Goal: Task Accomplishment & Management: Manage account settings

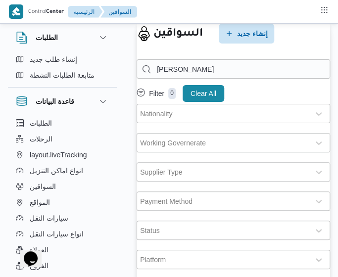
select select "ar"
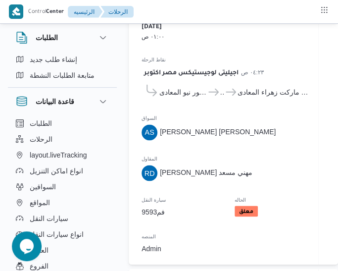
select select "ar"
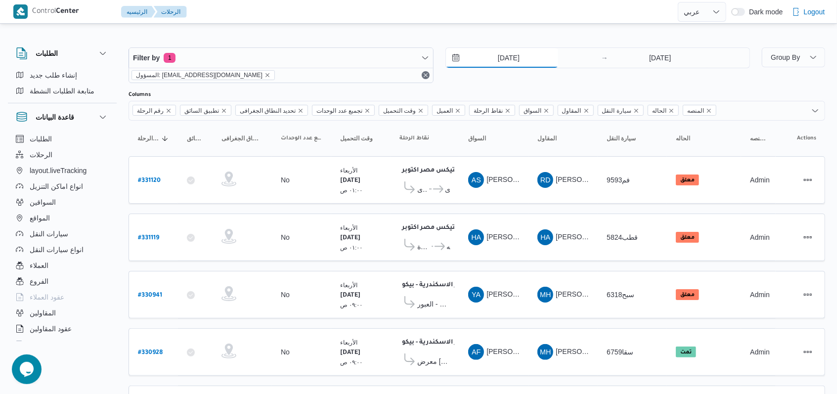
click at [346, 61] on input "13/8/2025" at bounding box center [502, 58] width 112 height 20
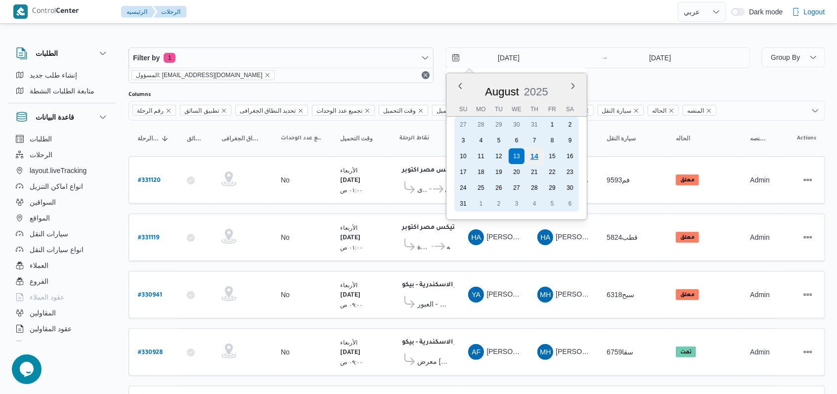
click at [346, 159] on div "14" at bounding box center [534, 156] width 19 height 19
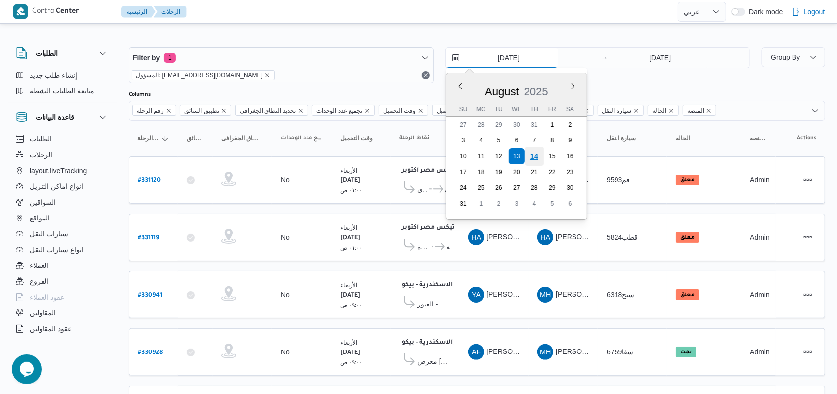
type input "14/8/2025"
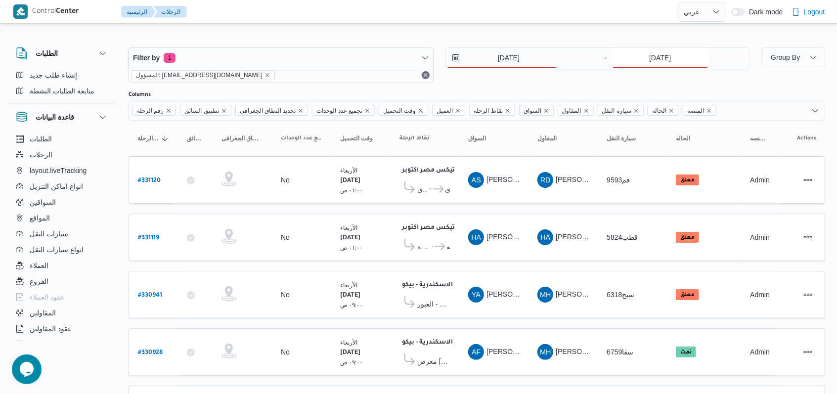
click at [346, 65] on input "13/8/2025" at bounding box center [660, 58] width 98 height 20
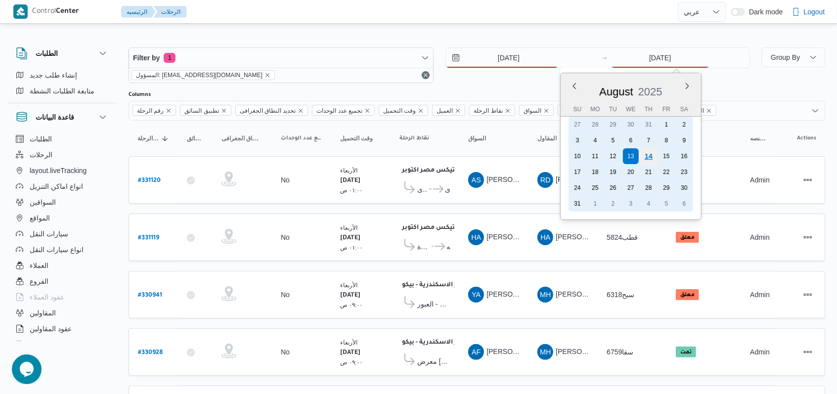
click at [346, 160] on div "14" at bounding box center [649, 156] width 19 height 19
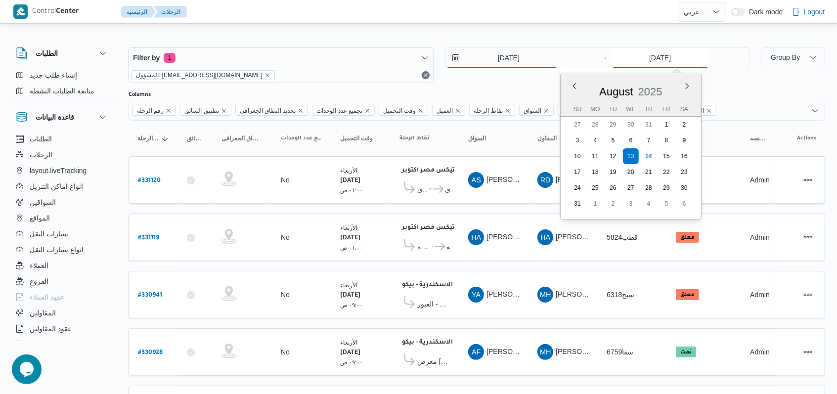
type input "14/8/2025"
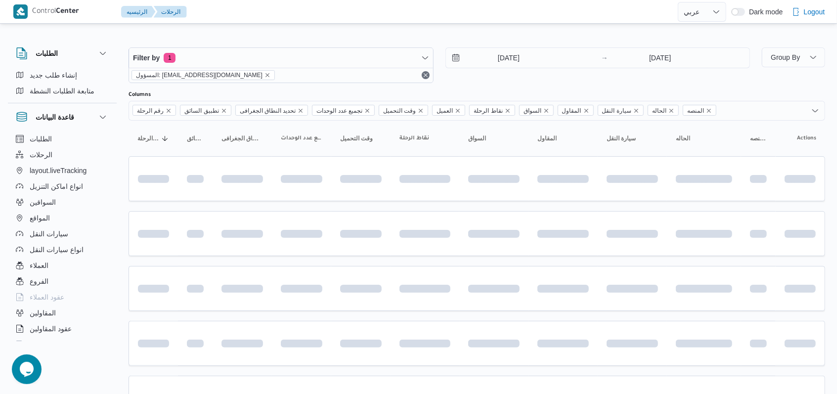
click at [346, 83] on div "Filter by 1 المسؤول: mostafa.elrouby@illa.com.eg 14/8/2025 → 14/8/2025" at bounding box center [440, 65] width 634 height 47
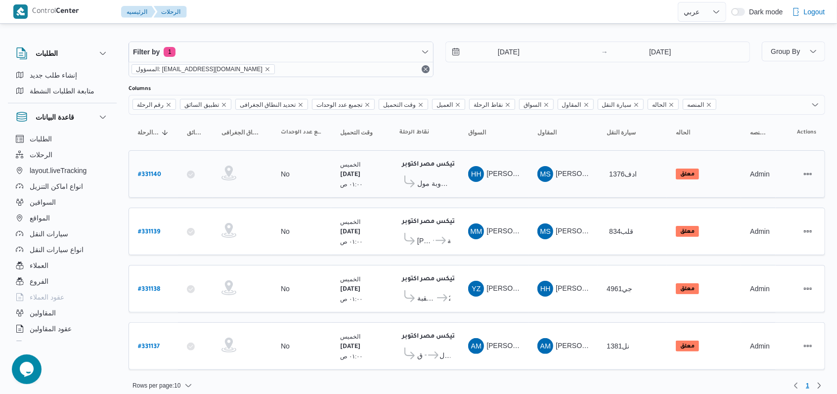
scroll to position [8, 0]
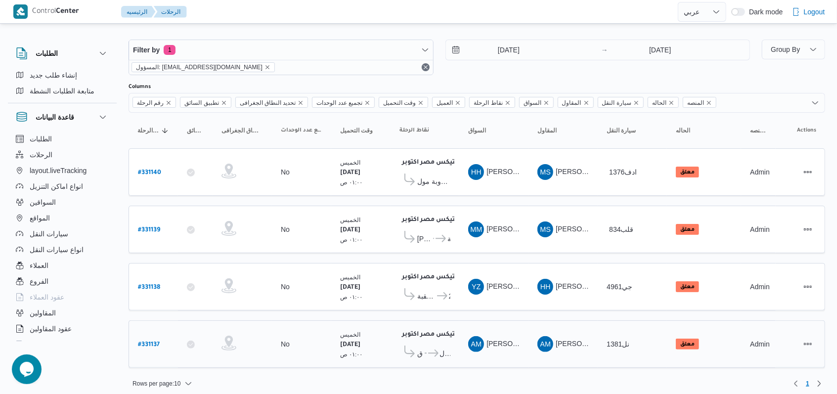
click at [150, 342] on b "# 331137" at bounding box center [149, 345] width 22 height 7
select select "ar"
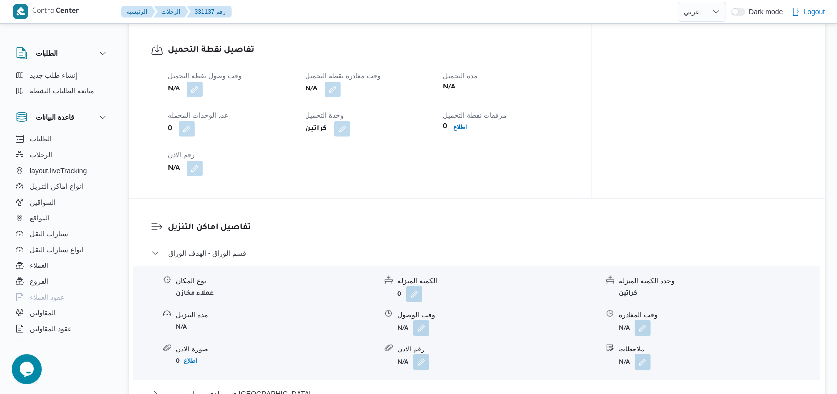
scroll to position [659, 0]
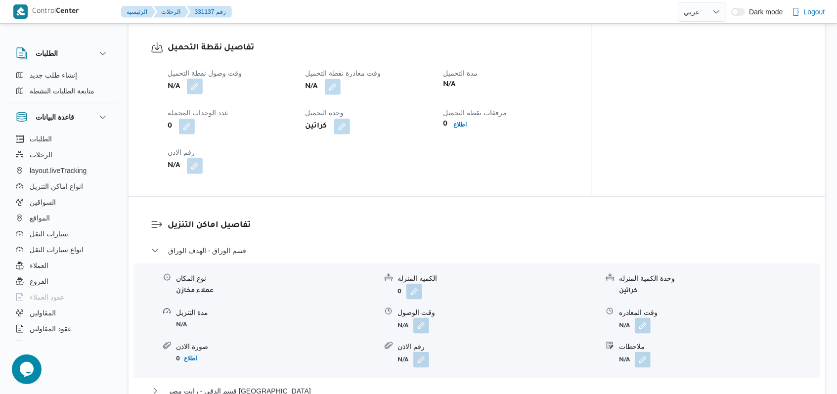
click at [202, 81] on button "button" at bounding box center [195, 87] width 16 height 16
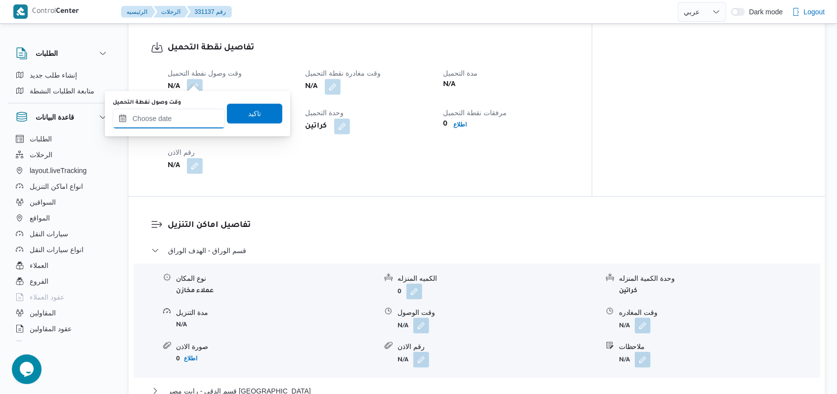
click at [180, 116] on input "وقت وصول نفطة التحميل" at bounding box center [169, 119] width 112 height 20
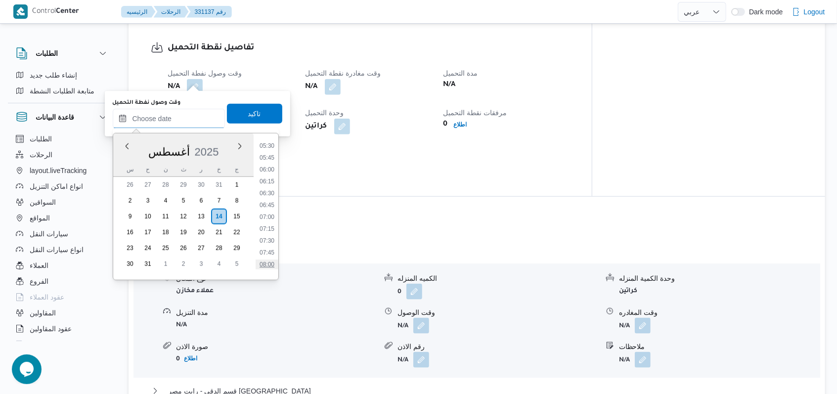
scroll to position [233, 0]
click at [272, 150] on li "05:00" at bounding box center [267, 151] width 23 height 10
type input "١٤/٠٨/٢٠٢٥ ٠٥:٠٠"
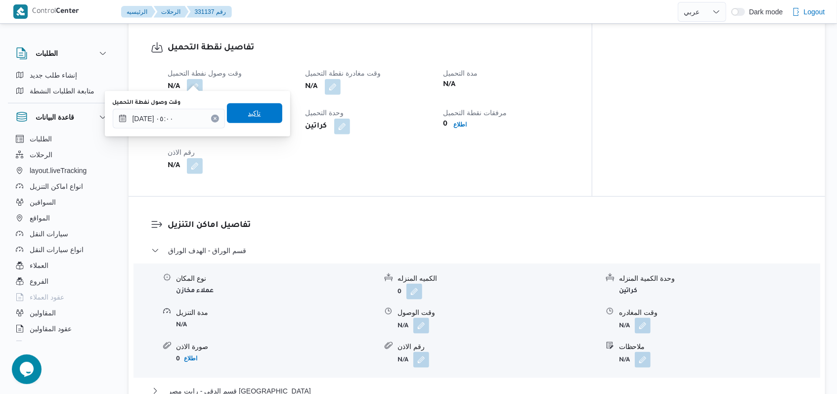
click at [269, 120] on span "تاكيد" at bounding box center [254, 113] width 55 height 20
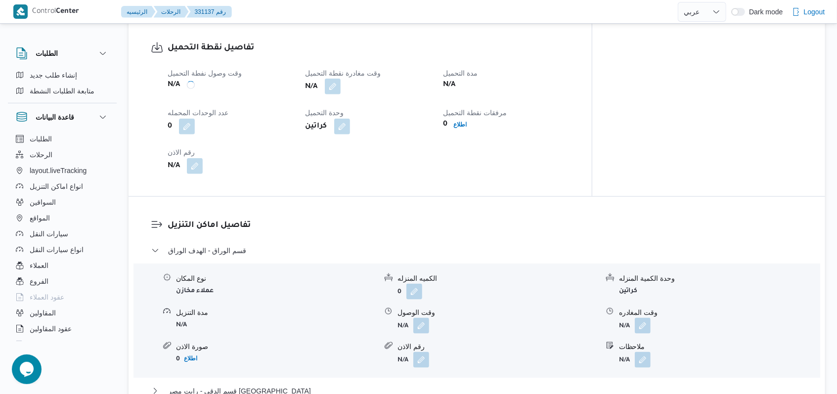
click at [341, 81] on button "button" at bounding box center [333, 87] width 16 height 16
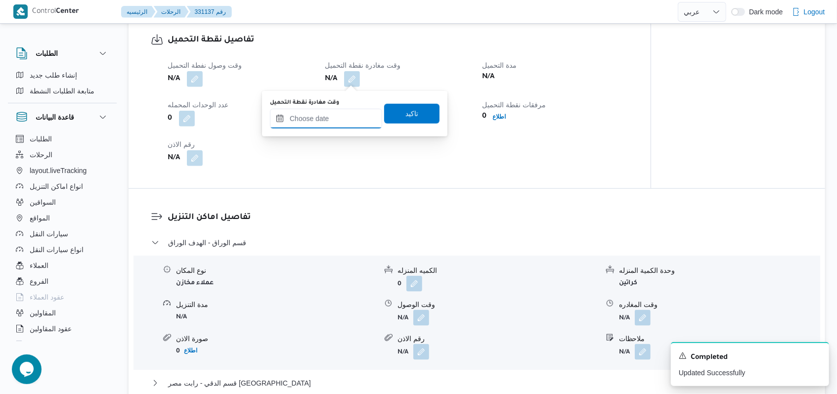
click at [343, 120] on input "وقت مغادرة نقطة التحميل" at bounding box center [326, 119] width 112 height 20
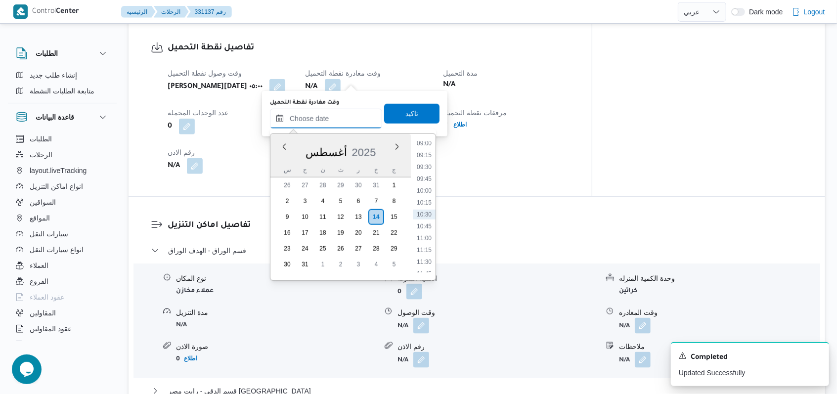
scroll to position [299, 0]
click at [346, 227] on li "08:00" at bounding box center [424, 228] width 23 height 10
type input "١٤/٠٨/٢٠٢٥ ٠٨:٠٠"
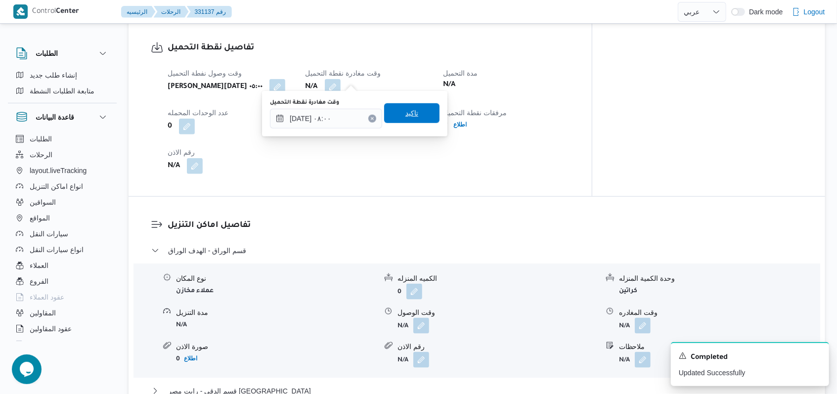
click at [346, 120] on span "تاكيد" at bounding box center [411, 113] width 55 height 20
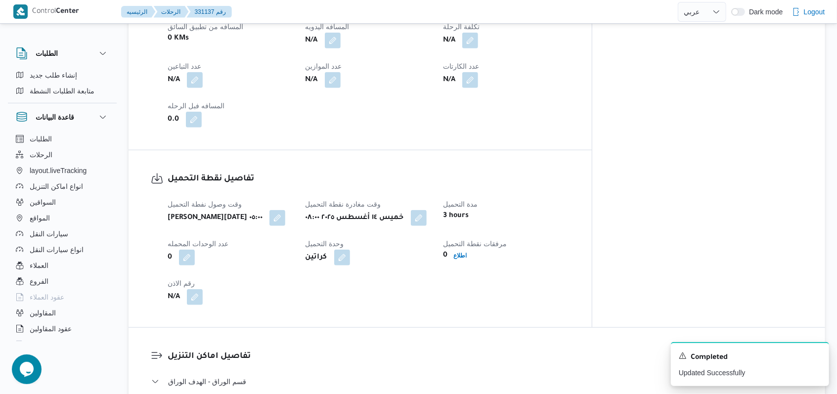
scroll to position [527, 0]
click at [202, 74] on button "button" at bounding box center [195, 81] width 16 height 16
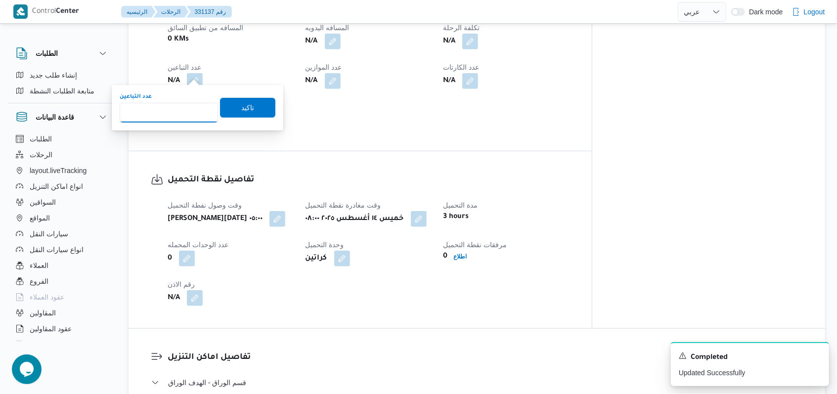
click at [175, 112] on input "عدد التباعين" at bounding box center [169, 113] width 98 height 20
type input "1"
click at [226, 114] on span "تاكيد" at bounding box center [247, 108] width 55 height 20
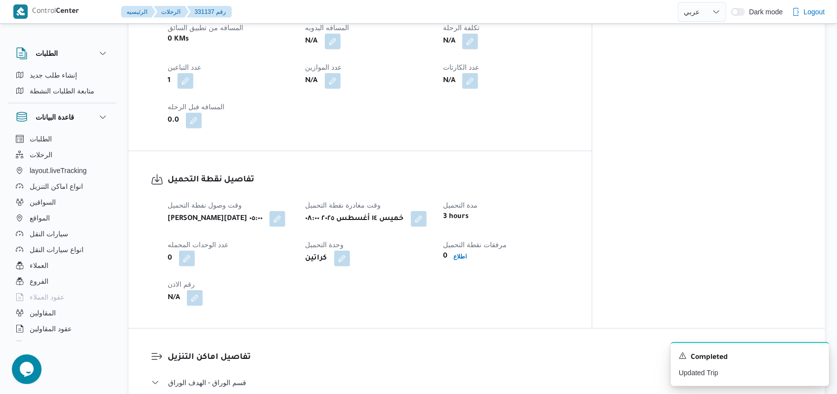
select select "ar"
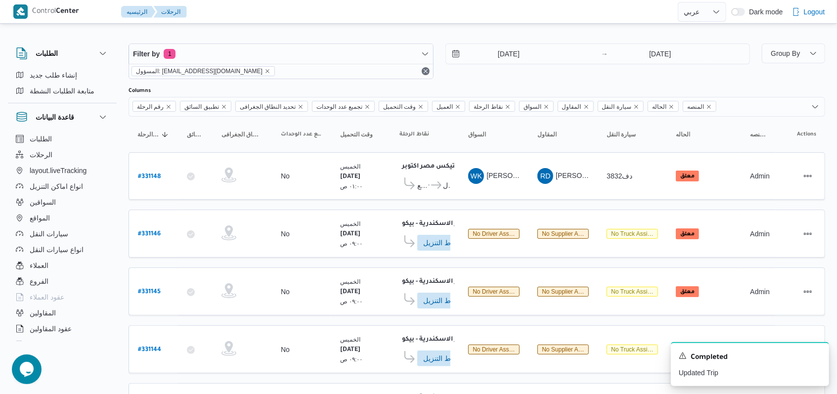
scroll to position [345, 0]
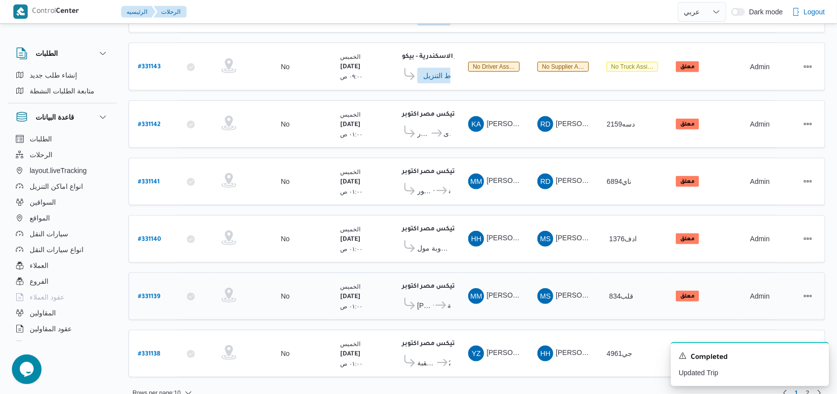
click at [146, 294] on b "# 331139" at bounding box center [149, 297] width 22 height 7
select select "ar"
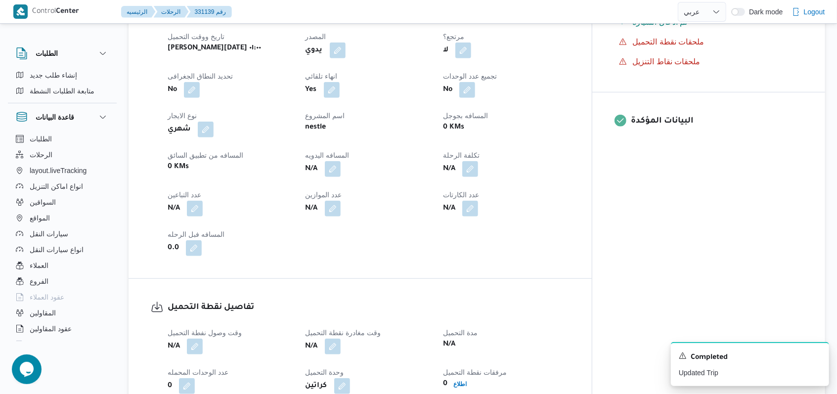
scroll to position [527, 0]
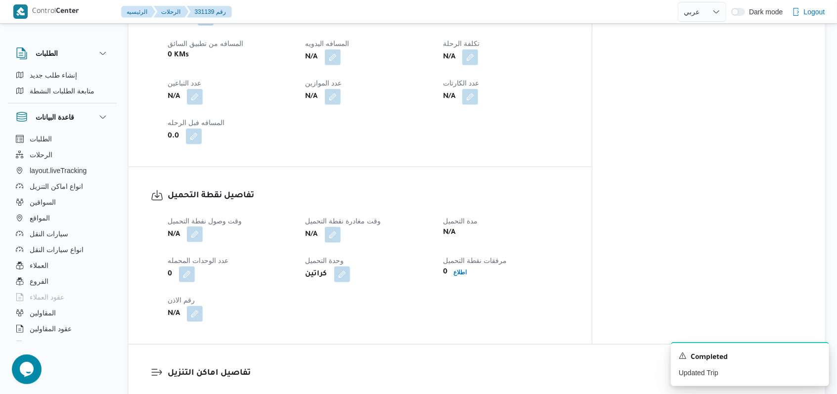
click at [196, 227] on button "button" at bounding box center [195, 235] width 16 height 16
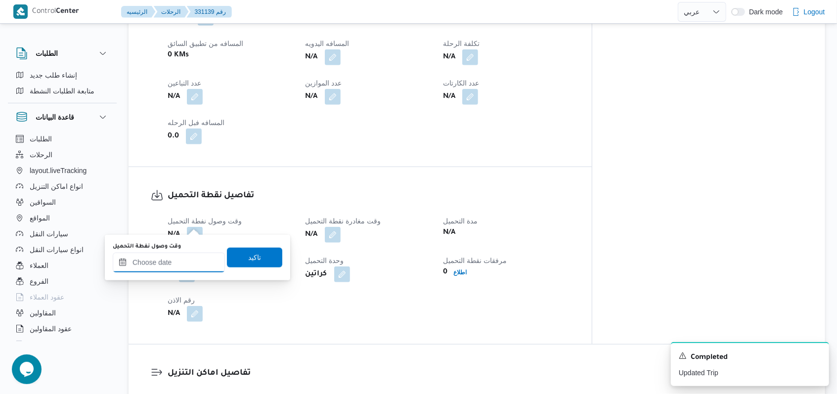
click at [178, 260] on input "وقت وصول نفطة التحميل" at bounding box center [169, 263] width 112 height 20
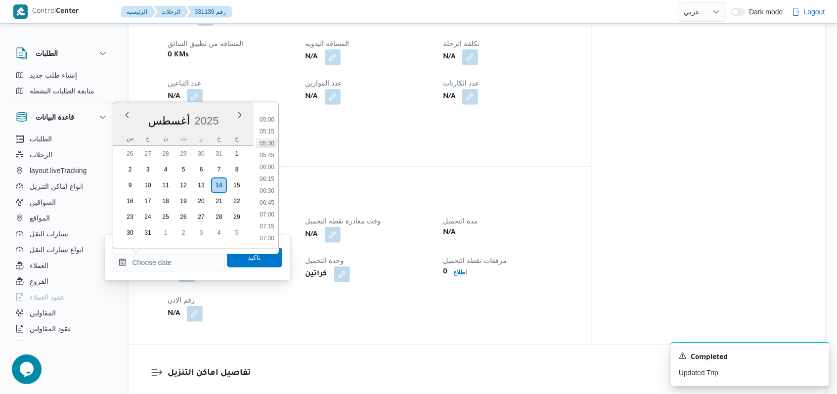
click at [269, 146] on li "05:30" at bounding box center [267, 143] width 23 height 10
type input "١٤/٠٨/٢٠٢٥ ٠٥:٣٠"
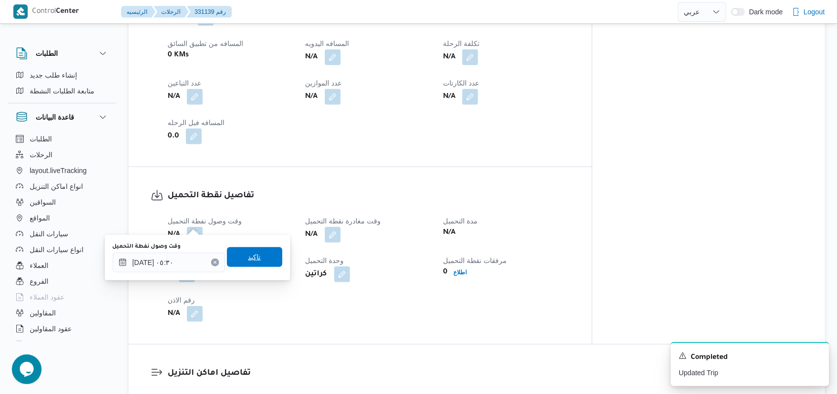
click at [235, 251] on span "تاكيد" at bounding box center [254, 257] width 55 height 20
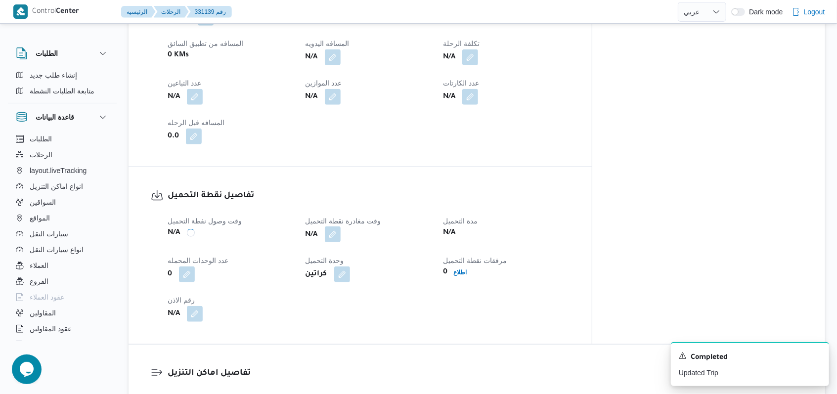
click at [341, 230] on button "button" at bounding box center [333, 235] width 16 height 16
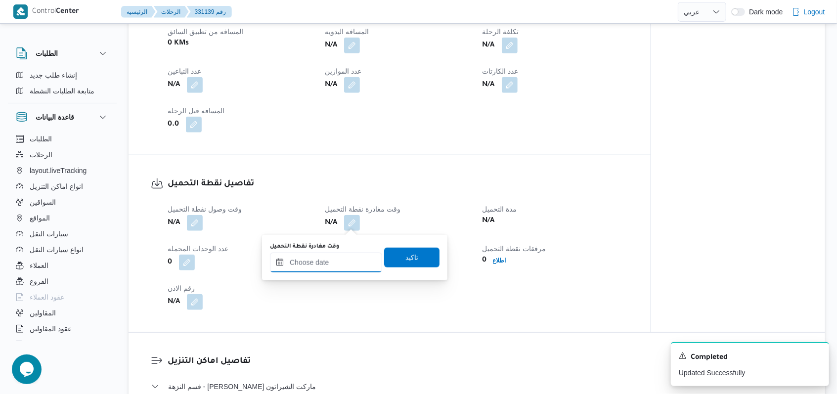
click at [346, 257] on div at bounding box center [326, 263] width 112 height 20
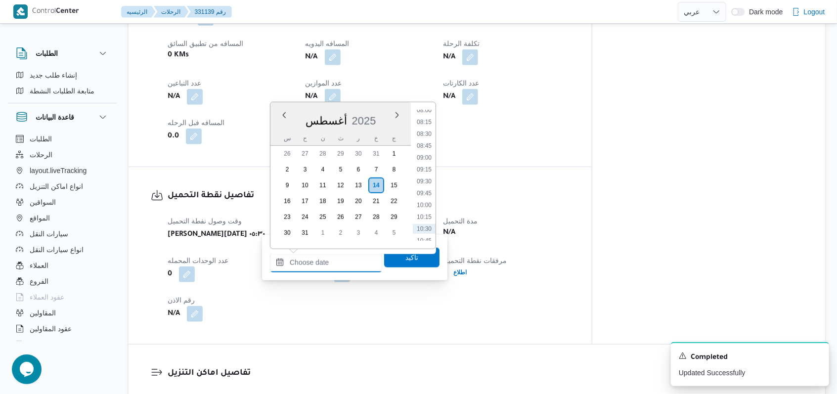
scroll to position [365, 0]
click at [346, 129] on li "08:00" at bounding box center [424, 131] width 23 height 10
type input "١٤/٠٨/٢٠٢٥ ٠٨:٠٠"
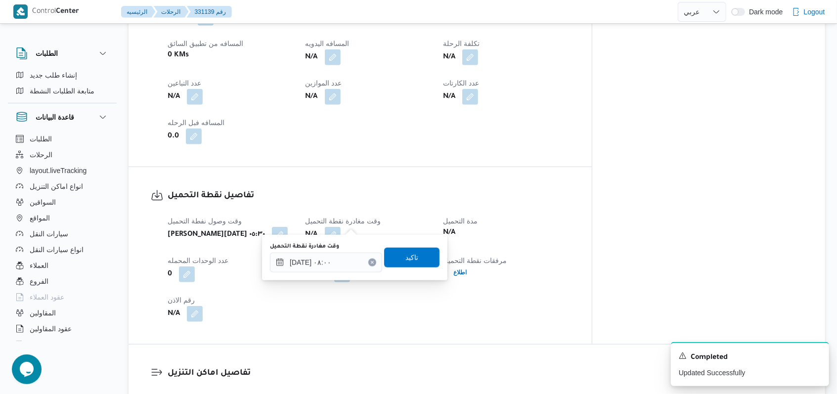
click at [346, 243] on div "وقت مغادرة نقطة التحميل ١٤/٠٨/٢٠٢٥ ٠٨:٠٠ تاكيد" at bounding box center [355, 258] width 172 height 32
click at [346, 258] on span "تاكيد" at bounding box center [412, 257] width 13 height 12
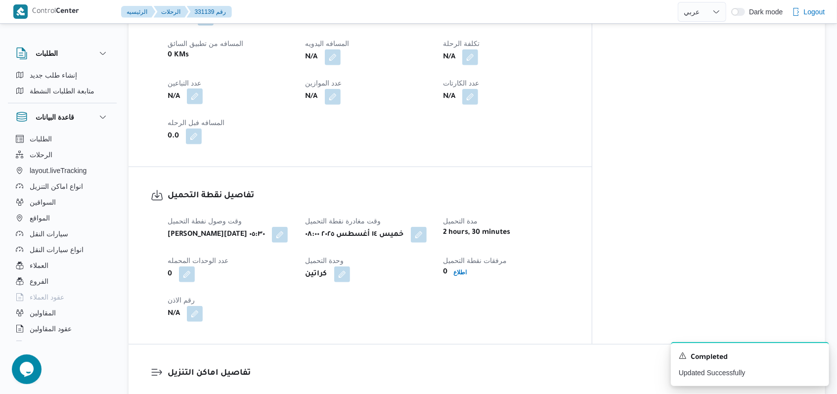
click at [197, 89] on button "button" at bounding box center [195, 97] width 16 height 16
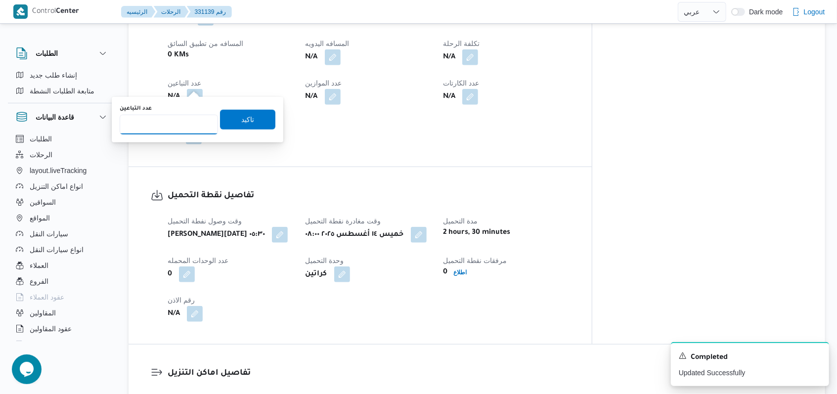
click at [172, 120] on input "عدد التباعين" at bounding box center [169, 125] width 98 height 20
type input "1"
click at [226, 120] on span "تاكيد" at bounding box center [247, 119] width 55 height 20
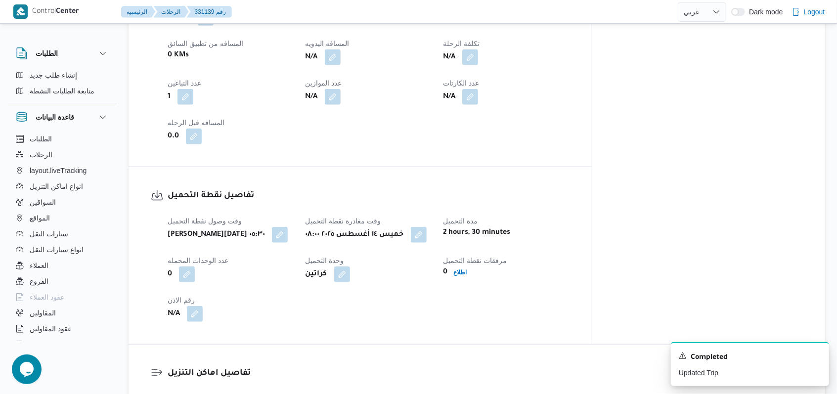
select select "ar"
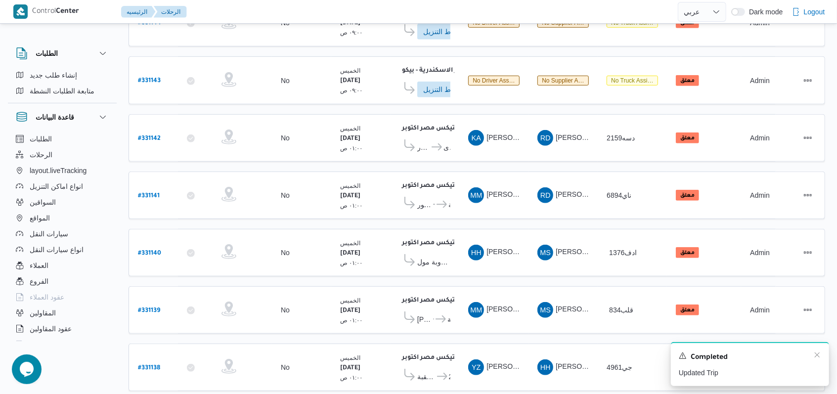
scroll to position [345, 0]
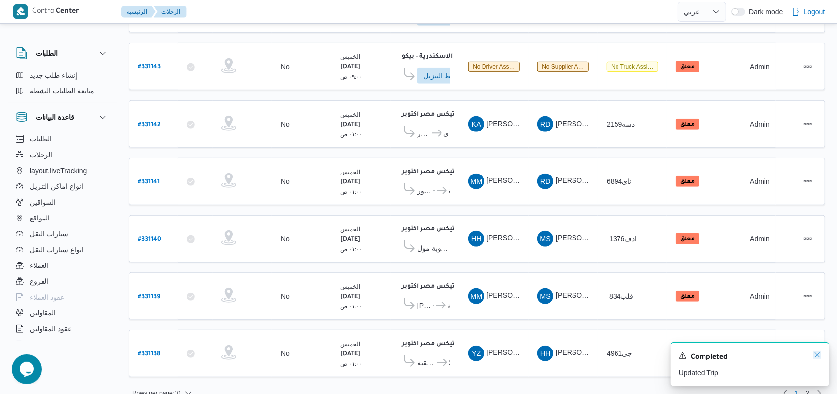
click at [346, 354] on icon "Dismiss toast" at bounding box center [818, 355] width 8 height 8
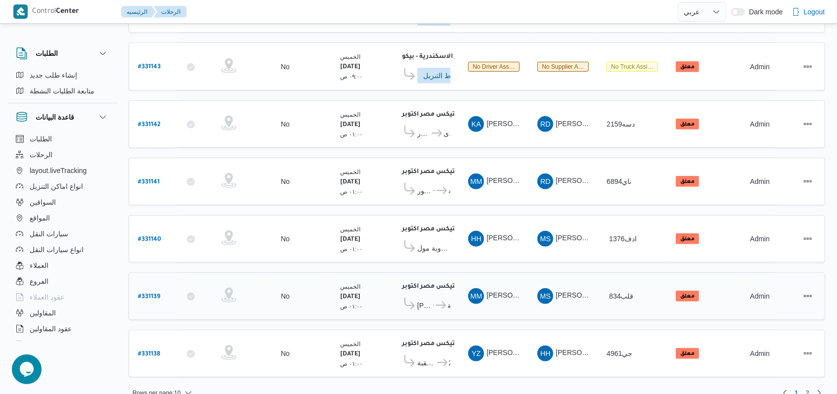
click at [158, 294] on b "# 331139" at bounding box center [149, 297] width 22 height 7
select select "ar"
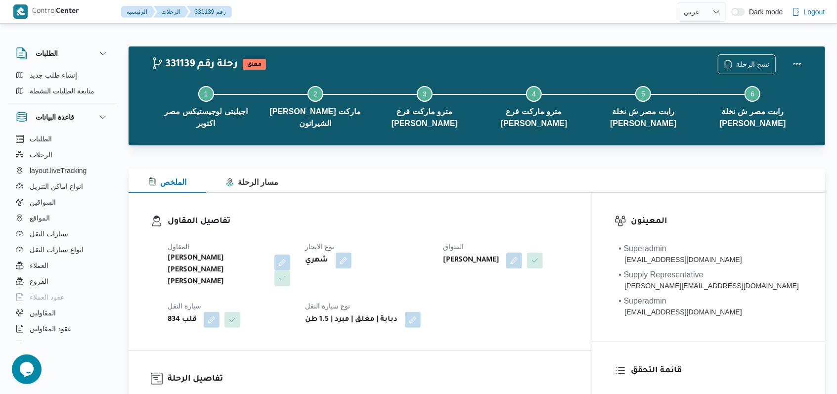
select select "ar"
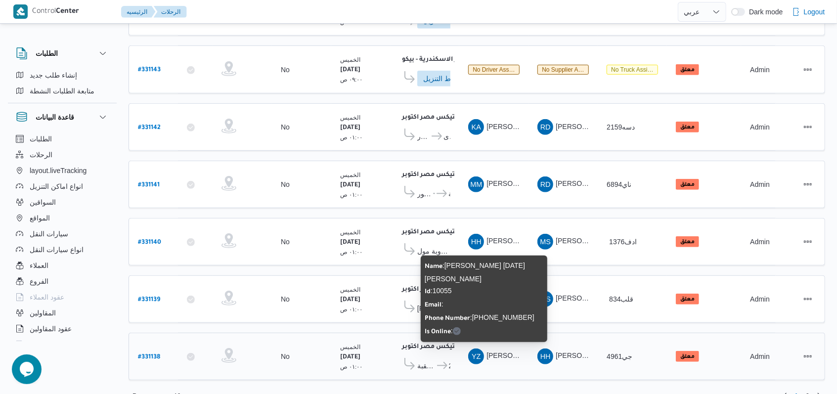
scroll to position [345, 0]
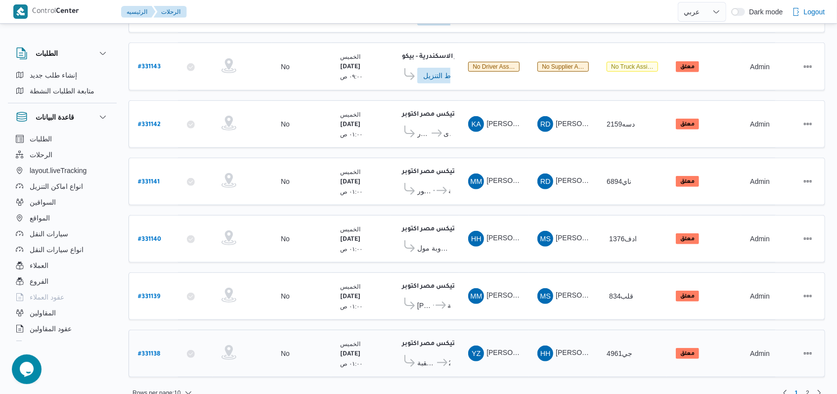
click at [156, 351] on b "# 331138" at bounding box center [149, 354] width 22 height 7
select select "ar"
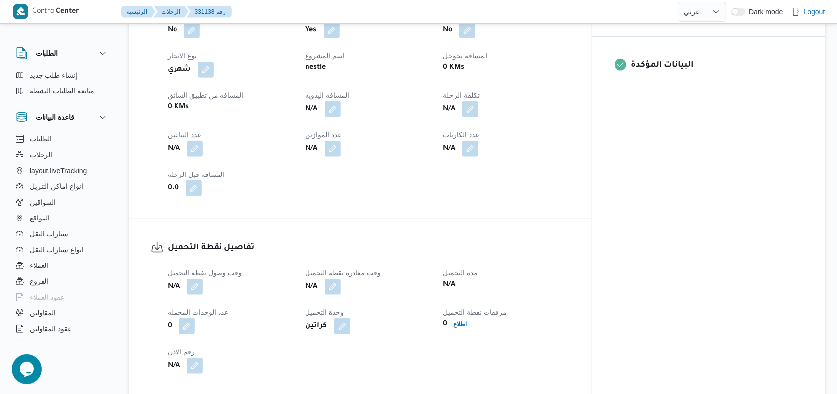
scroll to position [461, 0]
click at [197, 276] on button "button" at bounding box center [195, 284] width 16 height 16
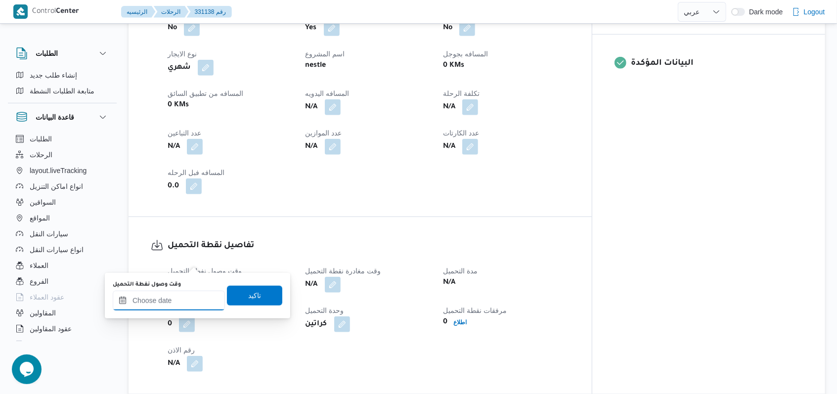
click at [174, 307] on input "وقت وصول نفطة التحميل" at bounding box center [169, 301] width 112 height 20
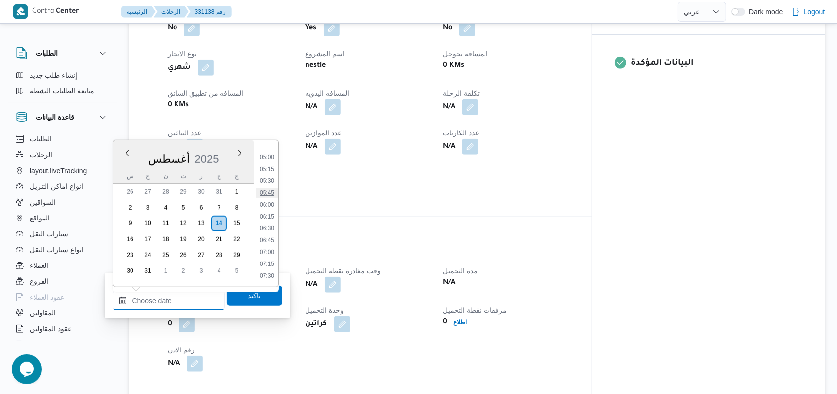
scroll to position [233, 0]
click at [267, 185] on li "05:30" at bounding box center [267, 182] width 23 height 10
type input "١٤/٠٨/٢٠٢٥ ٠٥:٣٠"
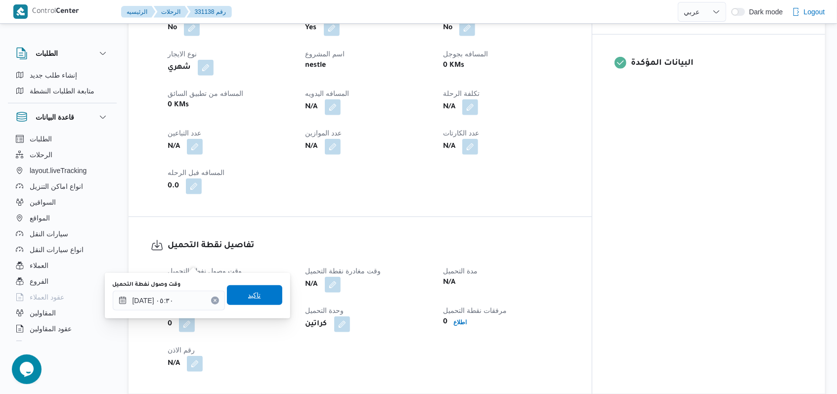
click at [248, 301] on span "تاكيد" at bounding box center [254, 295] width 13 height 12
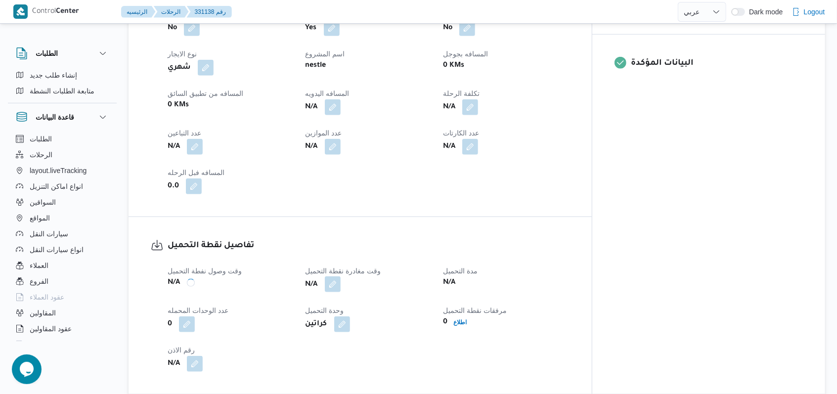
click at [341, 276] on button "button" at bounding box center [333, 284] width 16 height 16
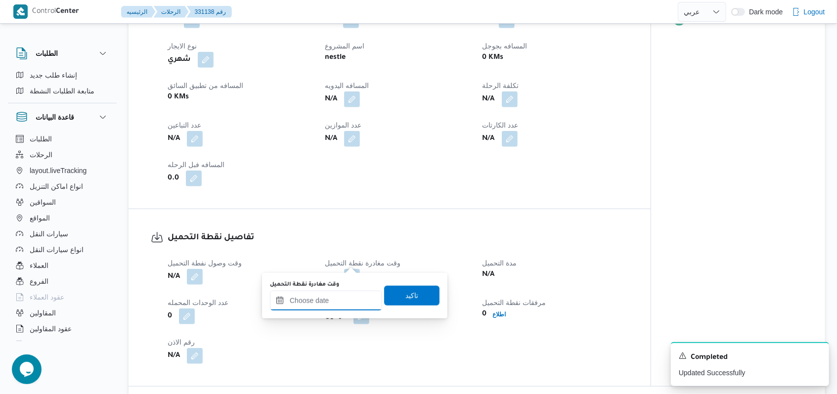
click at [336, 299] on input "وقت مغادرة نقطة التحميل" at bounding box center [326, 301] width 112 height 20
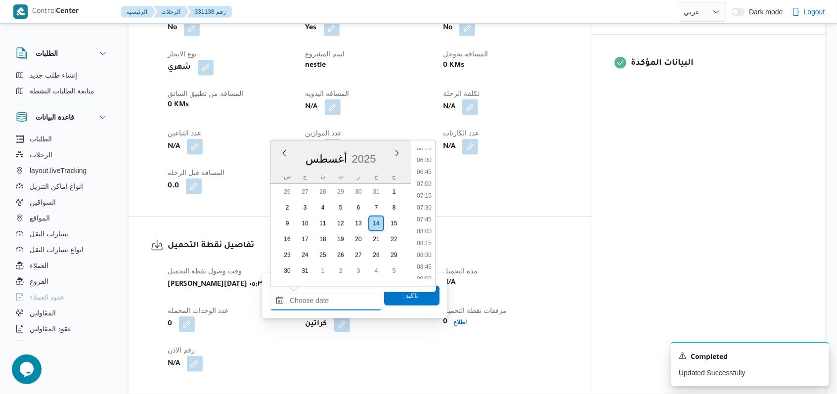
scroll to position [299, 0]
click at [346, 244] on li "08:15" at bounding box center [424, 246] width 23 height 10
type input "١٤/٠٨/٢٠٢٥ ٠٨:١٥"
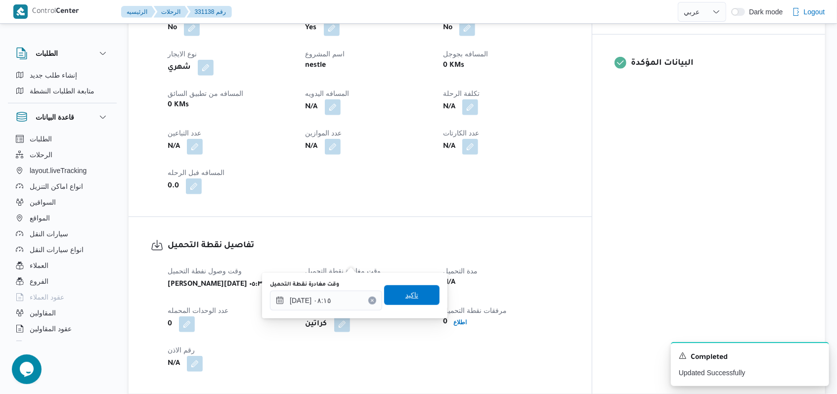
click at [346, 299] on span "تاكيد" at bounding box center [412, 295] width 13 height 12
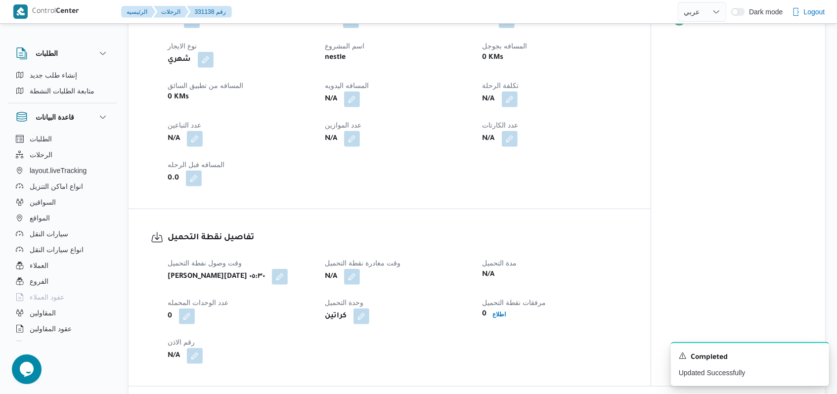
click at [197, 131] on button "button" at bounding box center [195, 139] width 16 height 16
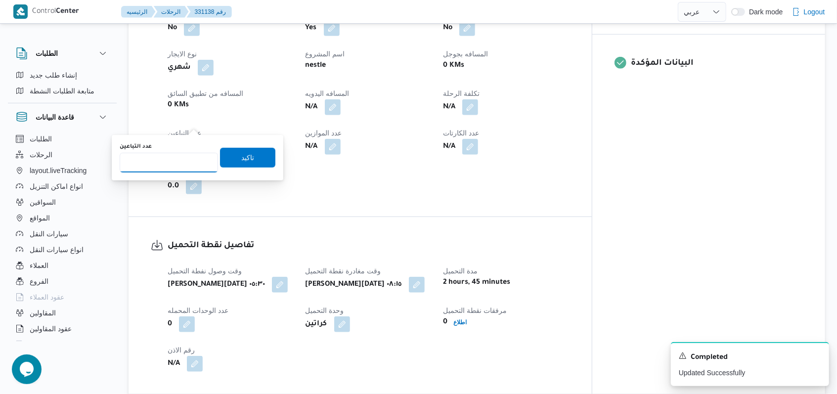
click at [180, 156] on input "عدد التباعين" at bounding box center [169, 163] width 98 height 20
type input "1"
click at [241, 160] on span "تاكيد" at bounding box center [247, 157] width 13 height 12
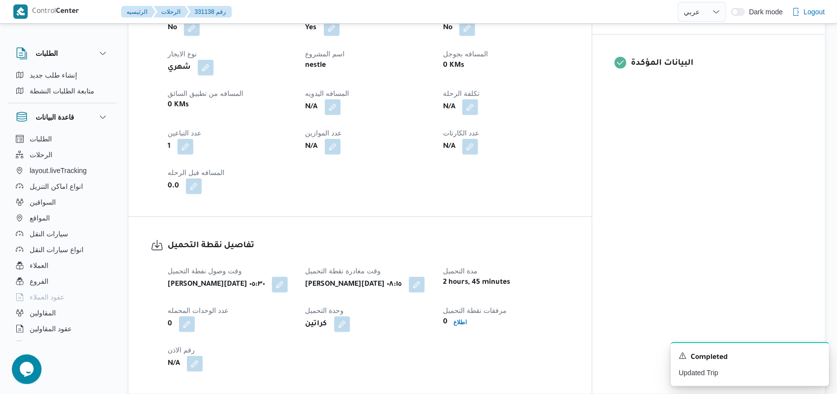
select select "ar"
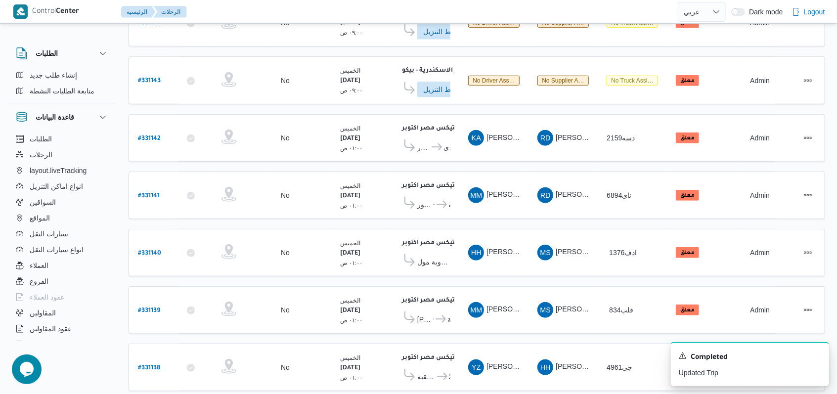
scroll to position [345, 0]
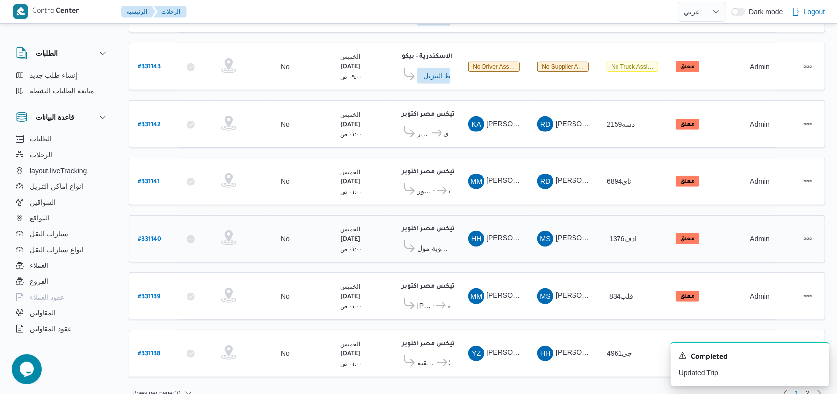
click at [153, 236] on b "# 331140" at bounding box center [149, 239] width 23 height 7
select select "ar"
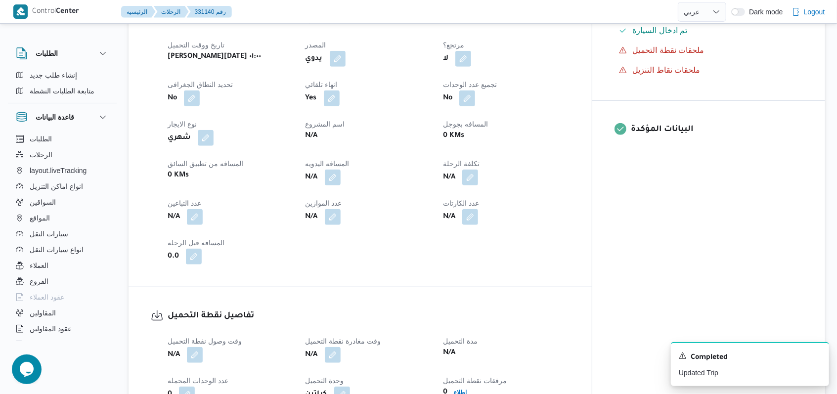
scroll to position [396, 0]
click at [195, 208] on button "button" at bounding box center [195, 216] width 16 height 16
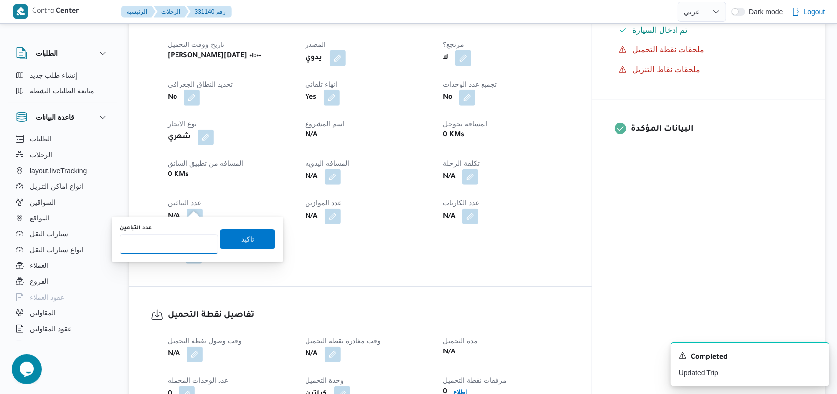
click at [173, 247] on input "عدد التباعين" at bounding box center [169, 244] width 98 height 20
type input "1"
click at [230, 241] on span "تاكيد" at bounding box center [247, 239] width 55 height 20
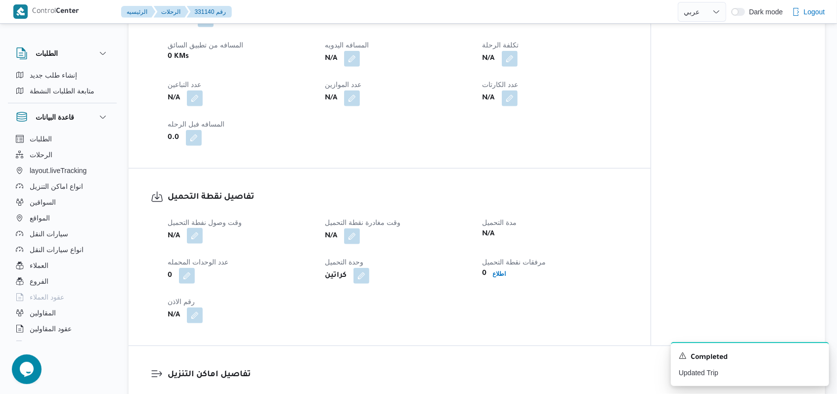
scroll to position [594, 0]
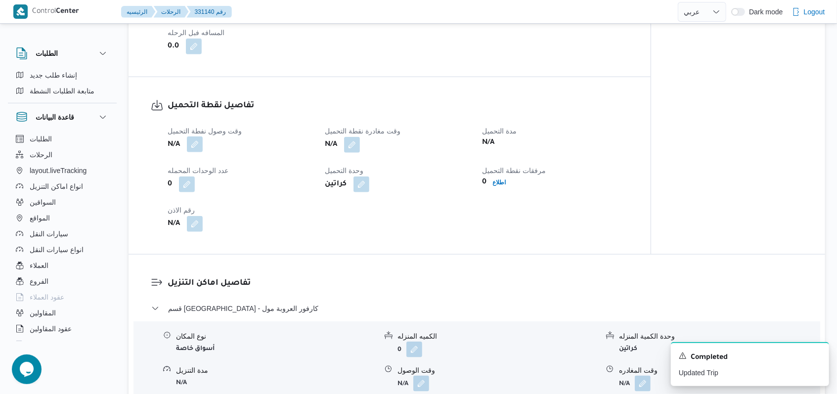
click at [198, 142] on button "button" at bounding box center [195, 145] width 16 height 16
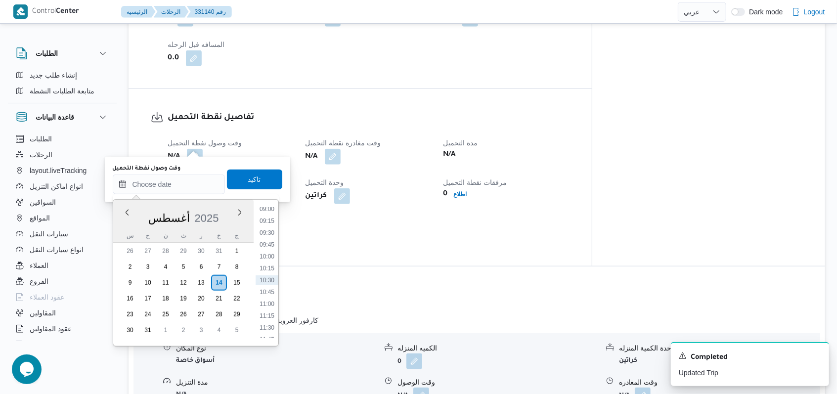
scroll to position [299, 0]
click at [266, 295] on li "08:00" at bounding box center [267, 294] width 23 height 10
type input "١٤/٠٨/٢٠٢٥ ٠٨:٠٠"
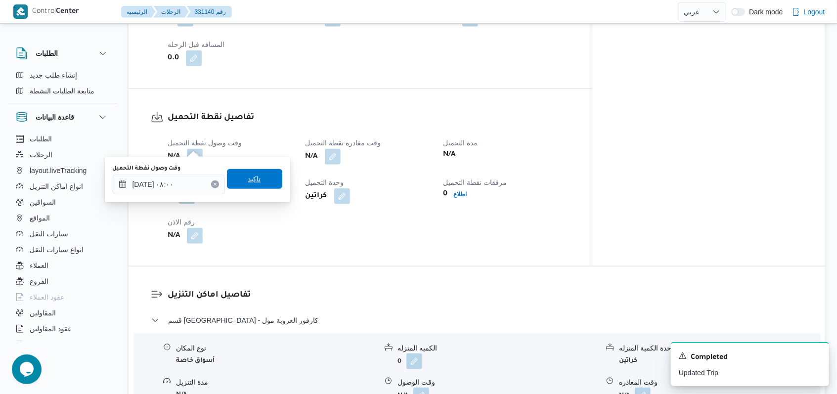
click at [266, 186] on span "تاكيد" at bounding box center [254, 179] width 55 height 20
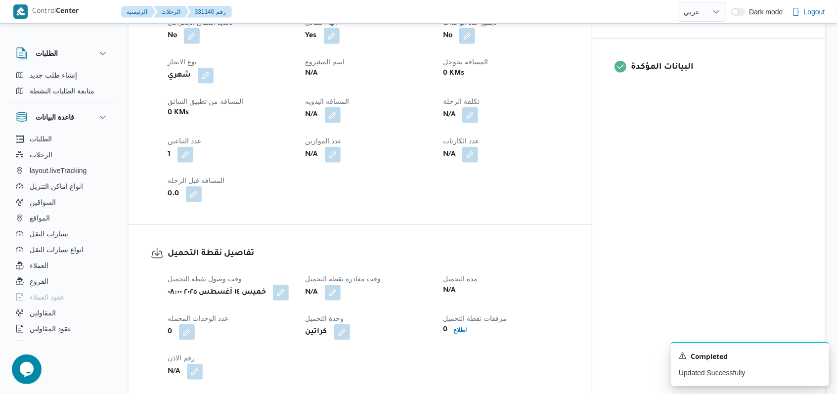
scroll to position [527, 0]
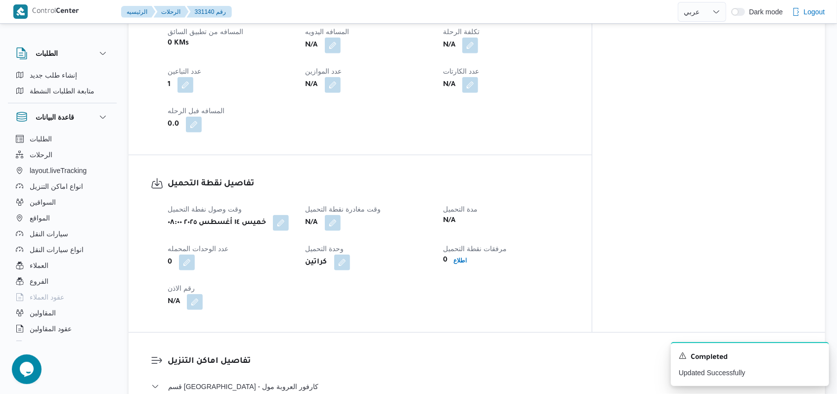
select select "ar"
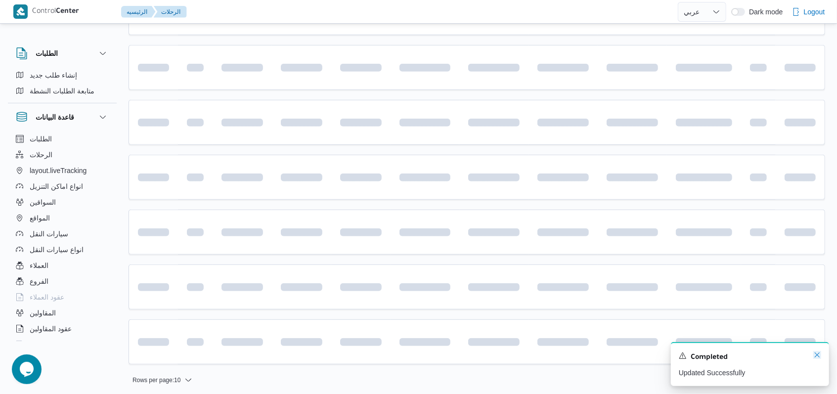
click at [346, 354] on icon "Dismiss toast" at bounding box center [818, 355] width 8 height 8
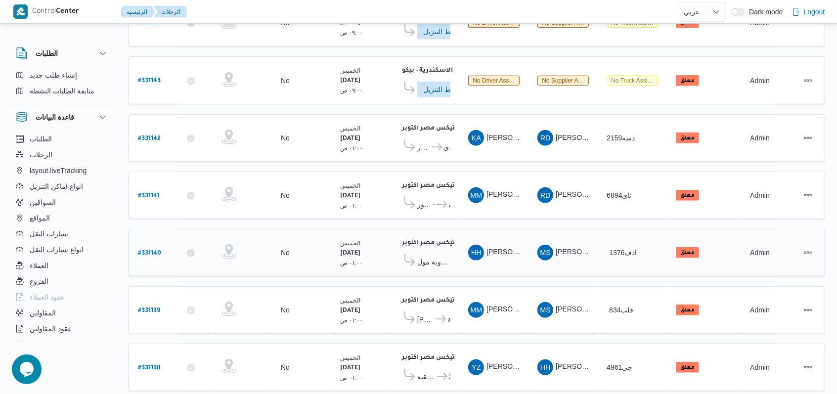
scroll to position [335, 0]
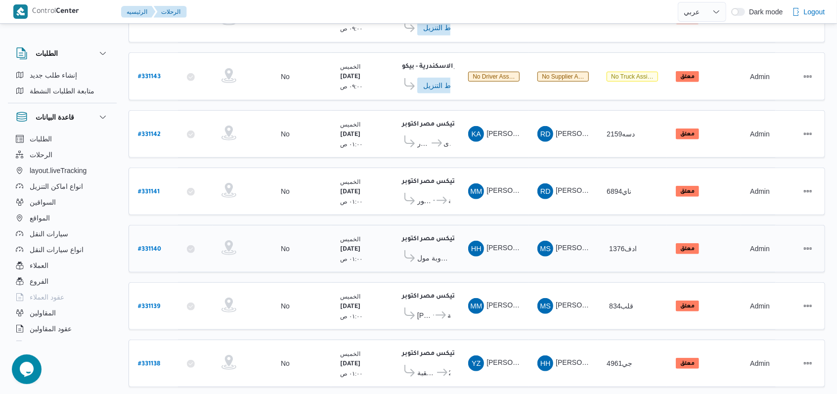
click at [146, 246] on b "# 331140" at bounding box center [149, 249] width 23 height 7
select select "ar"
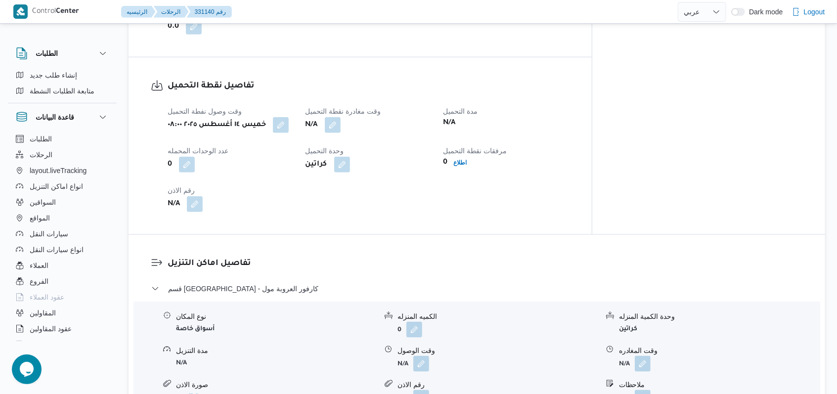
scroll to position [665, 0]
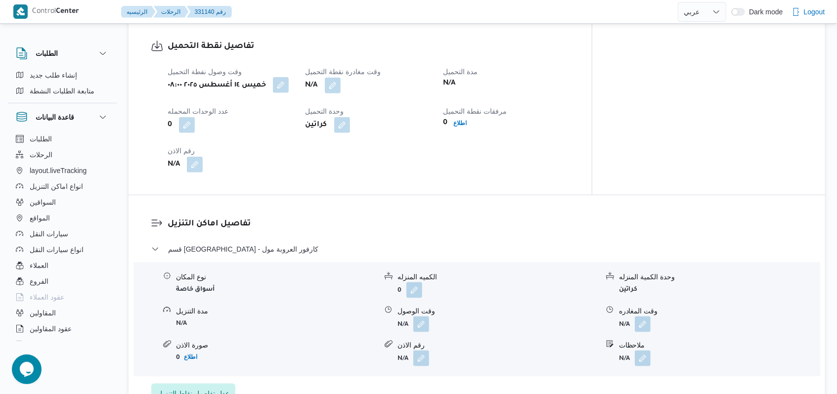
click at [289, 77] on button "button" at bounding box center [281, 85] width 16 height 16
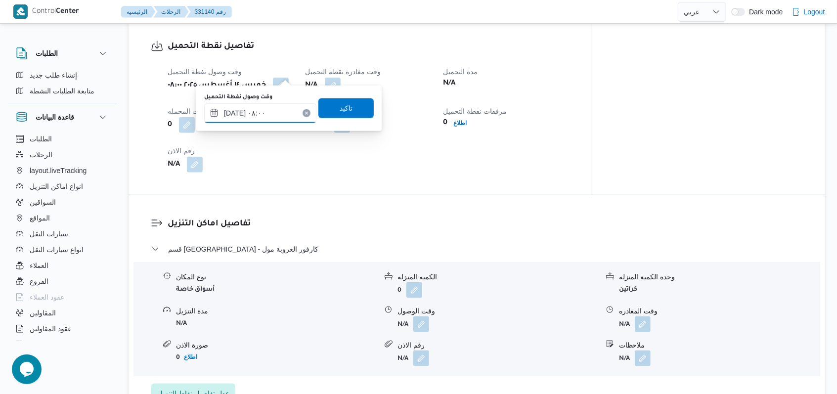
click at [277, 110] on input "١٤/٠٨/٢٠٢٥ ٠٨:٠٠" at bounding box center [260, 113] width 112 height 20
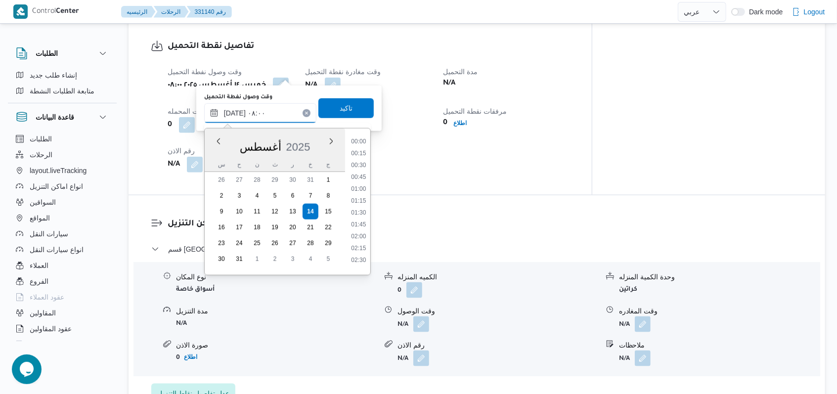
scroll to position [312, 0]
click at [346, 184] on li "07:30" at bounding box center [358, 186] width 23 height 10
type input "١٤/٠٨/٢٠٢٥ ٠٧:٣٠"
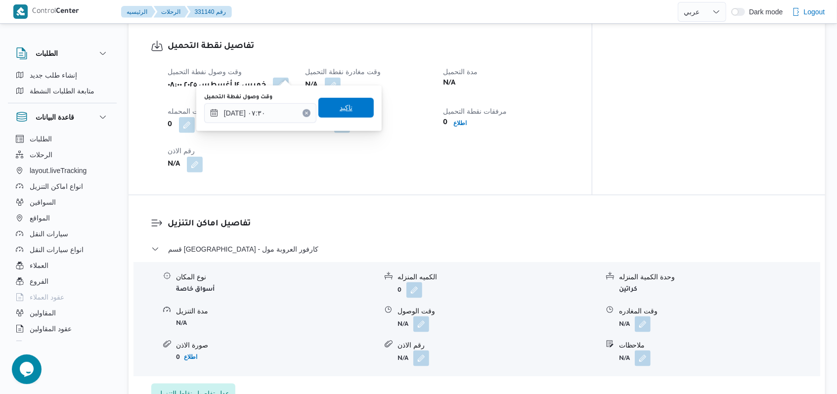
click at [346, 112] on span "تاكيد" at bounding box center [346, 108] width 55 height 20
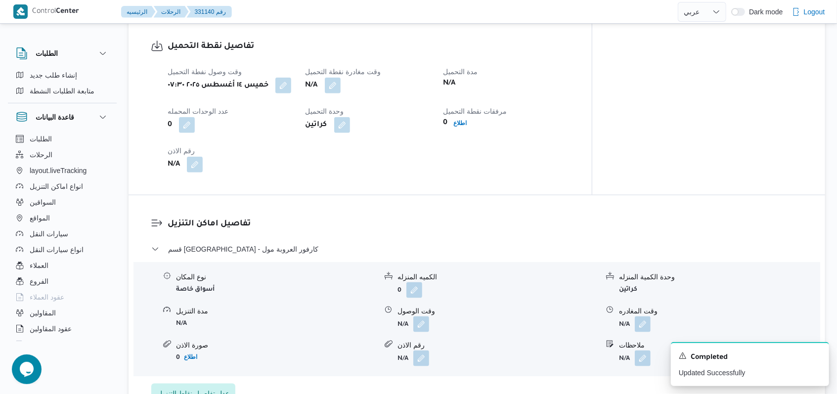
select select "ar"
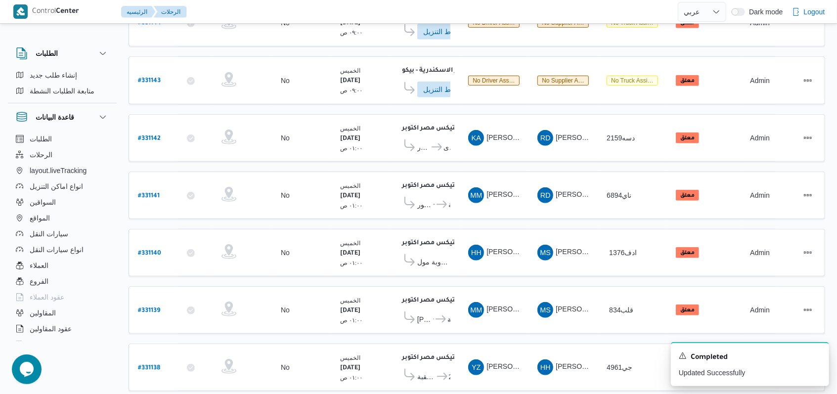
scroll to position [345, 0]
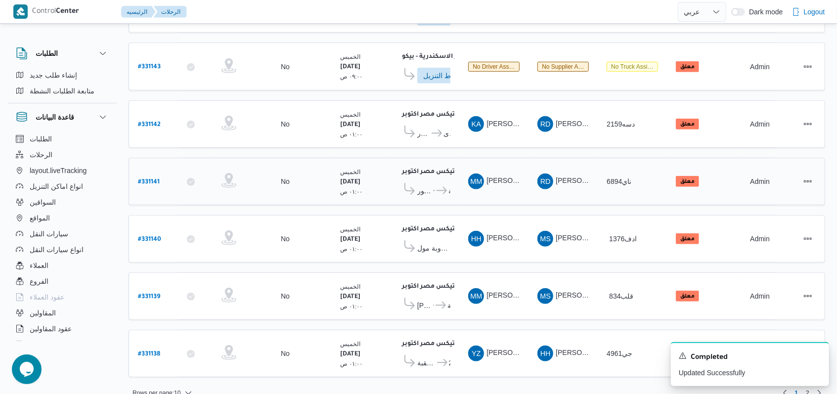
click at [149, 179] on b "# 331141" at bounding box center [149, 182] width 22 height 7
select select "ar"
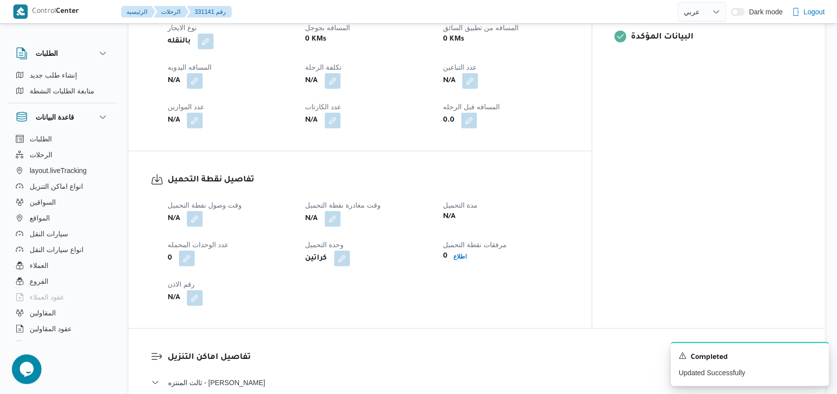
scroll to position [461, 0]
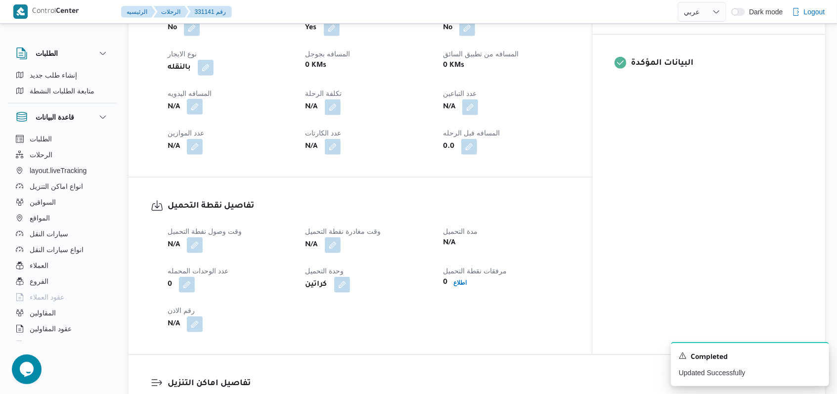
click at [195, 99] on button "button" at bounding box center [195, 107] width 16 height 16
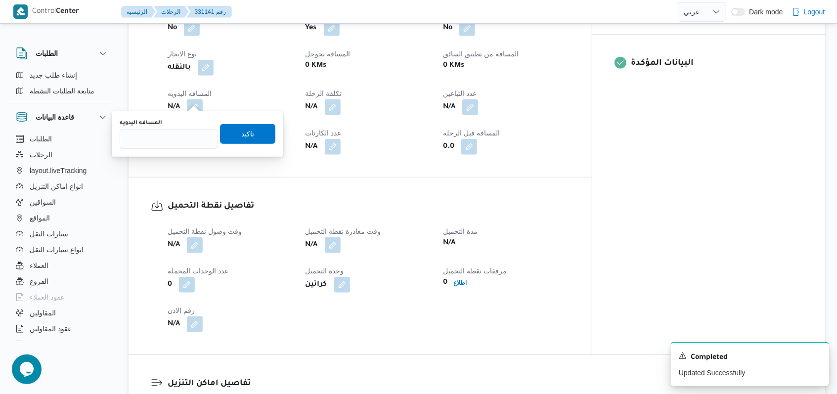
click at [346, 98] on div "N/A" at bounding box center [506, 107] width 128 height 18
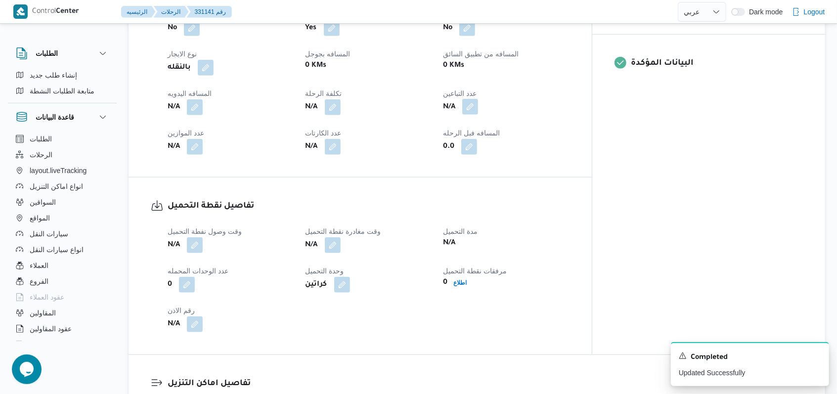
click at [346, 105] on button "button" at bounding box center [470, 107] width 16 height 16
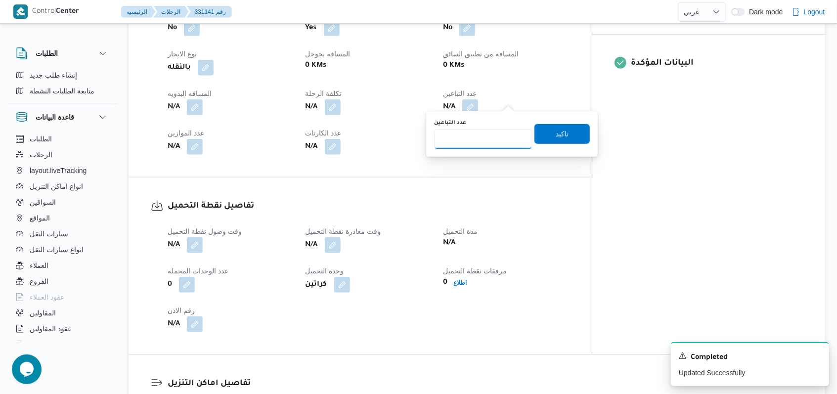
click at [346, 139] on input "عدد التباعين" at bounding box center [483, 139] width 98 height 20
type input "1"
click at [346, 129] on span "تاكيد" at bounding box center [562, 134] width 55 height 20
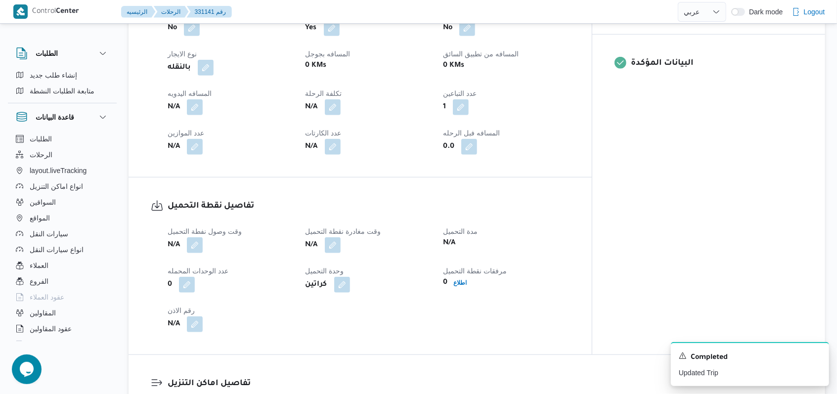
scroll to position [527, 0]
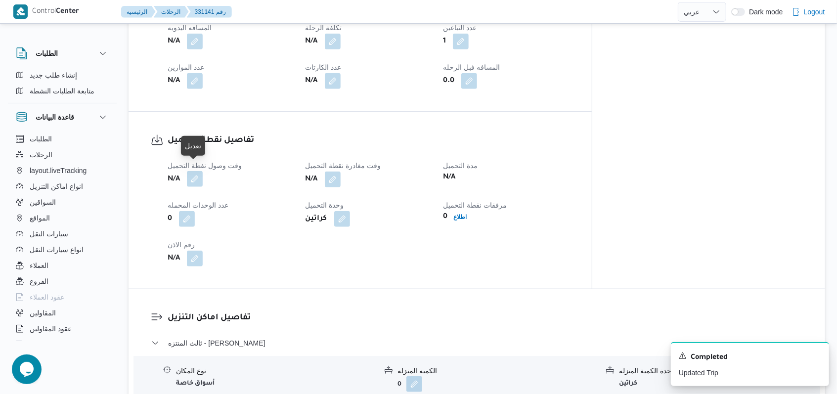
click at [199, 172] on button "button" at bounding box center [195, 179] width 16 height 16
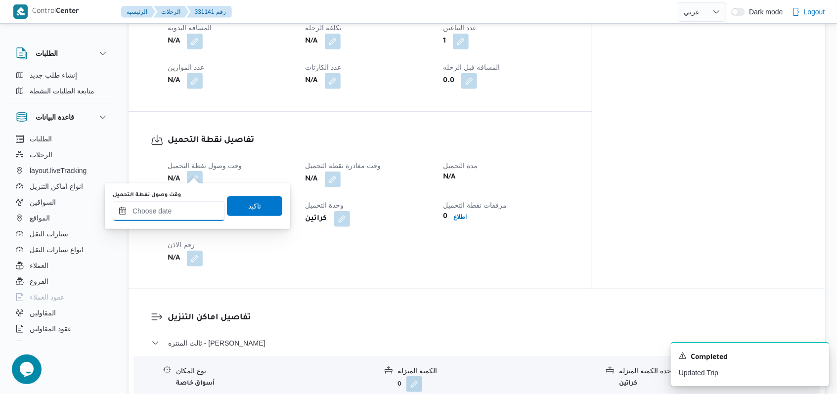
click at [177, 212] on input "وقت وصول نفطة التحميل" at bounding box center [169, 211] width 112 height 20
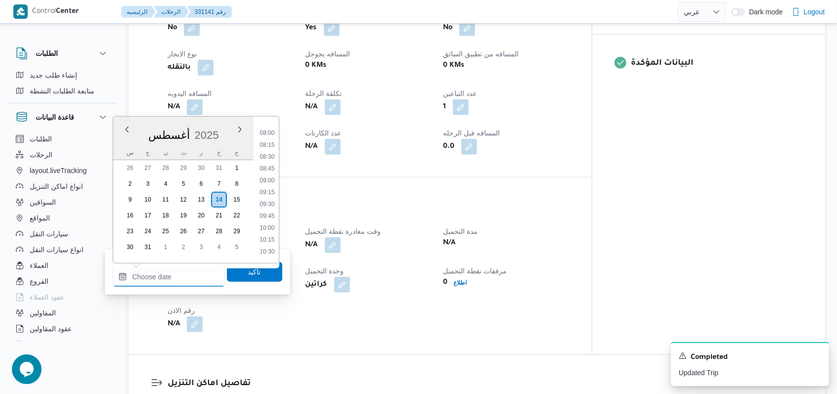
scroll to position [311, 0]
click at [311, 209] on dl "تفاصيل نقطة التحميل وقت وصول نفطة التحميل N/A وقت مغادرة نقطة التحميل N/A مدة ا…" at bounding box center [369, 266] width 402 height 133
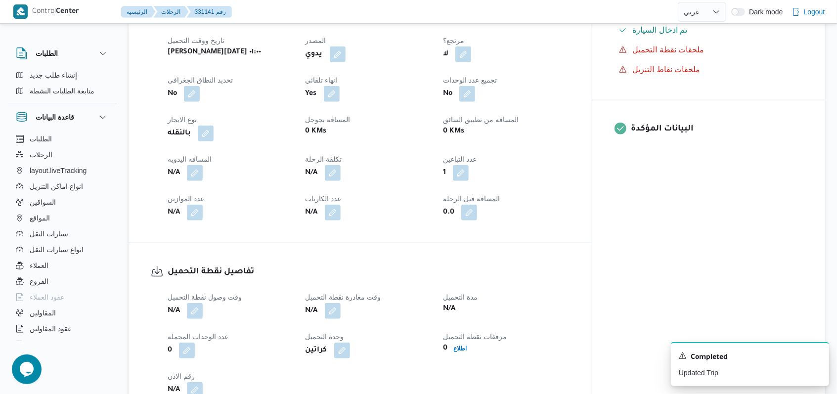
scroll to position [594, 0]
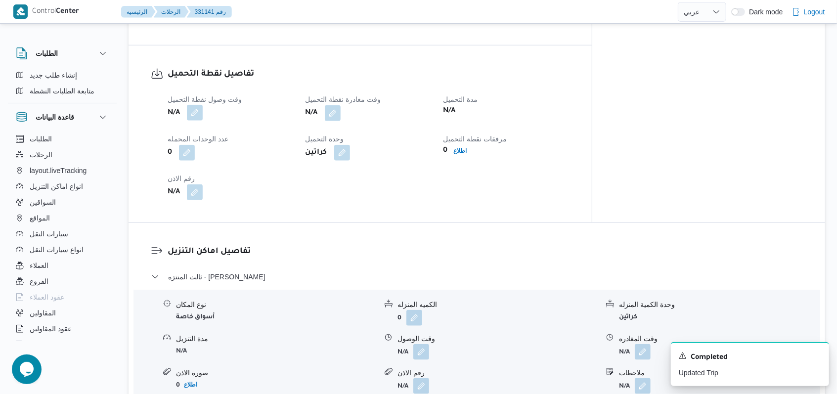
click at [196, 113] on button "button" at bounding box center [195, 113] width 16 height 16
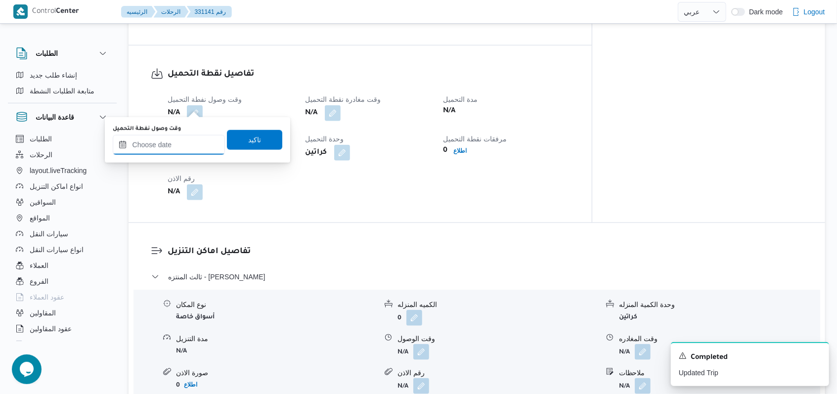
click at [182, 138] on input "وقت وصول نفطة التحميل" at bounding box center [169, 145] width 112 height 20
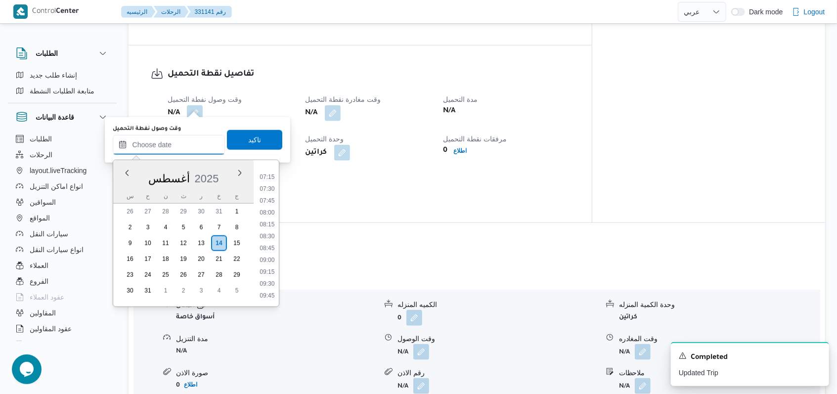
scroll to position [179, 0]
click at [272, 199] on li "04:15" at bounding box center [267, 196] width 23 height 10
type input "١٤/٠٨/٢٠٢٥ ٠٤:١٥"
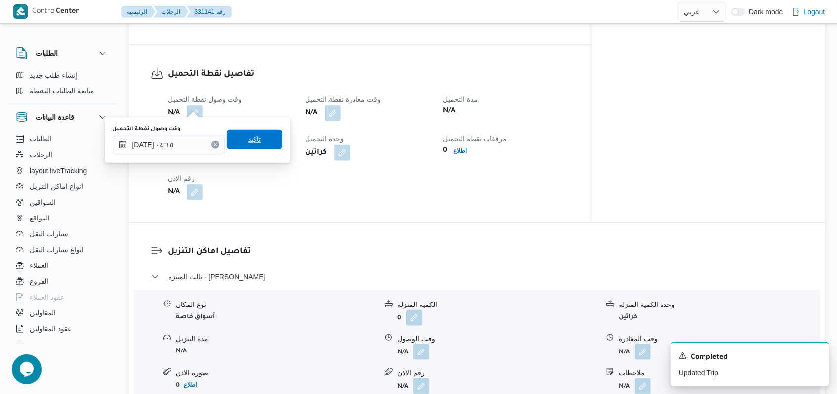
click at [258, 139] on span "تاكيد" at bounding box center [254, 140] width 55 height 20
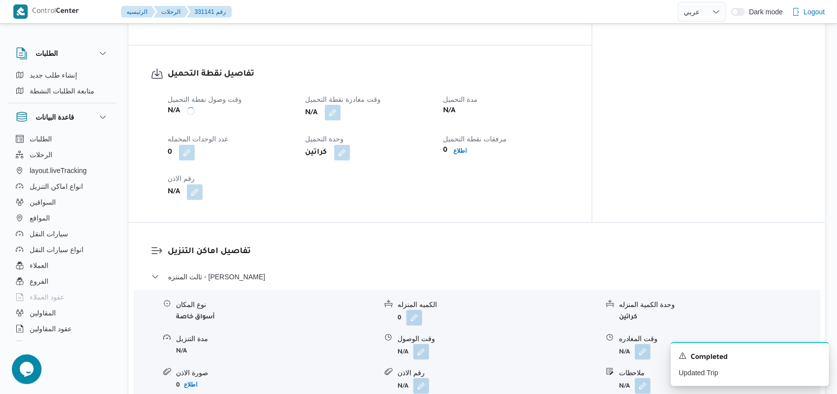
click at [341, 110] on button "button" at bounding box center [333, 113] width 16 height 16
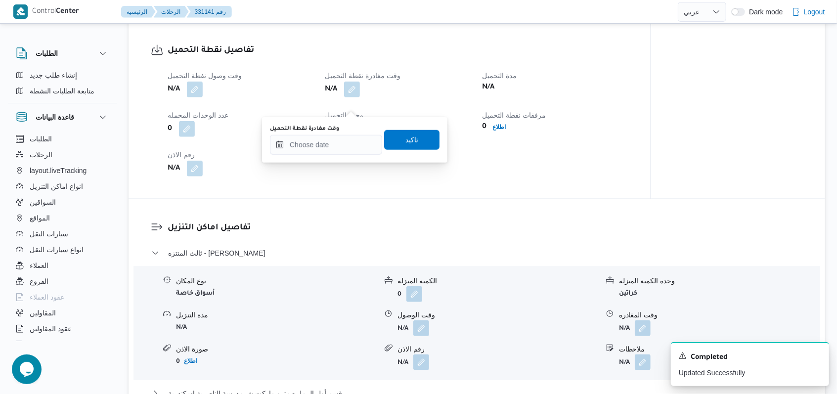
click at [337, 156] on body "Control Center الرئيسيه الرحلات 331141 رقم English عربي Dark mode Logout الطلبا…" at bounding box center [418, 211] width 837 height 1610
click at [344, 140] on input "وقت مغادرة نقطة التحميل" at bounding box center [326, 145] width 112 height 20
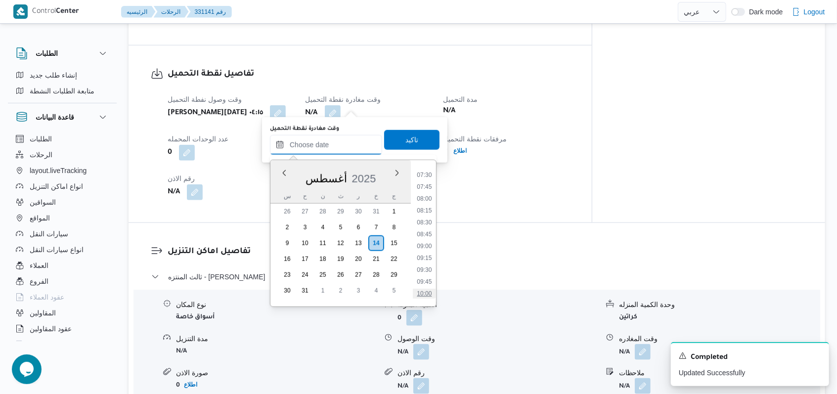
scroll to position [311, 0]
click at [346, 215] on li "07:30" at bounding box center [424, 219] width 23 height 10
type input "١٤/٠٨/٢٠٢٥ ٠٧:٣٠"
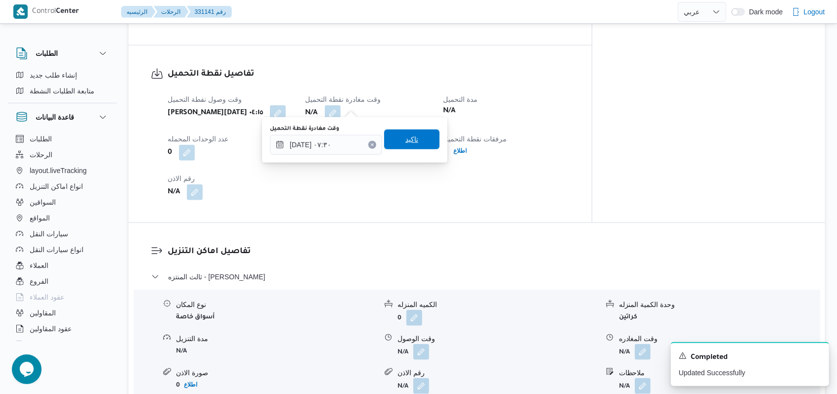
click at [346, 134] on span "تاكيد" at bounding box center [411, 140] width 55 height 20
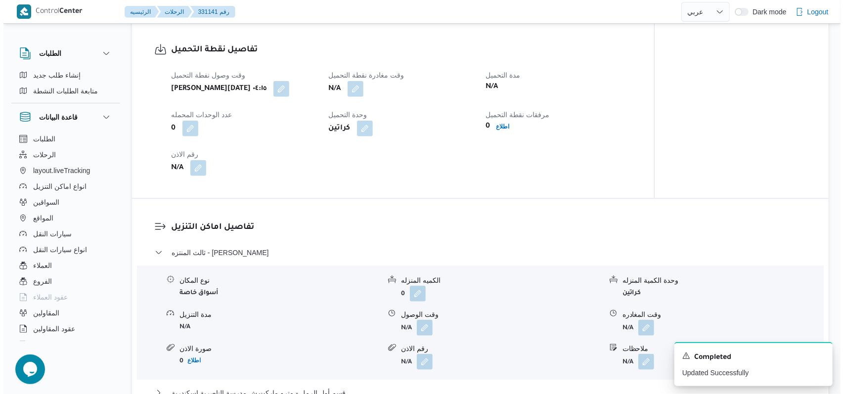
scroll to position [725, 0]
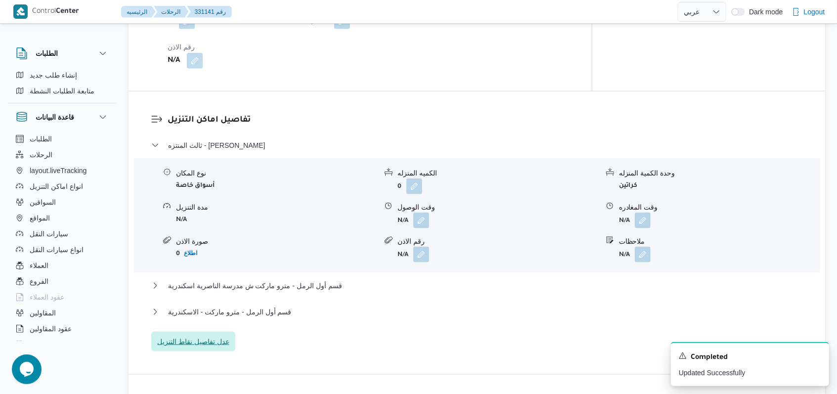
click at [210, 336] on span "عدل تفاصيل نقاط التنزيل" at bounding box center [193, 342] width 72 height 12
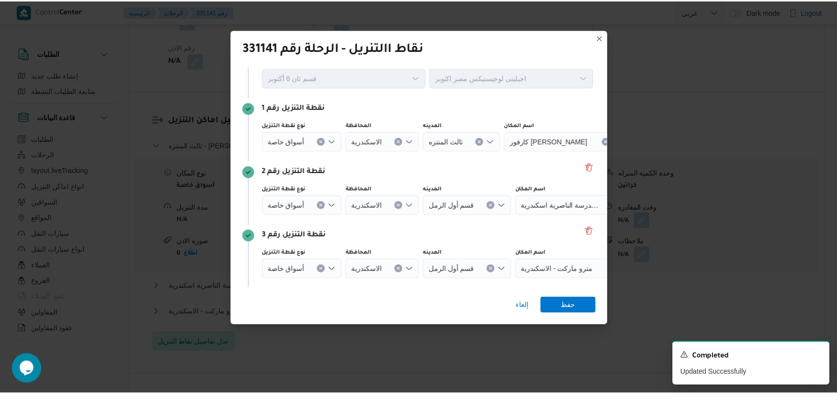
scroll to position [64, 0]
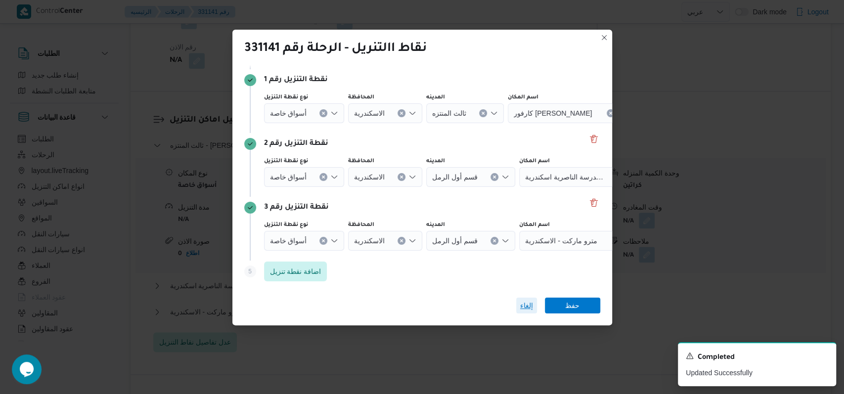
click at [346, 303] on span "إلغاء" at bounding box center [526, 306] width 13 height 12
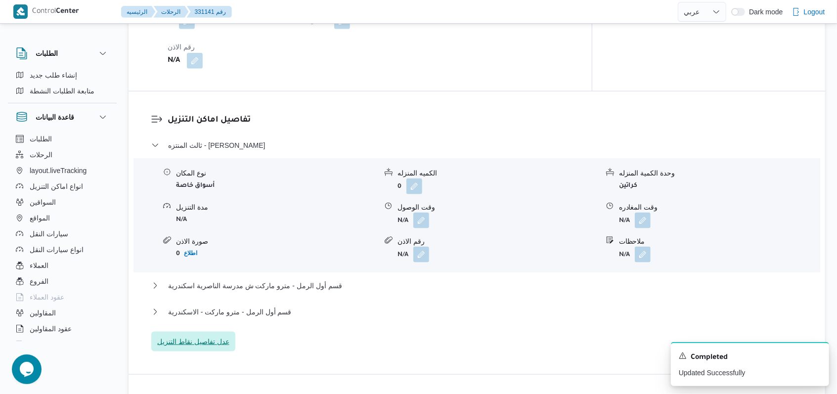
click at [217, 336] on span "عدل تفاصيل نقاط التنزيل" at bounding box center [193, 342] width 72 height 12
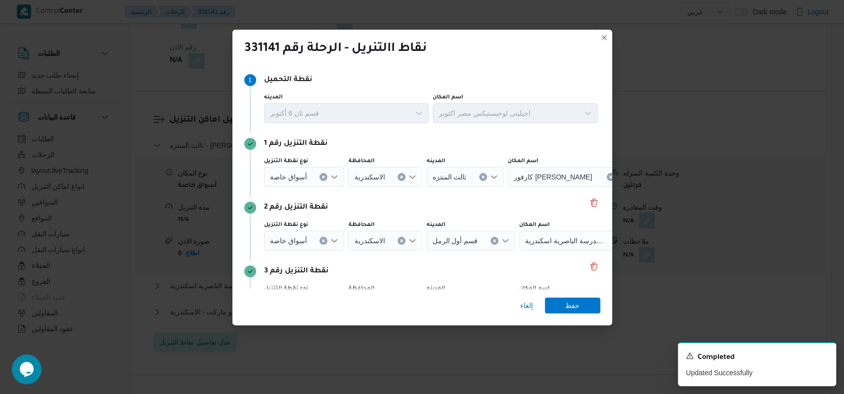
click at [322, 177] on icon "Clear input" at bounding box center [323, 177] width 2 height 2
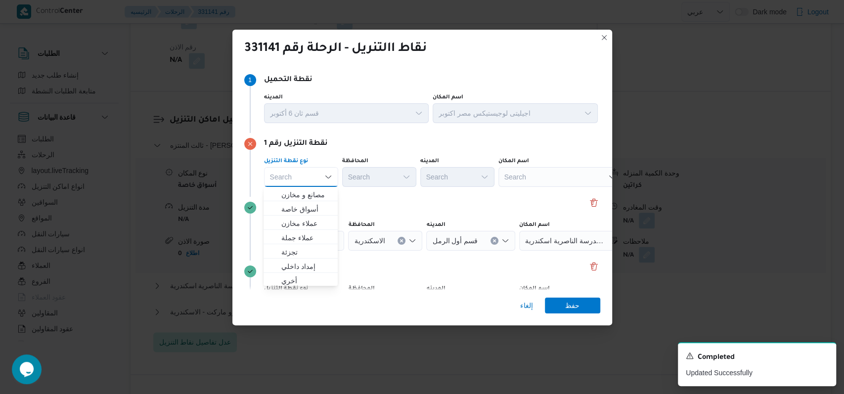
click at [346, 180] on div "Search" at bounding box center [561, 177] width 124 height 20
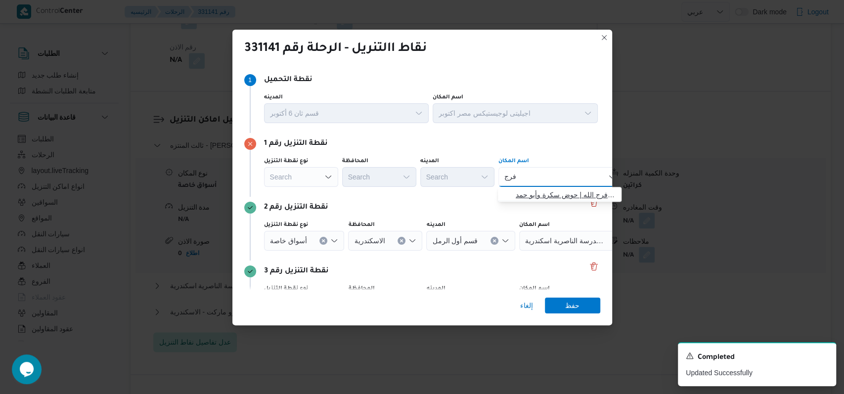
type input "فرج"
click at [346, 192] on span "مصنع فرج الله برج العرب - الاسكندرية | مصانع فرج الله | حوض سكرة وأبو حمد" at bounding box center [566, 195] width 100 height 12
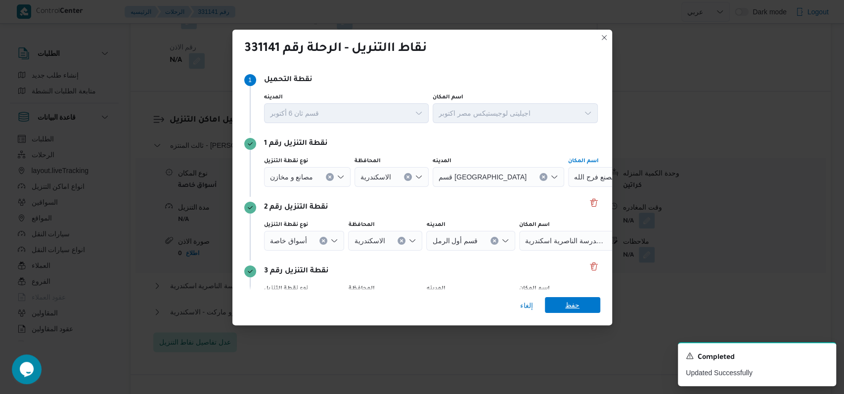
click at [346, 299] on span "حفظ" at bounding box center [572, 305] width 55 height 16
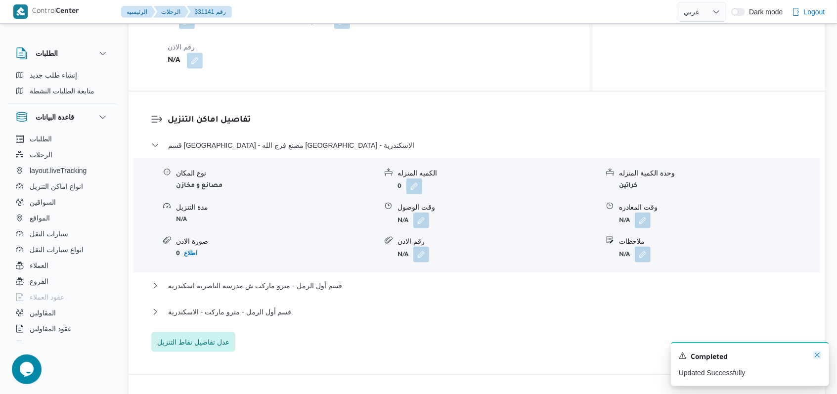
click at [346, 354] on icon "Dismiss toast" at bounding box center [818, 355] width 8 height 8
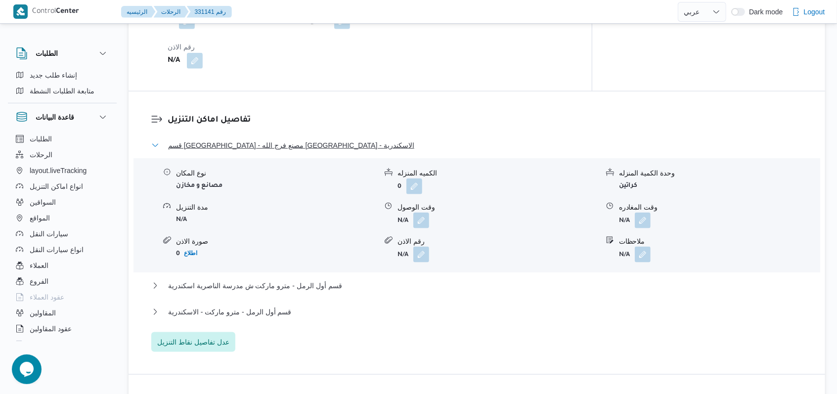
click at [269, 139] on span "قسم برج العرب - مصنع فرج الله برج العرب - الاسكندرية" at bounding box center [291, 145] width 246 height 12
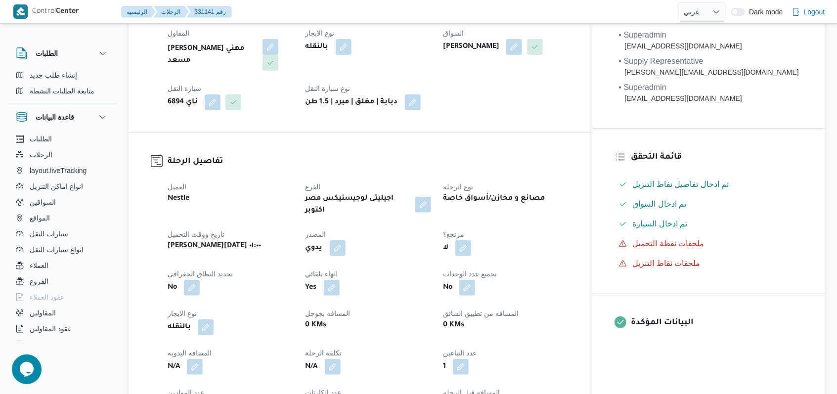
scroll to position [66, 0]
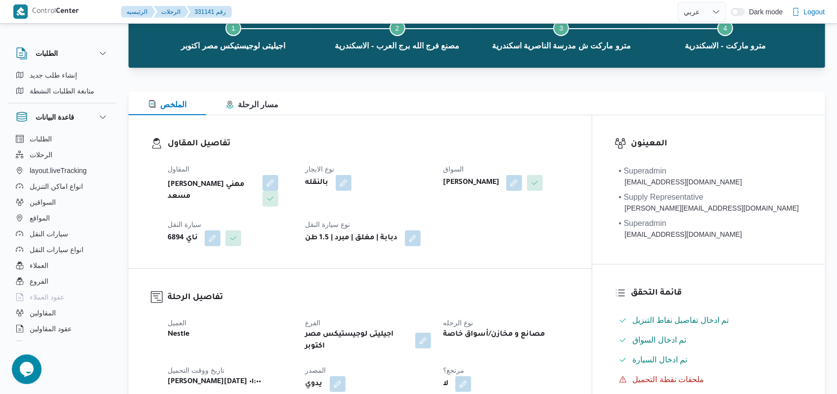
click at [346, 169] on dt "نوع الايجار" at bounding box center [369, 169] width 126 height 12
select select "ar"
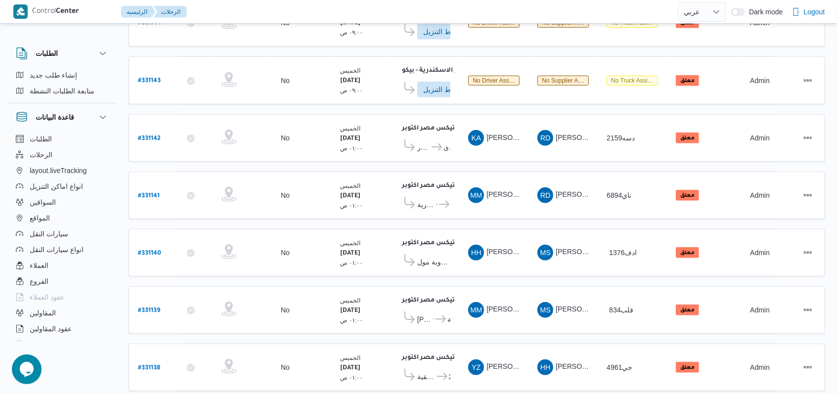
scroll to position [335, 0]
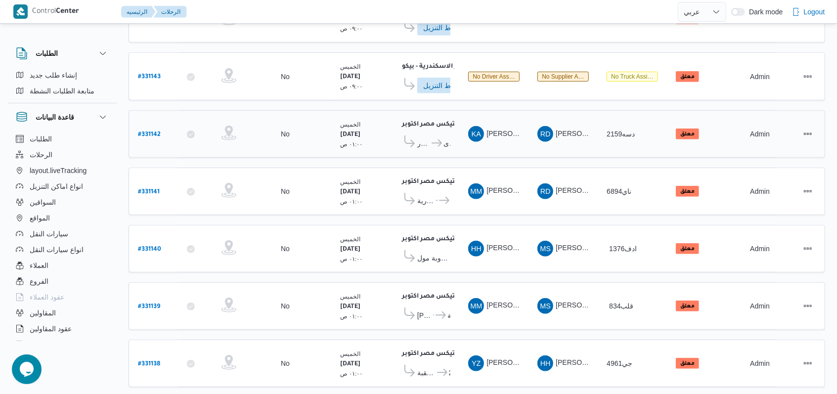
click at [148, 132] on b "# 331142" at bounding box center [149, 135] width 23 height 7
select select "ar"
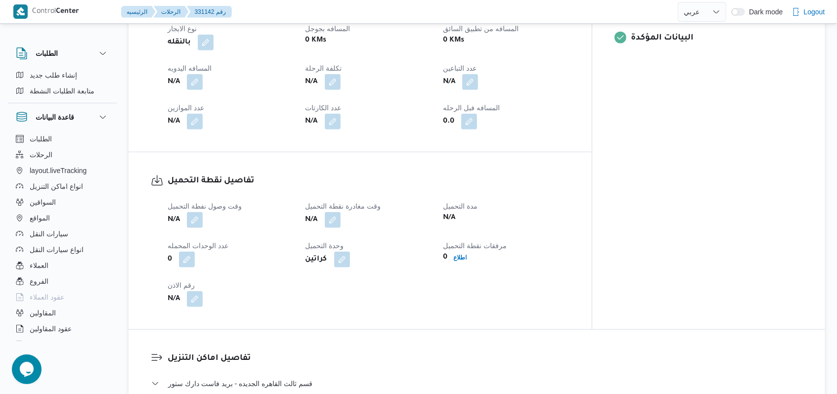
scroll to position [467, 0]
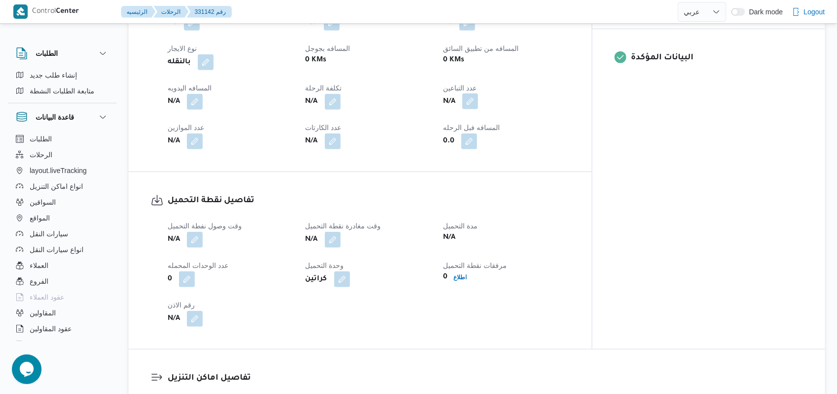
click at [346, 100] on button "button" at bounding box center [470, 101] width 16 height 16
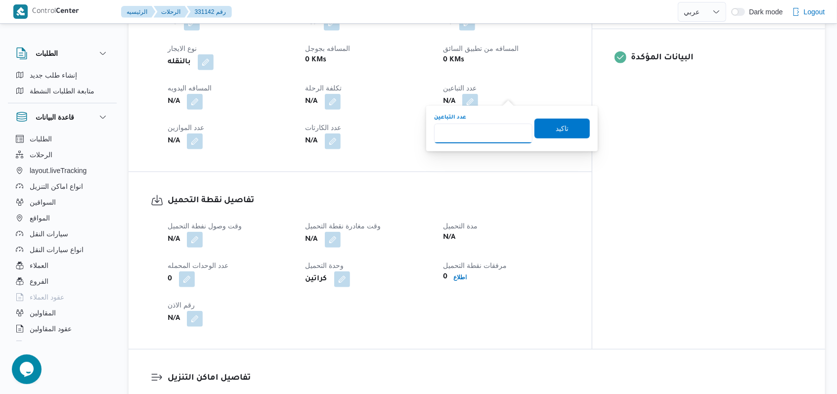
click at [346, 140] on input "عدد التباعين" at bounding box center [483, 134] width 98 height 20
type input "1"
click at [346, 125] on span "تاكيد" at bounding box center [562, 128] width 13 height 12
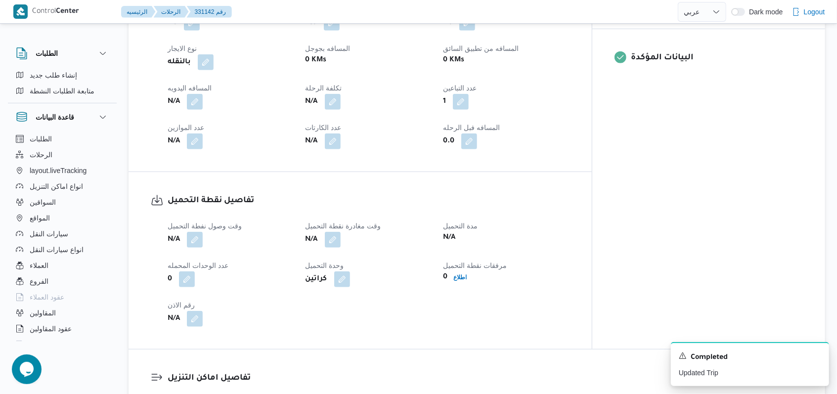
select select "ar"
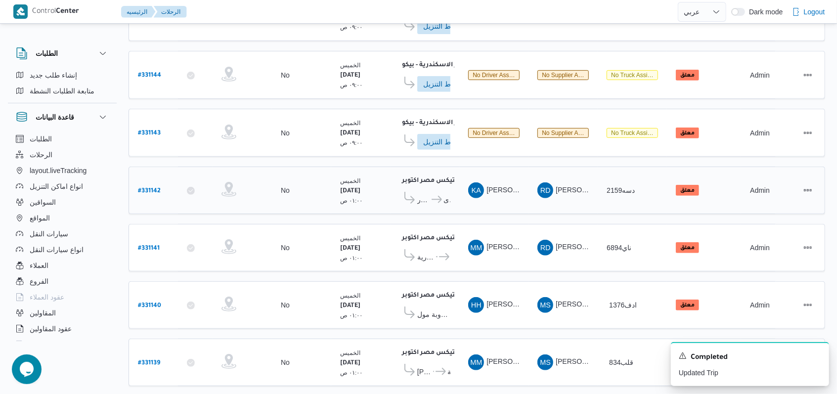
scroll to position [279, 0]
click at [157, 187] on b "# 331142" at bounding box center [149, 190] width 23 height 7
select select "ar"
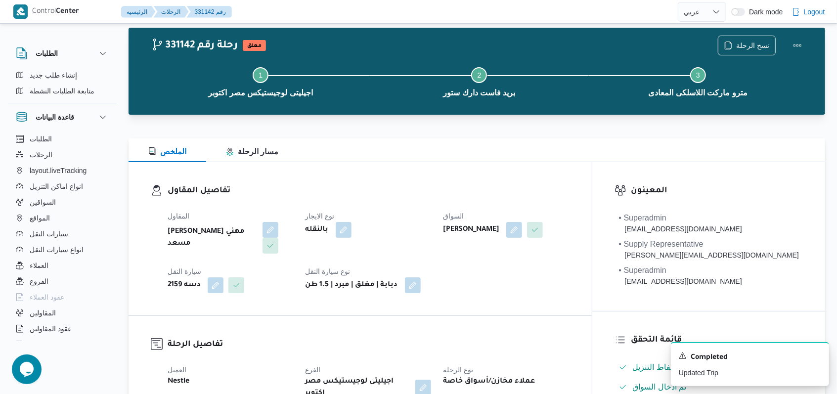
scroll to position [15, 0]
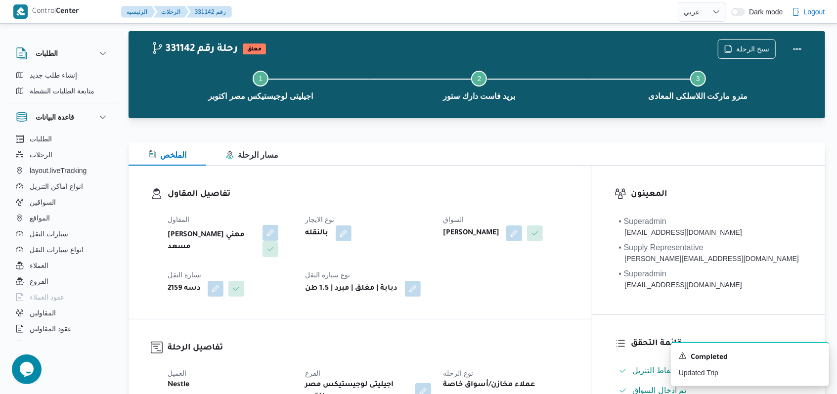
click at [264, 234] on button "button" at bounding box center [271, 233] width 16 height 16
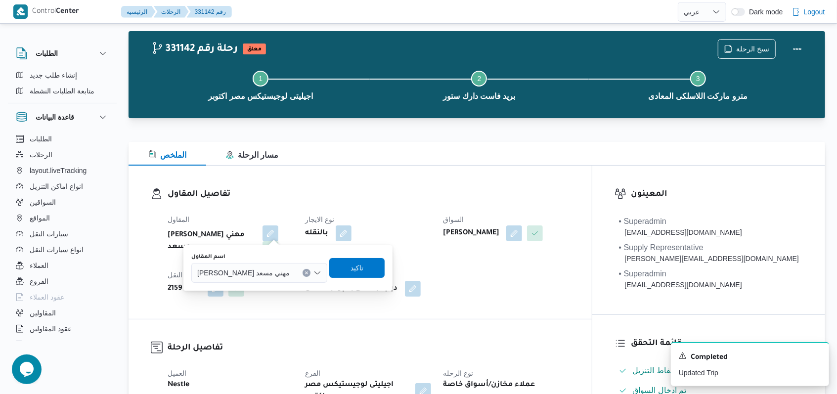
click at [258, 274] on span "راجح ضبع مهني مسعد" at bounding box center [243, 272] width 92 height 11
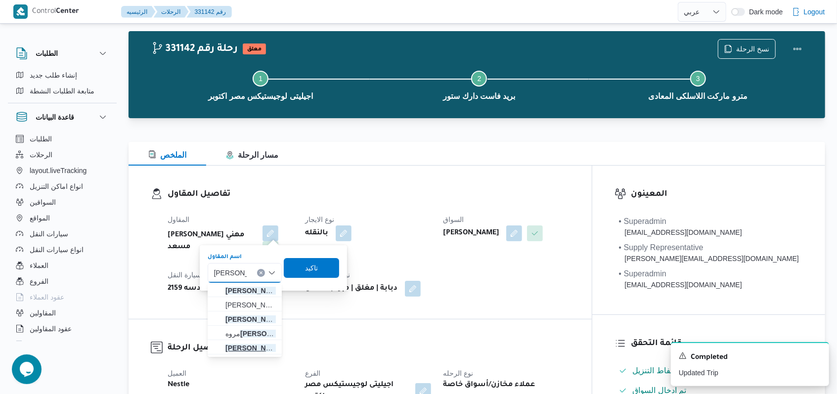
type input "حسام الدين"
click at [245, 353] on span "حسام الدين طاهر على محمد" at bounding box center [251, 348] width 50 height 12
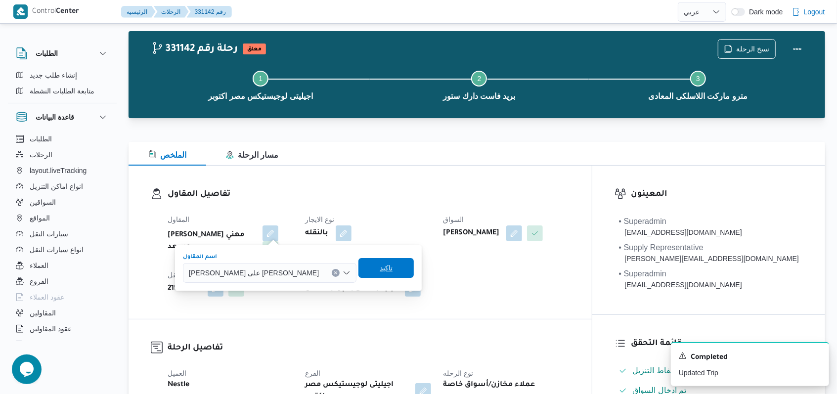
click at [346, 263] on span "تاكيد" at bounding box center [386, 268] width 13 height 12
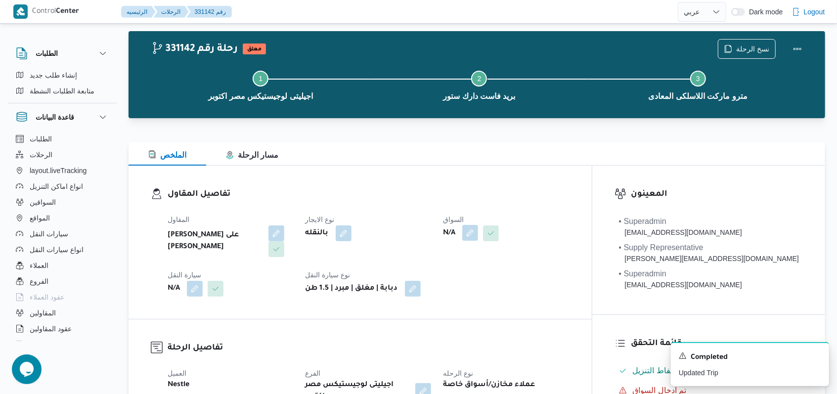
click at [346, 239] on button "button" at bounding box center [470, 233] width 16 height 16
click at [346, 280] on div "Search" at bounding box center [490, 273] width 74 height 20
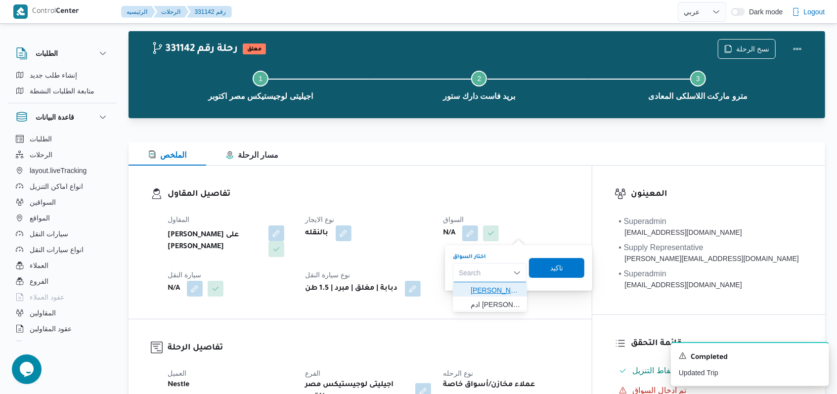
click at [346, 291] on span "[PERSON_NAME]" at bounding box center [496, 290] width 50 height 12
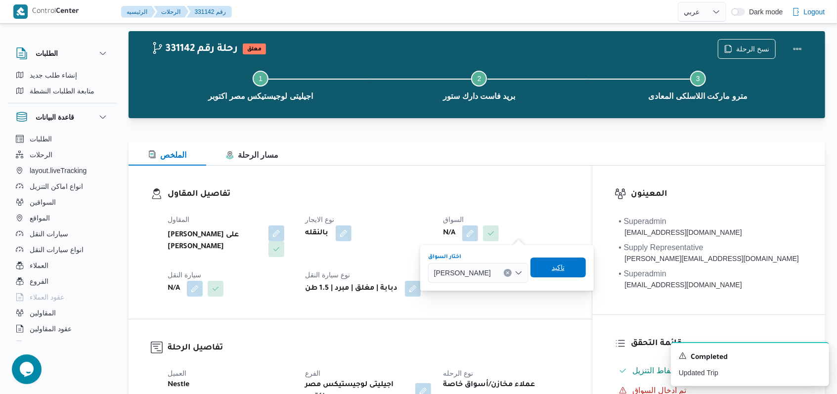
click at [346, 264] on span "تاكيد" at bounding box center [558, 268] width 55 height 20
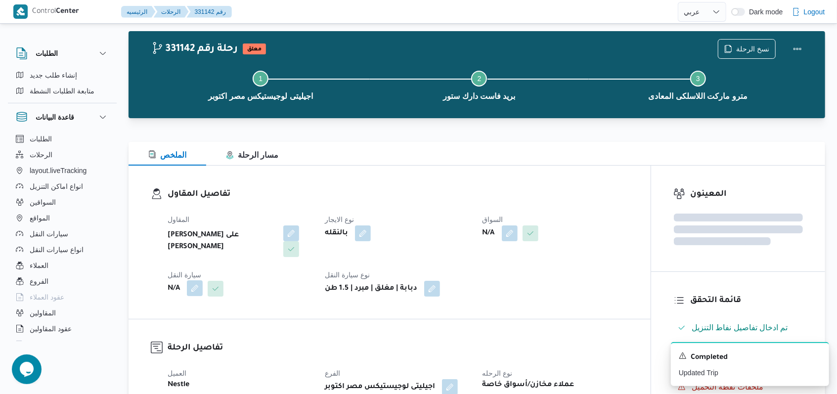
click at [194, 280] on button "button" at bounding box center [195, 288] width 16 height 16
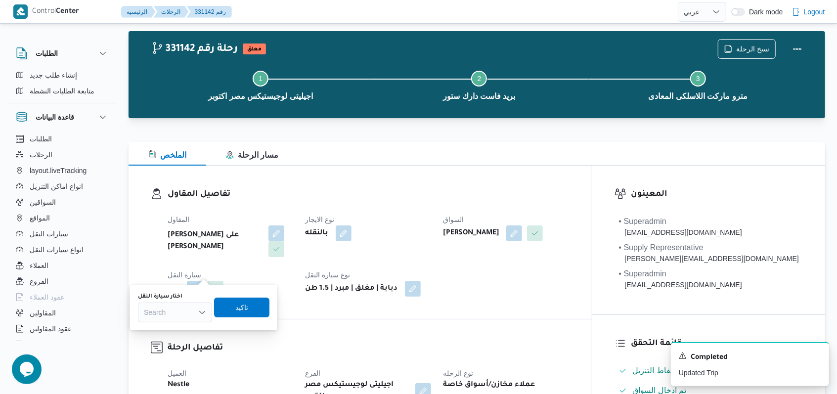
click at [181, 311] on div "Search" at bounding box center [175, 313] width 74 height 20
click at [187, 326] on span "قطب5824 | null" at bounding box center [181, 330] width 50 height 12
click at [244, 309] on span "تاكيد" at bounding box center [250, 308] width 13 height 12
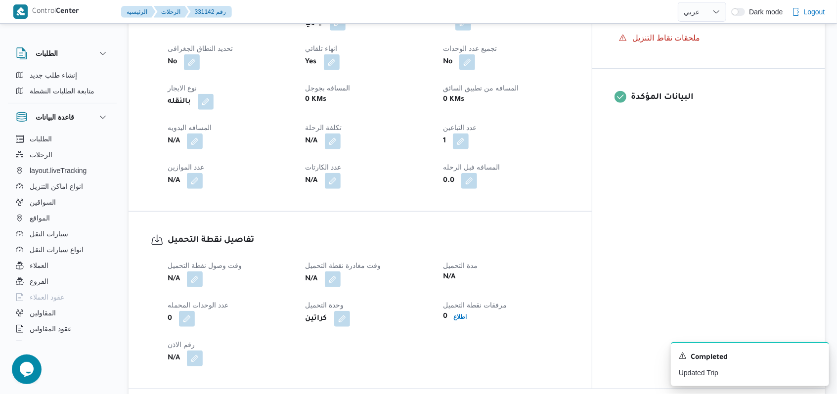
scroll to position [477, 0]
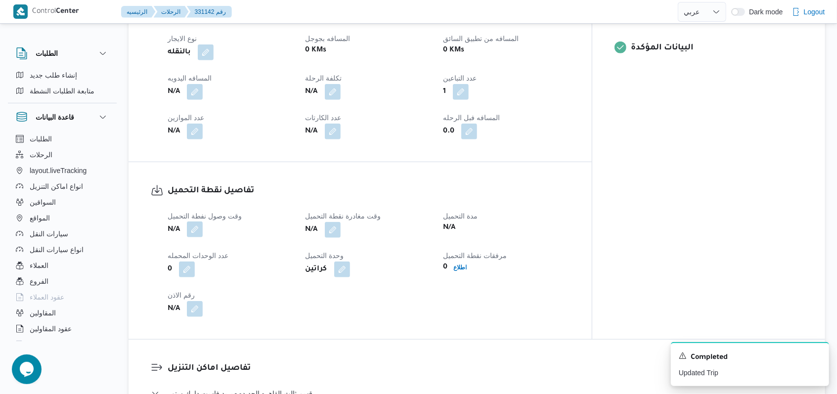
click at [193, 222] on button "button" at bounding box center [195, 230] width 16 height 16
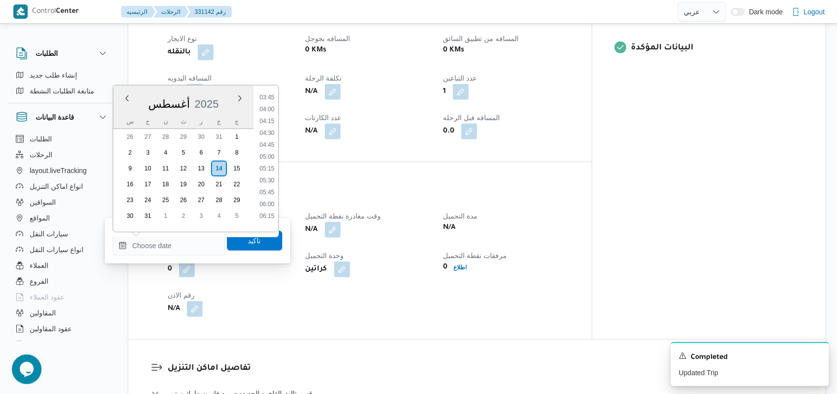
scroll to position [179, 0]
click at [268, 159] on li "05:00" at bounding box center [267, 157] width 23 height 10
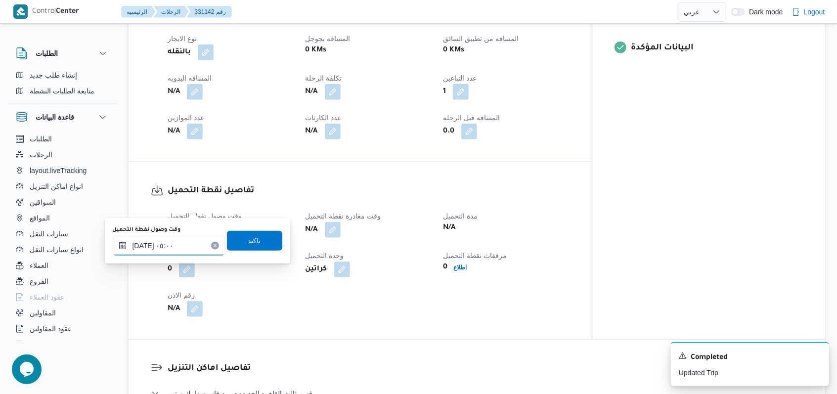
type input "١٤/٠٨/٢٠٢٥ ٠٥:٠٠"
click at [262, 245] on span "تاكيد" at bounding box center [254, 240] width 55 height 20
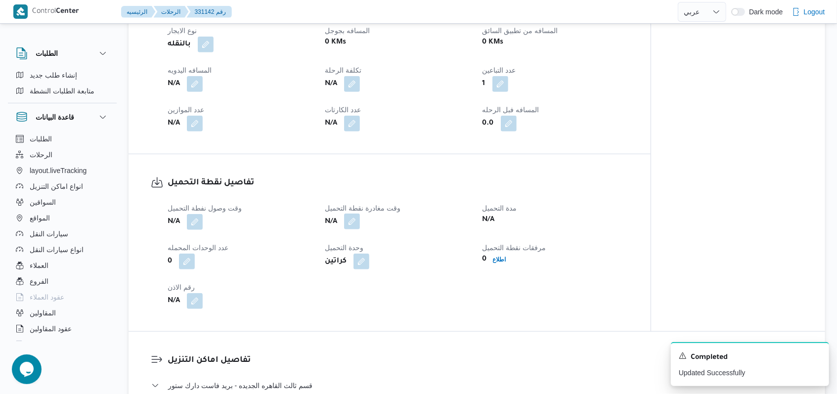
click at [346, 214] on button "button" at bounding box center [352, 222] width 16 height 16
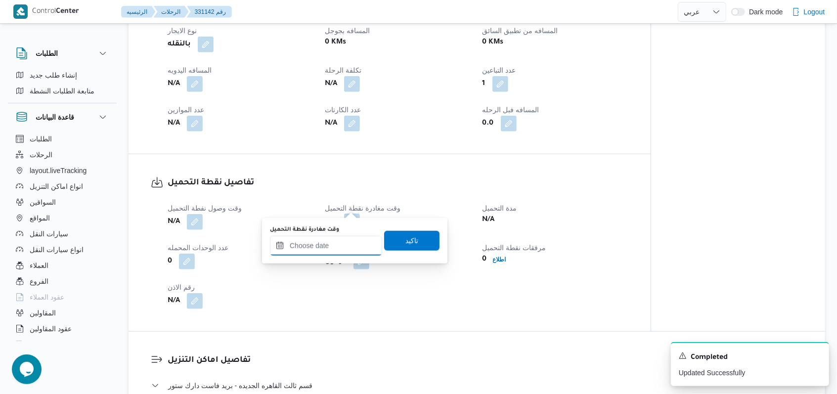
click at [337, 239] on div at bounding box center [326, 246] width 112 height 20
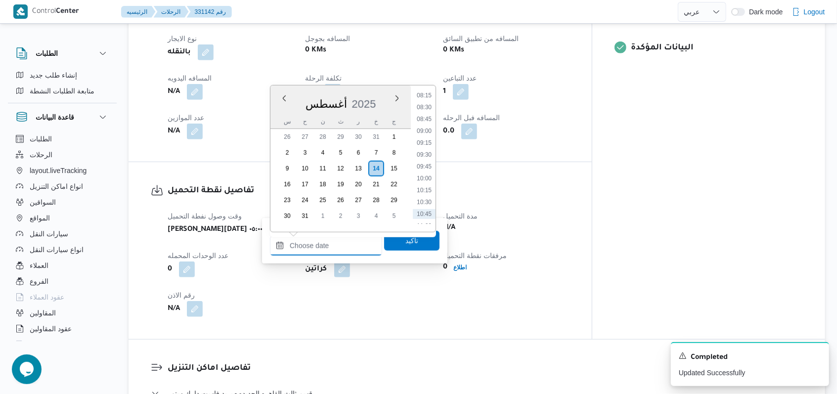
scroll to position [311, 0]
click at [346, 131] on li "07:15" at bounding box center [424, 132] width 23 height 10
type input "١٤/٠٨/٢٠٢٥ ٠٧:١٥"
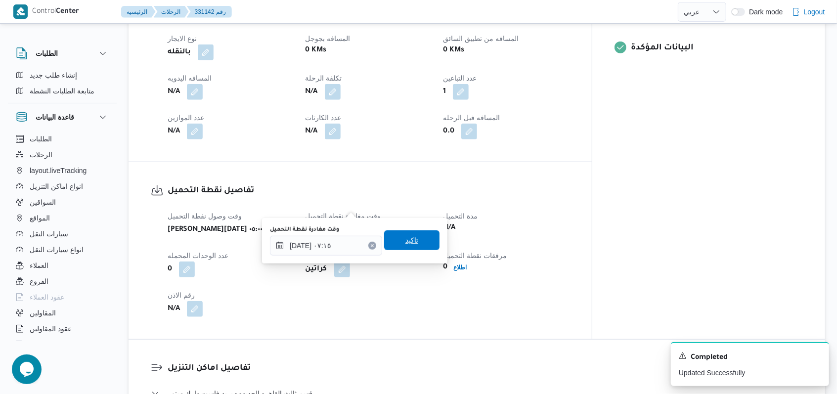
click at [346, 238] on span "تاكيد" at bounding box center [412, 240] width 13 height 12
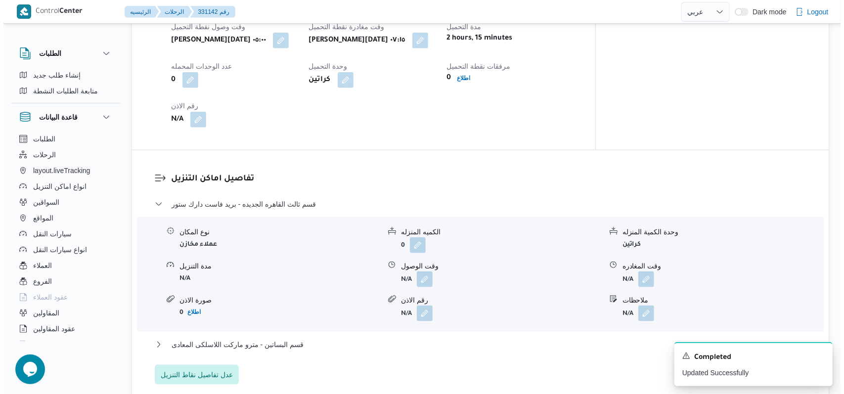
scroll to position [675, 0]
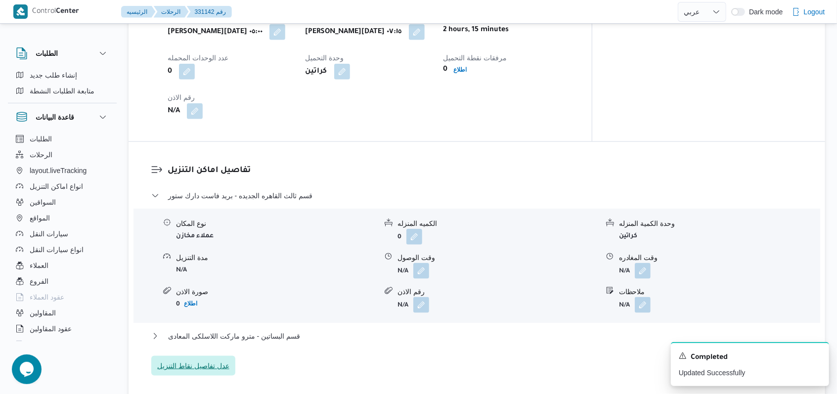
click at [215, 354] on span "عدل تفاصيل نقاط التنزيل" at bounding box center [193, 366] width 72 height 12
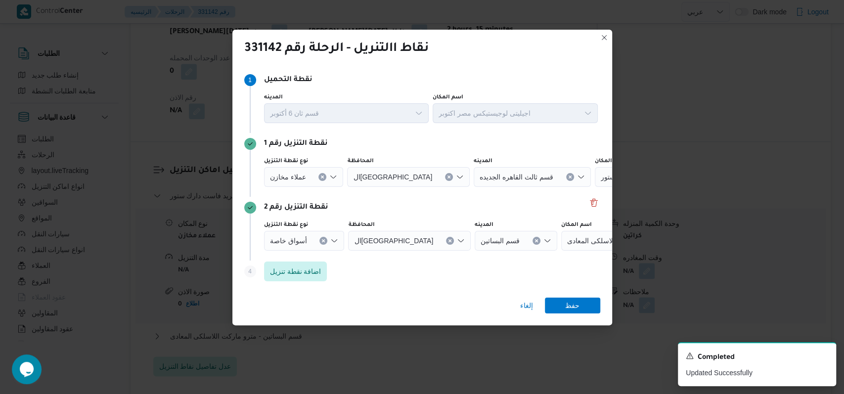
click at [322, 178] on icon "Clear input" at bounding box center [323, 177] width 2 height 2
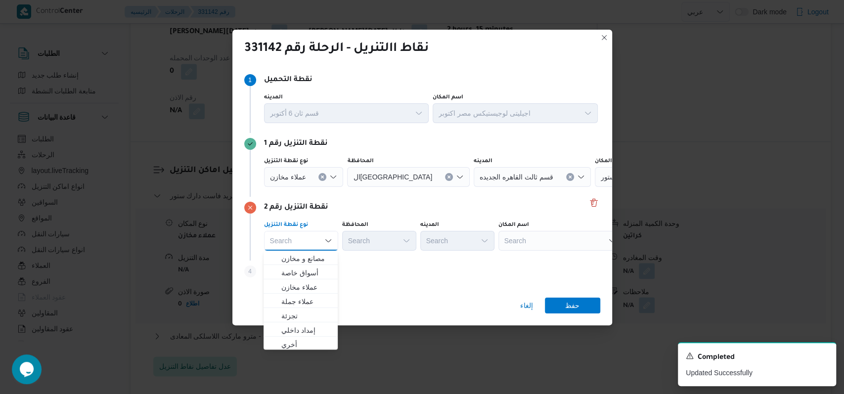
click at [319, 176] on button "Clear input" at bounding box center [323, 177] width 8 height 8
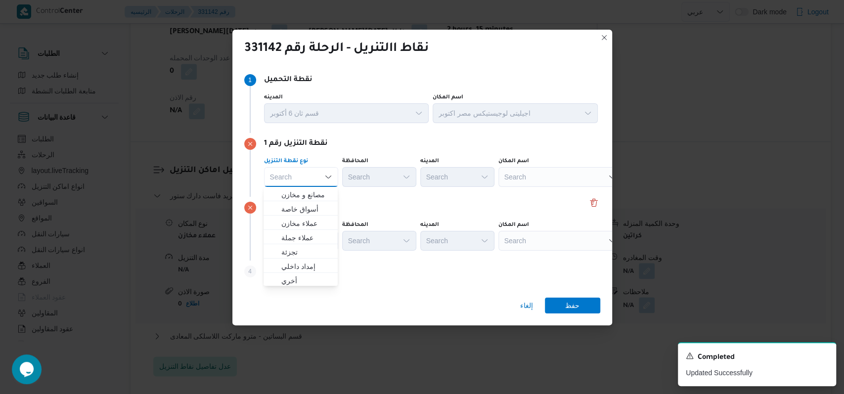
click at [346, 179] on div "Search" at bounding box center [561, 177] width 124 height 20
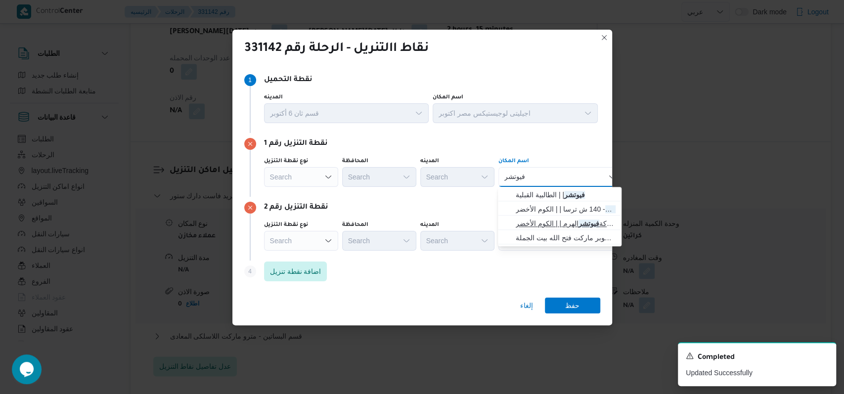
type input "فيوتشر"
click at [346, 225] on span "شركة فيوتشر الهرم | | الكوم الأخضر" at bounding box center [566, 224] width 100 height 12
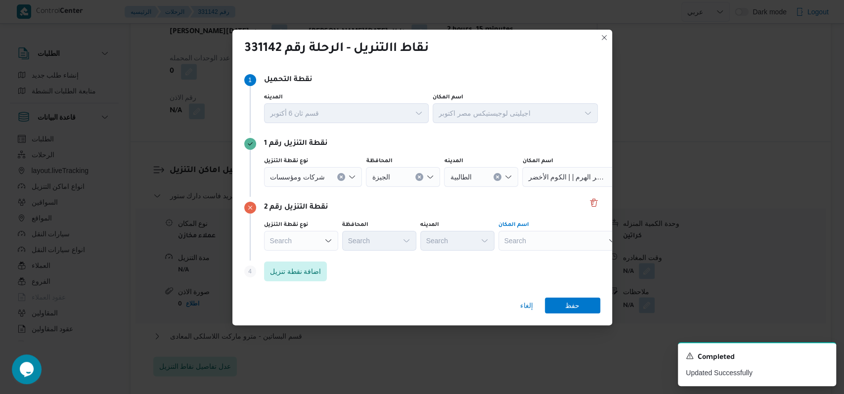
click at [346, 187] on div "Search" at bounding box center [584, 177] width 124 height 20
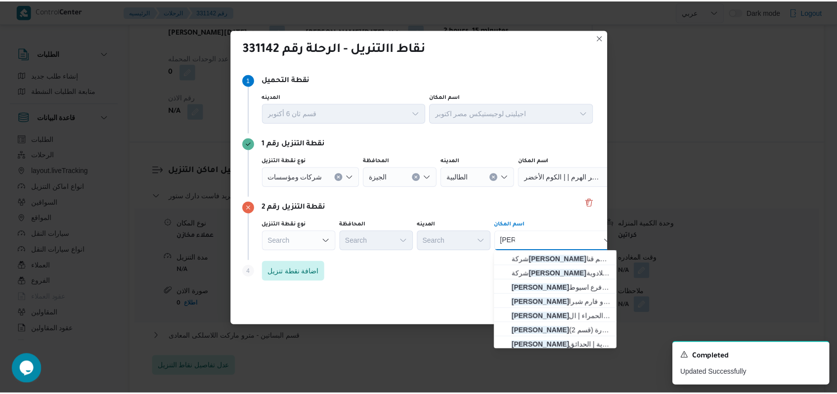
scroll to position [32, 0]
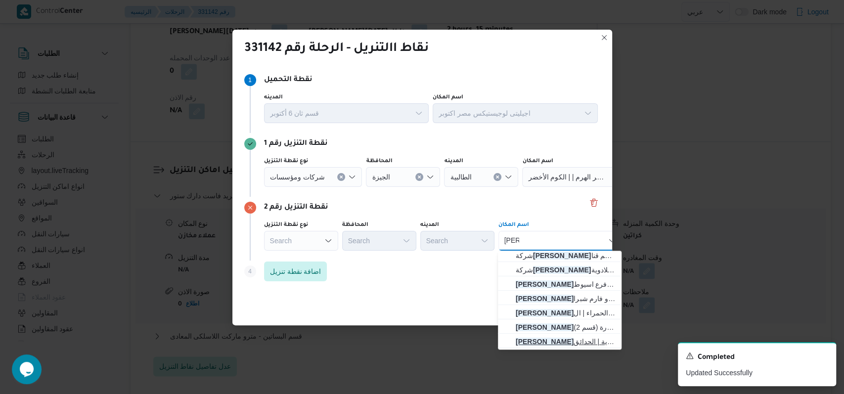
type input "رامك"
click at [346, 346] on span "رامك و فارم ترعة الجبل حدائق القبه | رامكو فارم للادوية | الحدائق" at bounding box center [566, 342] width 100 height 12
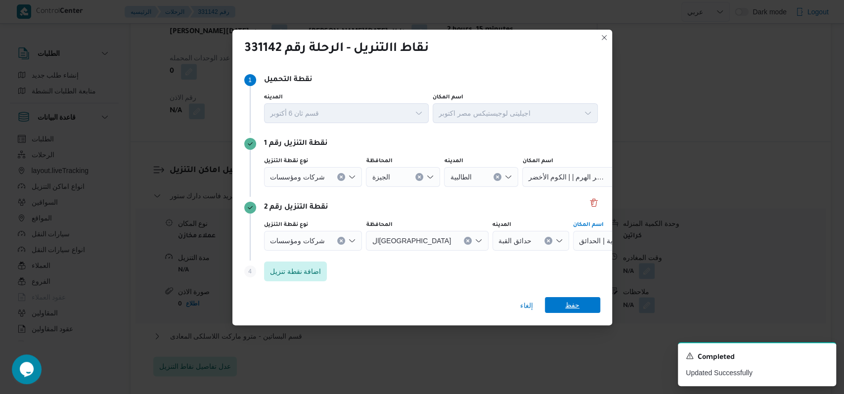
click at [346, 306] on span "حفظ" at bounding box center [572, 305] width 14 height 16
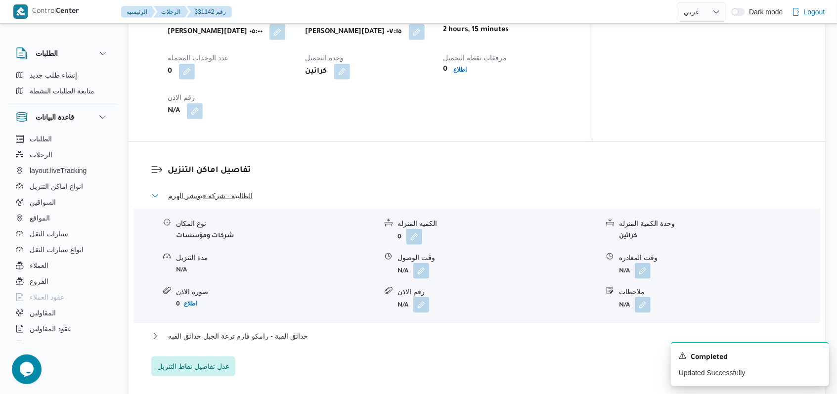
click at [278, 190] on button "الطالبية - شركة فيوتشر الهرم" at bounding box center [477, 196] width 652 height 12
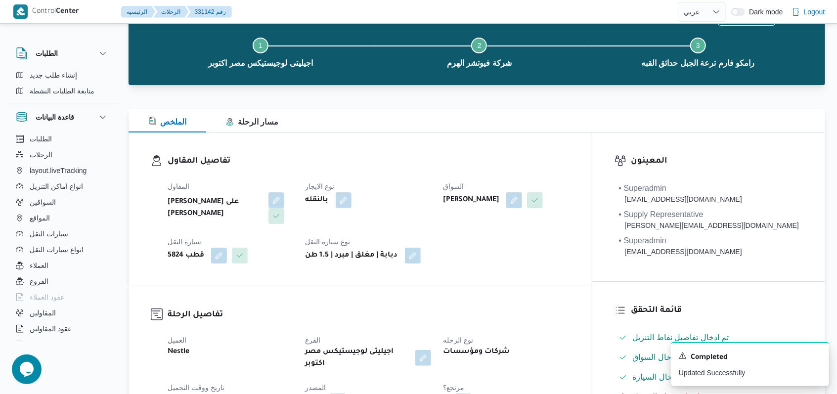
scroll to position [0, 0]
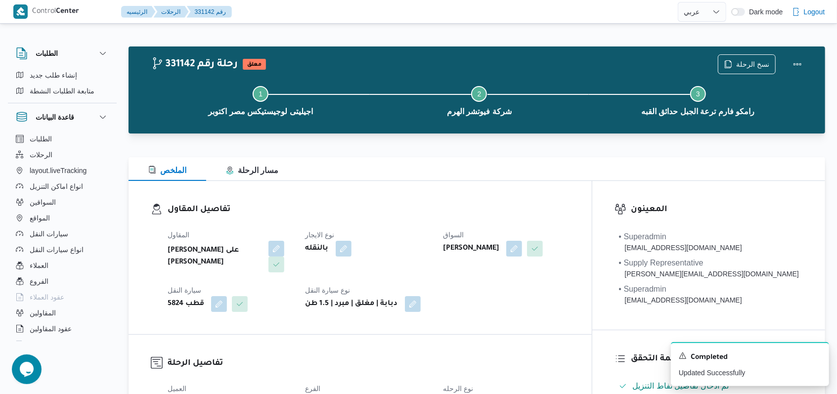
click at [346, 191] on div "تفاصيل المقاول المقاول حسام الدين طاهر على محمد نوع الايجار بالنقله السواق حسام…" at bounding box center [360, 257] width 463 height 153
select select "ar"
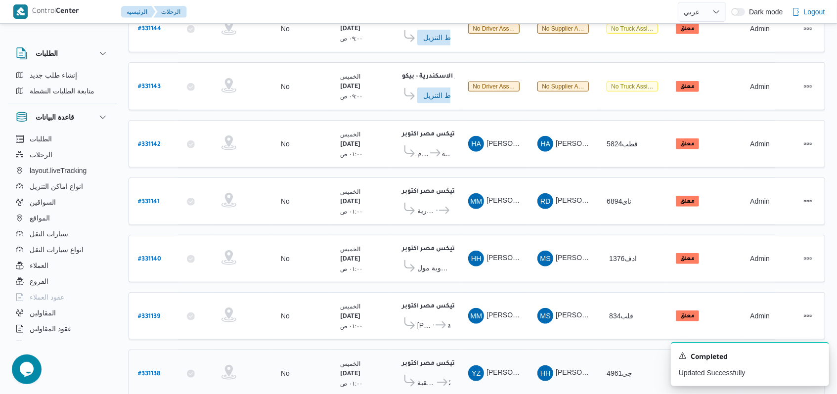
scroll to position [345, 0]
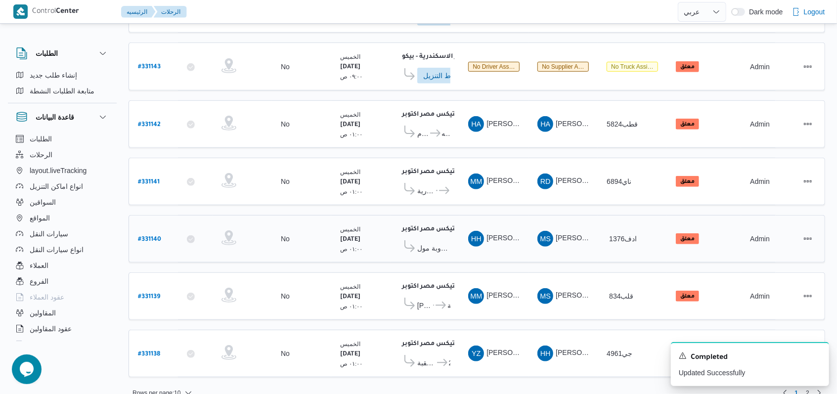
click at [151, 236] on b "# 331140" at bounding box center [149, 239] width 23 height 7
select select "ar"
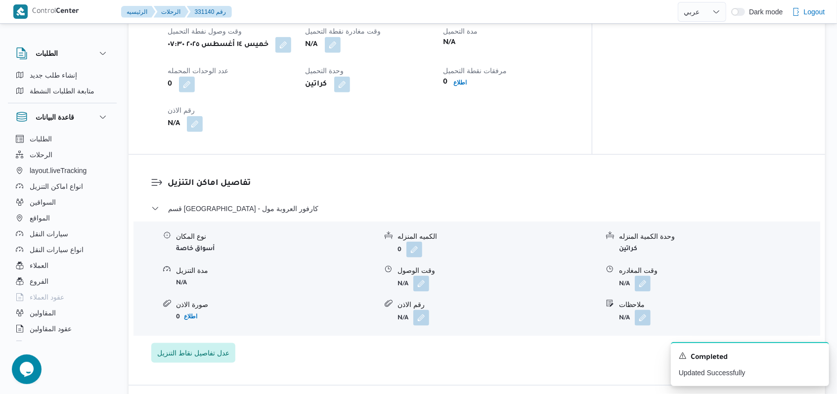
scroll to position [725, 0]
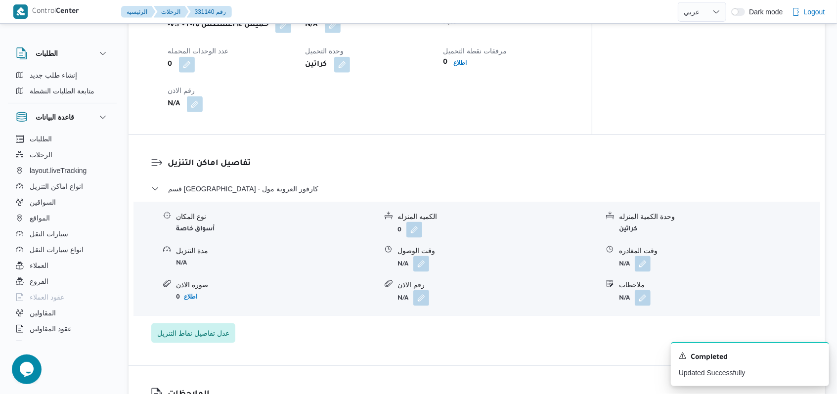
click at [215, 309] on div "قسم برج العرب - كارفور العروبة مول نوع المكان أسواق خاصة الكميه المنزله 0 وحدة …" at bounding box center [477, 263] width 652 height 160
click at [214, 327] on span "عدل تفاصيل نقاط التنزيل" at bounding box center [193, 333] width 72 height 12
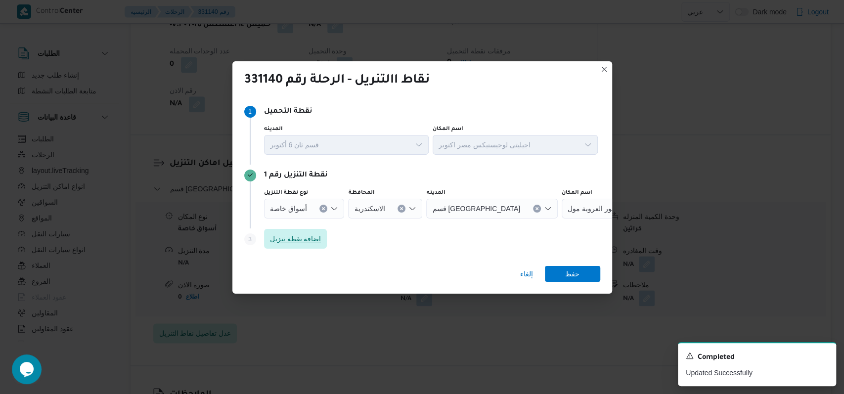
click at [313, 244] on span "اضافة نقطة تنزيل" at bounding box center [295, 239] width 51 height 12
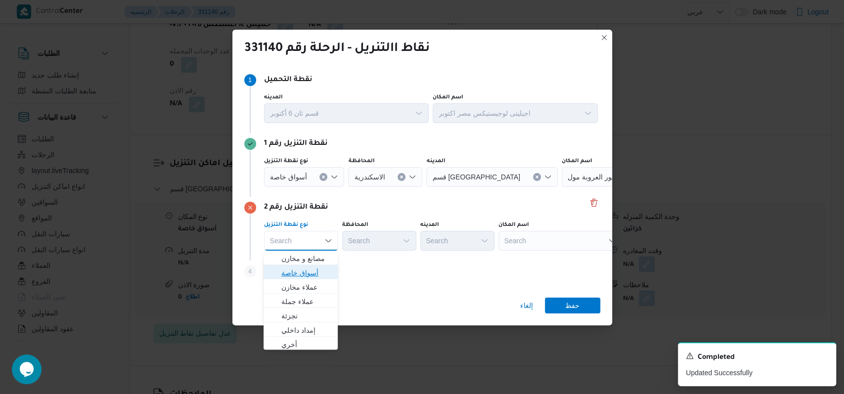
click at [309, 278] on span "أسواق خاصة" at bounding box center [306, 273] width 50 height 12
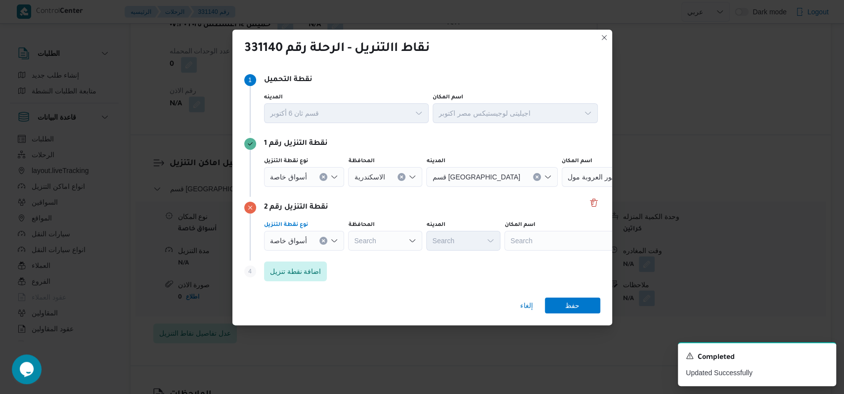
click at [304, 176] on span "أسواق خاصة" at bounding box center [288, 176] width 37 height 11
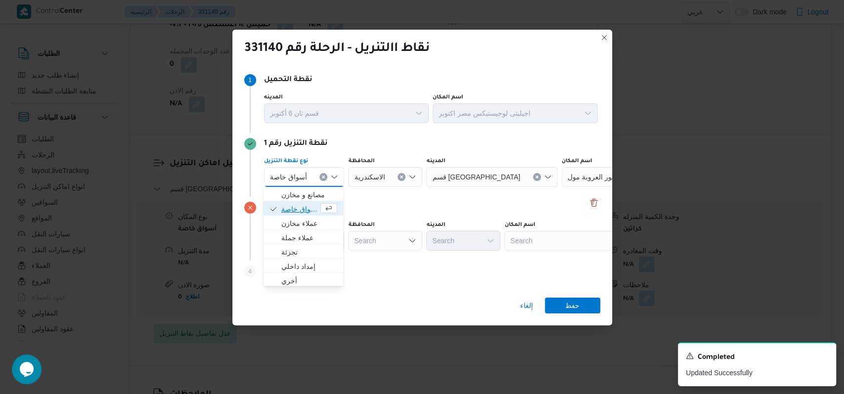
click at [304, 210] on span "أسواق خاصة" at bounding box center [299, 209] width 37 height 12
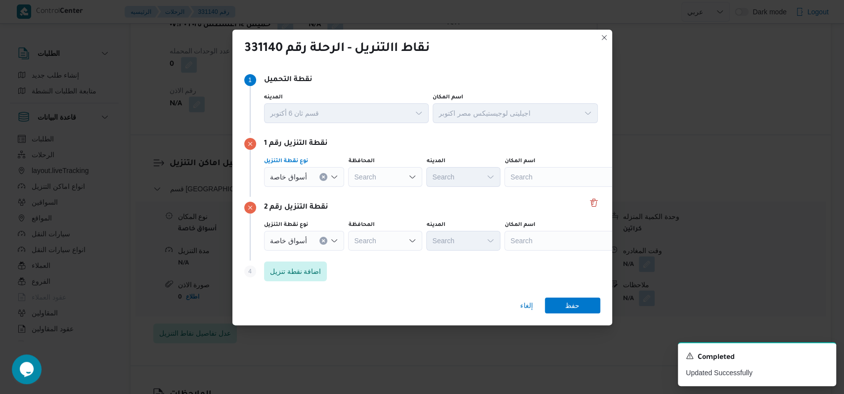
click at [346, 181] on div "Search" at bounding box center [567, 177] width 124 height 20
type input "كارفور العبور"
click at [346, 192] on span "كارفور العبور | كارفور العبور الجديد | null" at bounding box center [571, 195] width 100 height 12
click at [346, 187] on div "Search" at bounding box center [567, 177] width 124 height 20
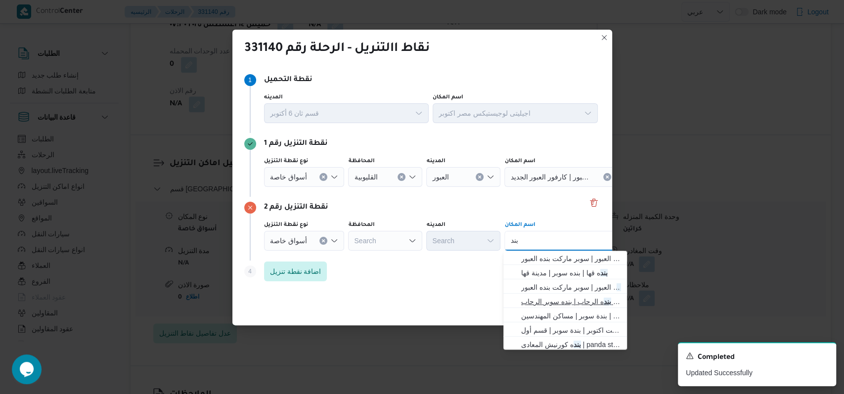
type input "بند"
click at [346, 296] on span "بند ه الرحاب | بنده سوبر الرحاب | null" at bounding box center [571, 302] width 100 height 12
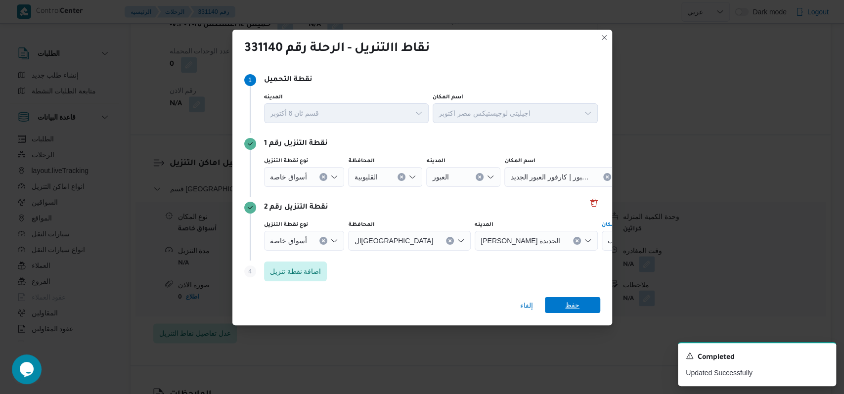
click at [346, 302] on span "حفظ" at bounding box center [572, 305] width 55 height 16
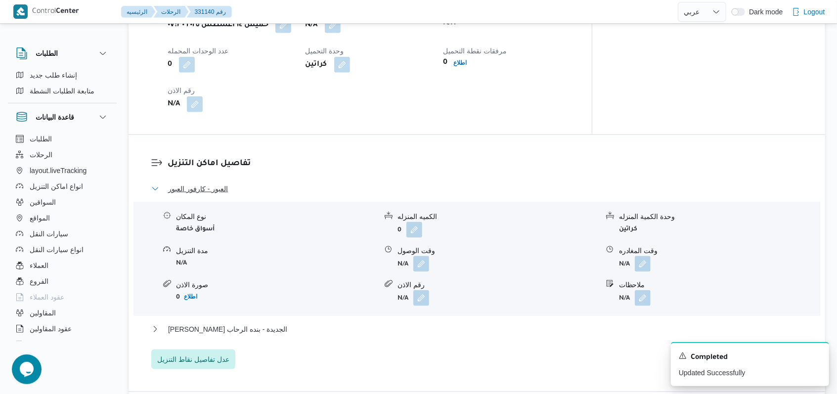
click at [266, 183] on button "العبور - كارفور العبور" at bounding box center [477, 189] width 652 height 12
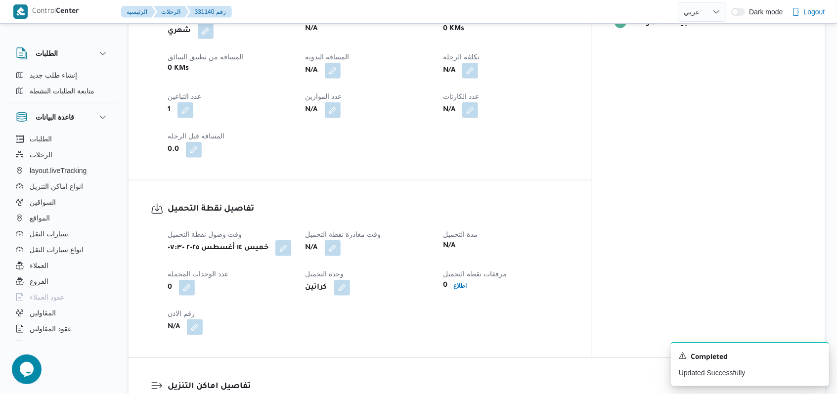
scroll to position [659, 0]
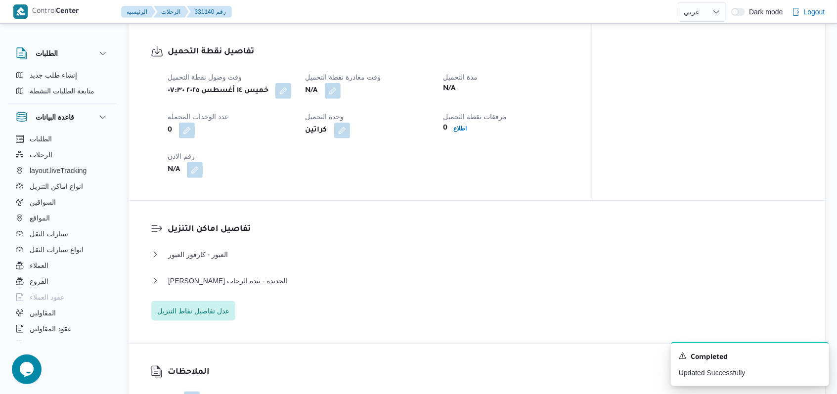
select select "ar"
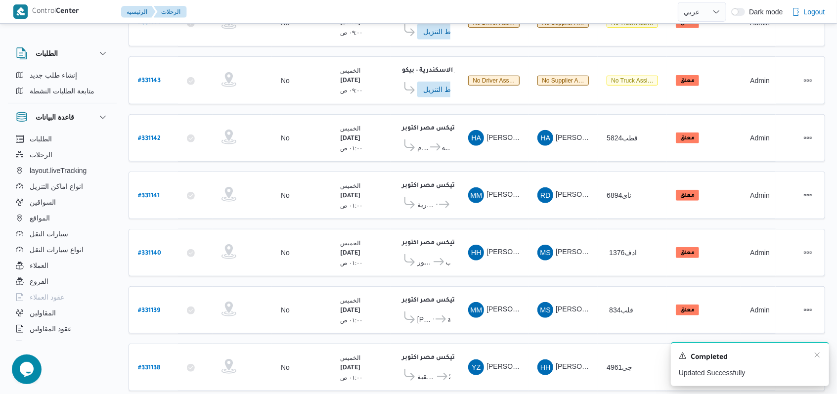
scroll to position [345, 0]
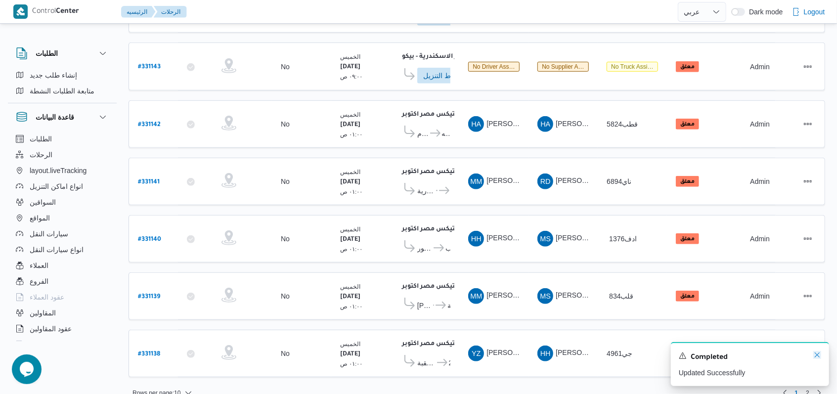
click at [346, 354] on icon "Dismiss toast" at bounding box center [818, 355] width 8 height 8
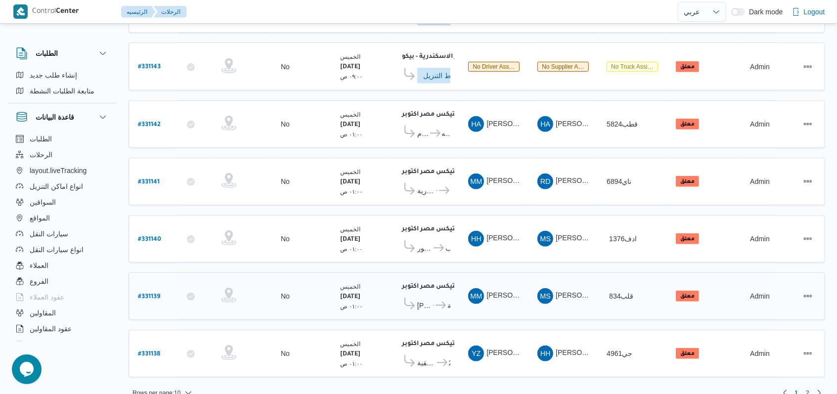
click at [152, 294] on b "# 331139" at bounding box center [149, 297] width 22 height 7
select select "ar"
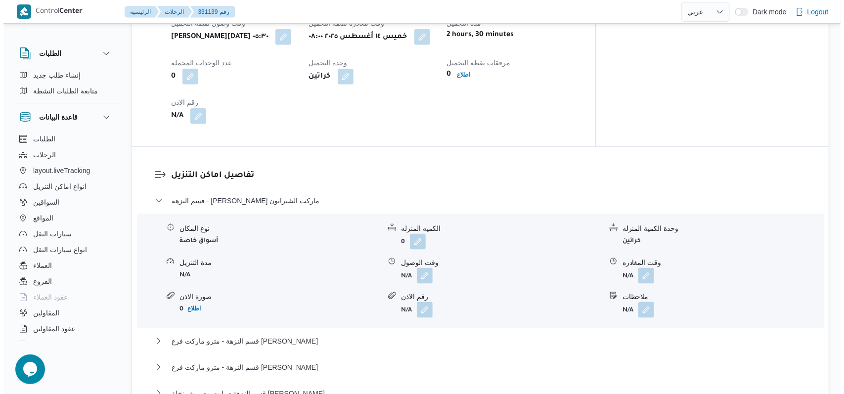
scroll to position [923, 0]
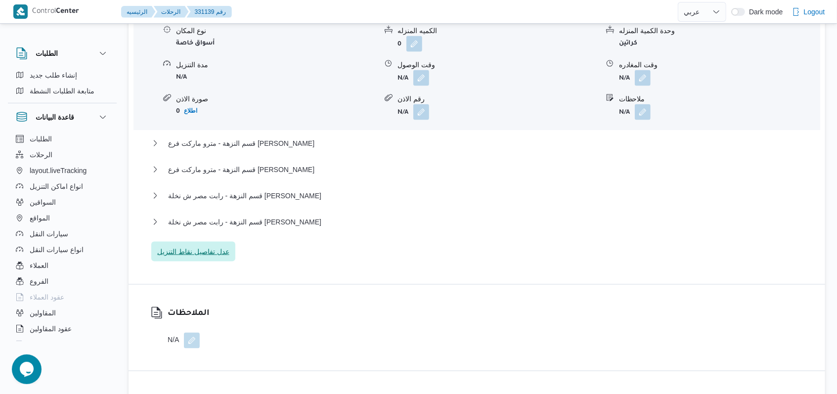
click at [211, 246] on span "عدل تفاصيل نقاط التنزيل" at bounding box center [193, 252] width 72 height 12
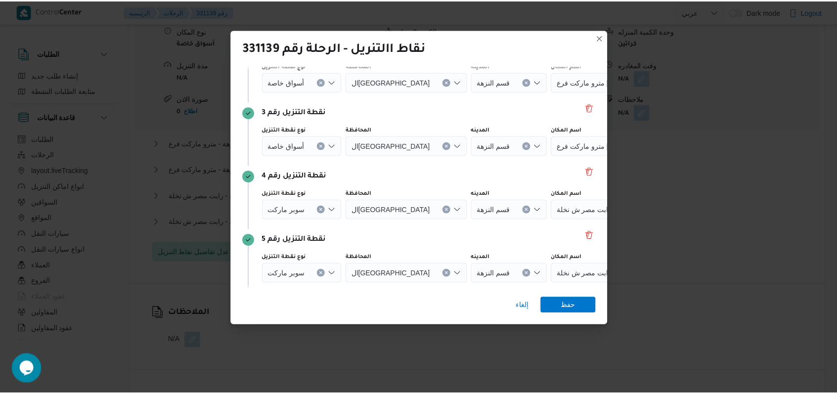
scroll to position [191, 0]
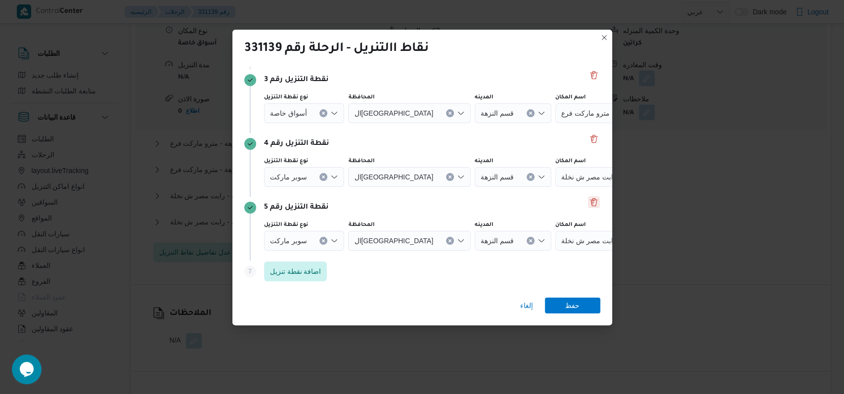
click at [346, 200] on button "Delete" at bounding box center [594, 202] width 12 height 12
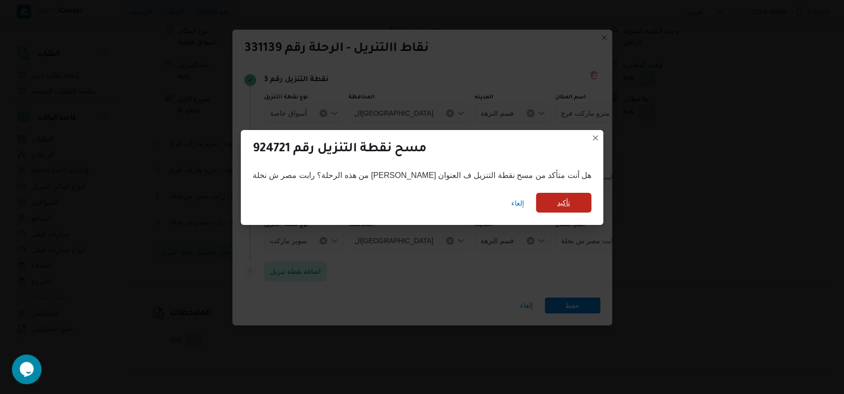
click at [346, 201] on span "تأكيد" at bounding box center [563, 203] width 13 height 12
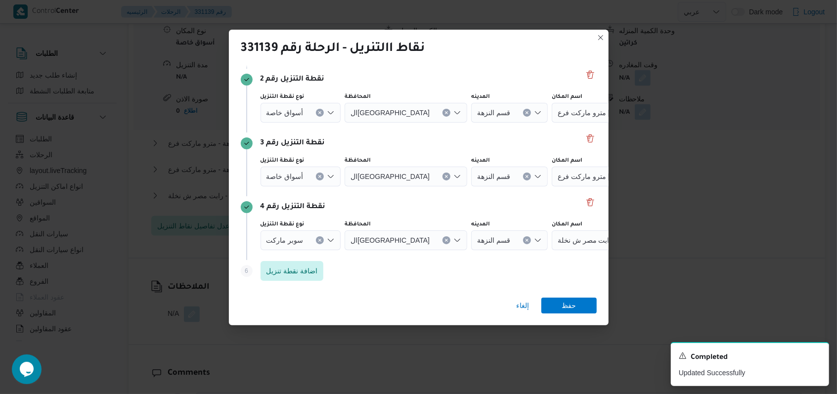
scroll to position [128, 0]
click at [346, 203] on button "Delete" at bounding box center [591, 202] width 12 height 12
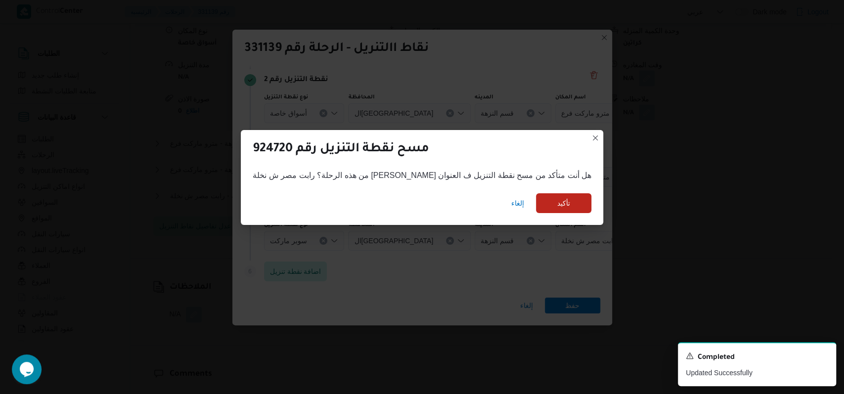
click at [346, 203] on div "إلغاء تأكيد" at bounding box center [422, 205] width 363 height 40
click at [346, 201] on span "تأكيد" at bounding box center [563, 203] width 55 height 20
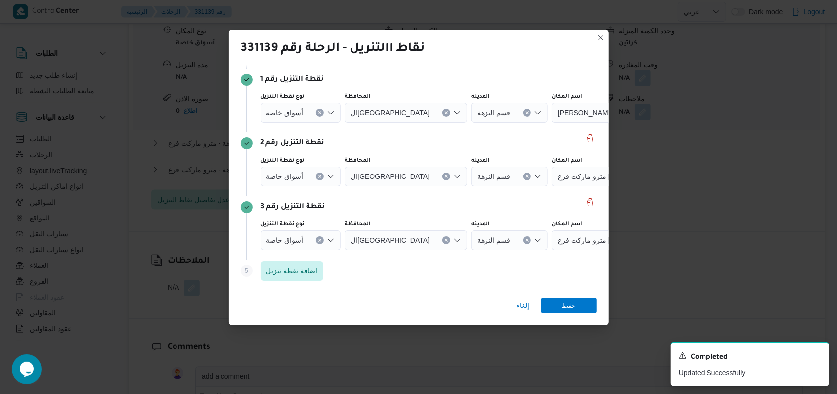
scroll to position [64, 0]
click at [318, 115] on icon "Clear input" at bounding box center [320, 113] width 4 height 4
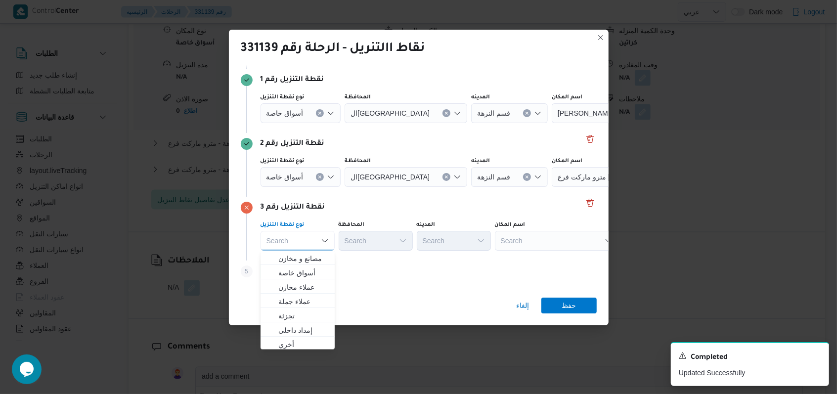
click at [318, 115] on icon "Clear input" at bounding box center [320, 113] width 4 height 4
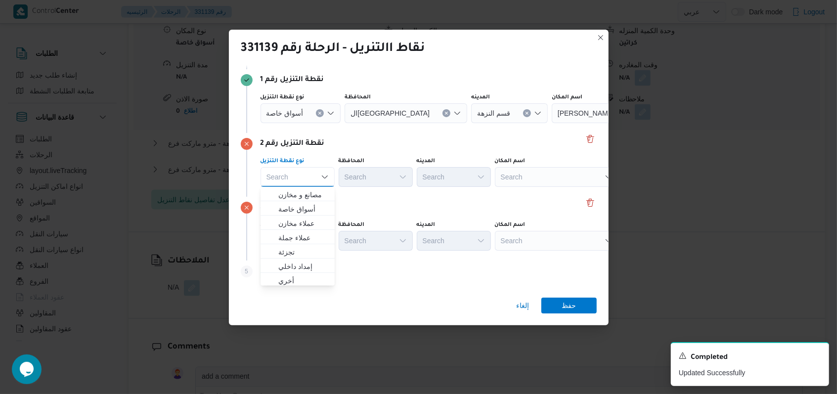
click at [320, 109] on button "Clear input" at bounding box center [320, 113] width 8 height 8
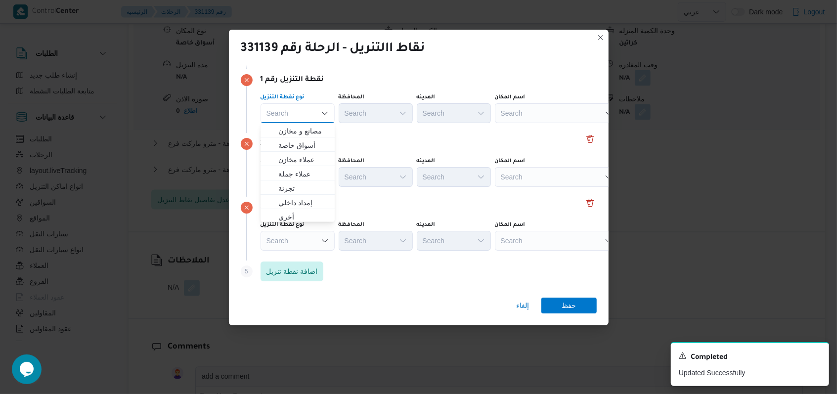
click at [346, 133] on div "نقطة التنزيل رقم 2 نوع نقطة التنزيل Search المحافظة Search المدينه Search اسم ا…" at bounding box center [419, 165] width 356 height 64
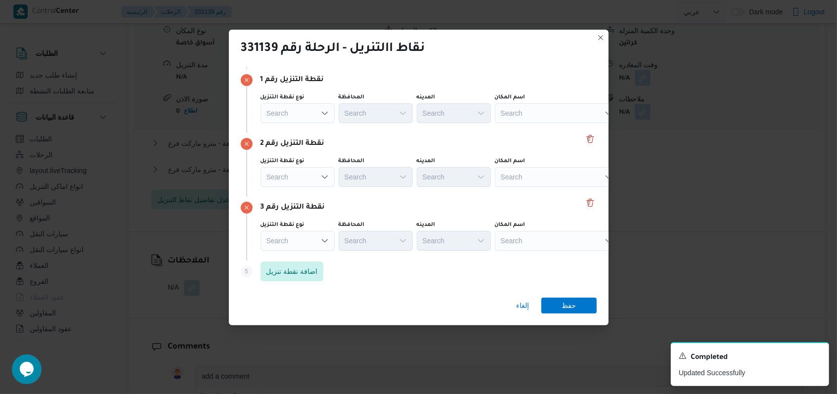
click at [346, 116] on div "Search" at bounding box center [557, 113] width 124 height 20
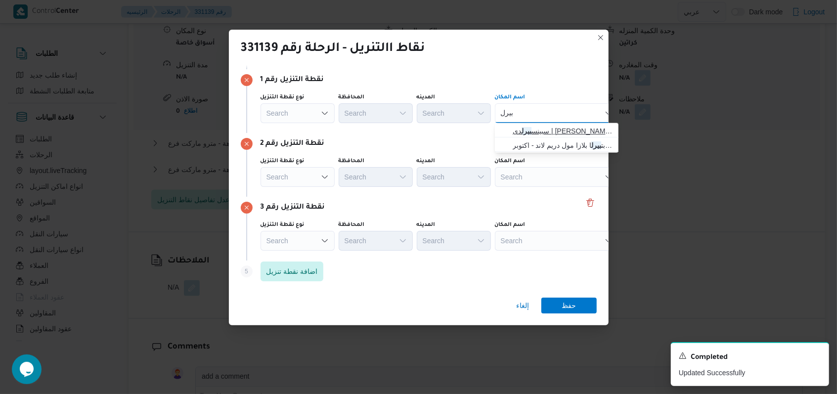
type input "بيرل"
click at [346, 134] on span "سبينس بيرل دى | سبينس بيرل ديس رويس | null" at bounding box center [563, 131] width 100 height 12
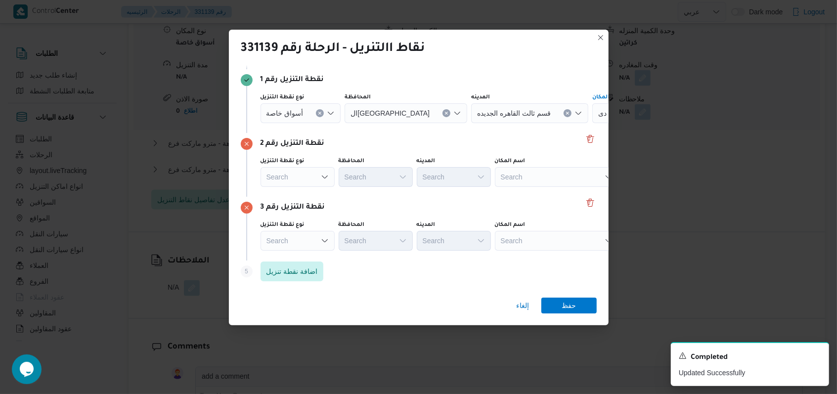
click at [346, 123] on div "Search" at bounding box center [655, 113] width 124 height 20
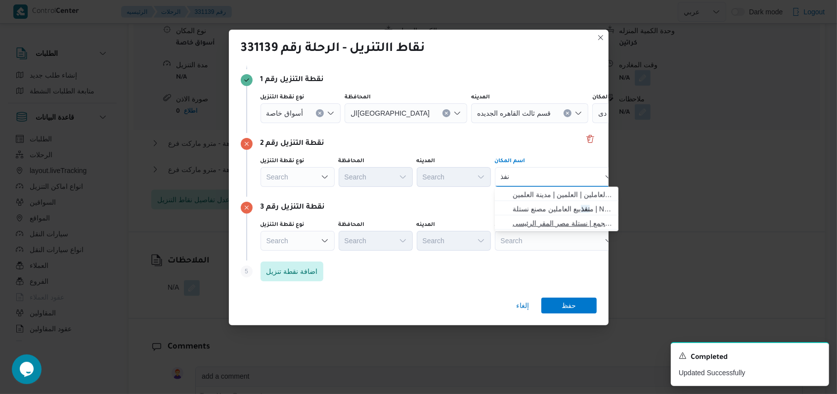
type input "نفذ"
click at [346, 220] on span "م نفذ بيع العاملين نستلة مصر التجمع | نستلة مصر المقر الرئيسى | null" at bounding box center [563, 224] width 100 height 12
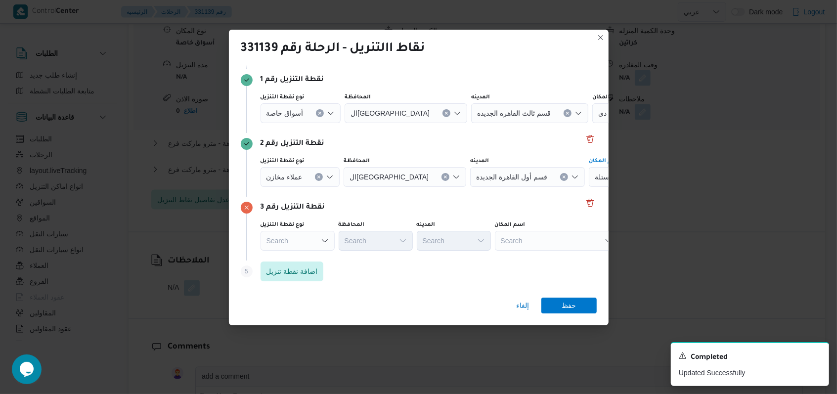
click at [346, 123] on div "Search" at bounding box center [655, 113] width 124 height 20
type input "كارفور نيو"
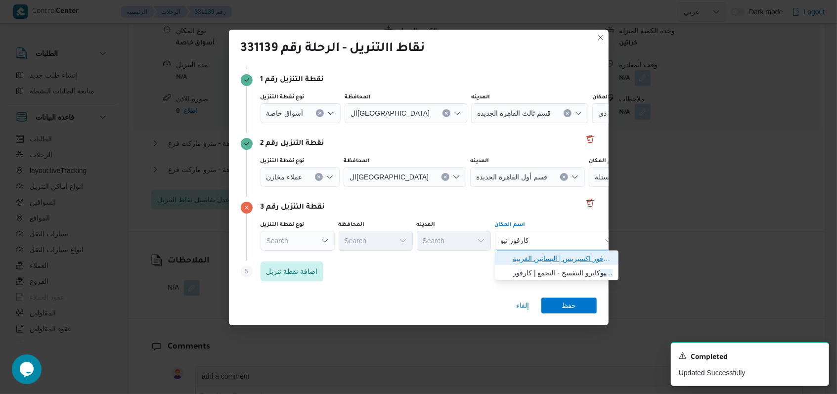
drag, startPoint x: 568, startPoint y: 260, endPoint x: 578, endPoint y: 259, distance: 10.4
click at [346, 260] on span "كارفور نيو المعادى | كارفور اكسبريس | البساتين الغربية" at bounding box center [563, 259] width 100 height 12
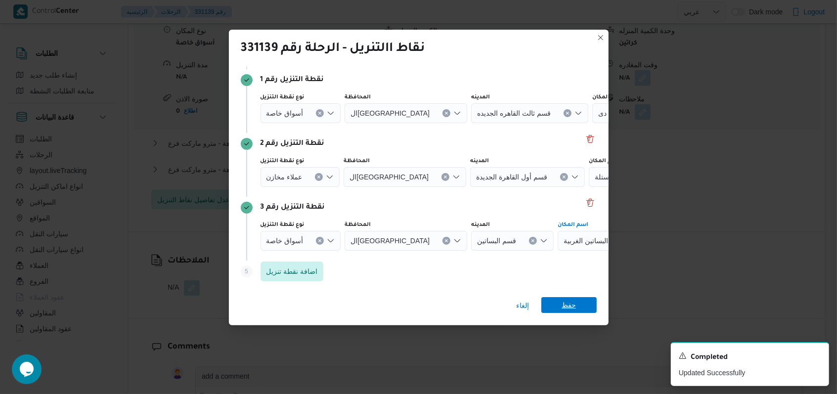
click at [346, 305] on span "حفظ" at bounding box center [569, 305] width 14 height 16
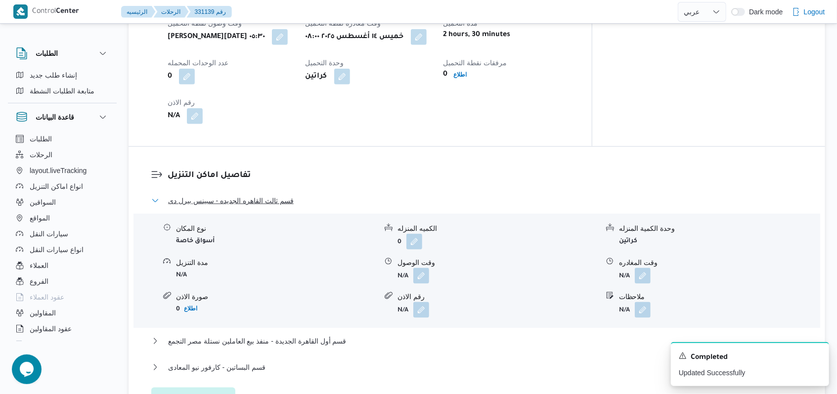
click at [277, 195] on span "قسم ثالث القاهره الجديده - سبينس بيرل دى" at bounding box center [231, 201] width 126 height 12
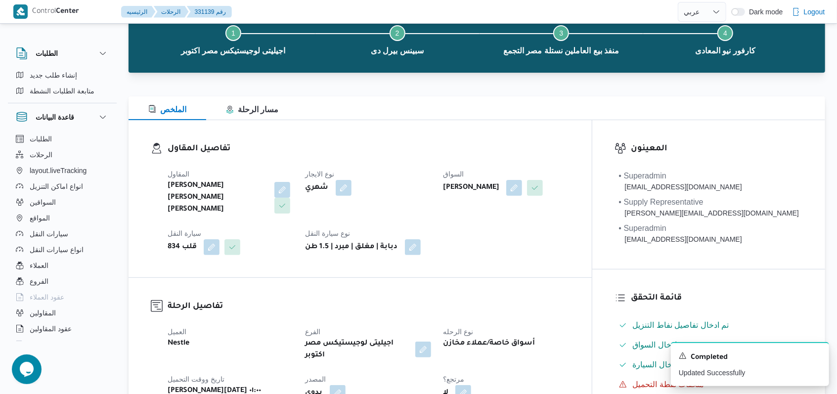
scroll to position [0, 0]
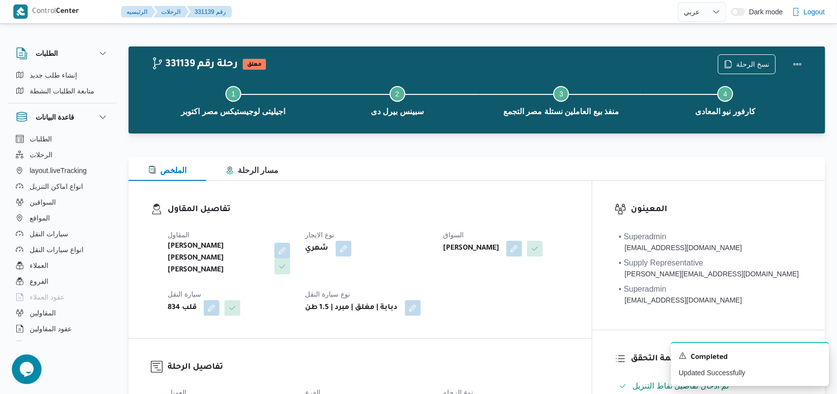
select select "ar"
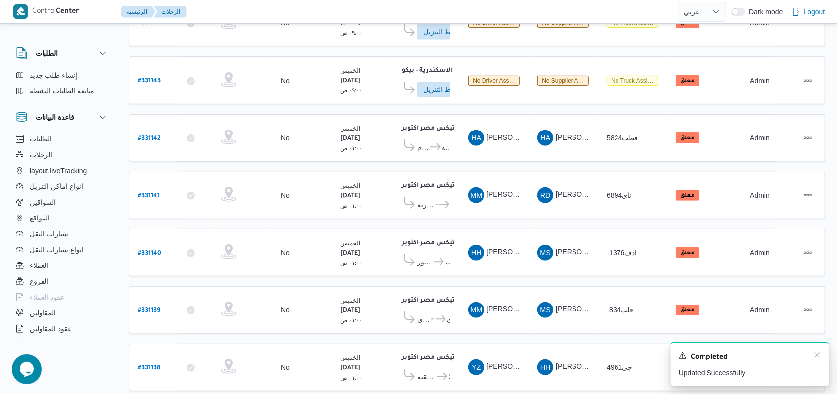
scroll to position [335, 0]
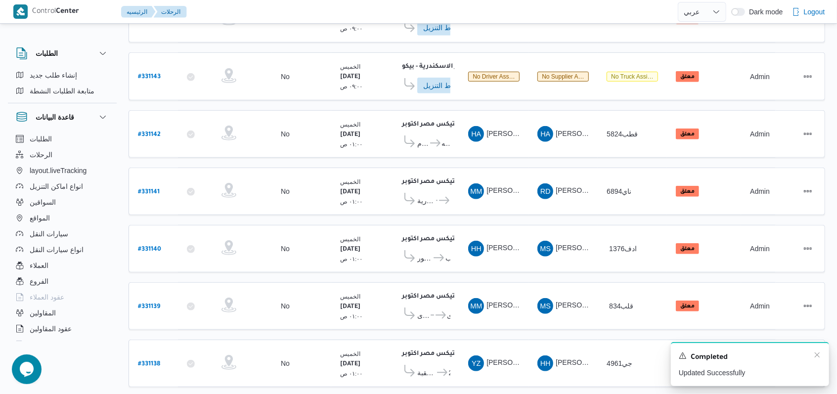
click at [346, 354] on div "Completed" at bounding box center [750, 357] width 142 height 13
click at [346, 354] on icon "Dismiss toast" at bounding box center [818, 355] width 8 height 8
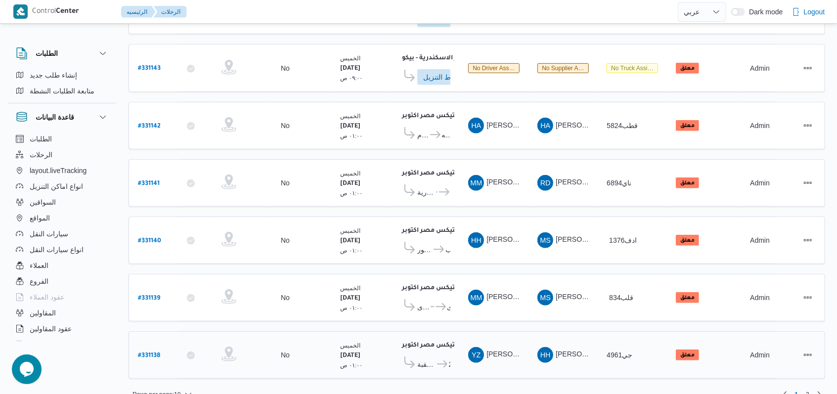
scroll to position [345, 0]
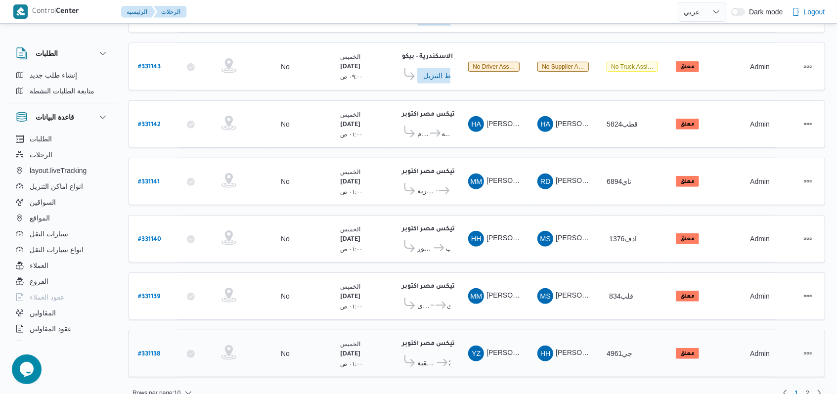
click at [160, 351] on b "# 331138" at bounding box center [149, 354] width 22 height 7
select select "ar"
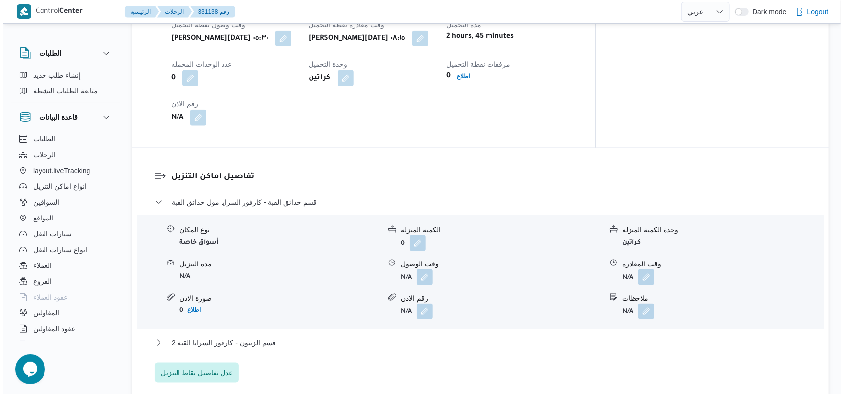
scroll to position [791, 0]
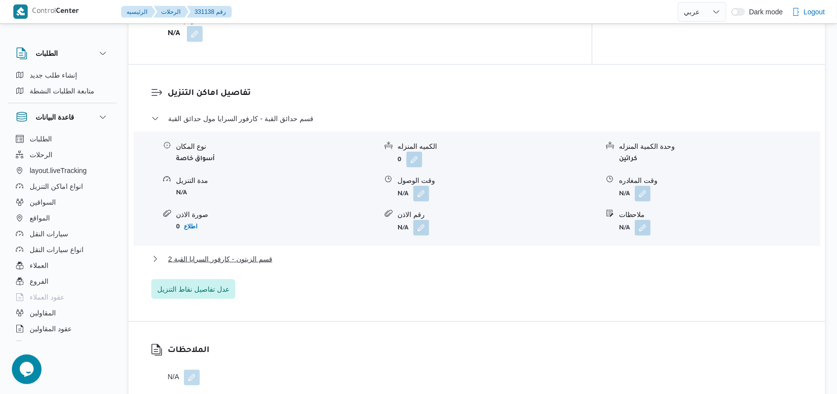
drag, startPoint x: 220, startPoint y: 276, endPoint x: 340, endPoint y: 232, distance: 127.5
click at [220, 272] on div "تفاصيل اماكن التنزيل قسم حدائق القبة - كارفور السرايا مول حدائق القبة نوع المكا…" at bounding box center [477, 193] width 697 height 257
click at [220, 283] on span "عدل تفاصيل نقاط التنزيل" at bounding box center [193, 289] width 72 height 12
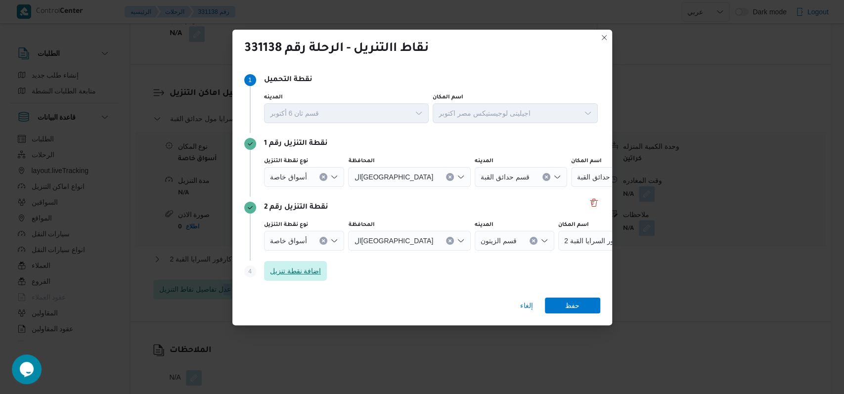
click at [292, 263] on span "اضافة نقطة تنزيل" at bounding box center [295, 271] width 63 height 20
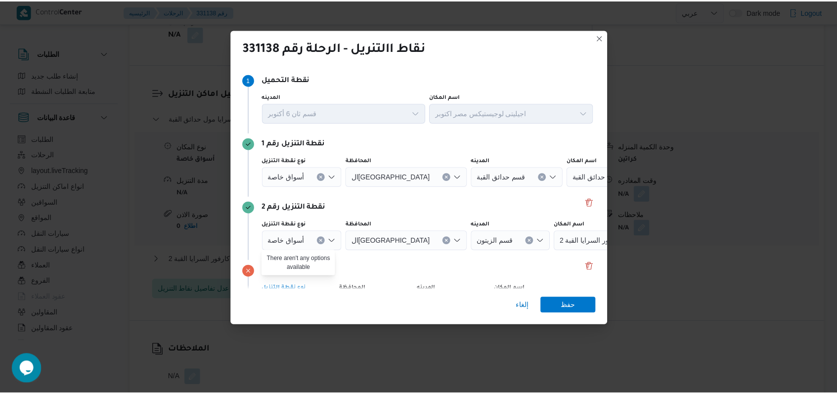
scroll to position [64, 0]
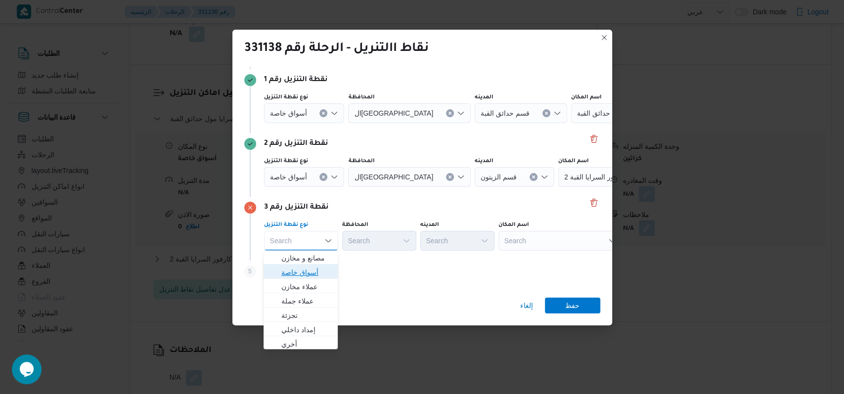
click at [313, 270] on span "أسواق خاصة" at bounding box center [306, 273] width 50 height 12
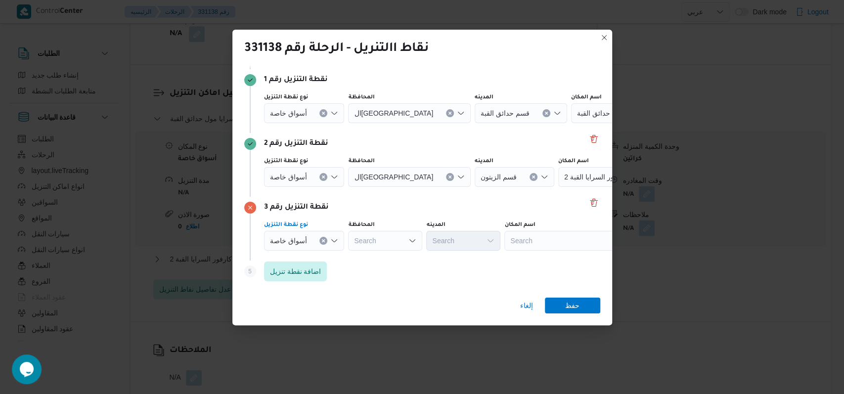
click at [317, 123] on div "أسواق خاصة" at bounding box center [304, 113] width 81 height 20
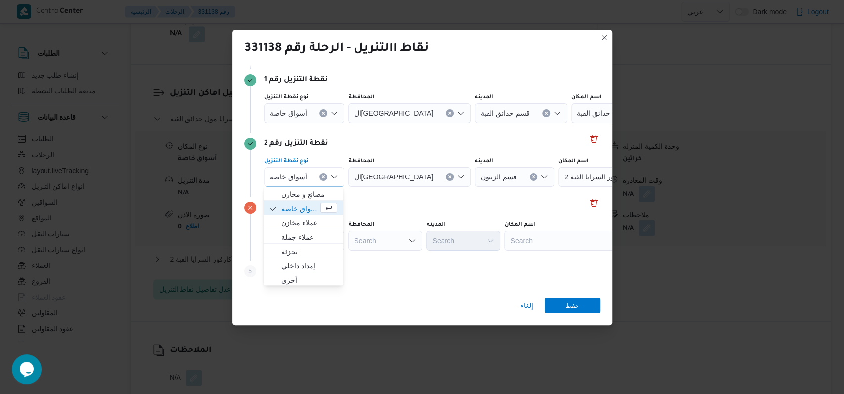
click at [321, 212] on span "button" at bounding box center [329, 208] width 17 height 10
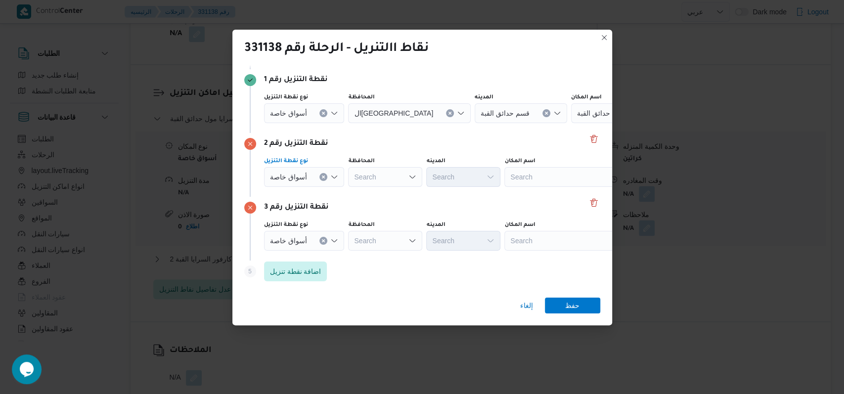
click at [312, 116] on div at bounding box center [311, 113] width 5 height 16
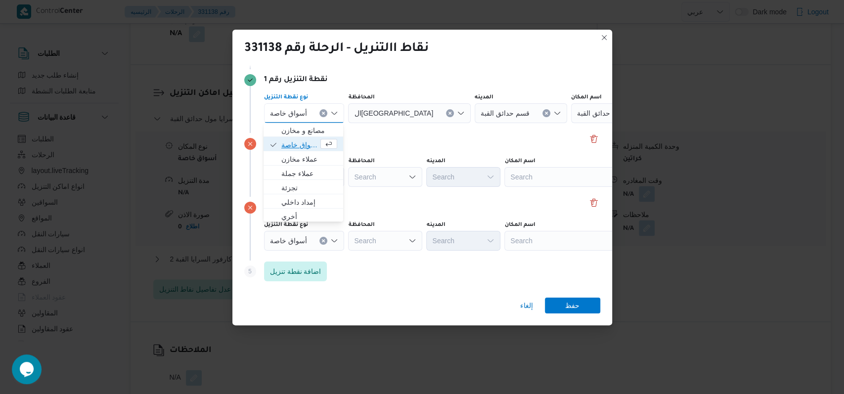
click at [307, 144] on span "أسواق خاصة" at bounding box center [299, 145] width 37 height 12
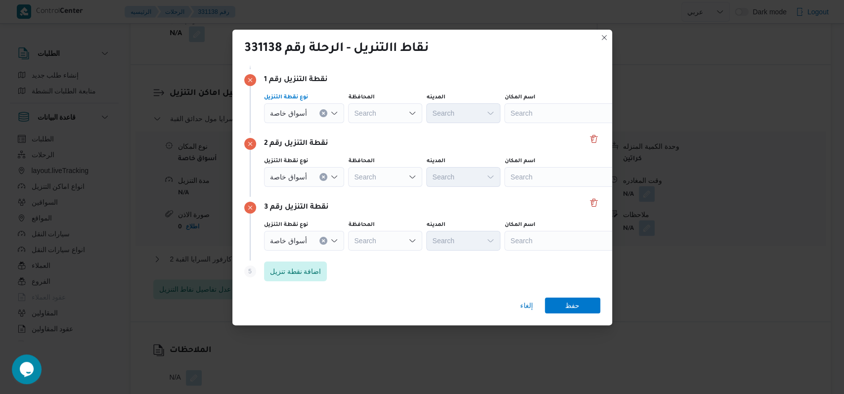
click at [346, 151] on div "نقطة التنزيل رقم 2 نوع نقطة التنزيل أسواق خاصة المحافظة Search المدينه Search ا…" at bounding box center [422, 165] width 356 height 64
click at [346, 123] on div "Search" at bounding box center [567, 113] width 124 height 20
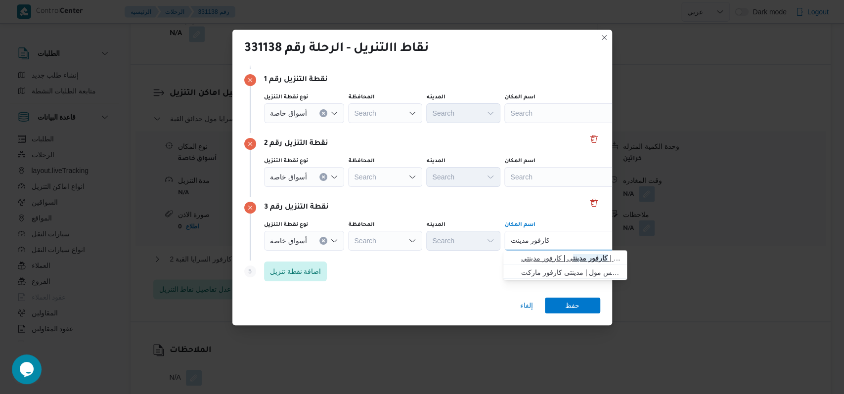
type input "كارفور مدينت"
click at [346, 256] on span "كارفور مدينت ى | كارفور مدينتي | null" at bounding box center [571, 258] width 100 height 12
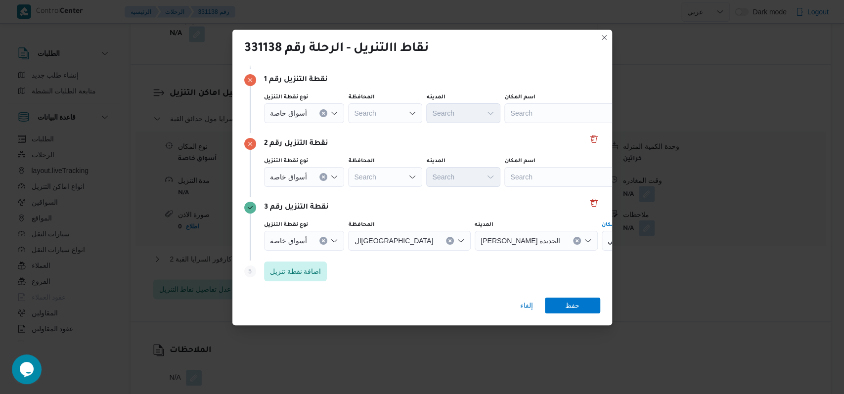
click at [346, 123] on div "Search" at bounding box center [567, 113] width 124 height 20
type input "لاكاذ"
click at [346, 185] on div "لاكاذ لاكاذ Combo box. Selected. لاكاذ. Selected. Combo box input. Search. Type…" at bounding box center [567, 177] width 124 height 20
click at [346, 190] on span "كارفور لاكاذ ا ايطاليان مول - الشروق | Italian Square El Sherouk City | null" at bounding box center [571, 194] width 100 height 12
click at [346, 143] on div "نقطة التنزيل رقم 2" at bounding box center [422, 144] width 356 height 12
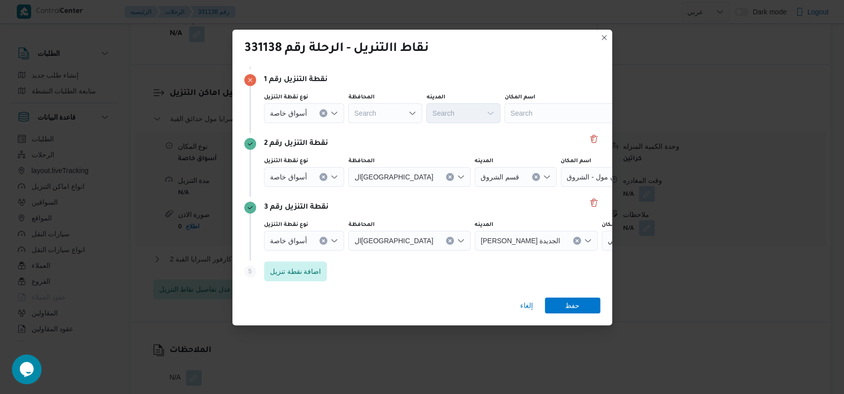
click at [346, 111] on div "Search" at bounding box center [567, 113] width 124 height 20
type input "كارفور العبور"
click at [346, 129] on span "كارفور العبور | كارفور العبور الجديد | null" at bounding box center [571, 131] width 100 height 12
click at [346, 306] on span "حفظ" at bounding box center [572, 305] width 14 height 16
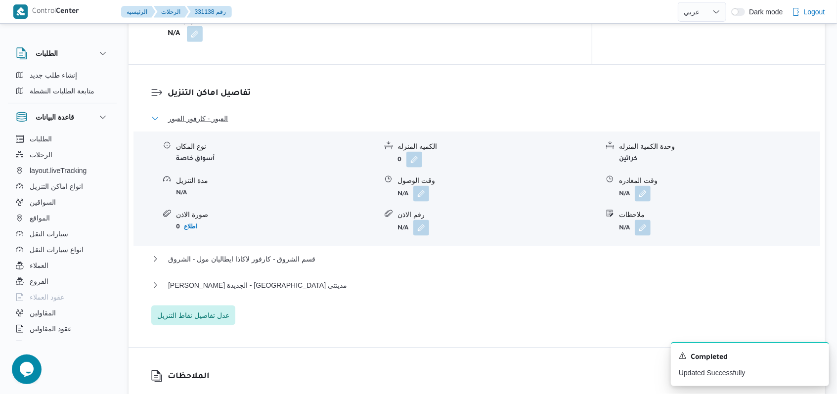
click at [227, 113] on span "العبور - كارفور العبور" at bounding box center [198, 119] width 60 height 12
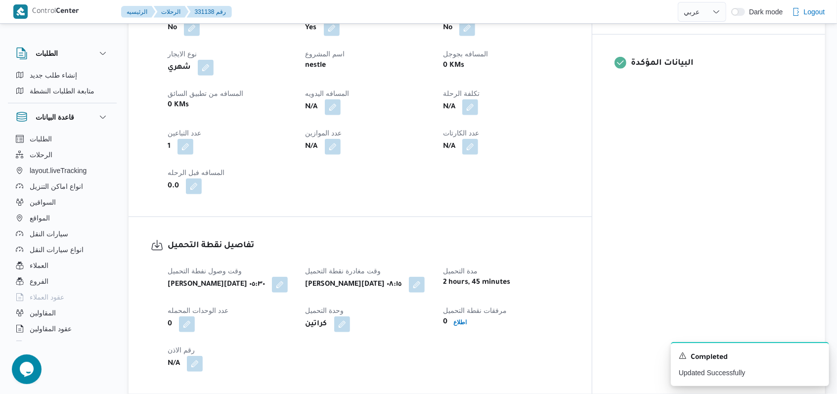
scroll to position [66, 0]
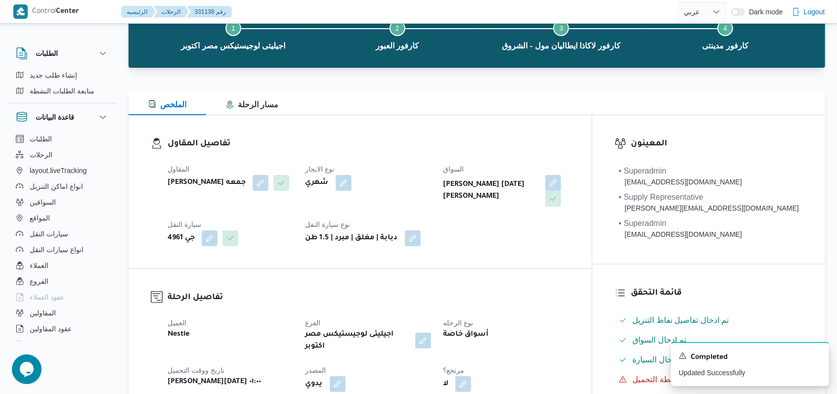
scroll to position [331, 0]
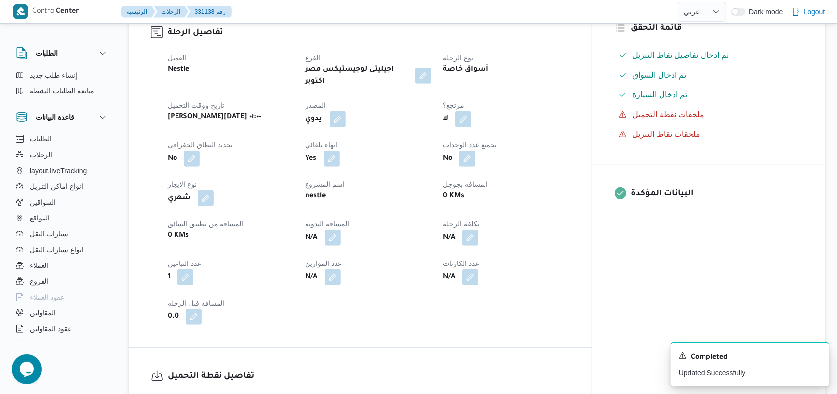
select select "ar"
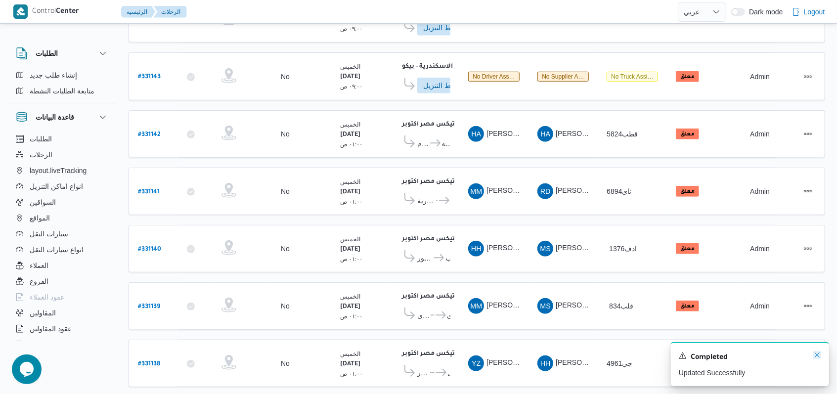
click at [346, 354] on icon "Dismiss toast" at bounding box center [818, 355] width 8 height 8
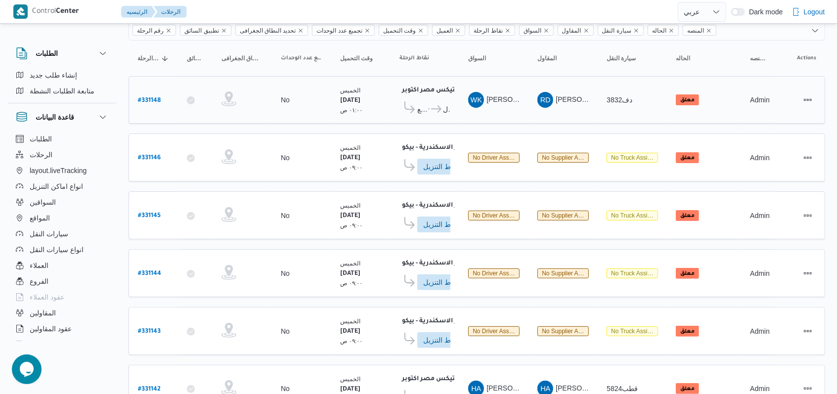
scroll to position [15, 0]
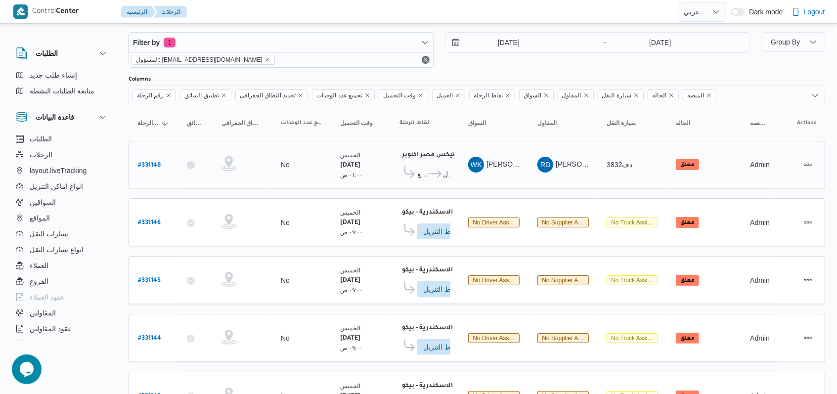
click at [160, 162] on b "# 331148" at bounding box center [149, 165] width 23 height 7
select select "ar"
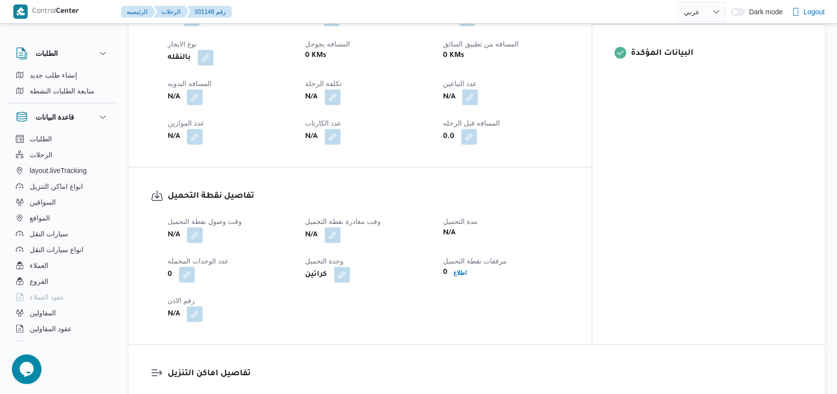
scroll to position [477, 0]
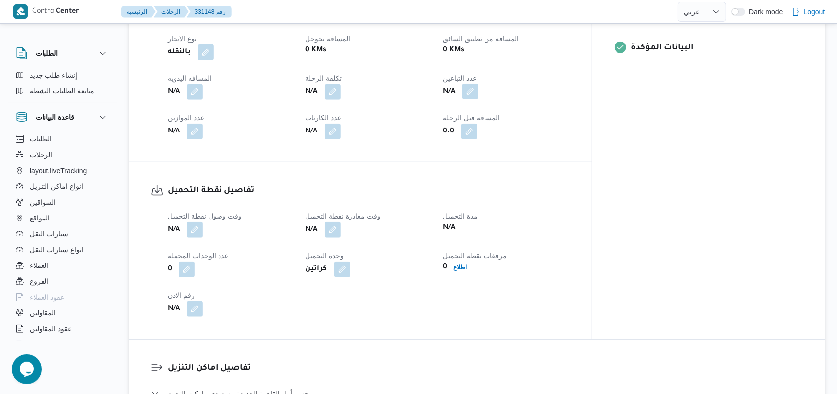
click at [346, 89] on button "button" at bounding box center [470, 92] width 16 height 16
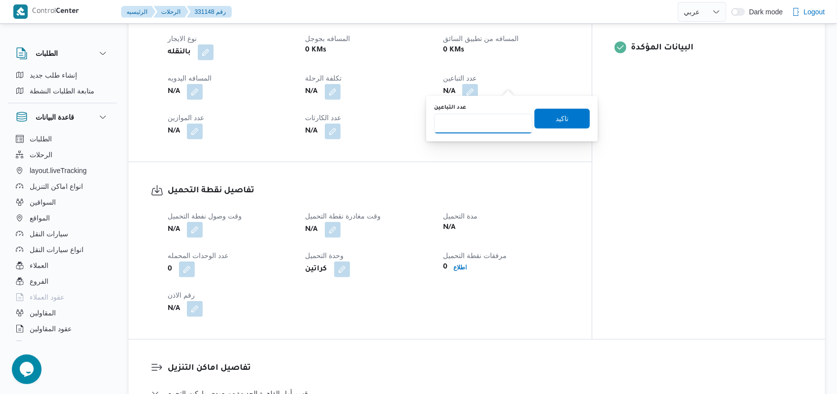
click at [346, 126] on input "عدد التباعين" at bounding box center [483, 124] width 98 height 20
type input "1"
click at [346, 119] on span "تاكيد" at bounding box center [562, 118] width 55 height 20
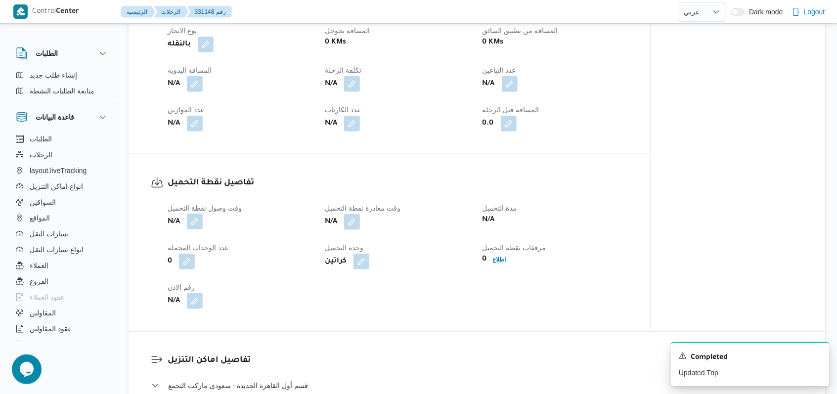
click at [192, 224] on button "button" at bounding box center [195, 222] width 16 height 16
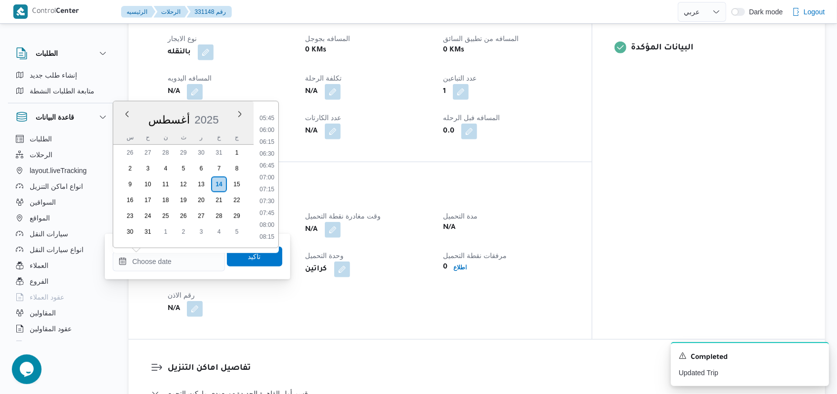
scroll to position [179, 0]
click at [270, 162] on li "04:45" at bounding box center [267, 161] width 23 height 10
type input "١٤/٠٨/٢٠٢٥ ٠٤:٤٥"
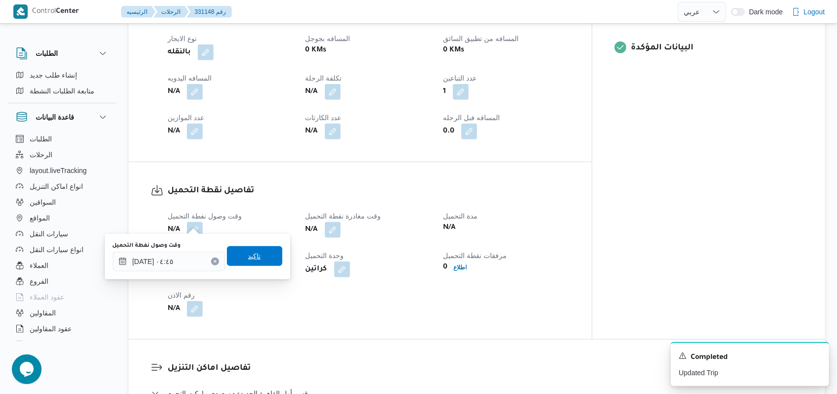
click at [249, 249] on span "تاكيد" at bounding box center [254, 256] width 55 height 20
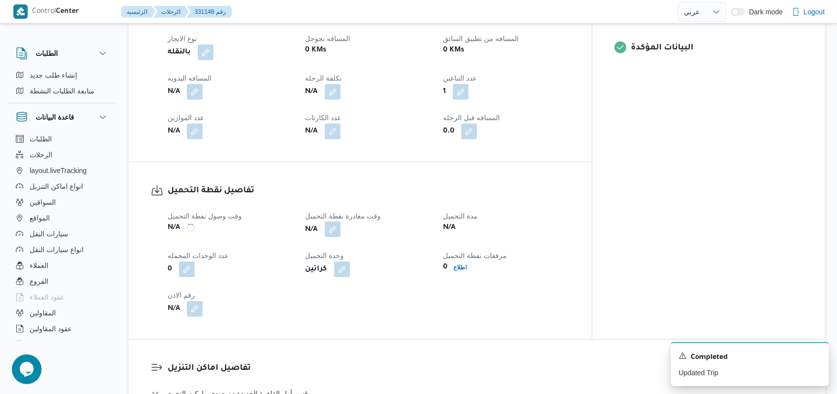
click at [341, 222] on button "button" at bounding box center [333, 230] width 16 height 16
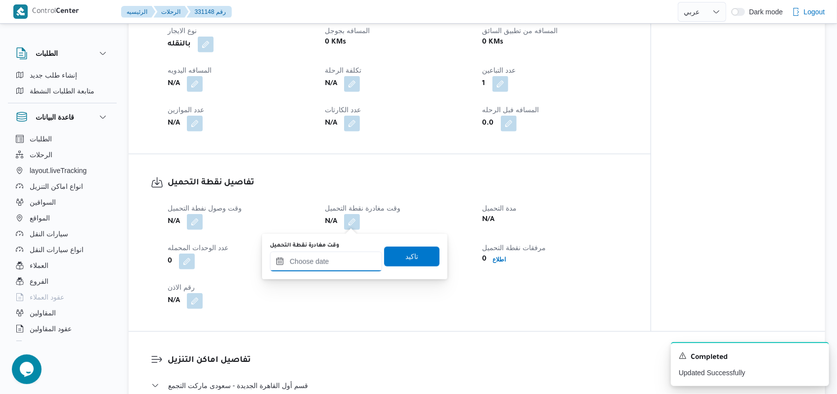
click at [342, 264] on input "وقت مغادرة نقطة التحميل" at bounding box center [326, 262] width 112 height 20
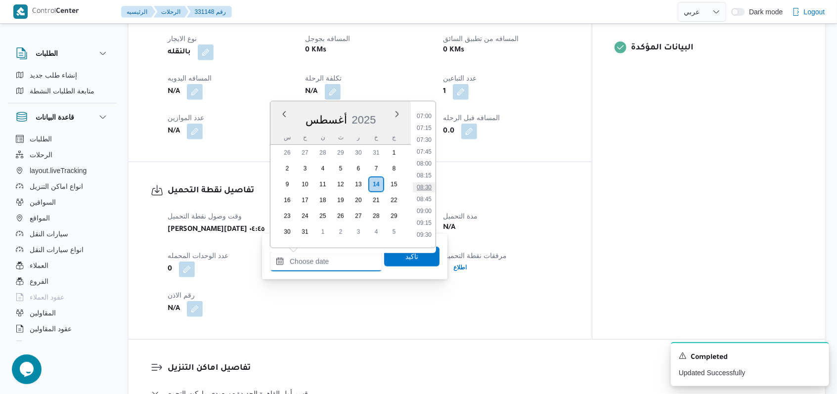
scroll to position [311, 0]
click at [346, 146] on li "07:15" at bounding box center [424, 148] width 23 height 10
type input "١٤/٠٨/٢٠٢٥ ٠٧:١٥"
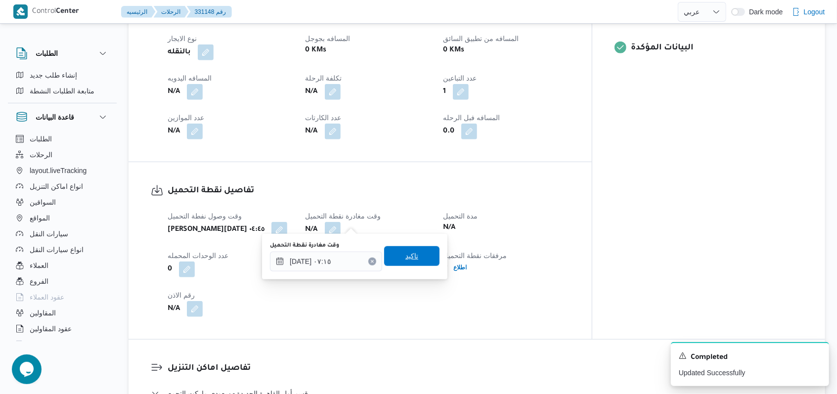
click at [346, 251] on span "تاكيد" at bounding box center [411, 256] width 55 height 20
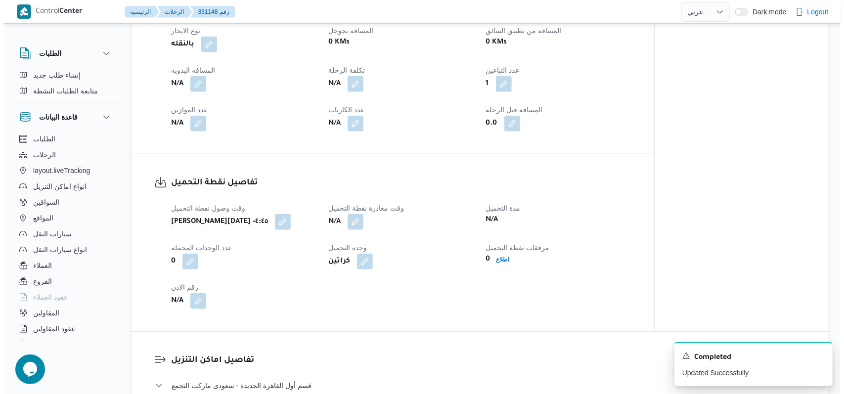
scroll to position [740, 0]
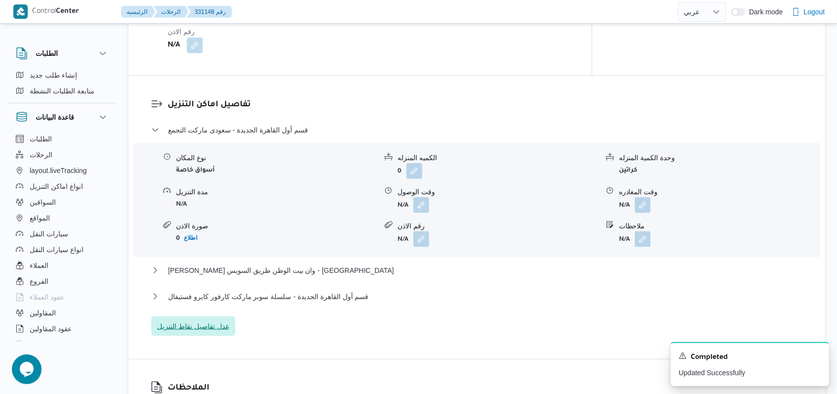
click at [214, 326] on span "عدل تفاصيل نقاط التنزيل" at bounding box center [193, 327] width 84 height 20
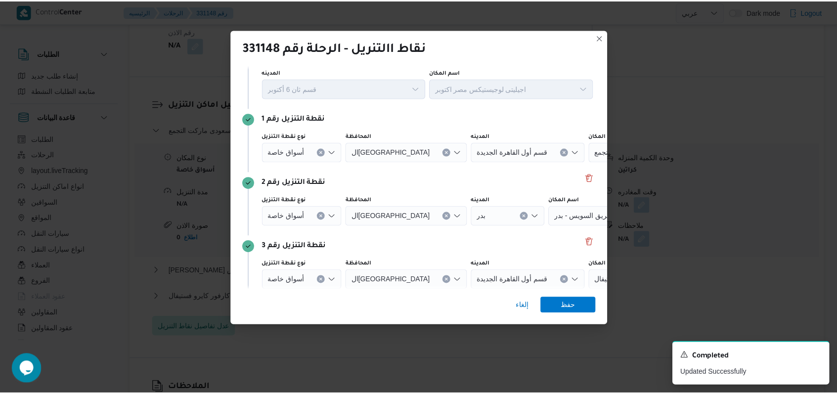
scroll to position [64, 0]
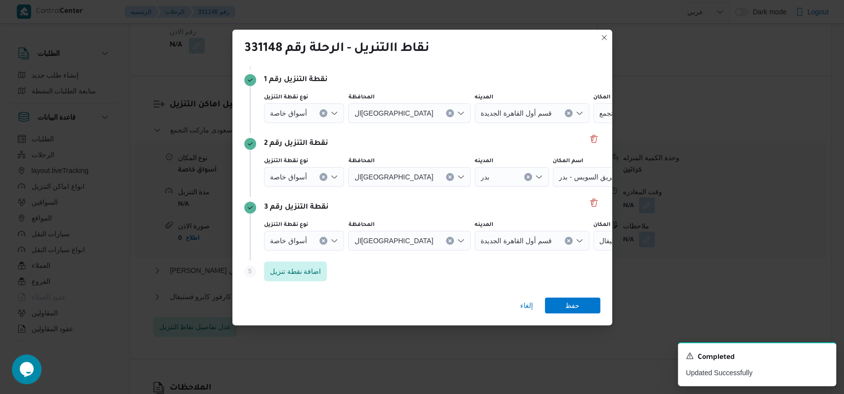
click at [323, 114] on icon "Clear input" at bounding box center [323, 113] width 2 height 2
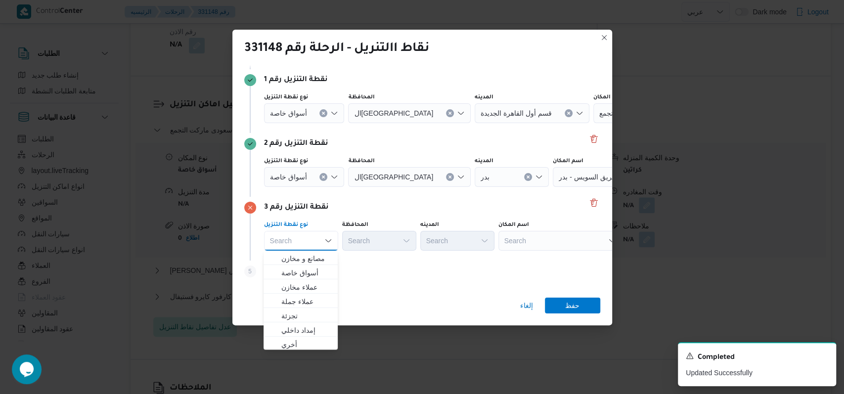
click at [320, 117] on button "Clear input" at bounding box center [324, 113] width 8 height 8
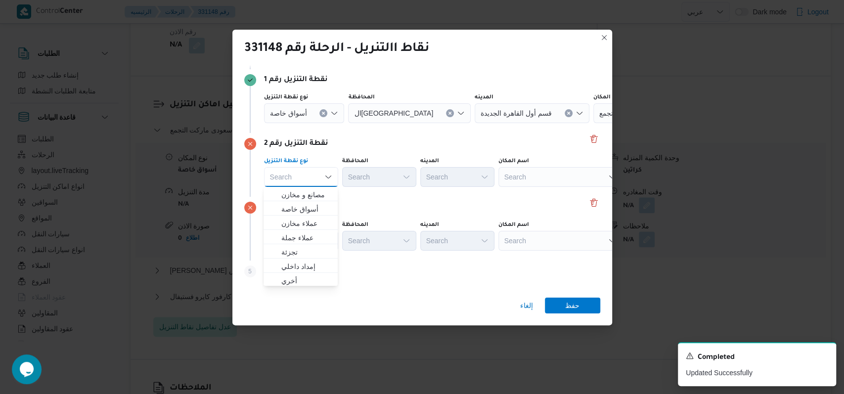
click at [323, 116] on button "Clear input" at bounding box center [324, 113] width 8 height 8
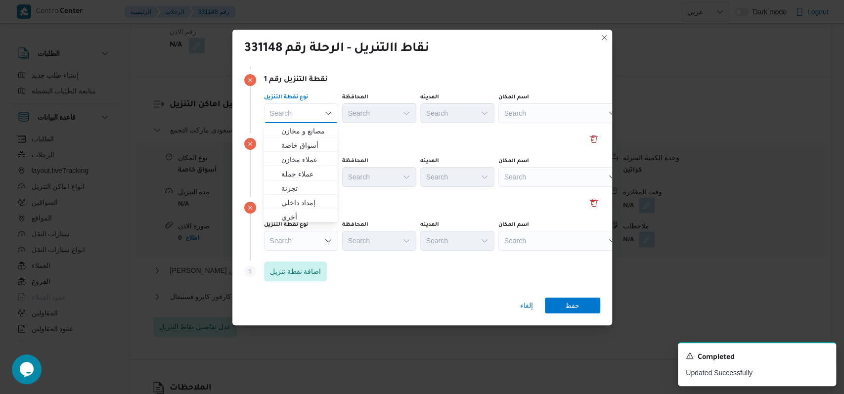
click at [346, 136] on div "نقطة التنزيل رقم 2 نوع نقطة التنزيل Search المحافظة Search المدينه Search اسم ا…" at bounding box center [422, 165] width 356 height 64
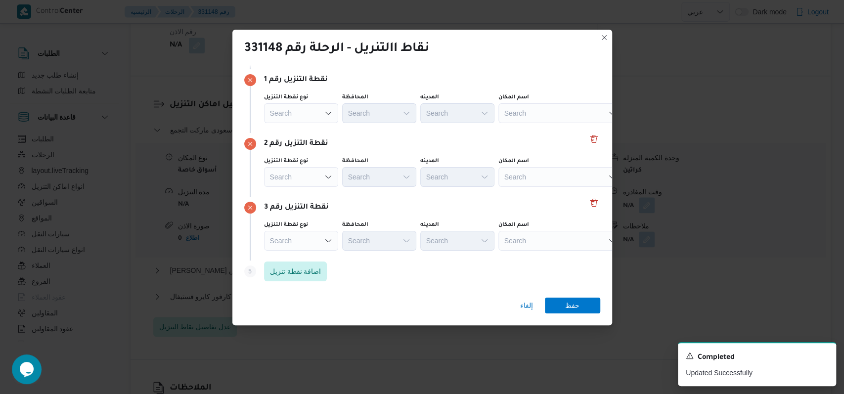
click at [346, 203] on div "Step 1 1 نقطة التحميل المدينه قسم ثان 6 أكتوبر اسم المكان اجيليتى لوجيستيكس مصر…" at bounding box center [422, 177] width 380 height 225
click at [346, 202] on button "Delete" at bounding box center [594, 202] width 12 height 12
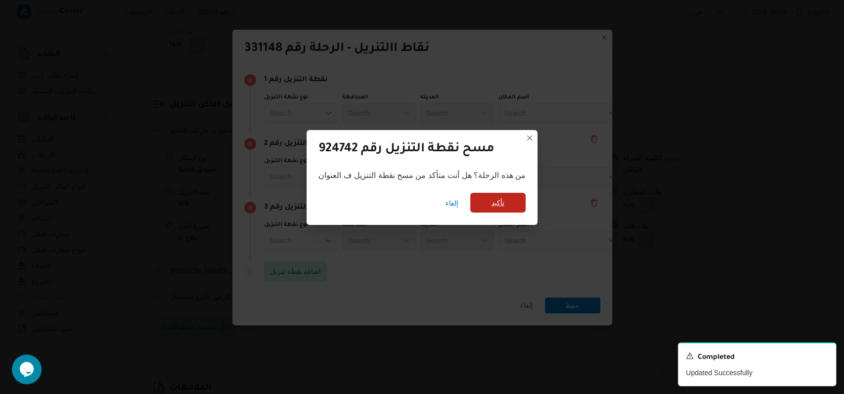
click at [346, 200] on span "تأكيد" at bounding box center [497, 203] width 55 height 20
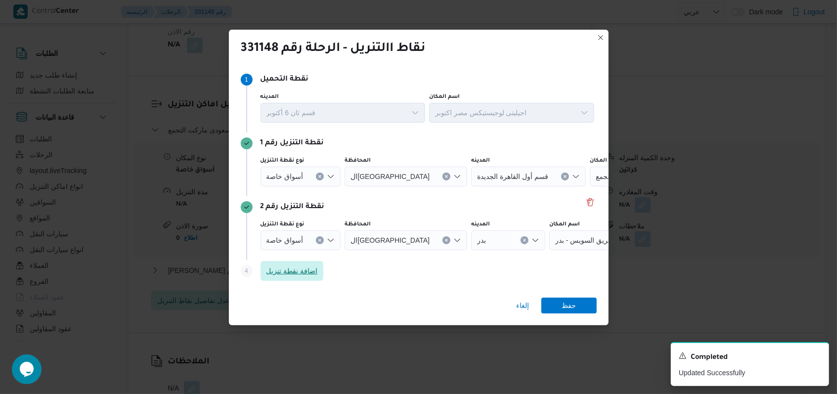
scroll to position [0, 0]
click at [314, 187] on div "أسواق خاصة" at bounding box center [301, 177] width 81 height 20
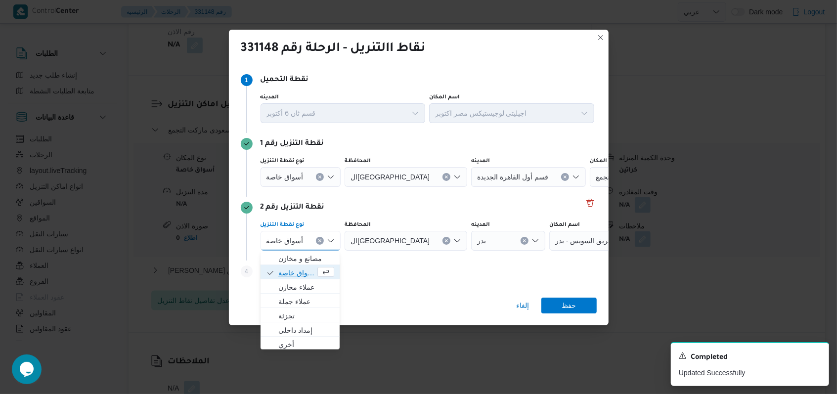
click at [302, 275] on span "أسواق خاصة" at bounding box center [296, 273] width 37 height 12
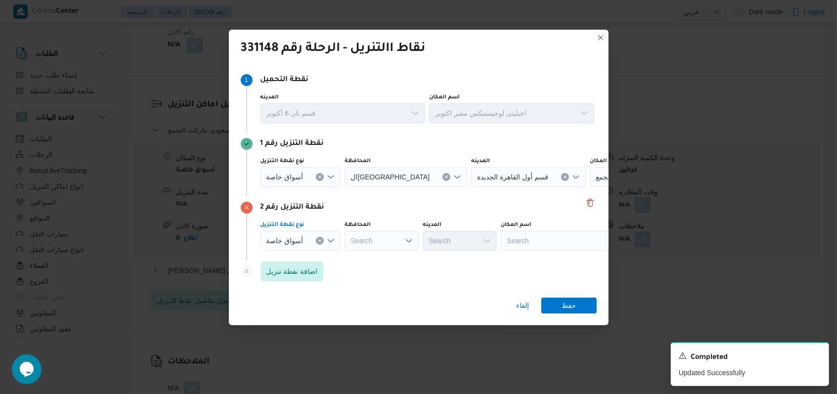
click at [300, 186] on div "نوع نقطة التنزيل أسواق خاصة المحافظة القاهرة المدينه قسم أول القاهرة الجديدة اس…" at bounding box center [428, 172] width 338 height 34
click at [303, 180] on div "أسواق خاصة" at bounding box center [301, 177] width 81 height 20
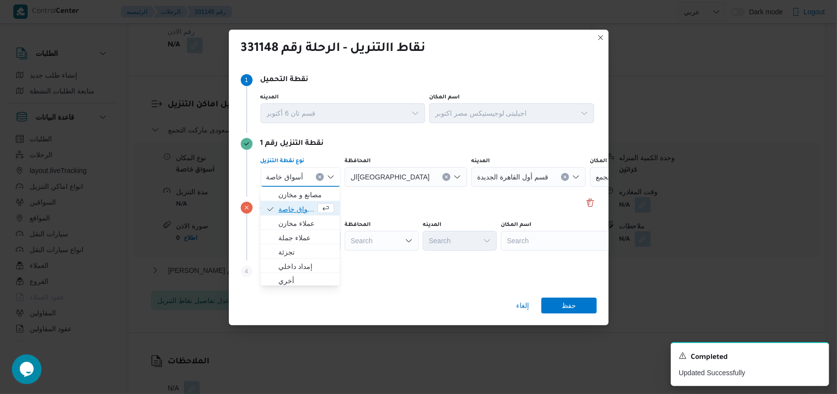
click at [300, 203] on span "أسواق خاصة" at bounding box center [296, 209] width 37 height 12
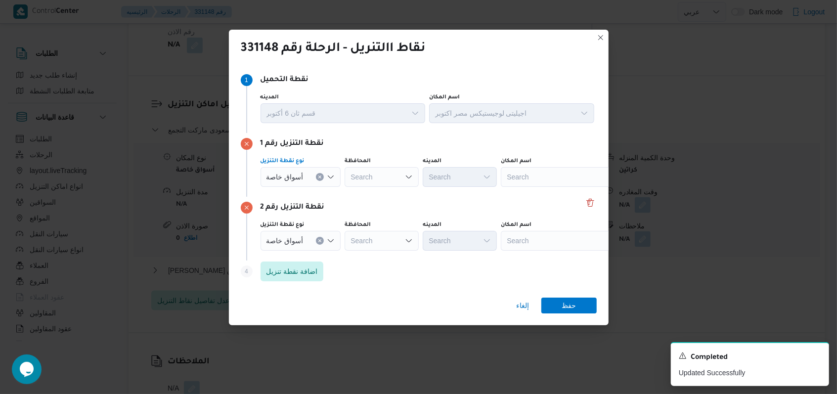
click at [346, 172] on div "Search" at bounding box center [563, 177] width 124 height 20
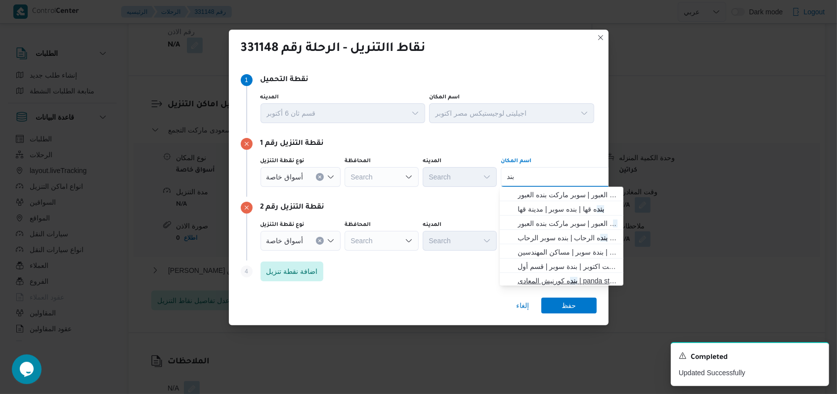
type input "بند"
click at [346, 277] on span "بند ه كورنيش المعادى | panda store | معادي الخبيري الغربية" at bounding box center [568, 281] width 100 height 12
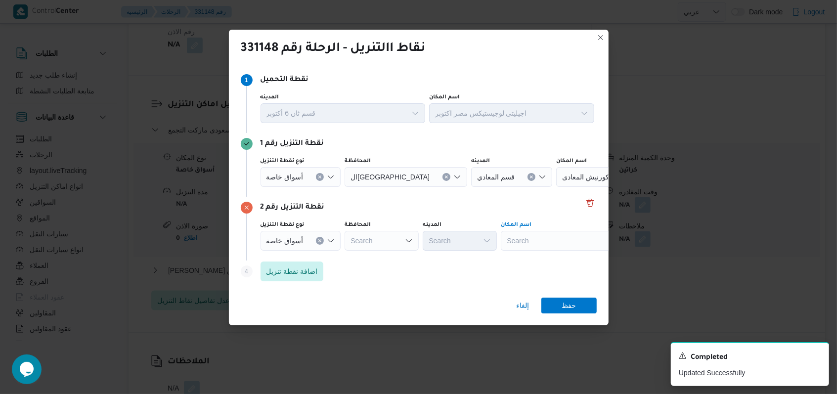
click at [346, 187] on div "Search" at bounding box center [618, 177] width 124 height 20
type input "كارفور اب تاون"
click at [346, 251] on span "كارفور اب تاون | | الأباجية" at bounding box center [562, 259] width 116 height 16
click at [346, 310] on span "حفظ" at bounding box center [569, 305] width 55 height 16
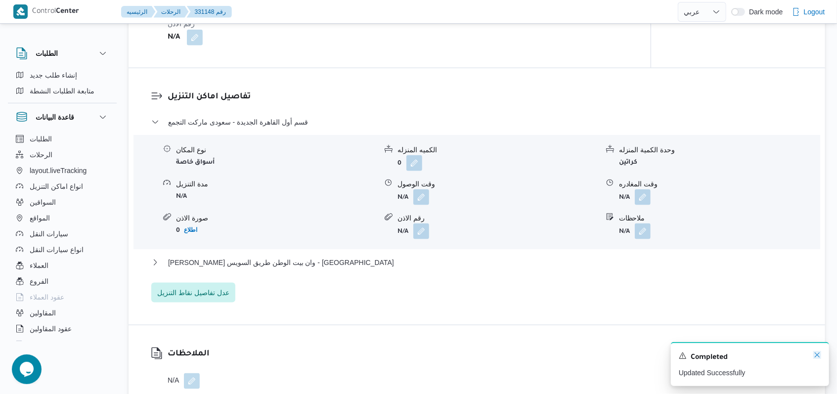
click at [346, 354] on icon "Dismiss toast" at bounding box center [818, 355] width 8 height 8
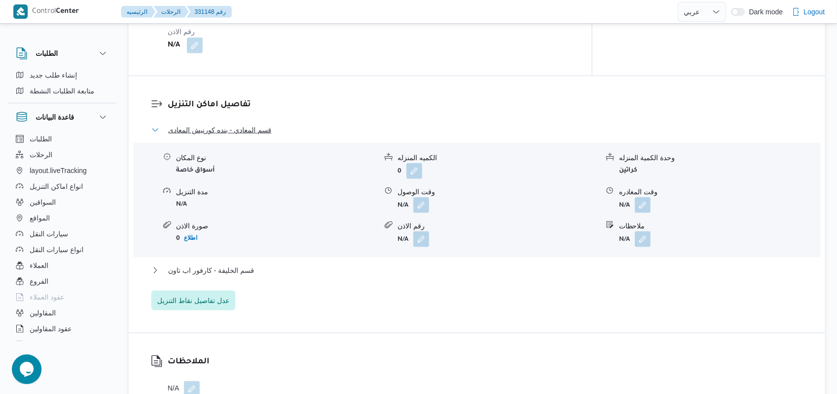
click at [248, 124] on span "قسم المعادي - بنده كورنيش المعادى" at bounding box center [219, 130] width 103 height 12
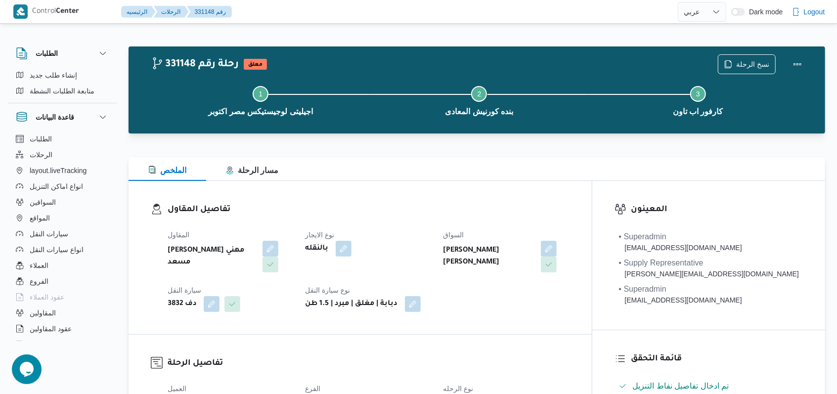
click at [346, 243] on div "بالنقله" at bounding box center [369, 249] width 128 height 18
select select "ar"
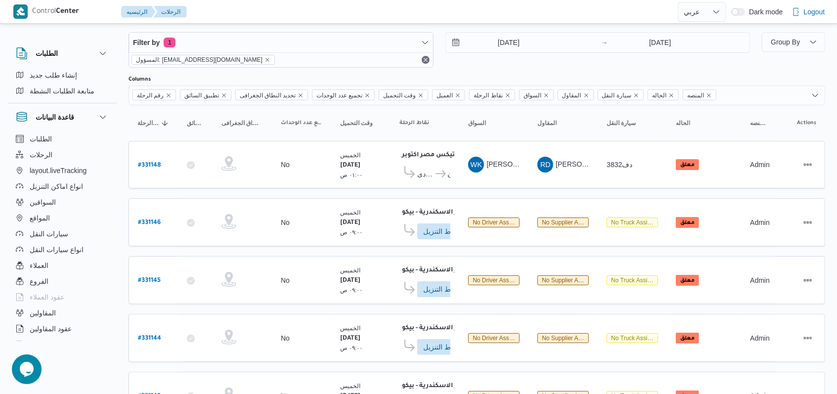
scroll to position [345, 0]
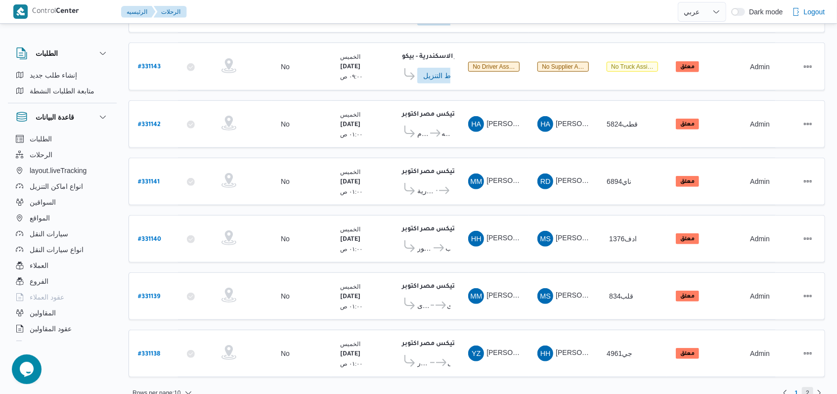
click at [346, 354] on span "2" at bounding box center [807, 393] width 11 height 12
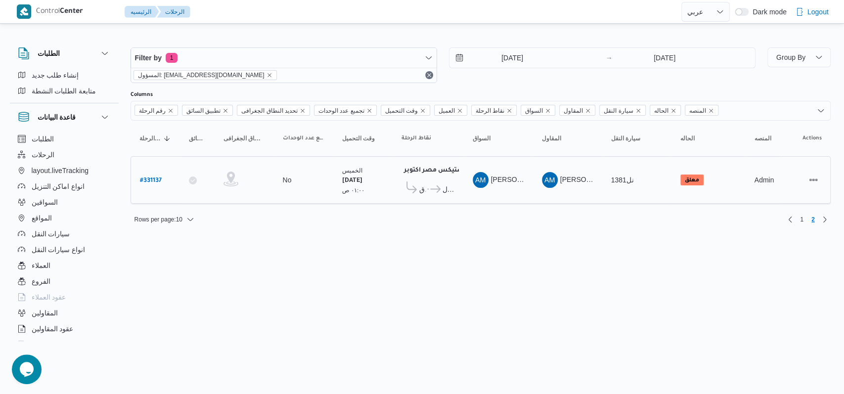
click at [159, 178] on b "# 331137" at bounding box center [151, 181] width 22 height 7
select select "ar"
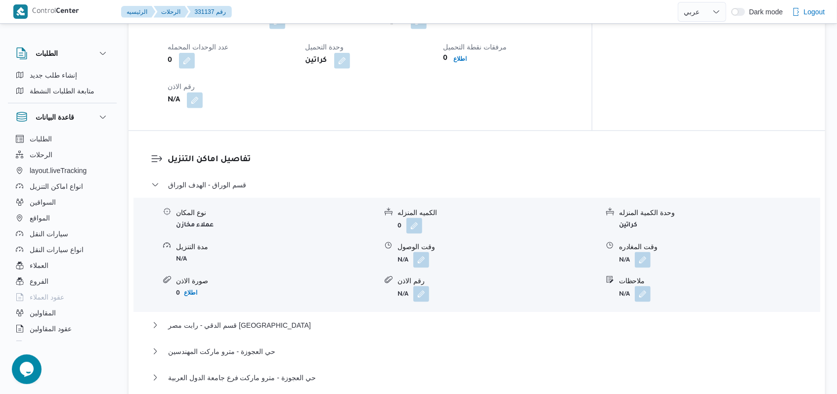
scroll to position [857, 0]
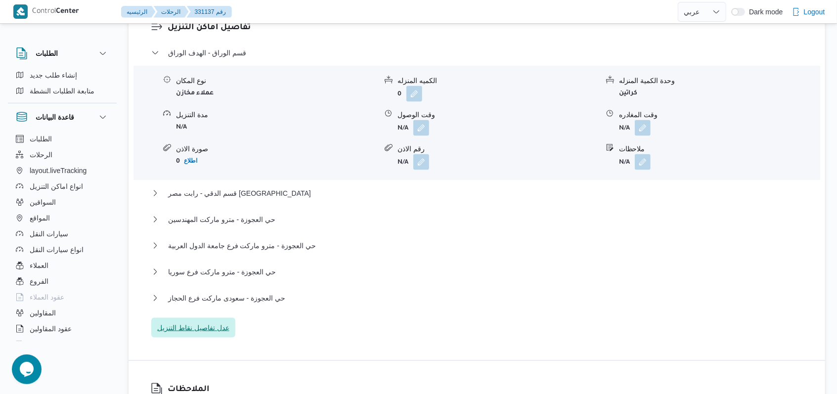
click at [226, 318] on span "عدل تفاصيل نقاط التنزيل" at bounding box center [193, 328] width 84 height 20
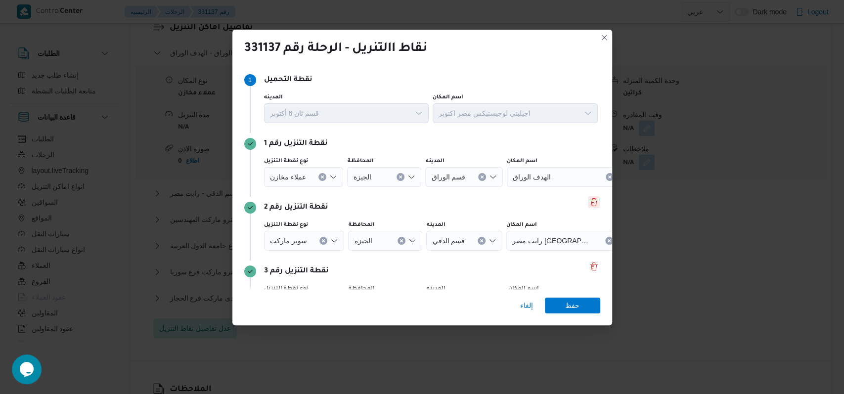
click at [346, 202] on button "Delete" at bounding box center [594, 202] width 12 height 12
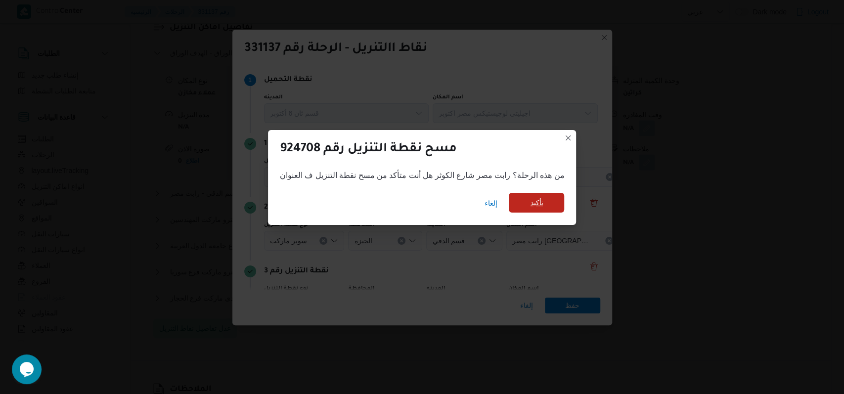
click at [346, 203] on span "تأكيد" at bounding box center [536, 203] width 13 height 12
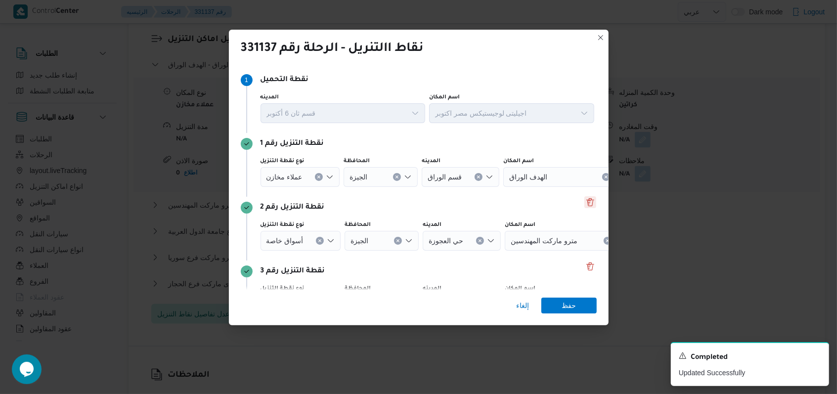
scroll to position [869, 0]
click at [346, 201] on button "Delete" at bounding box center [591, 202] width 12 height 12
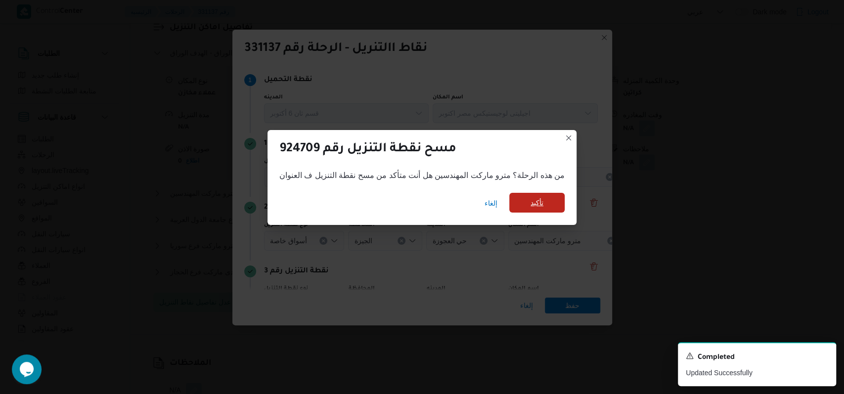
click at [346, 204] on span "تأكيد" at bounding box center [536, 203] width 55 height 20
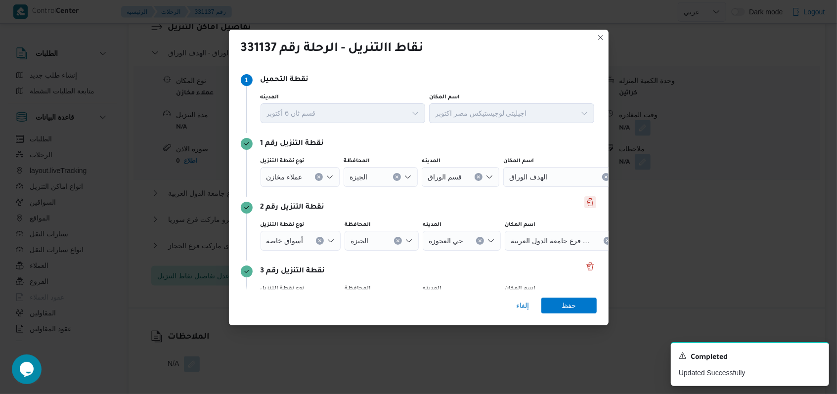
click at [346, 201] on button "Delete" at bounding box center [591, 202] width 12 height 12
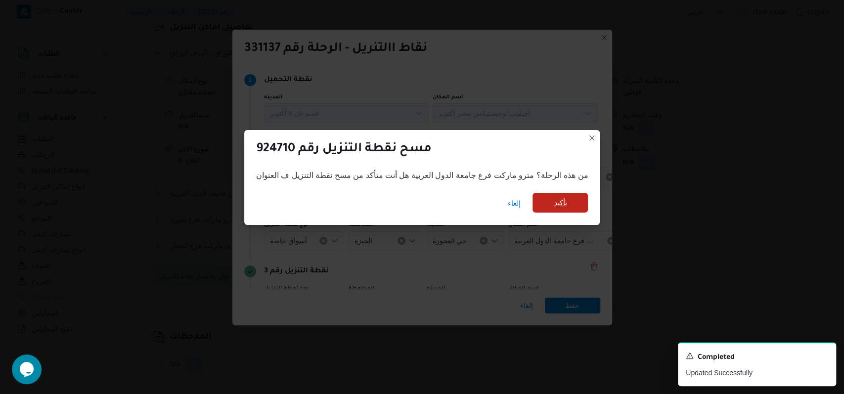
click at [346, 209] on span "تأكيد" at bounding box center [560, 203] width 55 height 20
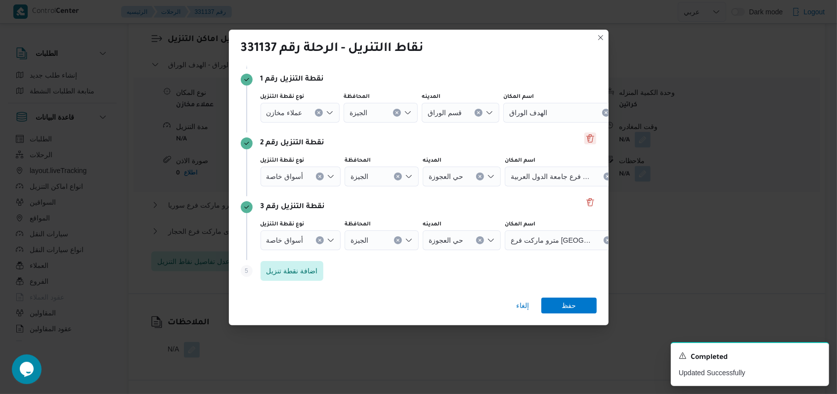
scroll to position [64, 0]
click at [321, 114] on icon "Clear input" at bounding box center [319, 113] width 2 height 2
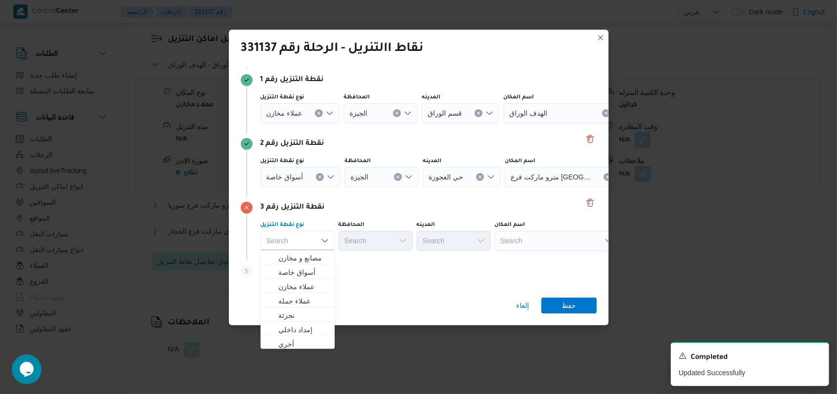
click at [321, 117] on button "Clear input" at bounding box center [319, 113] width 8 height 8
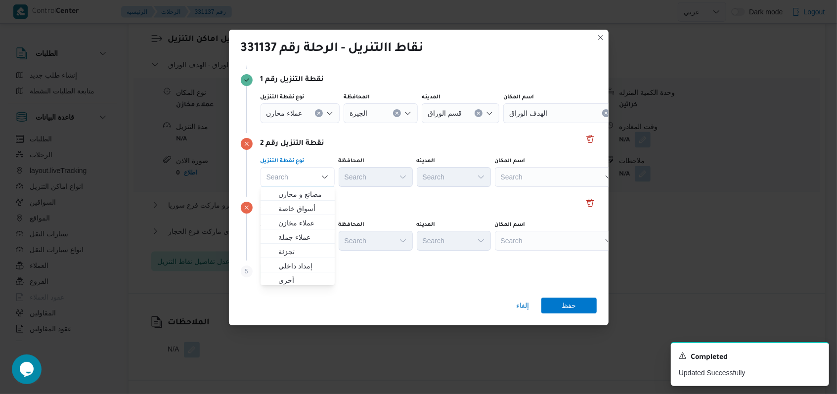
click at [315, 112] on button "Clear input" at bounding box center [319, 113] width 8 height 8
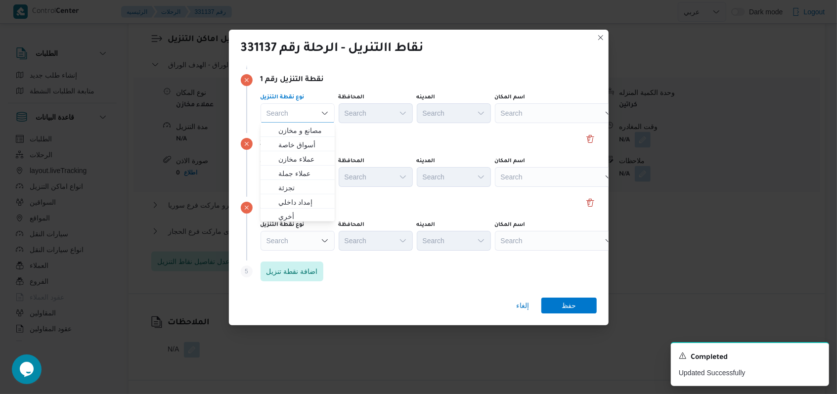
click at [346, 113] on div "Search" at bounding box center [557, 113] width 124 height 20
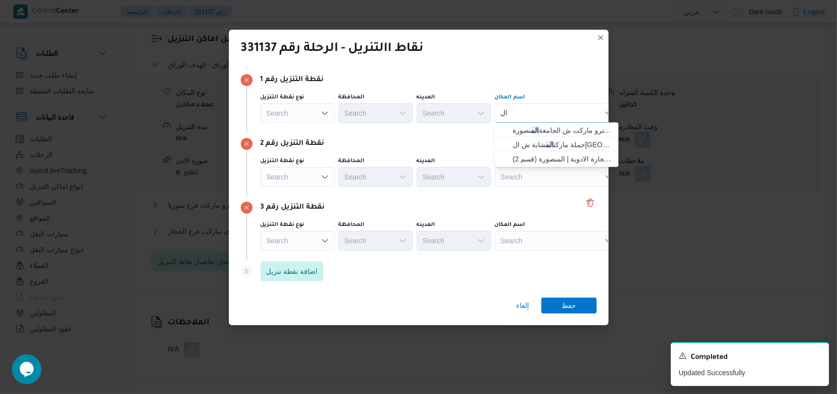
type input "ا"
type input "محرم"
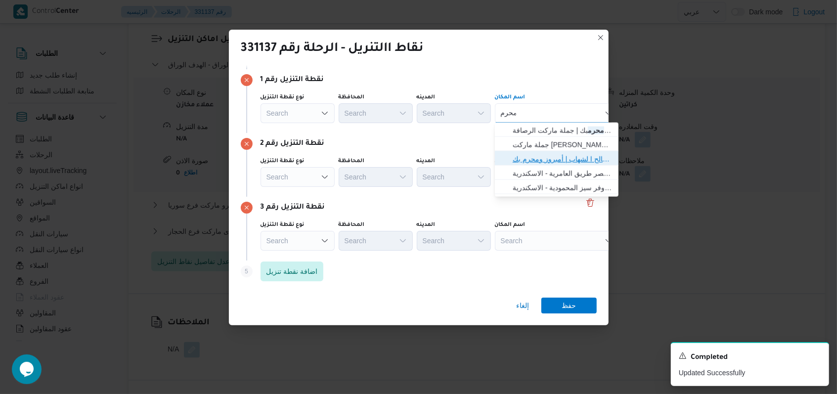
click at [346, 156] on span "جملة ماركت ش المنشا - محرم بك | 8 صالح ا لشهاب | أمبروز ومحرم بك" at bounding box center [563, 159] width 100 height 12
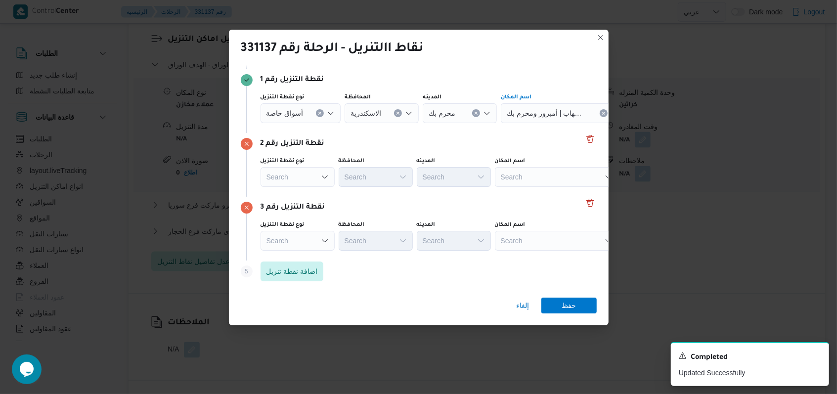
click at [346, 123] on div "Search" at bounding box center [563, 113] width 124 height 20
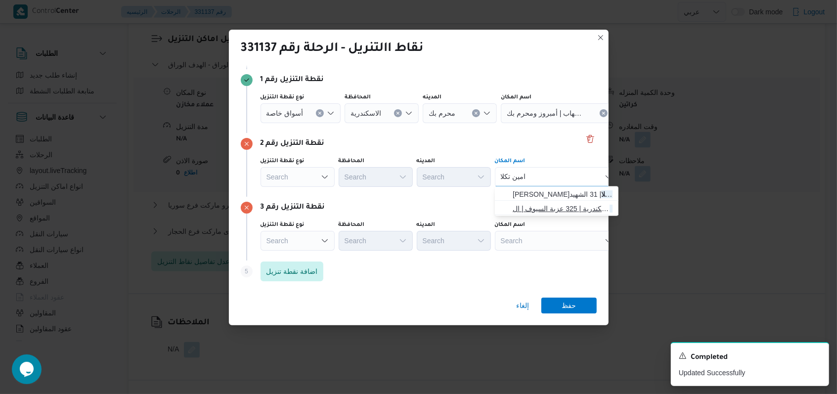
type input "امين تكلا"
click at [346, 206] on span "قباء للتجزئه امين تكلا اسكندرية | 325 عزبة السيوف | السيوف بحري" at bounding box center [563, 209] width 100 height 12
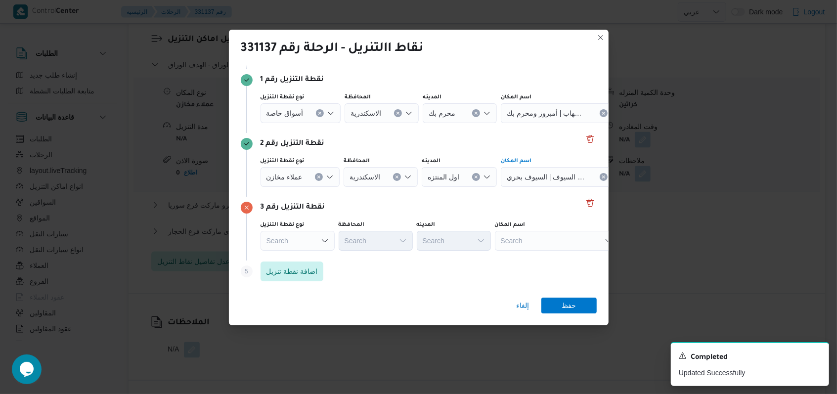
click at [346, 123] on div "Search" at bounding box center [563, 113] width 124 height 20
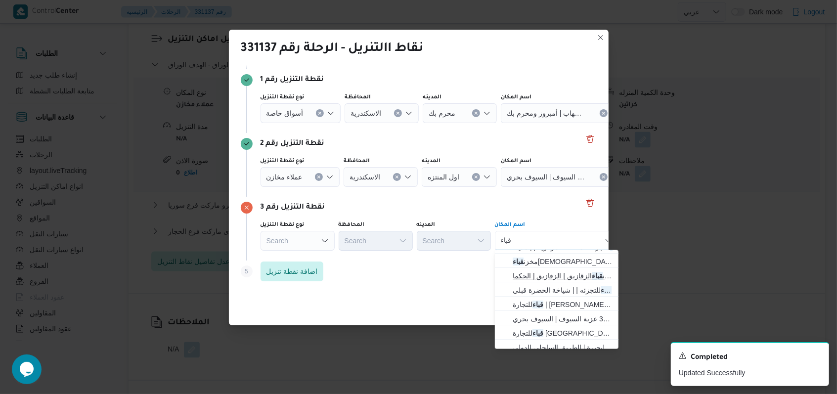
scroll to position [59, 0]
type input "قباء"
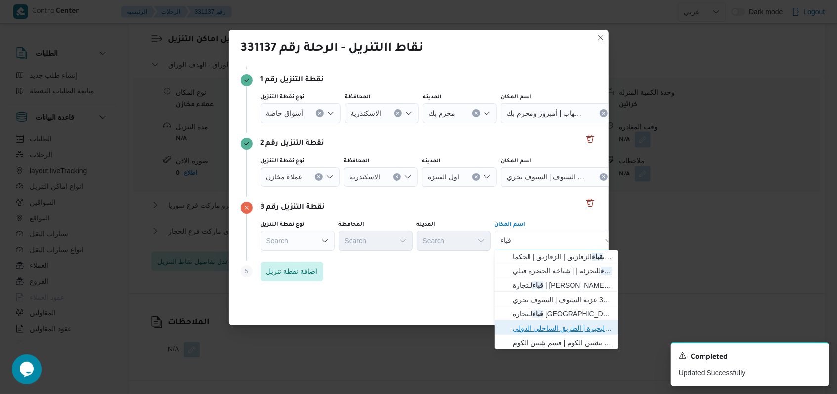
click at [346, 331] on span "قباء للتجارة البحيرة | الطريق الساحلي الدولي | null" at bounding box center [563, 328] width 100 height 12
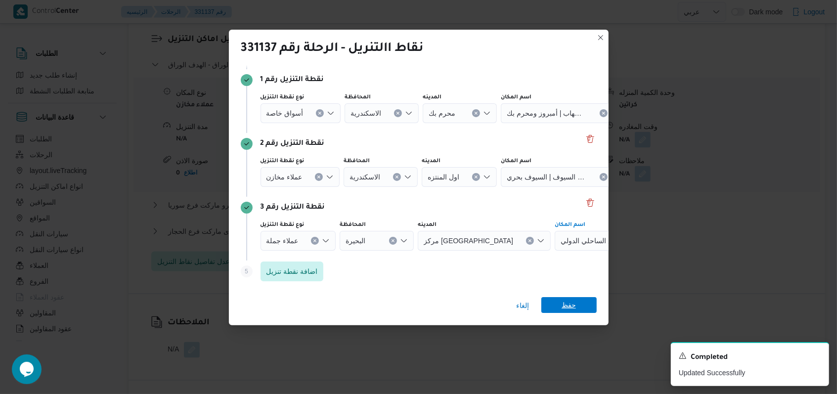
click at [346, 303] on span "حفظ" at bounding box center [569, 305] width 55 height 16
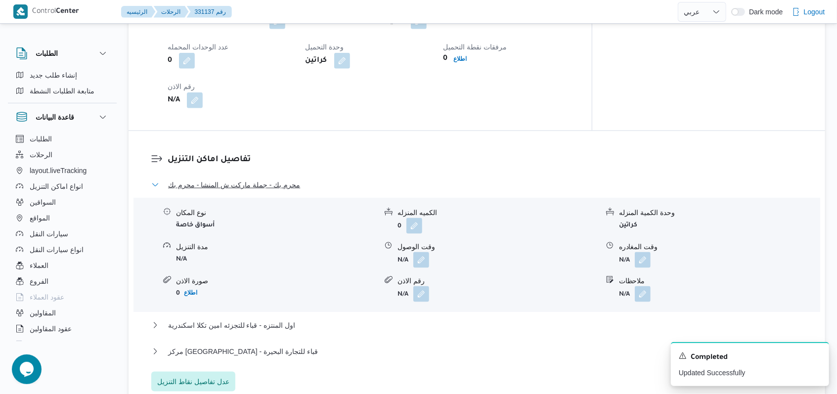
click at [275, 179] on span "محرم بك - جملة ماركت ش المنشا - محرم بك" at bounding box center [234, 185] width 132 height 12
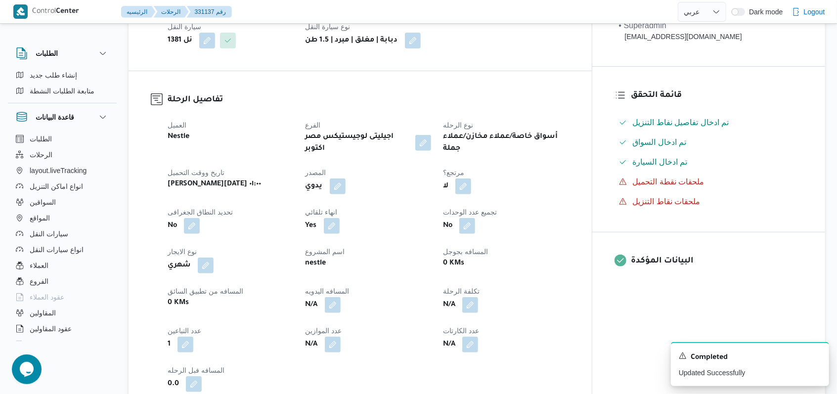
scroll to position [0, 0]
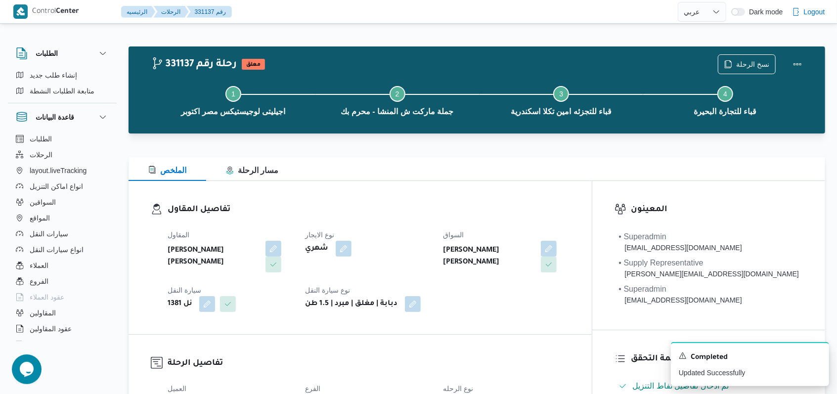
select select "ar"
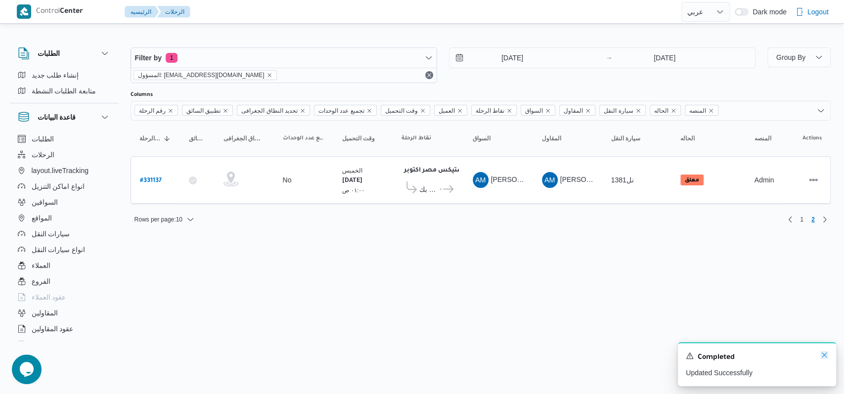
click at [346, 354] on icon "Dismiss toast" at bounding box center [824, 355] width 5 height 5
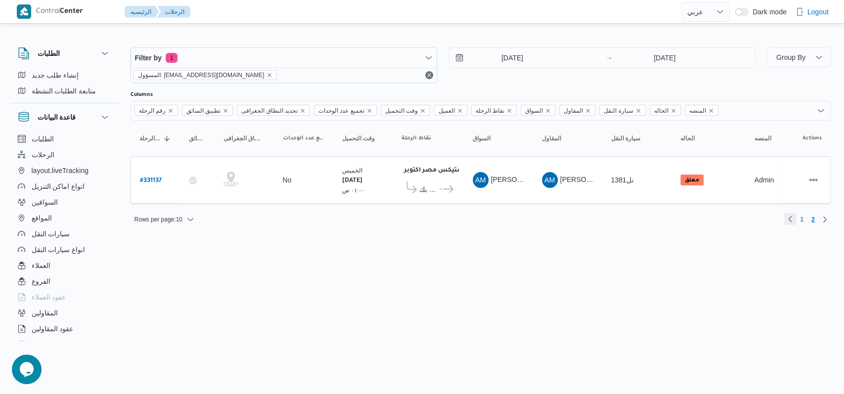
click at [346, 216] on link "Previous page, 1" at bounding box center [790, 219] width 12 height 12
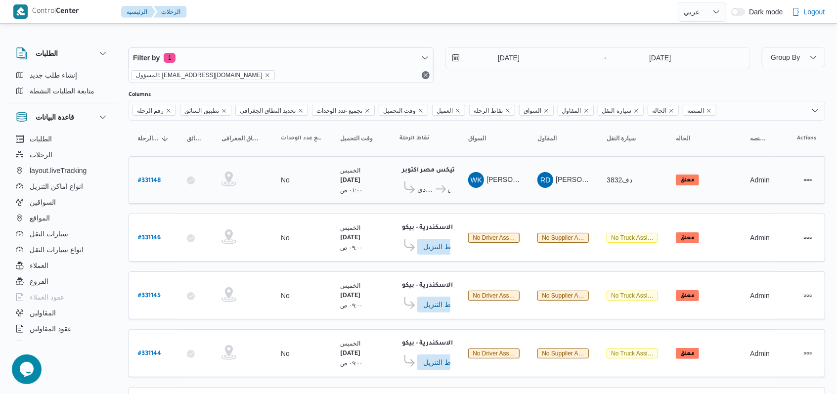
click at [346, 196] on div "اجيليتى لوجيستيكس مصر اكتوبر ٠٤:٢٣ ص بنده كورنيش المعادى كارفور اب تاون" at bounding box center [425, 180] width 59 height 42
click at [346, 184] on span "بنده كورنيش المعادى" at bounding box center [425, 190] width 17 height 12
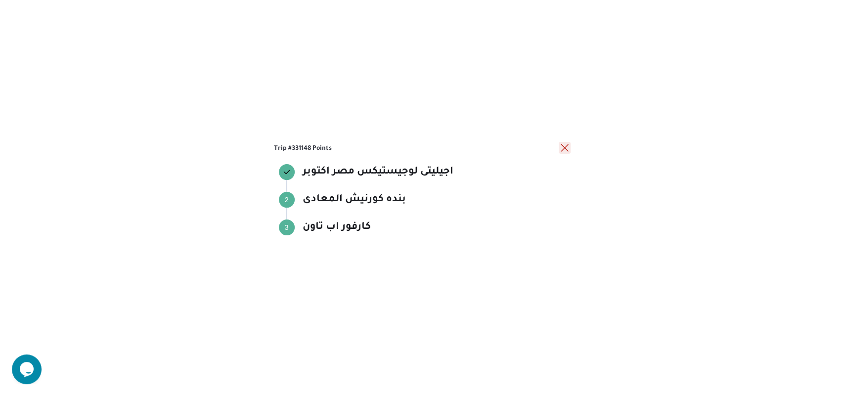
click at [346, 148] on button "close" at bounding box center [565, 148] width 12 height 12
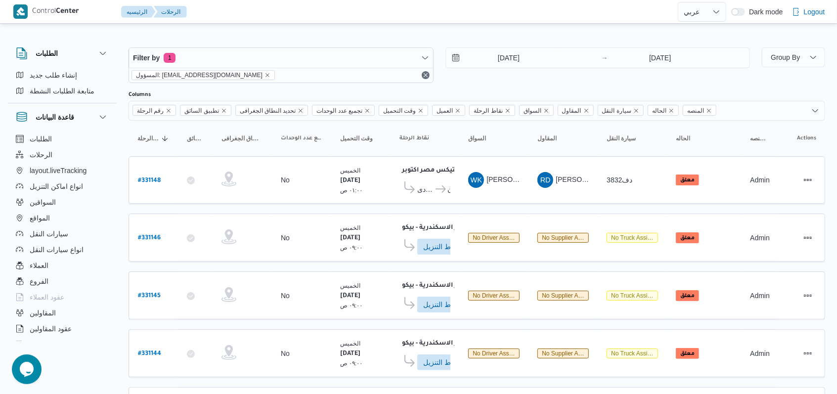
click at [346, 89] on div at bounding box center [477, 87] width 697 height 8
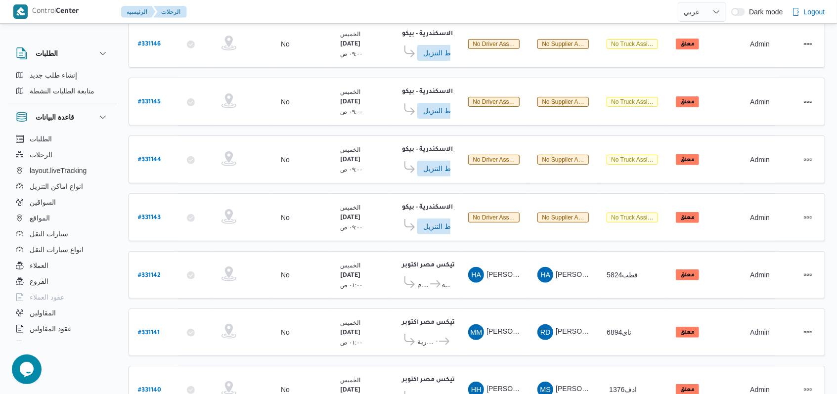
scroll to position [345, 0]
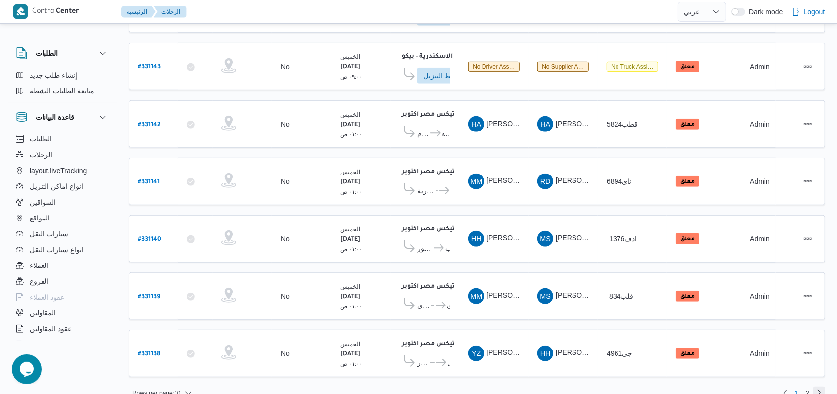
click at [346, 354] on link "Next page, 2" at bounding box center [820, 393] width 12 height 12
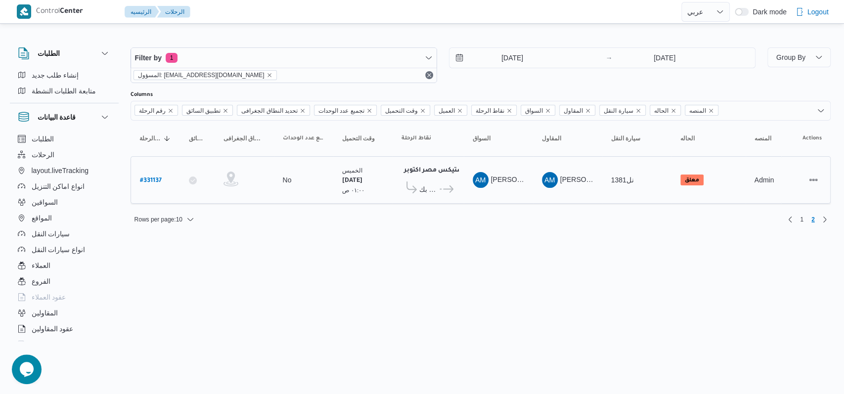
click at [159, 183] on b "# 331137" at bounding box center [151, 181] width 22 height 7
select select "ar"
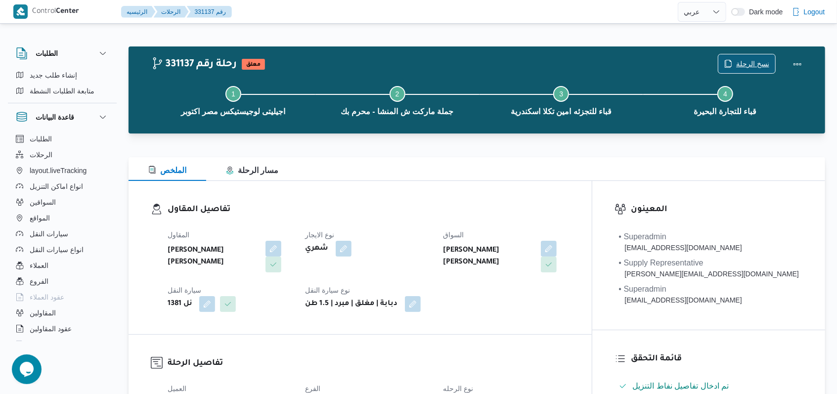
click at [346, 57] on span "نسخ الرحلة" at bounding box center [747, 63] width 57 height 19
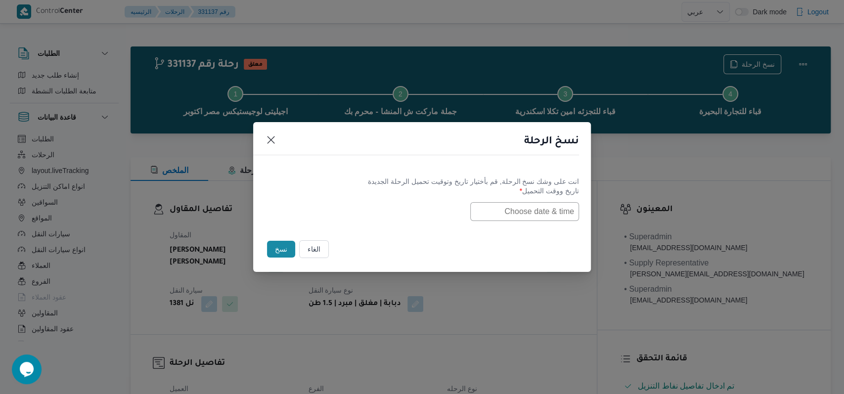
click at [346, 216] on input "text" at bounding box center [524, 211] width 109 height 19
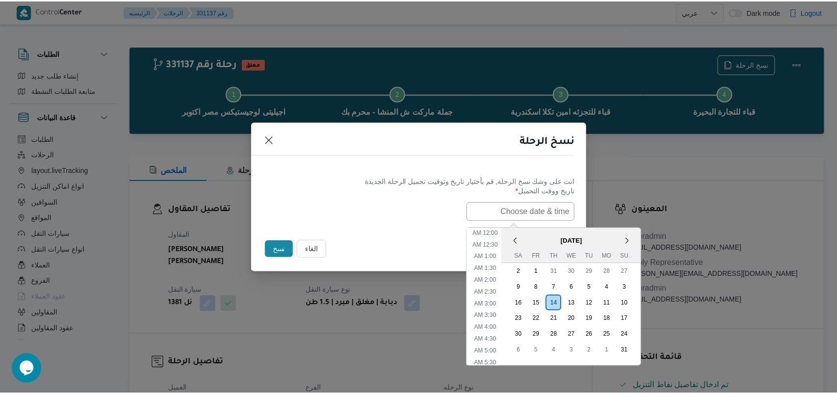
scroll to position [197, 0]
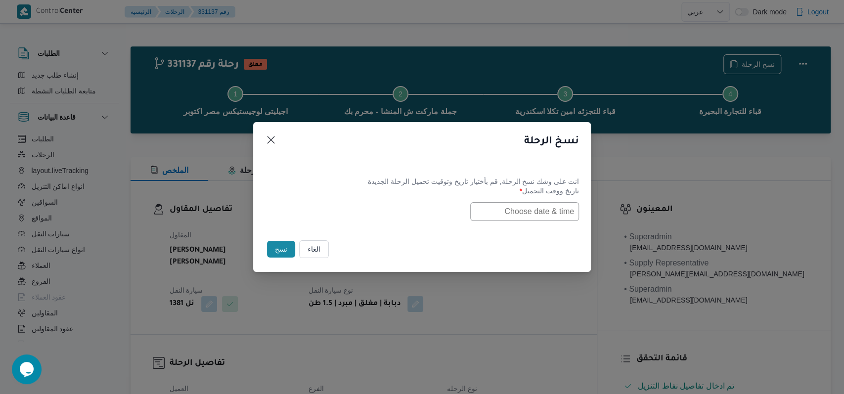
click at [315, 255] on button "الغاء" at bounding box center [314, 249] width 30 height 18
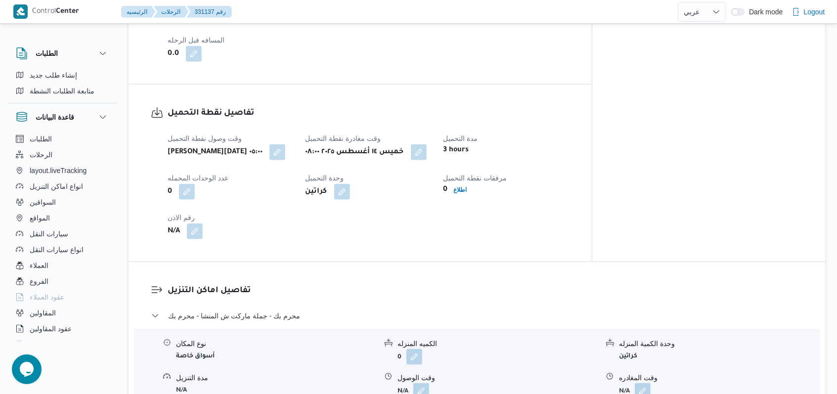
scroll to position [791, 0]
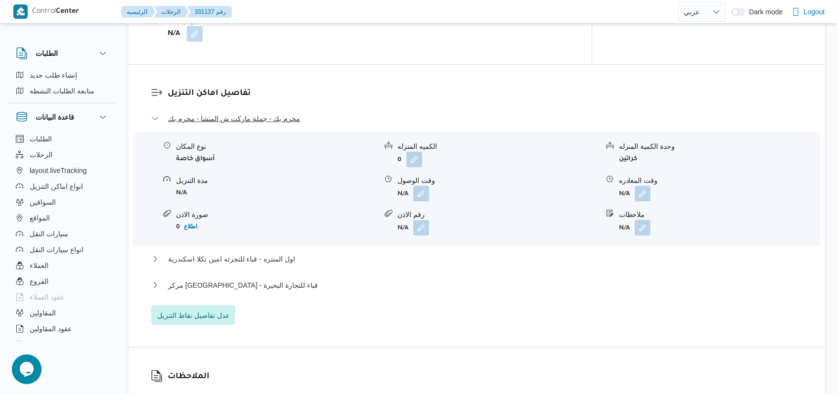
click at [273, 116] on span "محرم بك - جملة ماركت ش المنشا - محرم بك" at bounding box center [234, 119] width 132 height 12
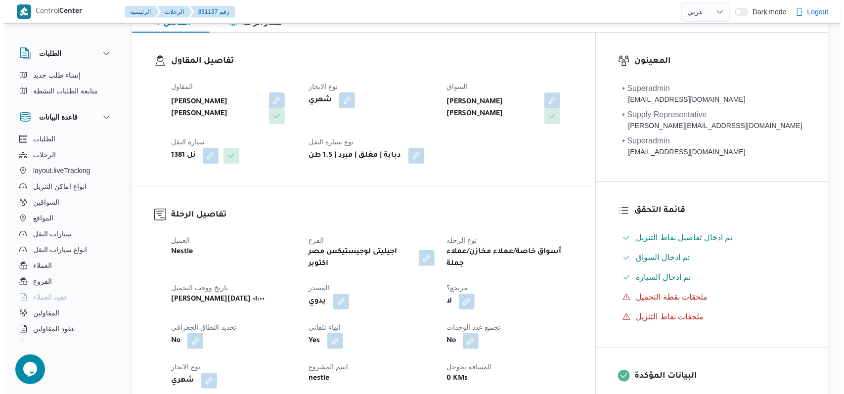
scroll to position [0, 0]
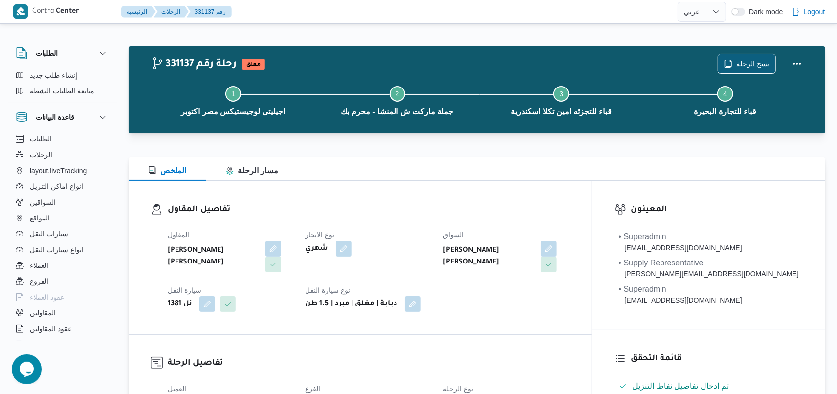
click at [346, 62] on span "نسخ الرحلة" at bounding box center [752, 64] width 33 height 12
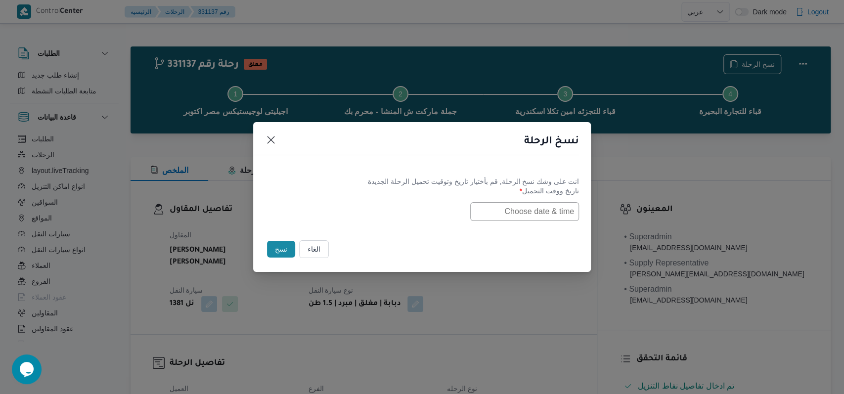
click at [346, 205] on input "text" at bounding box center [524, 211] width 109 height 19
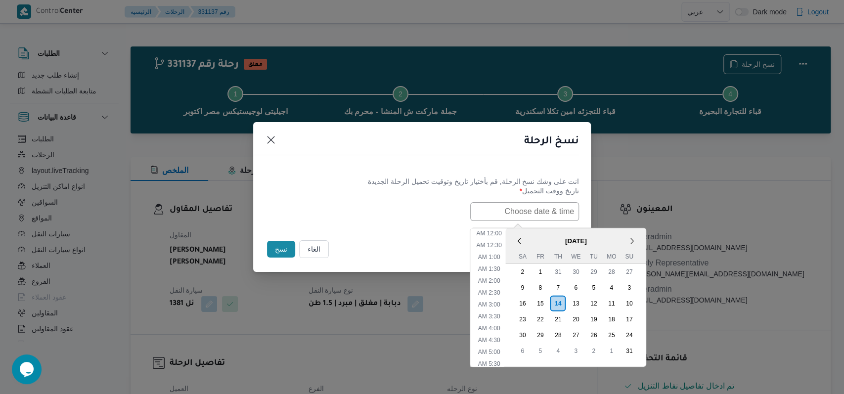
scroll to position [197, 0]
click at [346, 304] on div "16" at bounding box center [522, 303] width 19 height 19
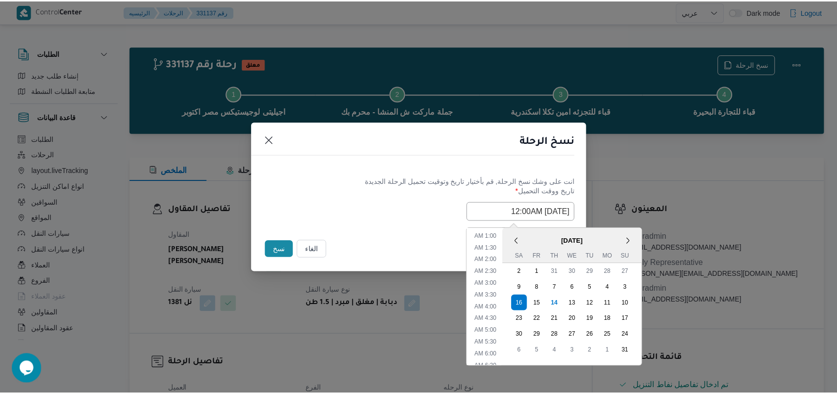
scroll to position [0, 0]
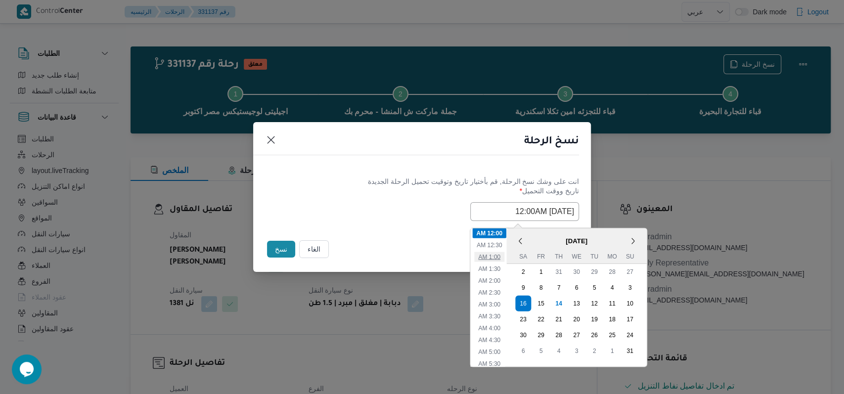
click at [346, 257] on li "1:00 AM" at bounding box center [489, 257] width 30 height 10
type input "16/08/2025 1:00AM"
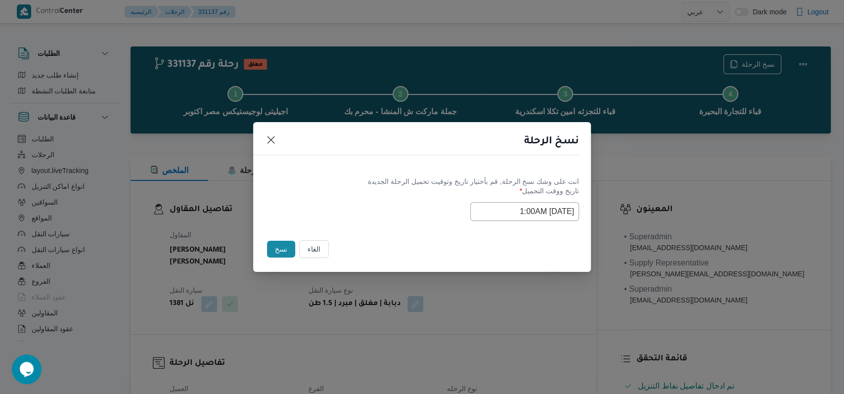
click at [279, 249] on button "نسخ" at bounding box center [281, 249] width 28 height 17
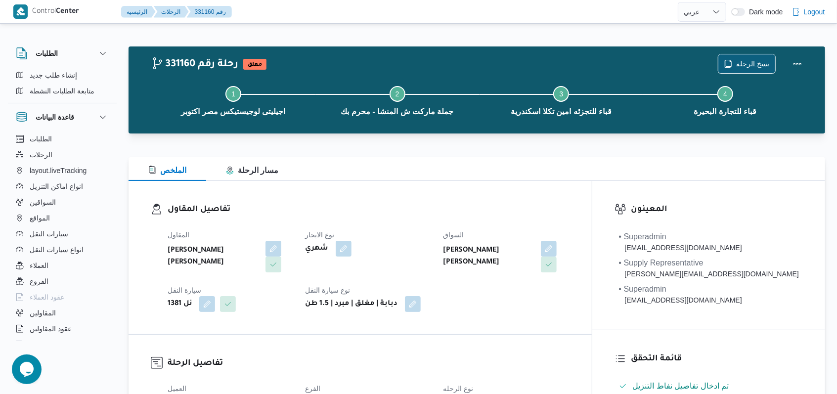
click at [346, 54] on span "نسخ الرحلة" at bounding box center [747, 63] width 57 height 19
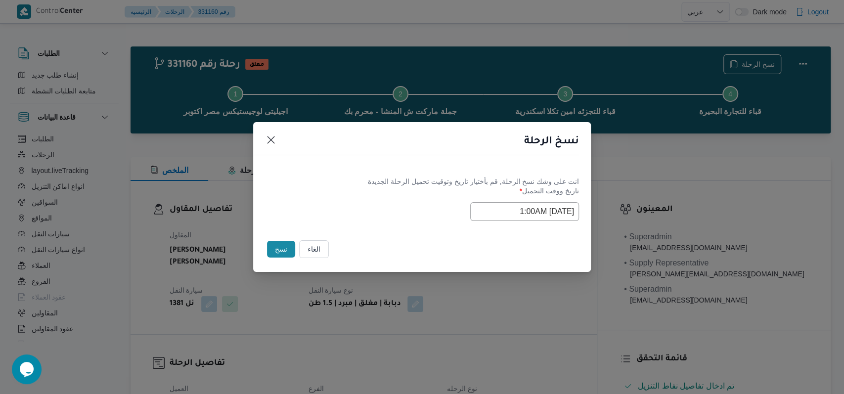
click at [346, 214] on input "16/08/2025 1:00AM" at bounding box center [524, 211] width 109 height 19
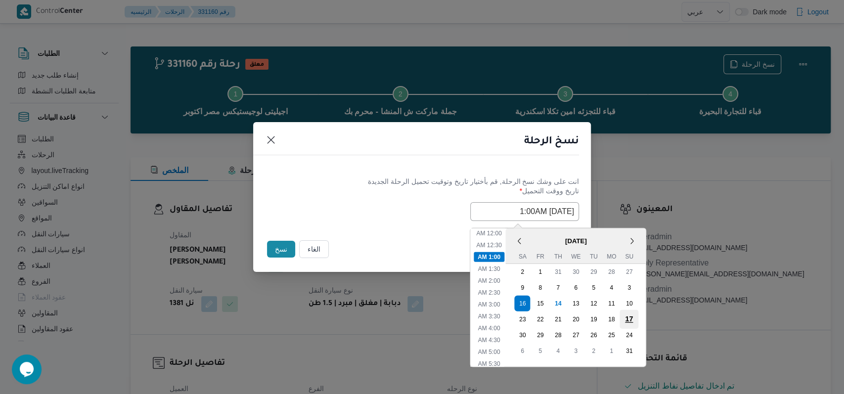
click at [346, 319] on div "17" at bounding box center [629, 319] width 19 height 19
type input "17/08/2025 1:00AM"
click at [346, 213] on div "17/08/2025 1:00AM < August 2025 > Su Mo Tu We Th Fr Sa 27 28 29 30 31 1 2 3 4 5…" at bounding box center [422, 211] width 314 height 19
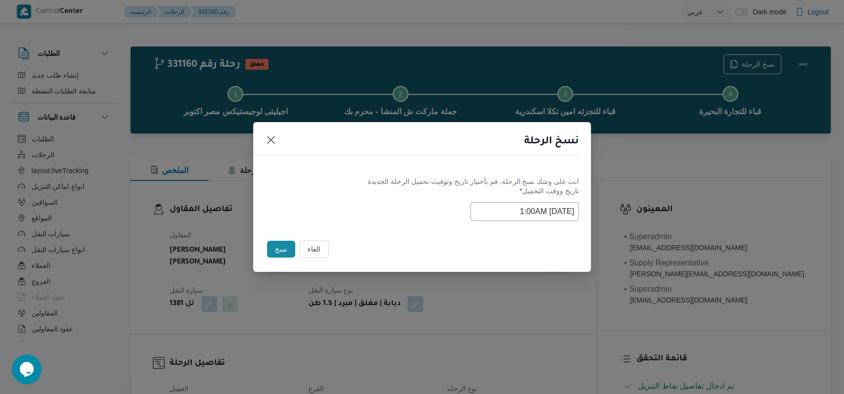
click at [285, 249] on button "نسخ" at bounding box center [281, 249] width 28 height 17
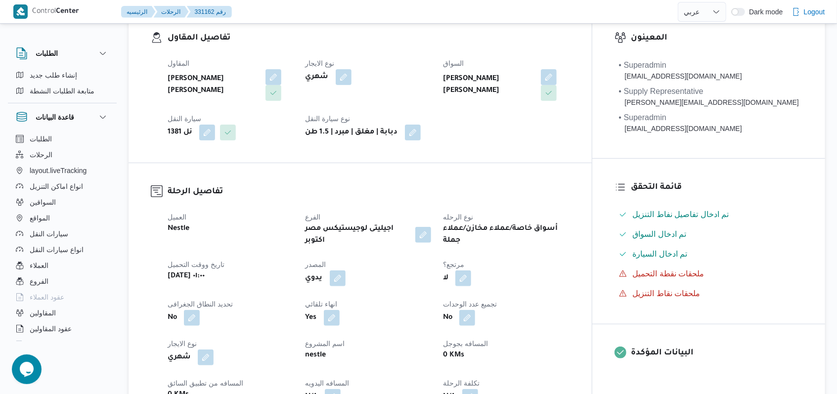
scroll to position [198, 0]
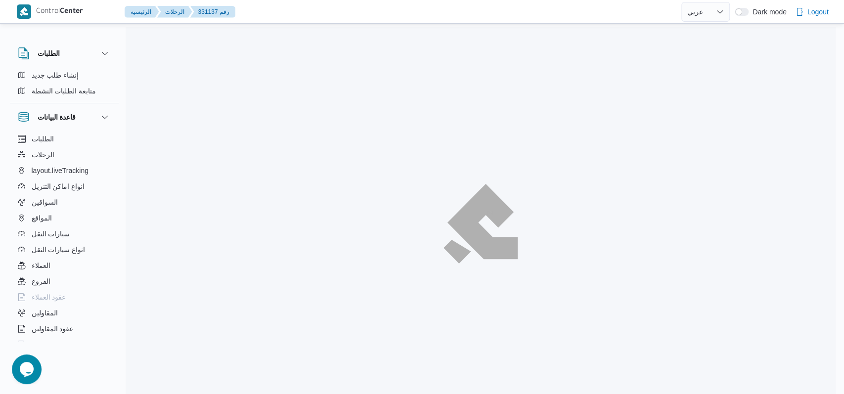
select select "ar"
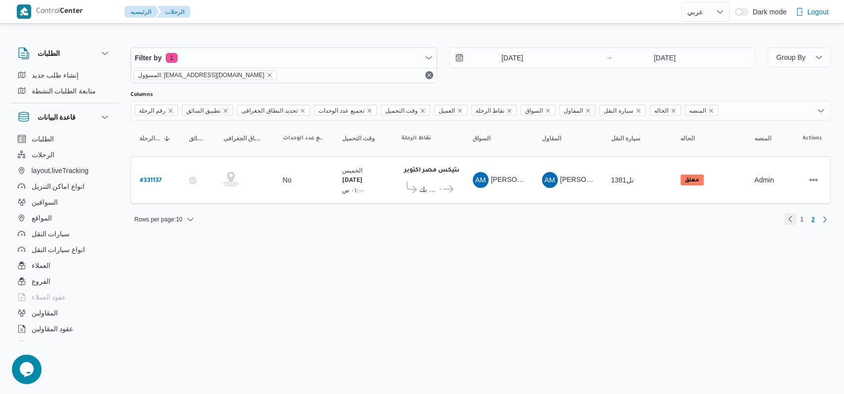
click at [346, 219] on link "Previous page, 1" at bounding box center [790, 219] width 12 height 12
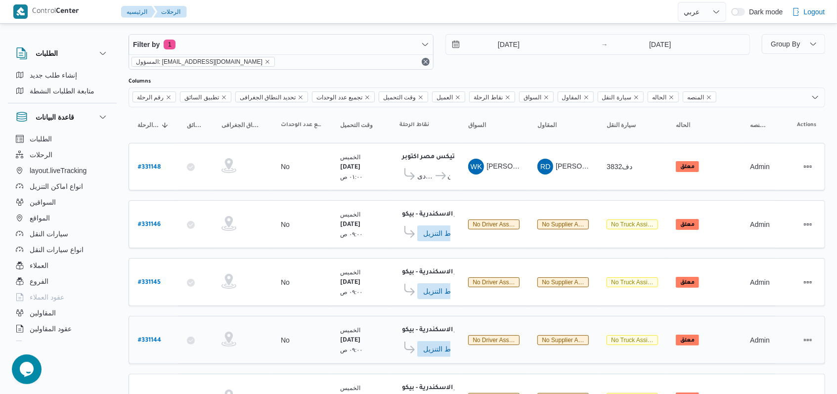
scroll to position [345, 0]
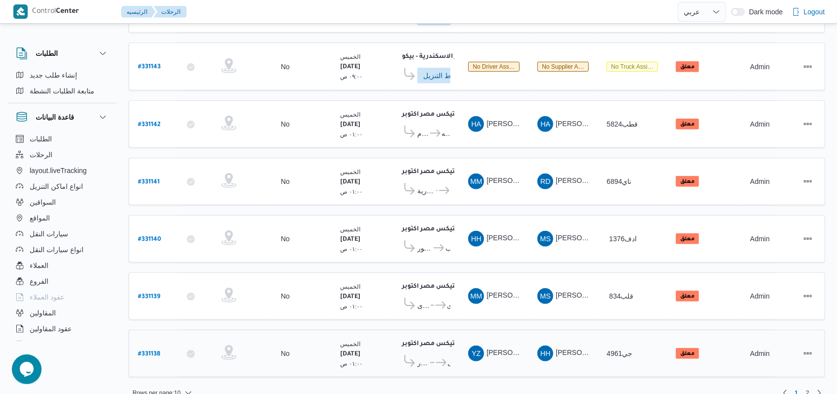
click at [139, 351] on b "# 331138" at bounding box center [149, 354] width 22 height 7
select select "ar"
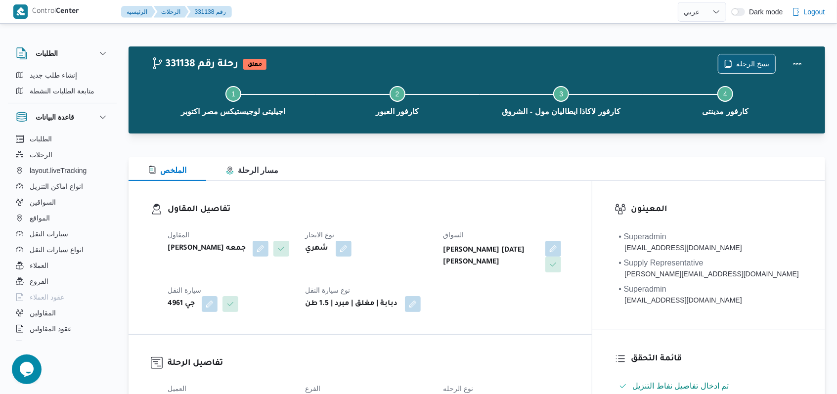
click at [346, 61] on span "نسخ الرحلة" at bounding box center [752, 64] width 33 height 12
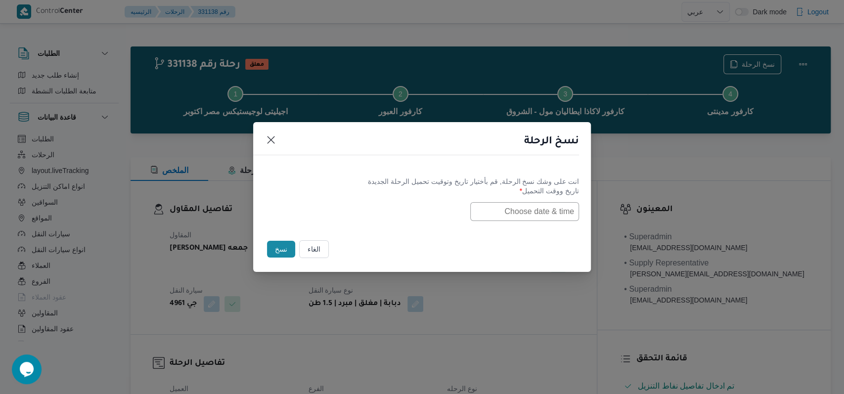
click at [346, 215] on input "text" at bounding box center [524, 211] width 109 height 19
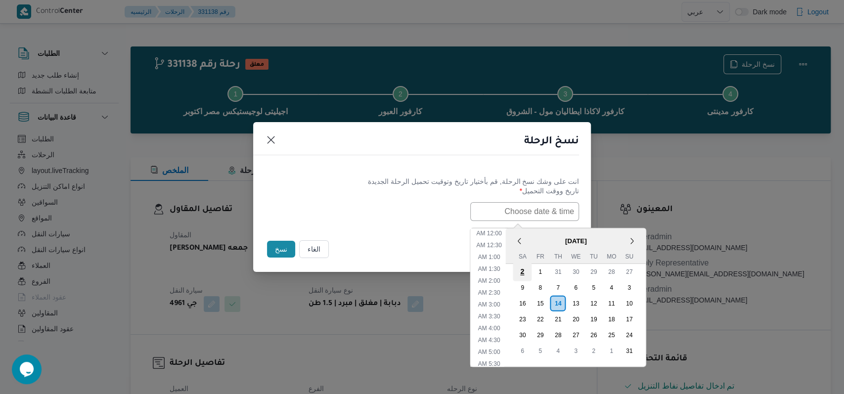
scroll to position [197, 0]
click at [346, 305] on div "16" at bounding box center [522, 303] width 19 height 19
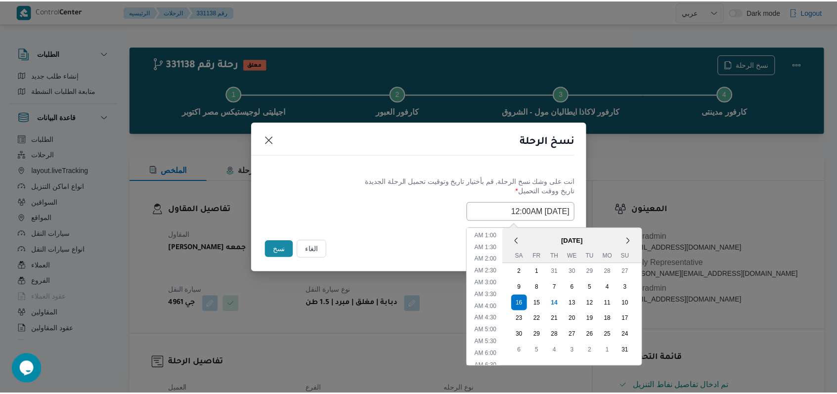
scroll to position [0, 0]
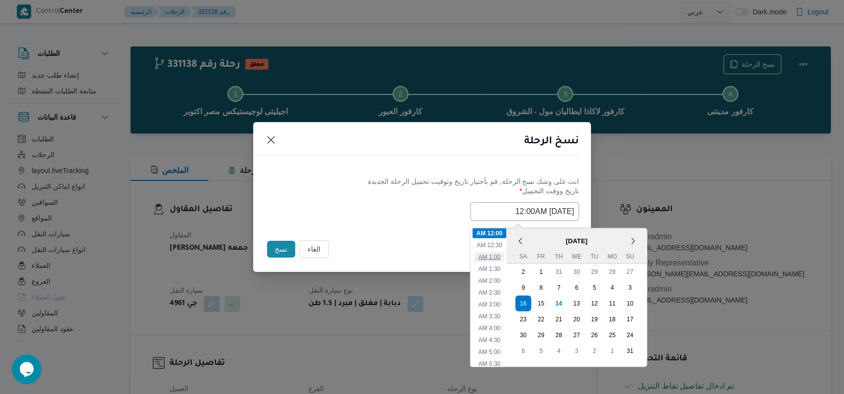
click at [346, 255] on li "1:00 AM" at bounding box center [489, 257] width 30 height 10
type input "16/08/2025 1:00AM"
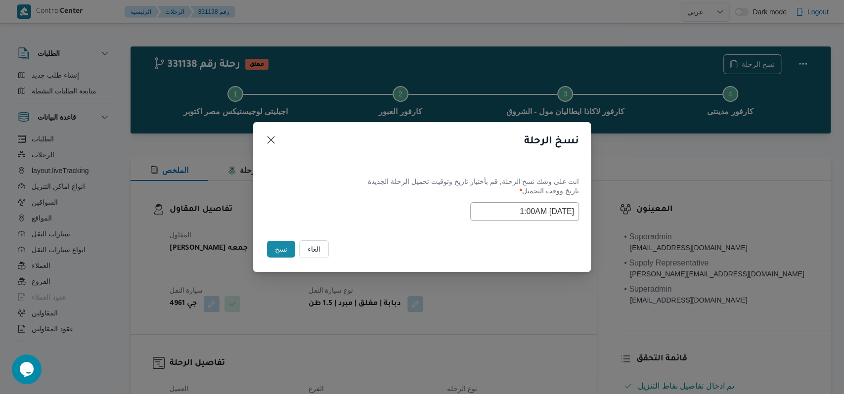
click at [346, 190] on label "تاريخ ووقت التحميل *" at bounding box center [422, 194] width 314 height 15
click at [273, 253] on button "نسخ" at bounding box center [281, 249] width 28 height 17
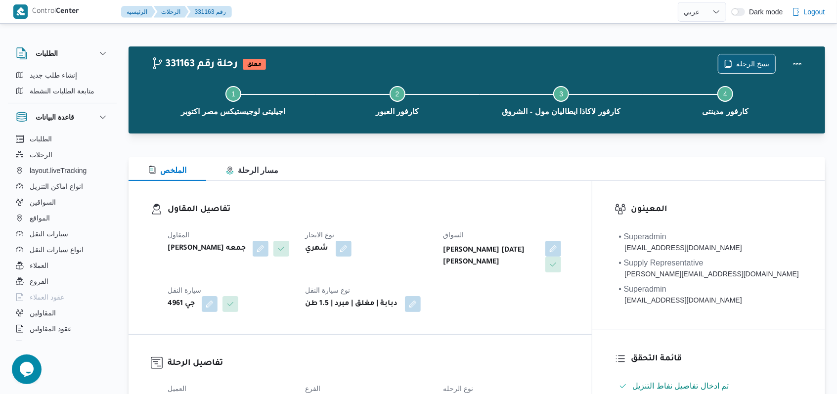
click at [346, 62] on span "نسخ الرحلة" at bounding box center [752, 64] width 33 height 12
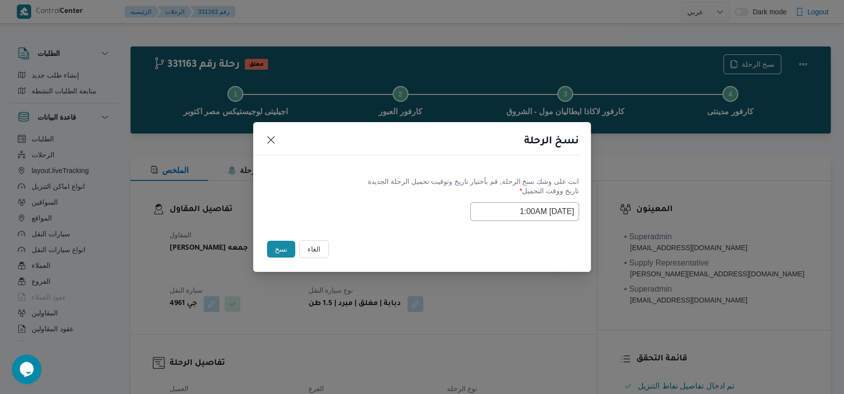
click at [346, 207] on input "16/08/2025 1:00AM" at bounding box center [524, 211] width 109 height 19
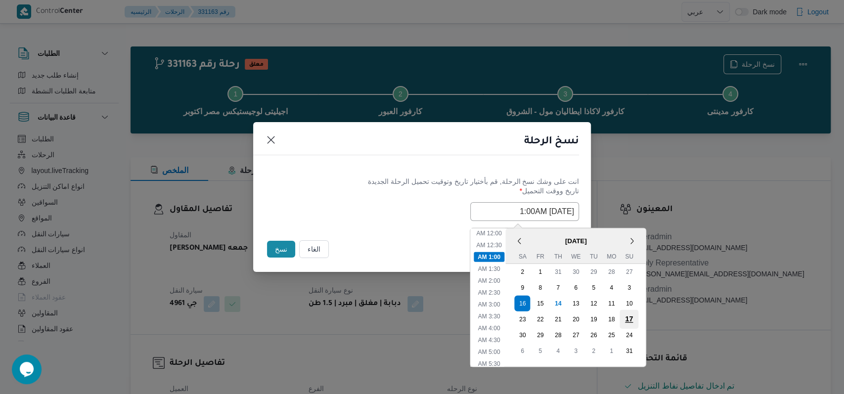
click at [346, 318] on div "17" at bounding box center [629, 319] width 19 height 19
type input "17/08/2025 1:00AM"
click at [346, 205] on div "17/08/2025 1:00AM < August 2025 > Su Mo Tu We Th Fr Sa 27 28 29 30 31 1 2 3 4 5…" at bounding box center [422, 211] width 314 height 19
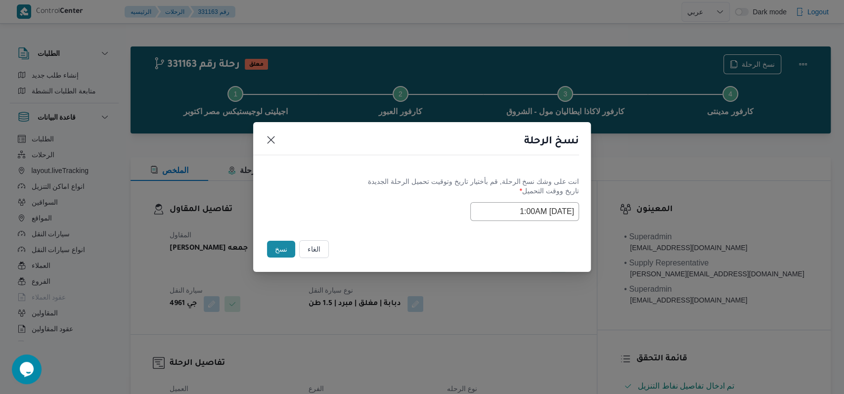
click at [276, 250] on button "نسخ" at bounding box center [281, 249] width 28 height 17
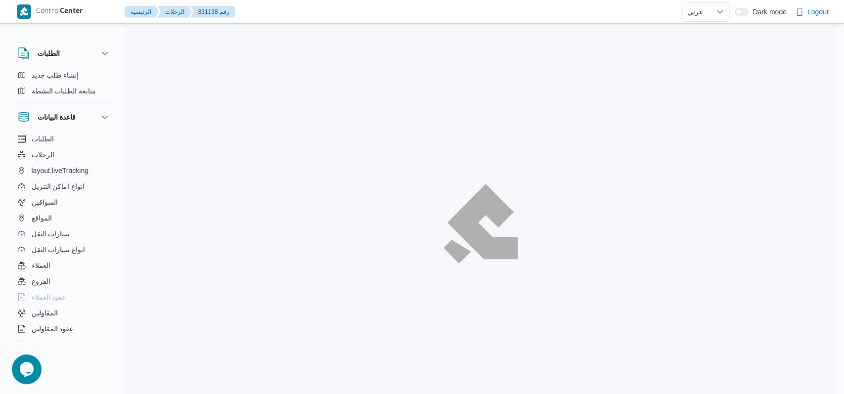
select select "ar"
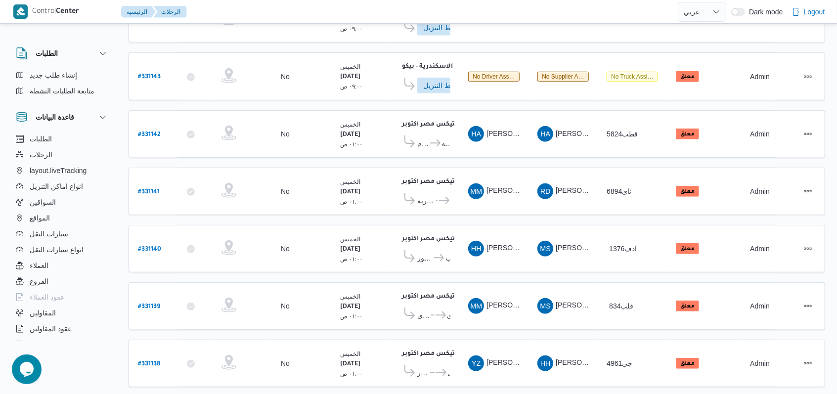
scroll to position [345, 0]
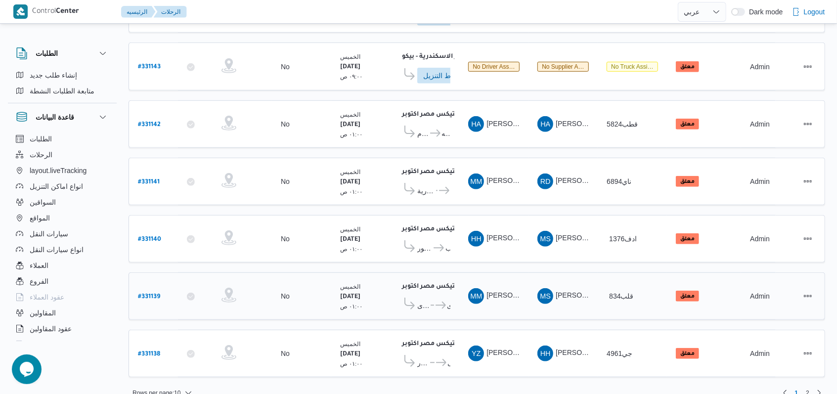
click at [152, 294] on b "# 331139" at bounding box center [149, 297] width 22 height 7
select select "ar"
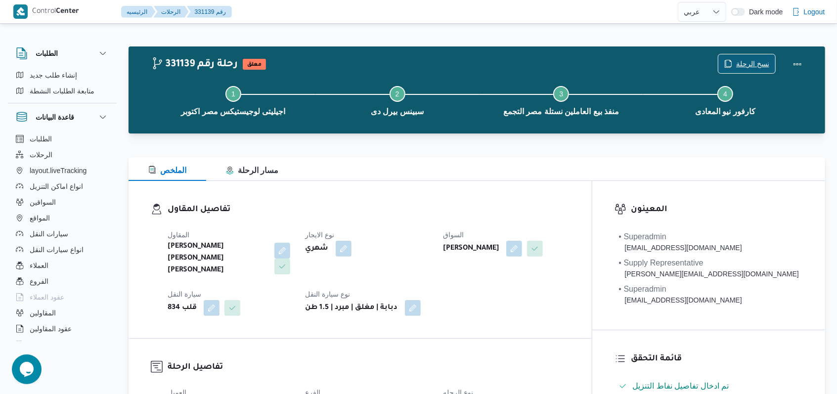
click at [346, 57] on span "نسخ الرحلة" at bounding box center [747, 63] width 57 height 19
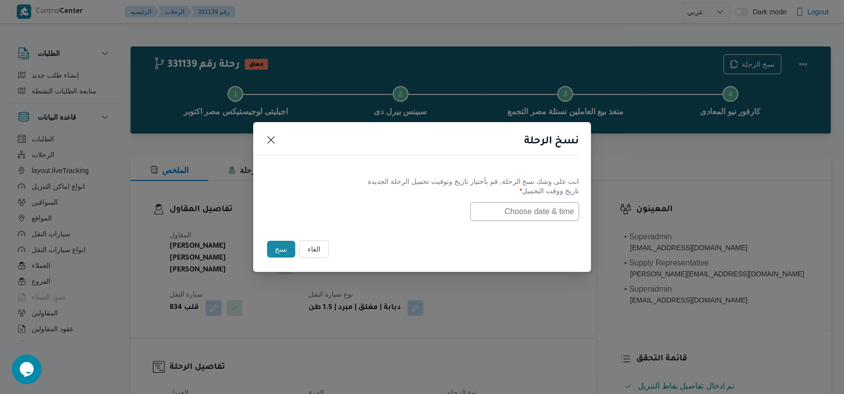
click at [346, 207] on input "text" at bounding box center [524, 211] width 109 height 19
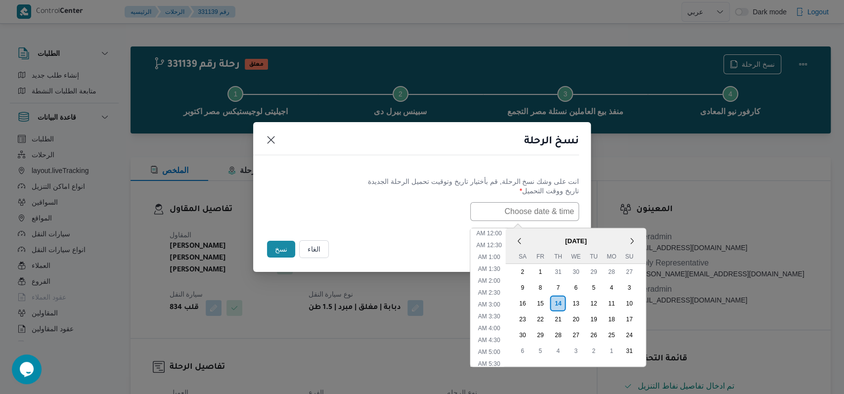
scroll to position [197, 0]
click at [346, 301] on div "16" at bounding box center [522, 303] width 19 height 19
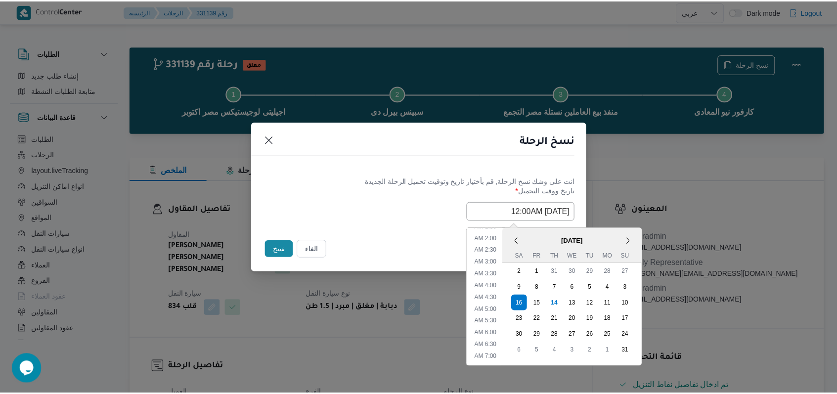
scroll to position [0, 0]
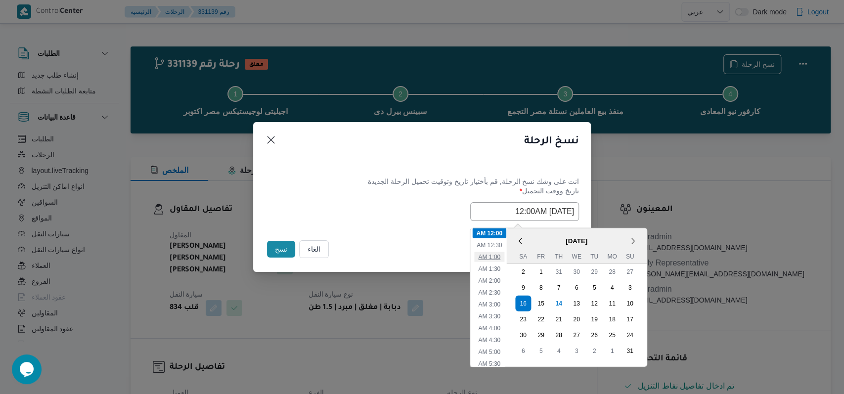
click at [346, 260] on li "1:00 AM" at bounding box center [489, 257] width 30 height 10
type input "16/08/2025 1:00AM"
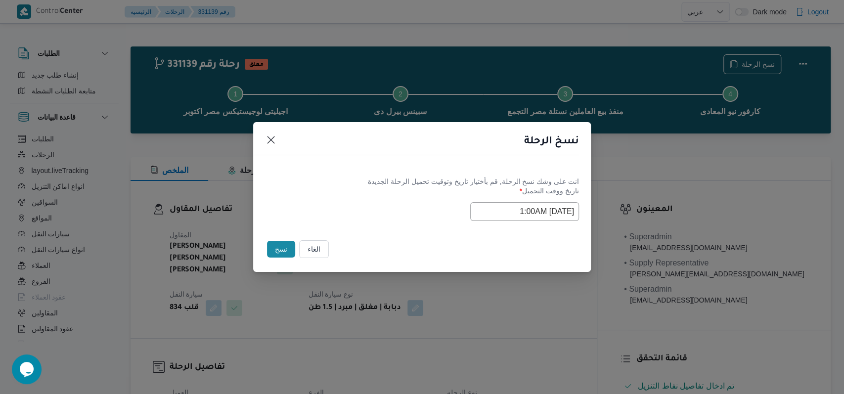
click at [346, 197] on label "تاريخ ووقت التحميل *" at bounding box center [422, 194] width 314 height 15
click at [271, 249] on button "نسخ" at bounding box center [281, 249] width 28 height 17
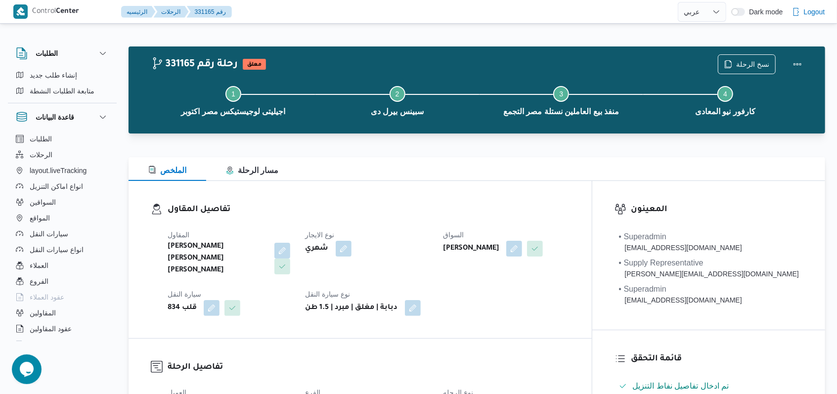
click at [346, 69] on div "Step 1 is incomplete 1 اجيليتى لوجيستيكس مصر اكتوبر Step 2 is incomplete 2 سبين…" at bounding box center [479, 99] width 668 height 63
click at [346, 63] on span "نسخ الرحلة" at bounding box center [752, 64] width 33 height 12
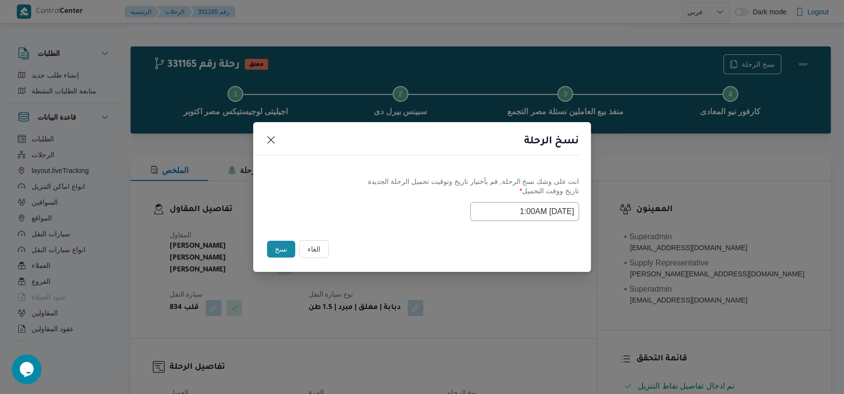
click at [346, 215] on input "16/08/2025 1:00AM" at bounding box center [524, 211] width 109 height 19
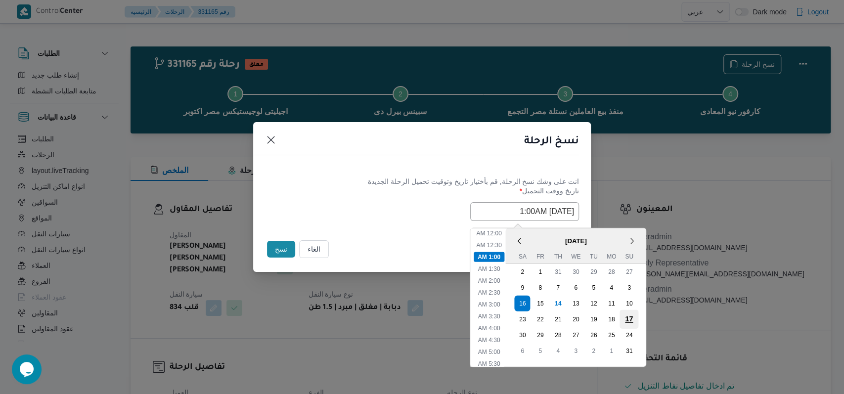
click at [346, 319] on div "17" at bounding box center [629, 319] width 19 height 19
type input "17/08/2025 1:00AM"
click at [293, 169] on div "انت على وشك نسخ الرحلة, قم بأختيار تاريخ وتوقيت تحميل الرحلة الجديدة تاريخ ووقت…" at bounding box center [422, 198] width 338 height 63
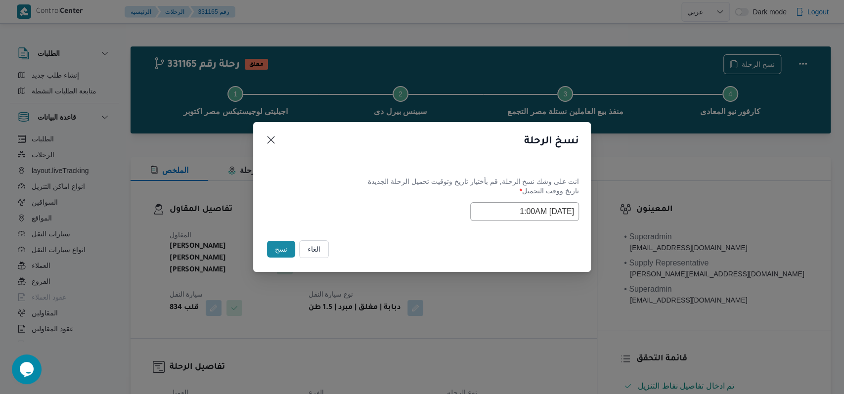
click at [281, 247] on button "نسخ" at bounding box center [281, 249] width 28 height 17
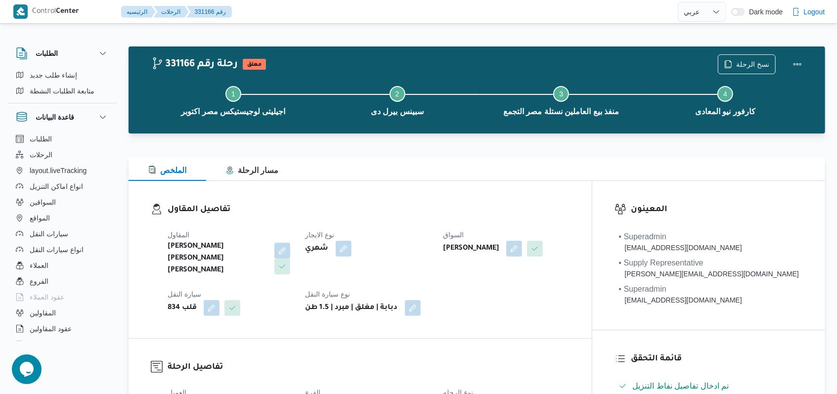
select select "ar"
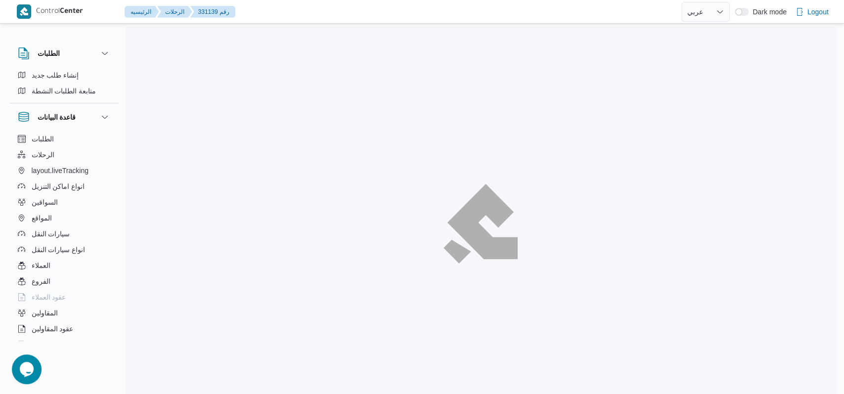
select select "ar"
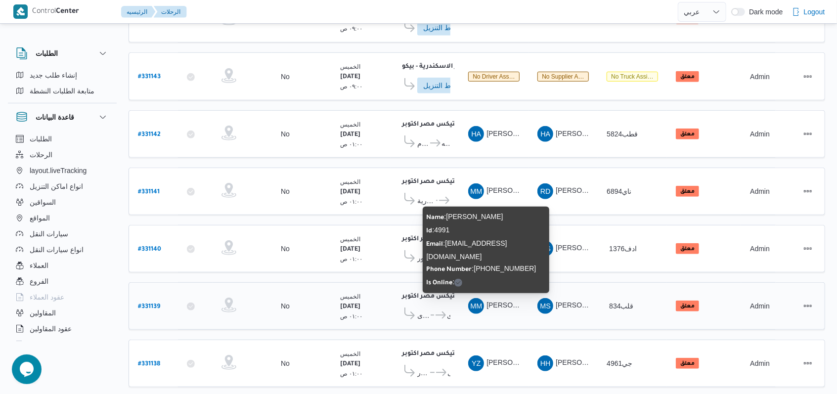
scroll to position [345, 0]
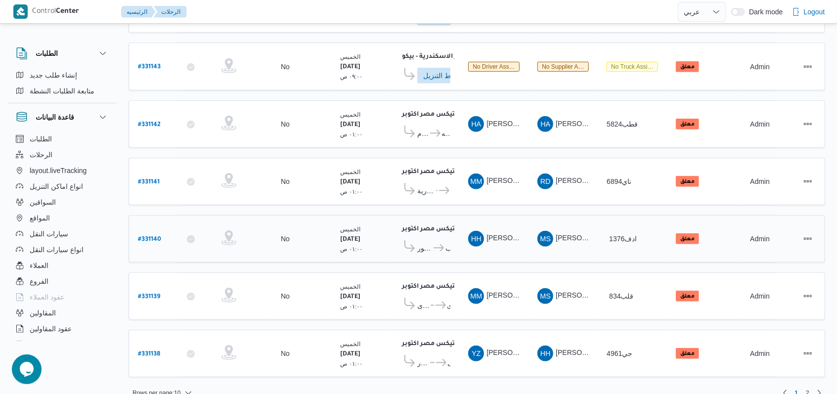
click at [137, 229] on div "# 331140" at bounding box center [153, 239] width 39 height 21
click at [158, 236] on b "# 331140" at bounding box center [149, 239] width 23 height 7
select select "ar"
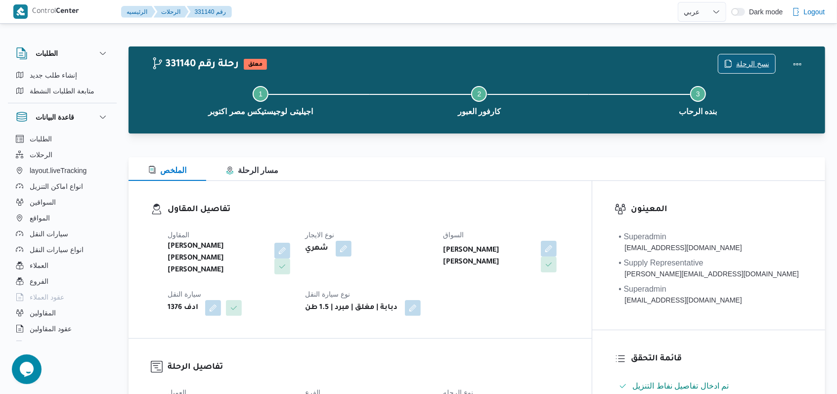
click at [346, 58] on span "نسخ الرحلة" at bounding box center [752, 64] width 33 height 12
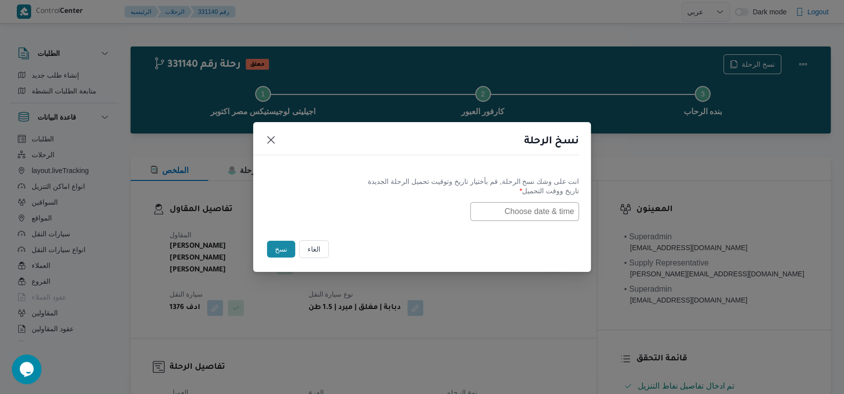
click at [346, 204] on input "text" at bounding box center [524, 211] width 109 height 19
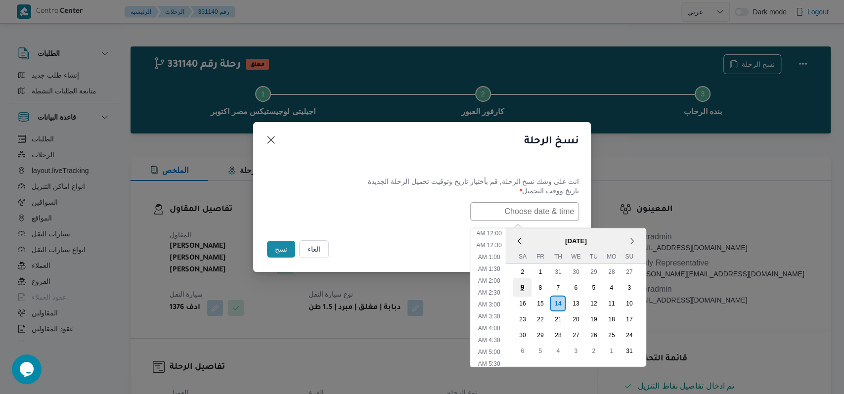
scroll to position [197, 0]
click at [346, 301] on div "16" at bounding box center [522, 303] width 19 height 19
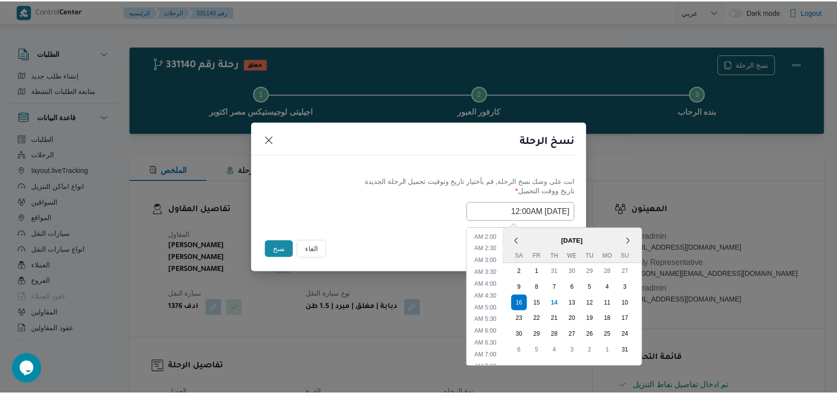
scroll to position [0, 0]
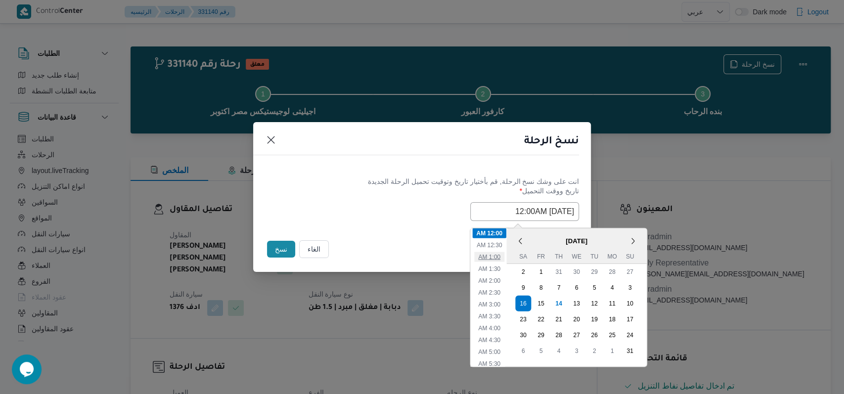
click at [346, 259] on li "1:00 AM" at bounding box center [489, 257] width 30 height 10
type input "16/08/2025 1:00AM"
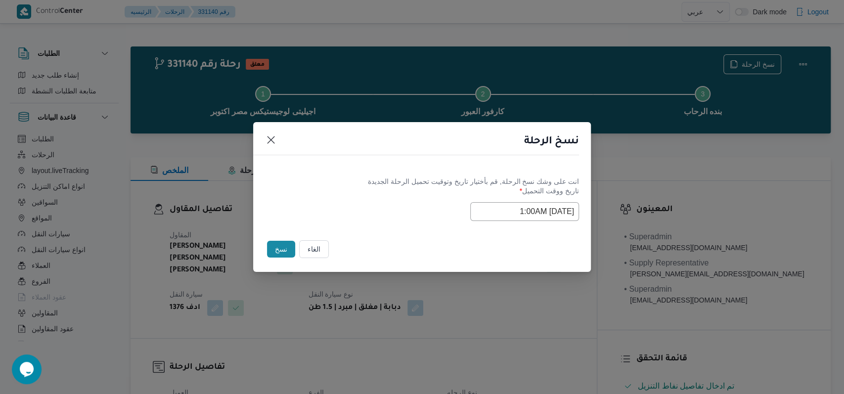
click at [346, 210] on div "Selected date: Saturday, August 16th, 2025 at 1:00 AM 16/08/2025 1:00AM" at bounding box center [422, 211] width 314 height 19
click at [277, 247] on button "نسخ" at bounding box center [281, 249] width 28 height 17
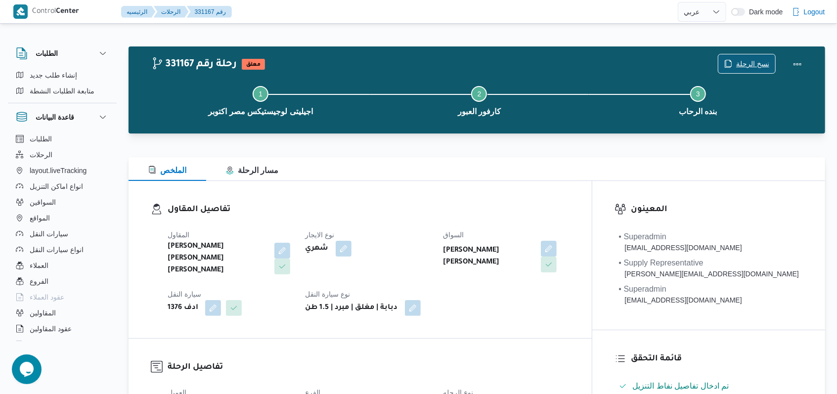
click at [346, 61] on span "نسخ الرحلة" at bounding box center [752, 64] width 33 height 12
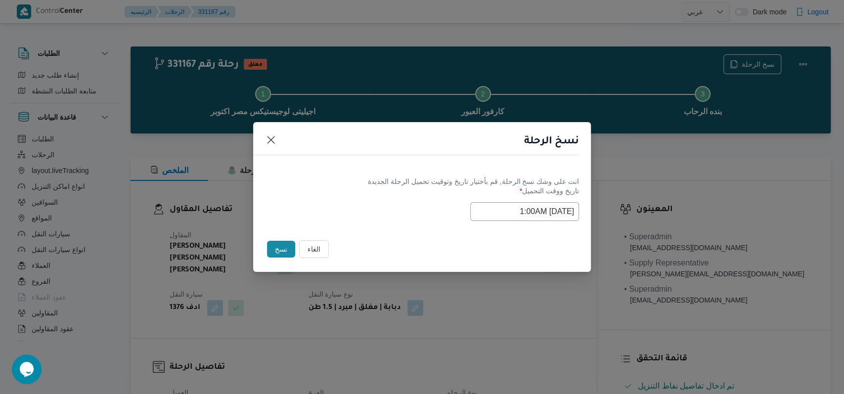
click at [346, 212] on input "16/08/2025 1:00AM" at bounding box center [524, 211] width 109 height 19
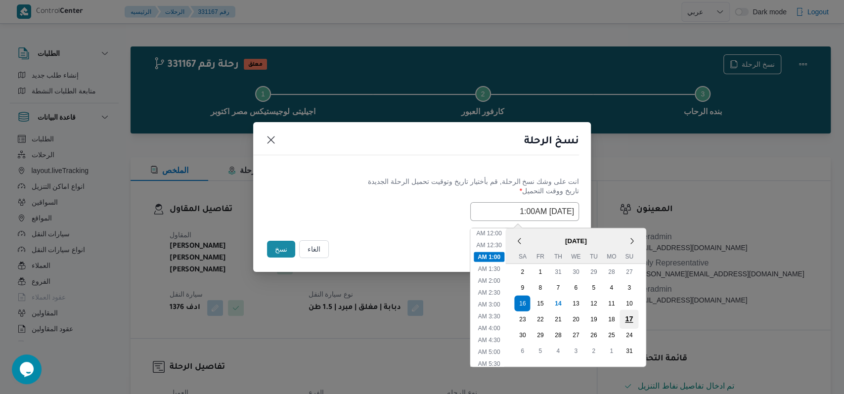
click at [346, 312] on div "17" at bounding box center [629, 319] width 19 height 19
type input "17/08/2025 1:00AM"
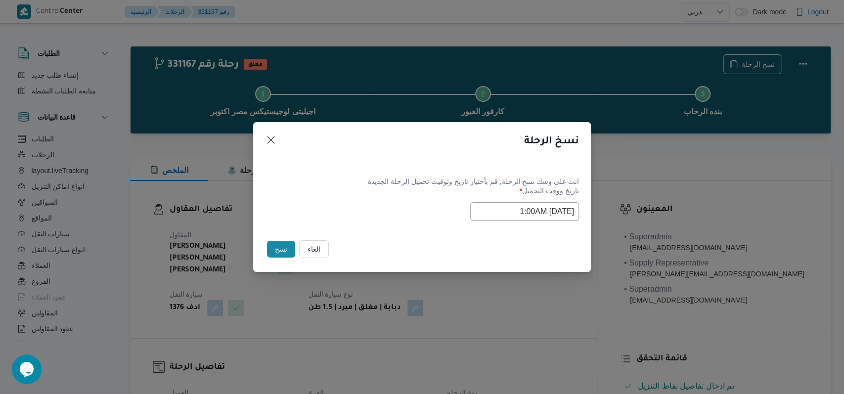
click at [297, 160] on div "نسخ الرحلة" at bounding box center [422, 144] width 338 height 45
click at [273, 250] on button "نسخ" at bounding box center [281, 249] width 28 height 17
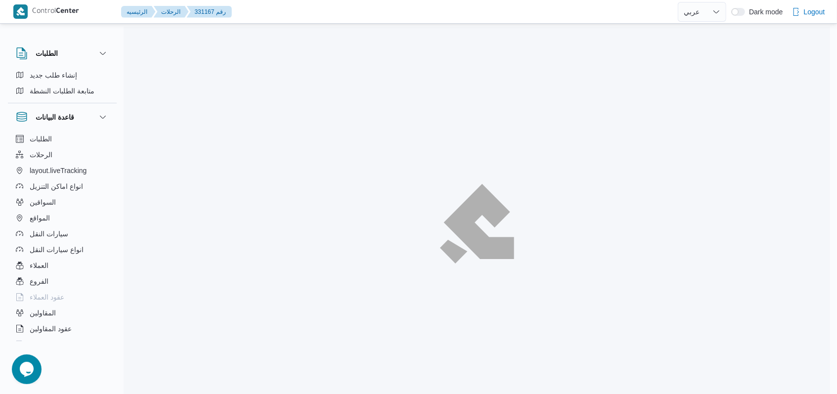
select select "ar"
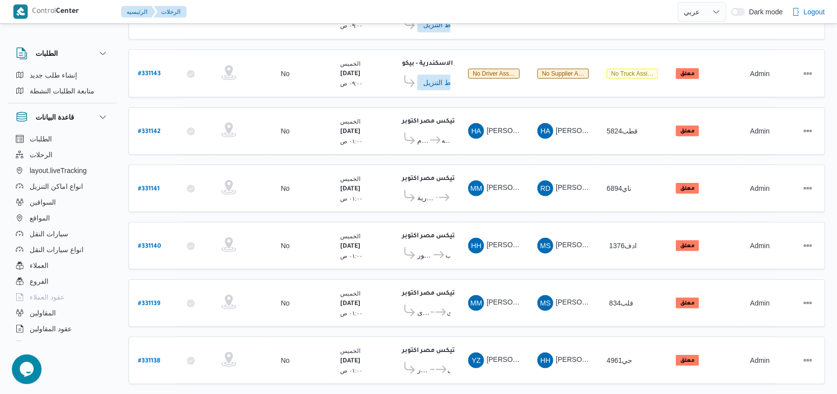
scroll to position [345, 0]
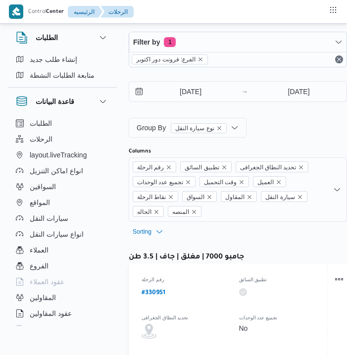
select select "ar"
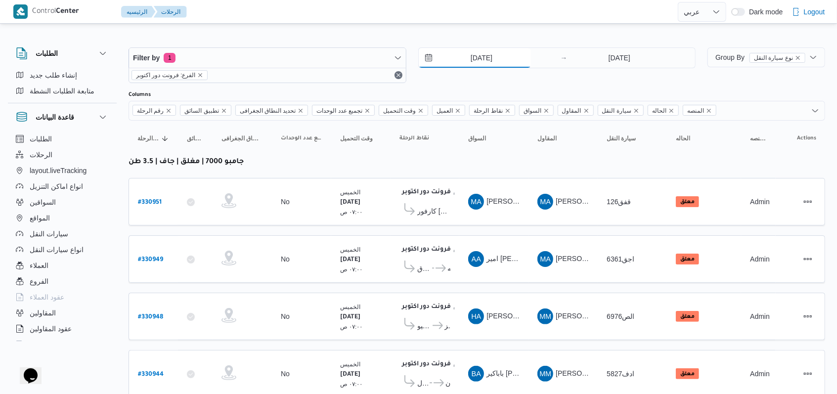
click at [346, 58] on input "14/8/2025" at bounding box center [475, 58] width 112 height 20
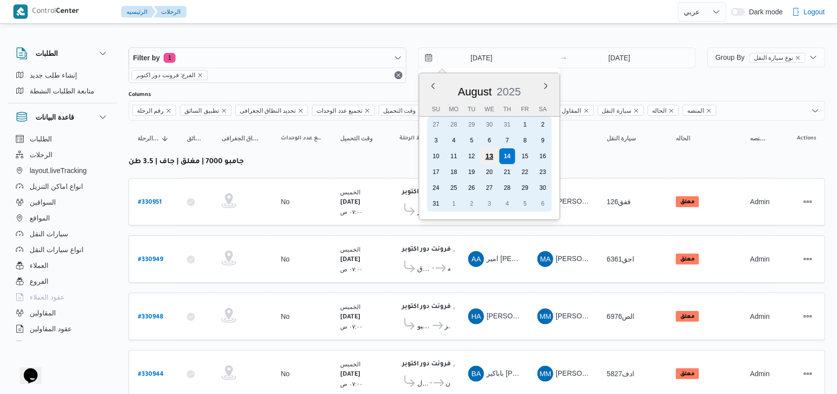
click at [346, 152] on div "13" at bounding box center [489, 156] width 19 height 19
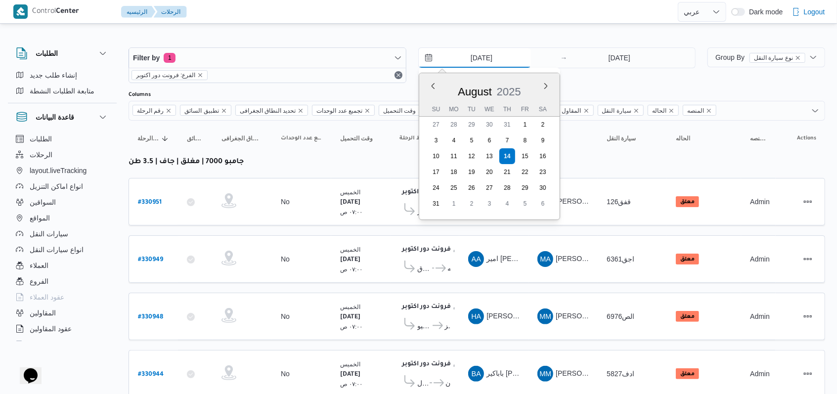
type input "13/8/2025"
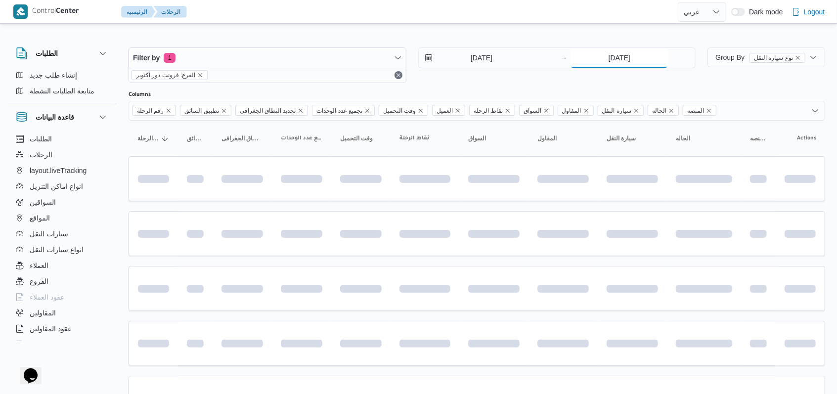
click at [346, 64] on input "14/8/2025" at bounding box center [619, 58] width 98 height 20
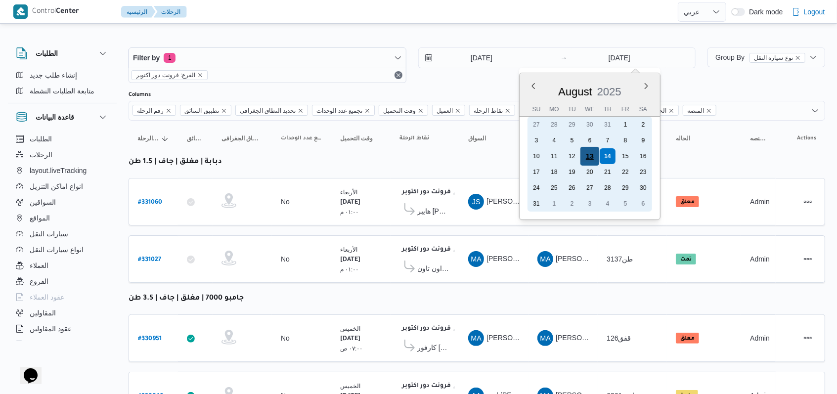
click at [346, 157] on div "13" at bounding box center [590, 156] width 19 height 19
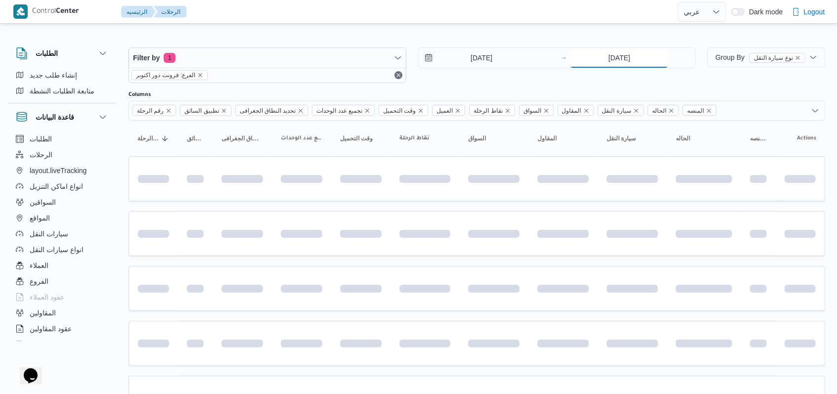
type input "13/8/2025"
click at [346, 77] on div "13/8/2025 → 13/8/2025" at bounding box center [557, 65] width 278 height 36
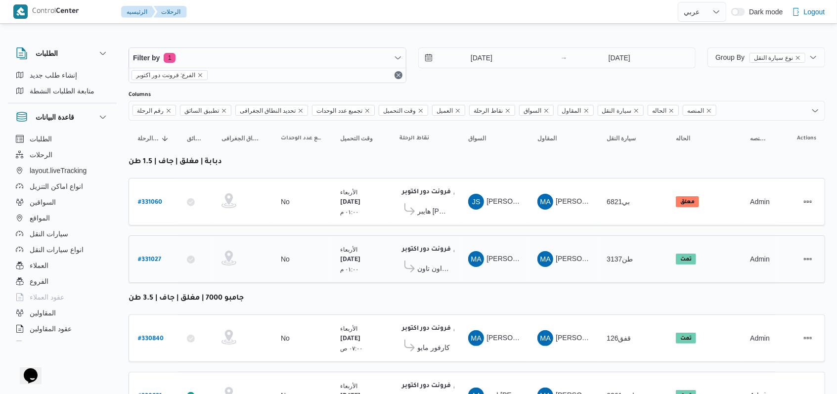
click at [147, 257] on b "# 331027" at bounding box center [149, 260] width 23 height 7
select select "ar"
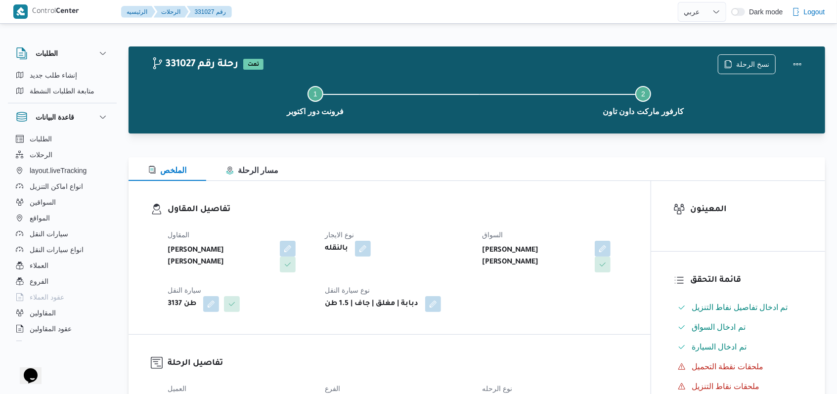
click at [346, 69] on div "Step 1 is incomplete 1 فرونت دور اكتوبر Step 2 is incomplete 2 كارفور ماركت داو…" at bounding box center [479, 99] width 668 height 63
click at [346, 61] on span "نسخ الرحلة" at bounding box center [752, 64] width 33 height 12
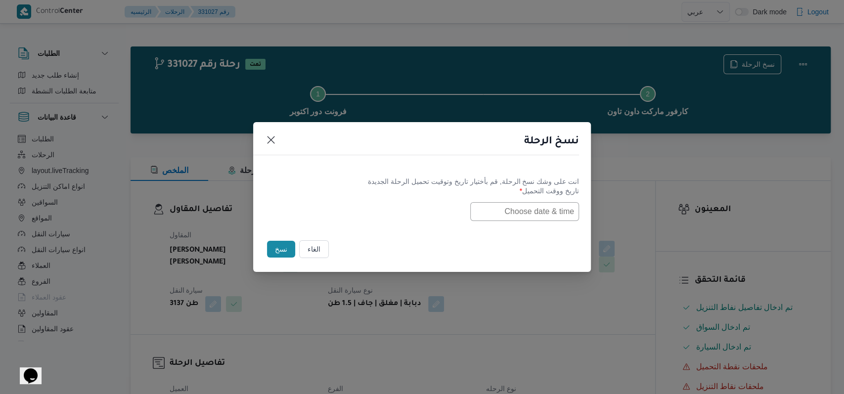
click at [346, 203] on input "text" at bounding box center [524, 211] width 109 height 19
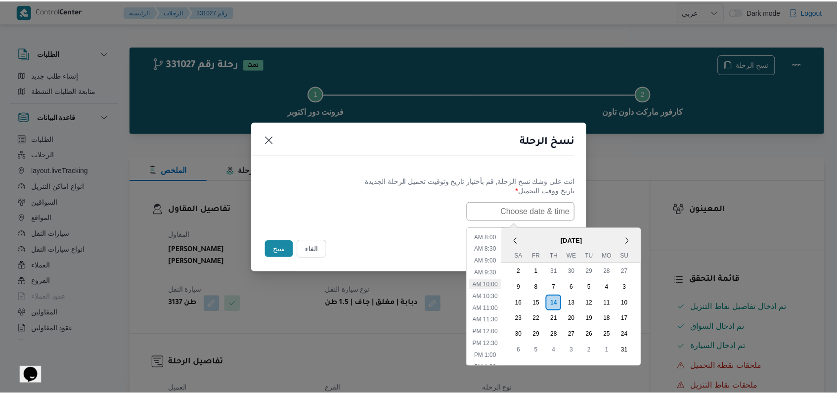
scroll to position [119, 0]
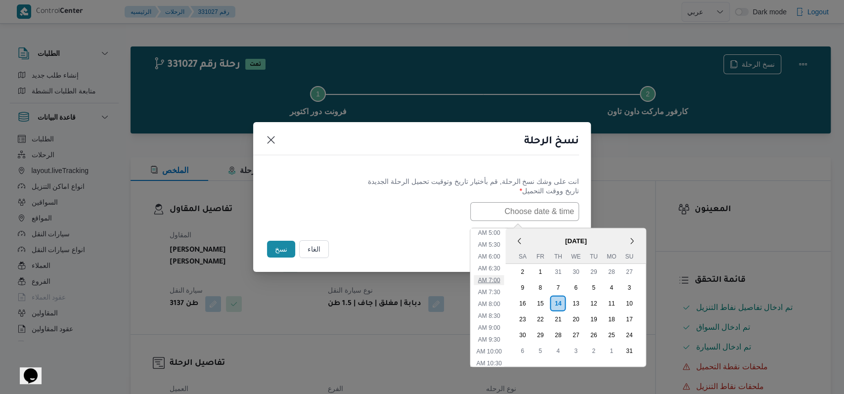
click at [346, 280] on li "7:00 AM" at bounding box center [489, 280] width 30 height 10
type input "14/08/2025 7:00AM"
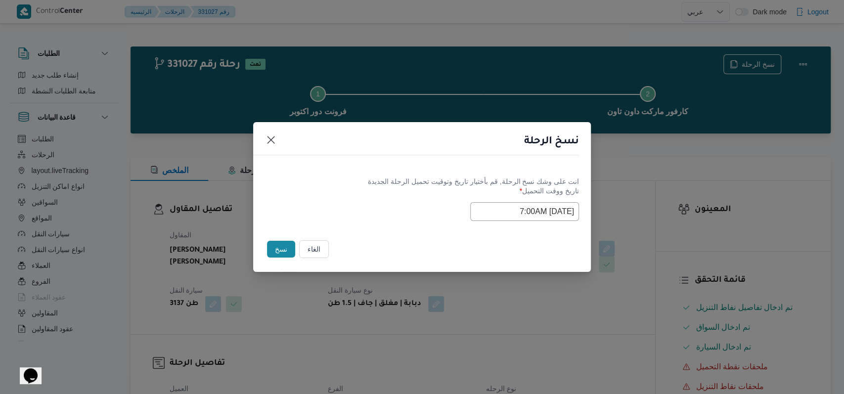
drag, startPoint x: 422, startPoint y: 219, endPoint x: 356, endPoint y: 200, distance: 68.8
click at [346, 218] on div "Selected date: Thursday, August 14th, 2025 at 7:00 AM 14/08/2025 7:00AM" at bounding box center [422, 211] width 314 height 19
click at [270, 246] on button "نسخ" at bounding box center [281, 249] width 28 height 17
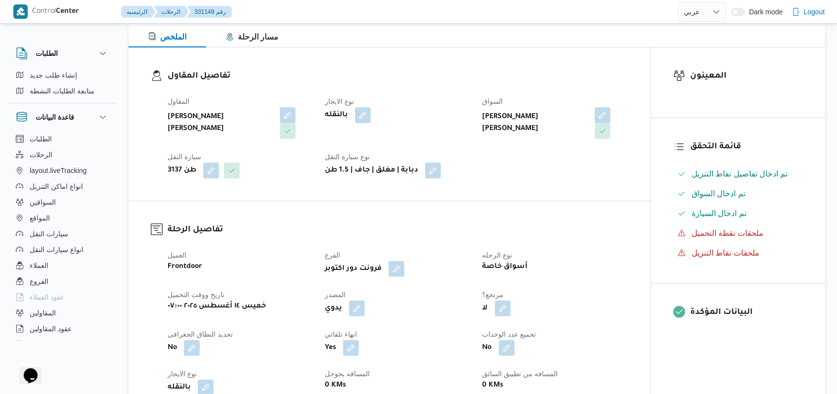
scroll to position [132, 0]
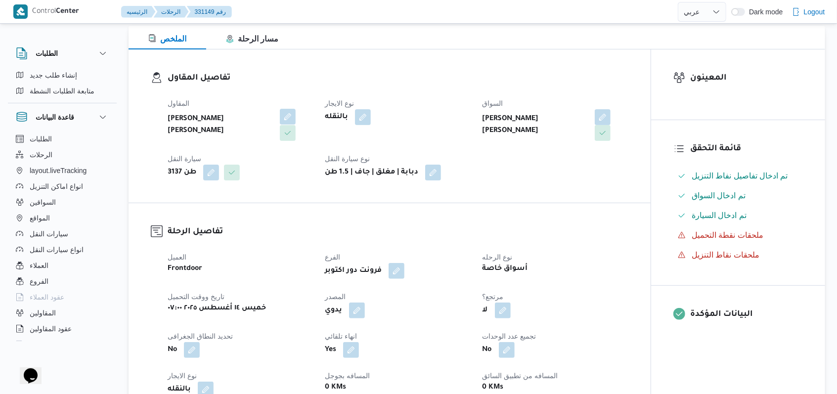
click at [280, 121] on button "button" at bounding box center [288, 117] width 16 height 16
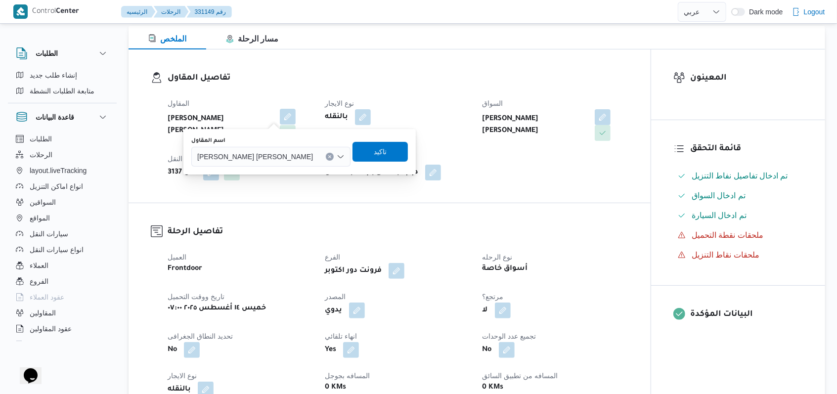
click at [255, 158] on span "محمد احمد محمد سليم" at bounding box center [255, 156] width 116 height 11
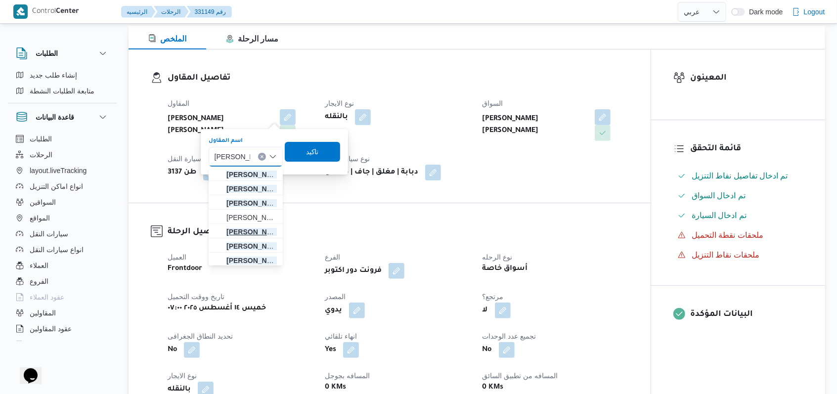
type input "محمد صلاح"
click at [261, 229] on span "محمد صلاح عبد الهادى عبد الحميد" at bounding box center [252, 232] width 50 height 12
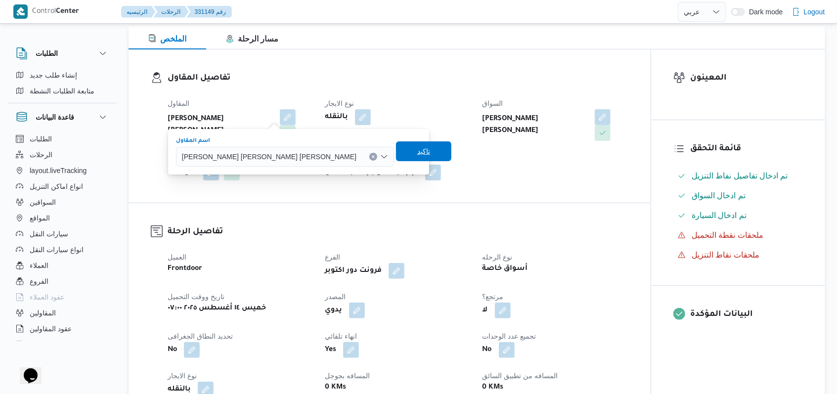
click at [346, 155] on span "تاكيد" at bounding box center [423, 151] width 13 height 12
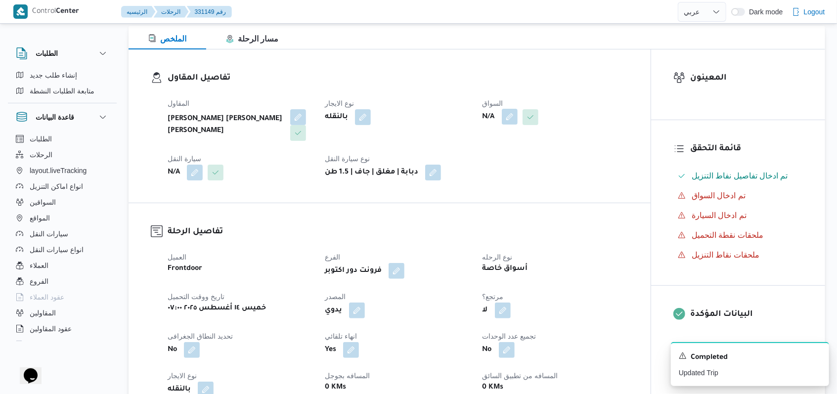
click at [346, 115] on button "button" at bounding box center [510, 117] width 16 height 16
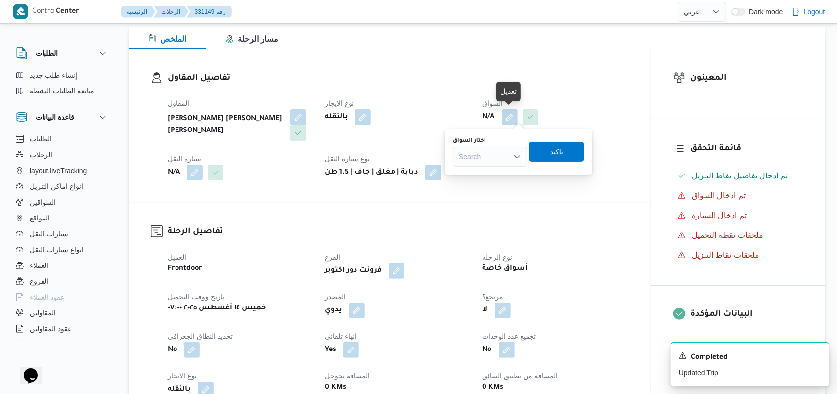
click at [346, 155] on div "Search" at bounding box center [490, 157] width 74 height 20
type input "اسلام"
click at [346, 184] on span "اسلام احمد محمود طه" at bounding box center [496, 189] width 50 height 12
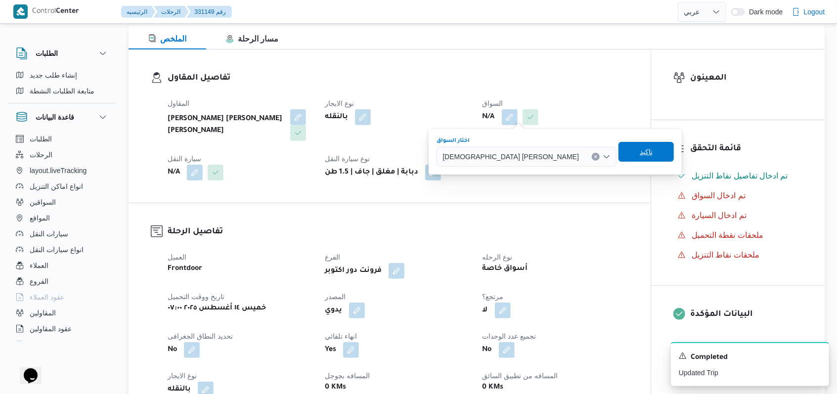
click at [346, 144] on span "تاكيد" at bounding box center [646, 152] width 55 height 20
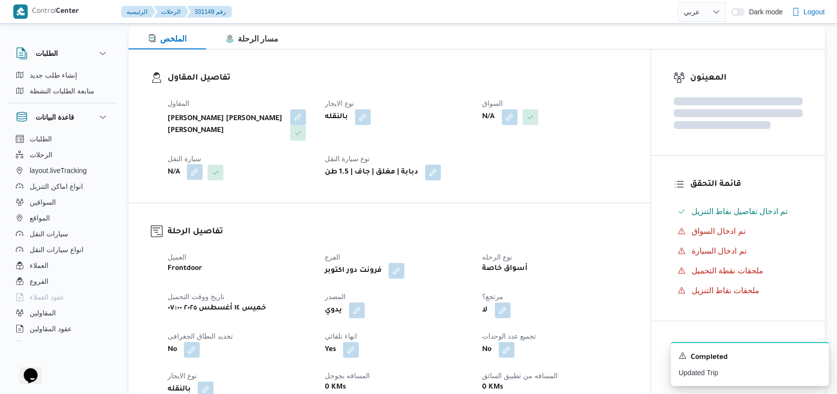
click at [200, 177] on button "button" at bounding box center [195, 172] width 16 height 16
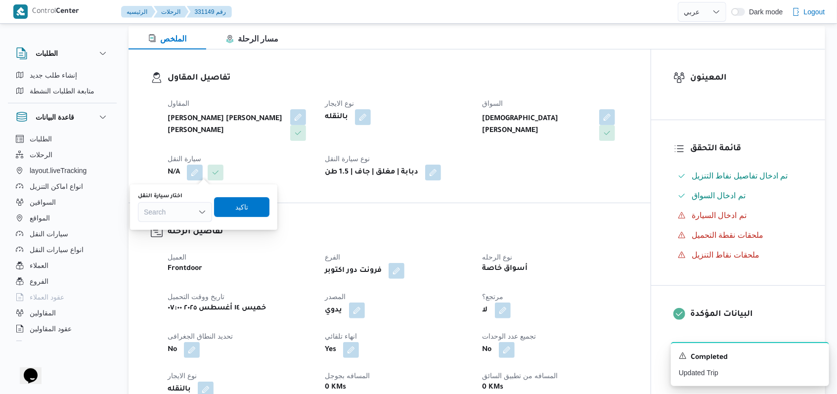
click at [180, 211] on div "Search" at bounding box center [175, 212] width 74 height 20
click at [189, 244] on span "6879ابم |" at bounding box center [181, 244] width 50 height 12
click at [233, 217] on div "اختار سيارة النقل 6879ابم | Combo box. Selected. 6879ابم | . Press Backspace to…" at bounding box center [204, 207] width 134 height 32
click at [235, 213] on span "تاكيد" at bounding box center [241, 207] width 55 height 20
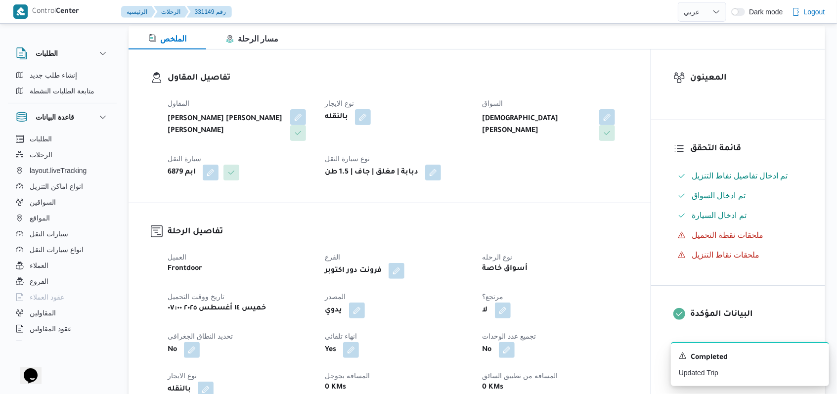
select select "ar"
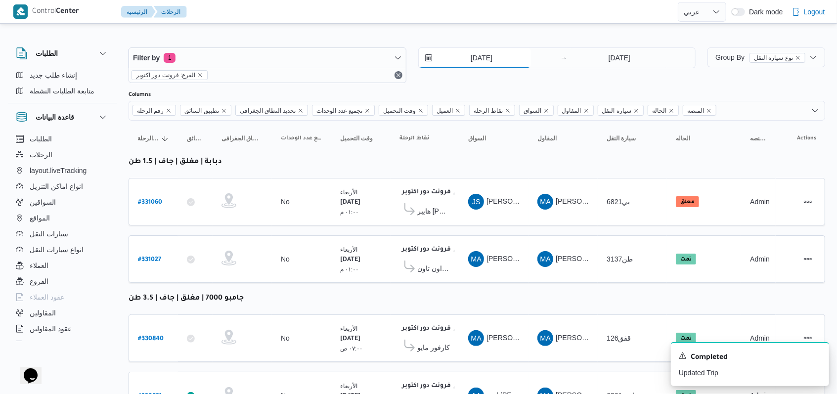
click at [346, 57] on input "[DATE]" at bounding box center [475, 58] width 112 height 20
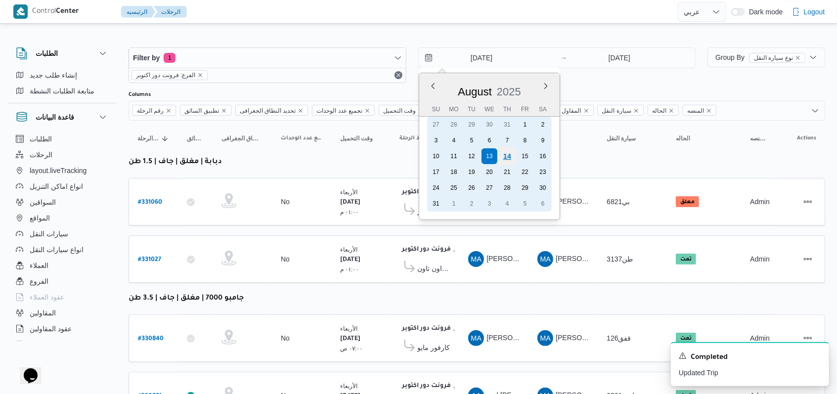
click at [346, 156] on div "14" at bounding box center [507, 156] width 19 height 19
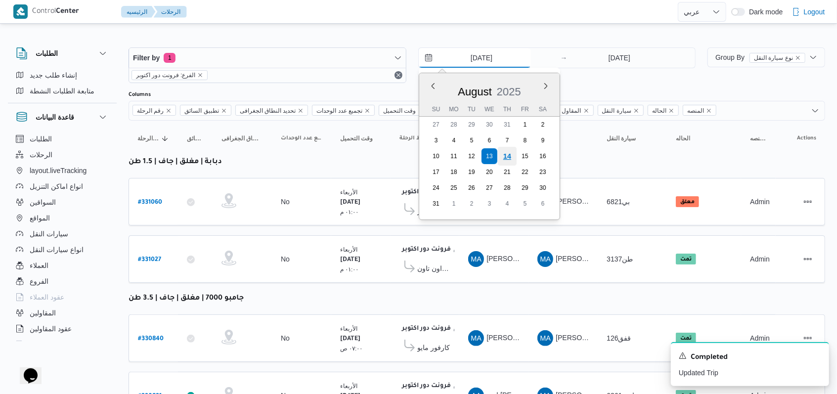
type input "[DATE]"
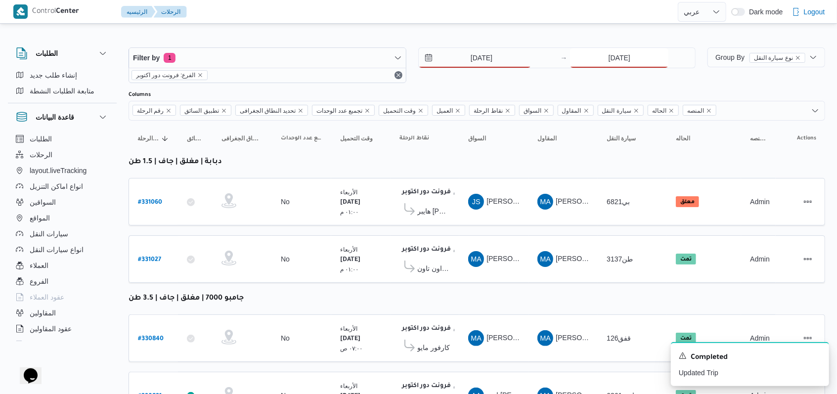
click at [346, 58] on input "[DATE]" at bounding box center [619, 58] width 98 height 20
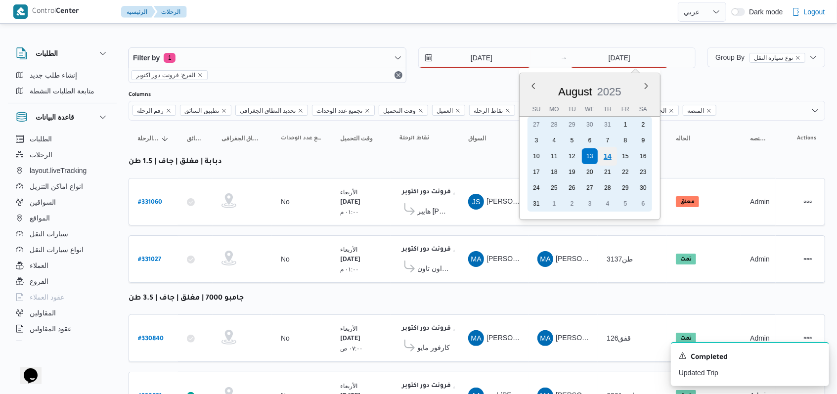
click at [346, 157] on div "14" at bounding box center [607, 156] width 19 height 19
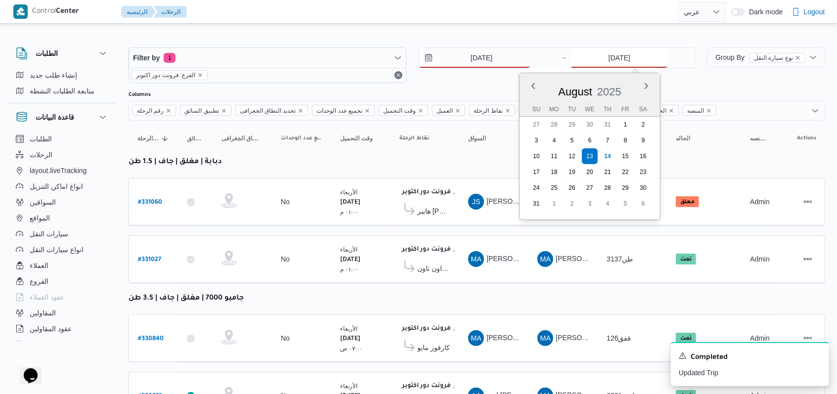
type input "[DATE]"
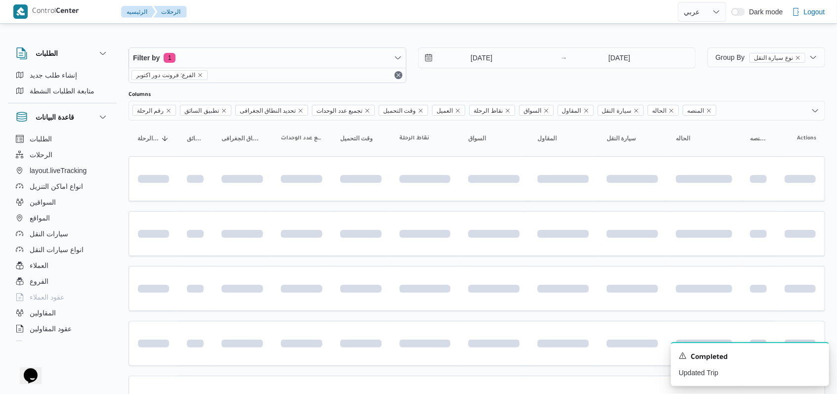
click at [346, 77] on div "[DATE] → [DATE]" at bounding box center [557, 65] width 278 height 36
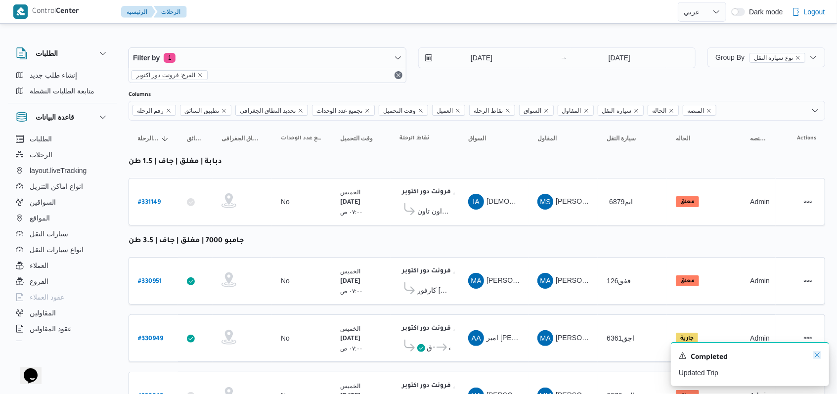
click at [346, 354] on icon "Dismiss toast" at bounding box center [818, 355] width 8 height 8
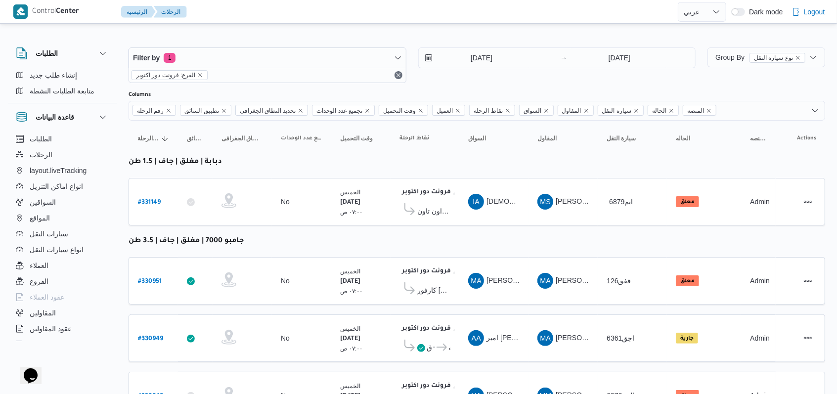
click at [346, 237] on table "رقم الرحلة Click to sort in ascending order تطبيق السائق Click to sort in ascen…" at bounding box center [477, 361] width 697 height 481
click at [147, 200] on b "# 331149" at bounding box center [149, 202] width 23 height 7
select select "ar"
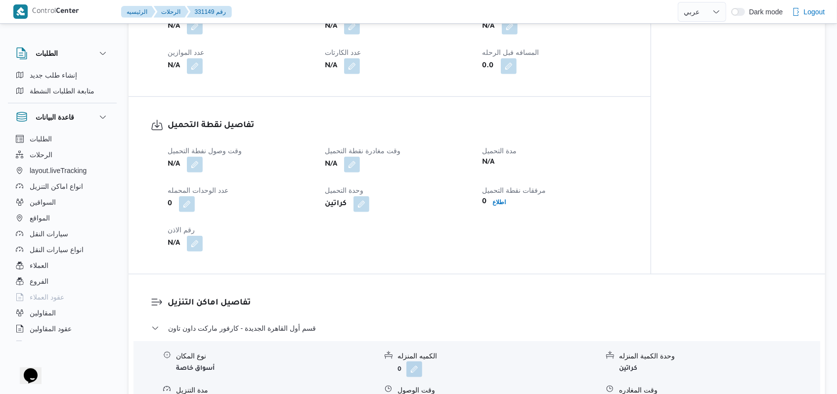
scroll to position [594, 0]
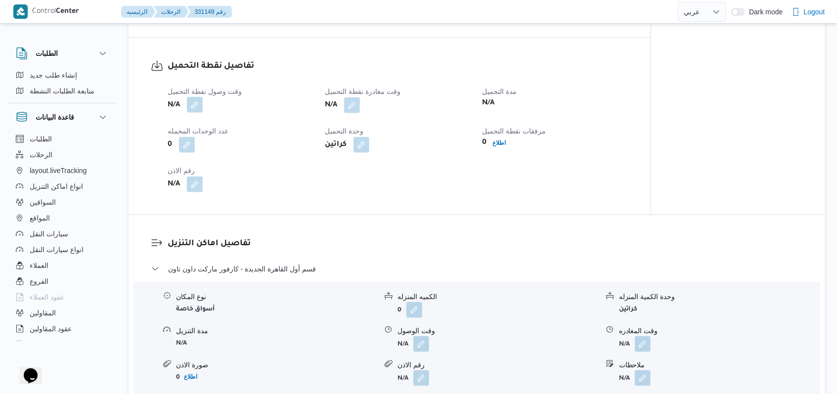
click at [199, 99] on button "button" at bounding box center [195, 105] width 16 height 16
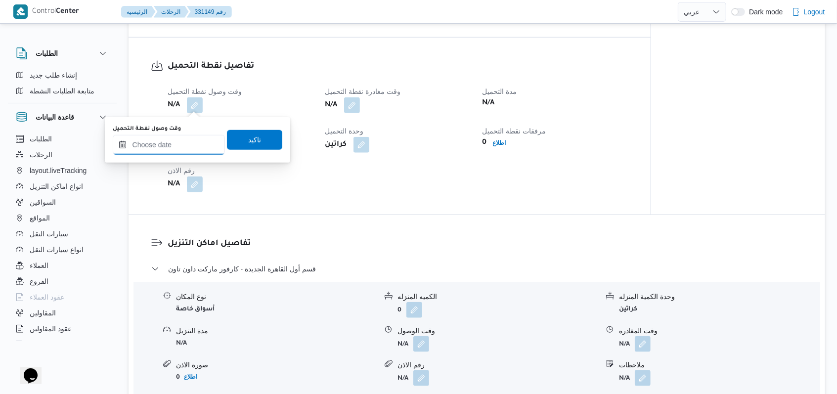
click at [183, 145] on input "وقت وصول نفطة التحميل" at bounding box center [169, 145] width 112 height 20
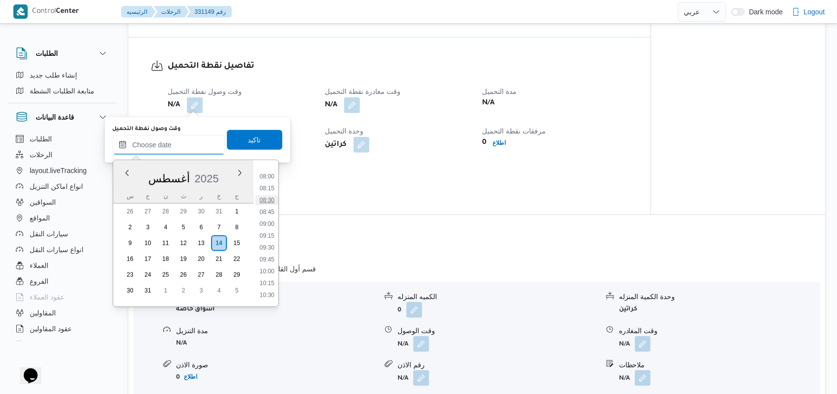
scroll to position [311, 0]
click at [270, 214] on li "07:30" at bounding box center [267, 219] width 23 height 10
type input "١٤/٠٨/٢٠٢٥ ٠٧:٣٠"
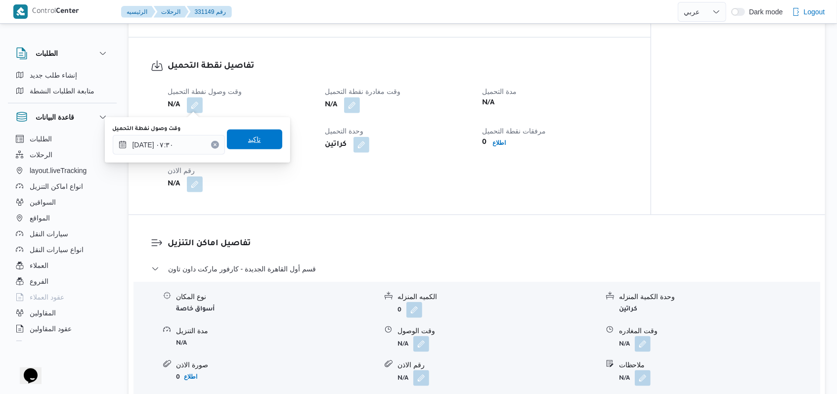
click at [263, 145] on span "تاكيد" at bounding box center [254, 140] width 55 height 20
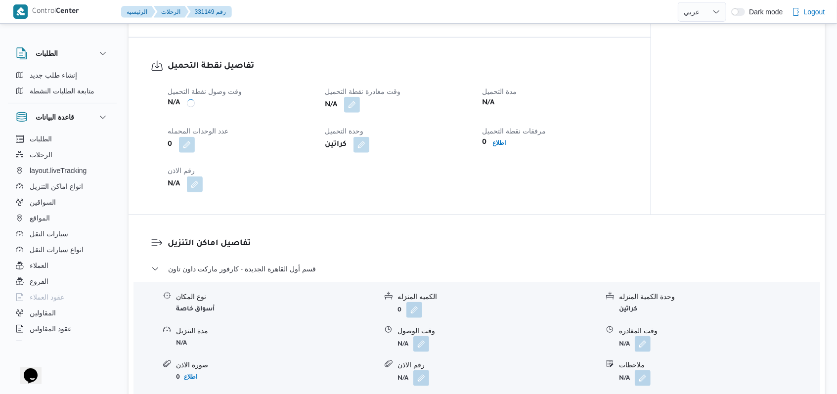
click at [342, 110] on span at bounding box center [349, 105] width 21 height 16
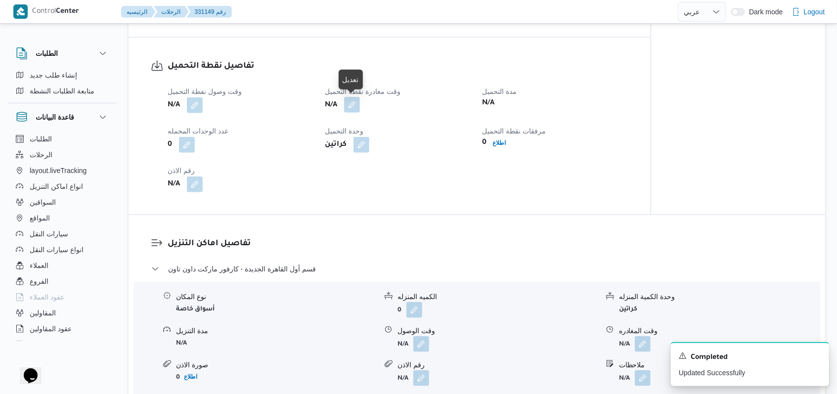
click at [346, 106] on button "button" at bounding box center [352, 105] width 16 height 16
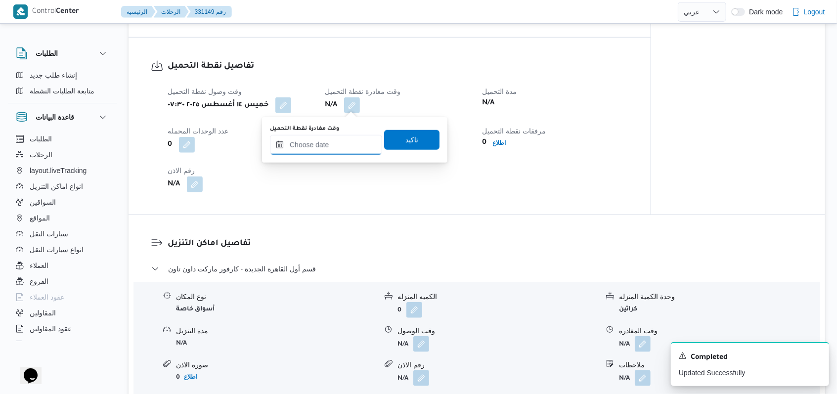
click at [337, 144] on input "وقت مغادرة نقطة التحميل" at bounding box center [326, 145] width 112 height 20
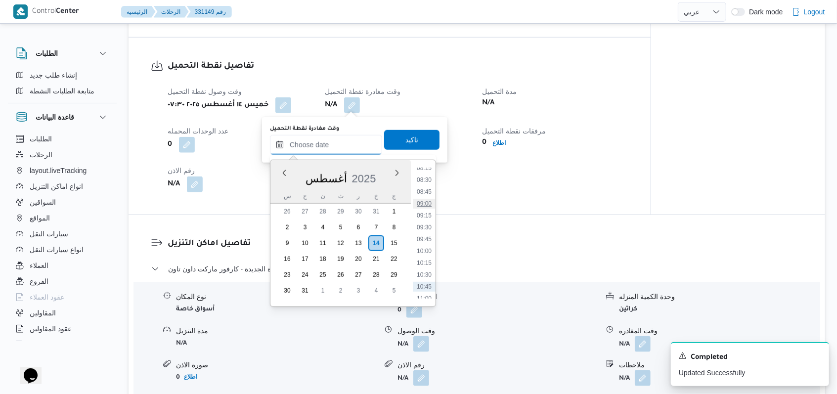
scroll to position [376, 0]
click at [346, 216] on li "08:45" at bounding box center [424, 212] width 23 height 10
type input "١٤/٠٨/٢٠٢٥ ٠٨:٤٥"
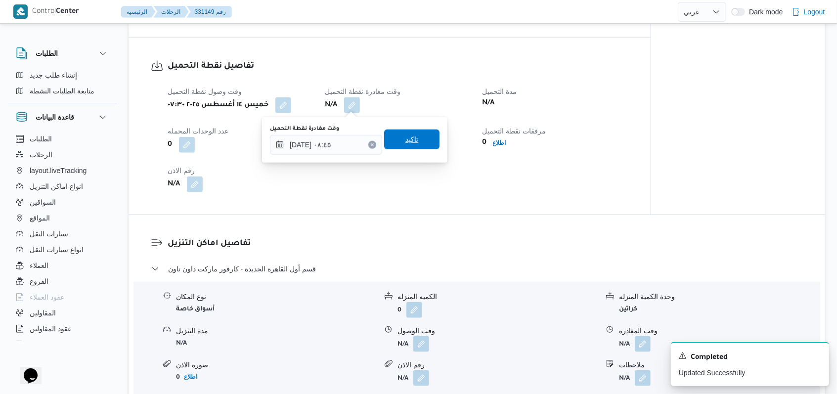
click at [346, 143] on span "تاكيد" at bounding box center [411, 140] width 55 height 20
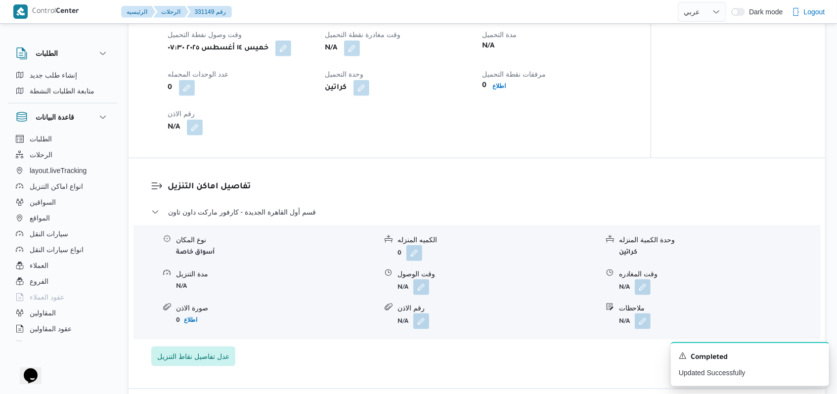
scroll to position [725, 0]
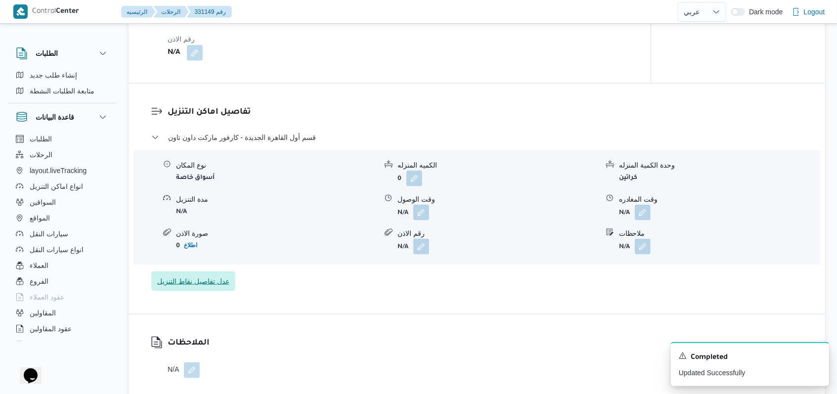
click at [214, 285] on span "عدل تفاصيل نقاط التنزيل" at bounding box center [193, 282] width 72 height 12
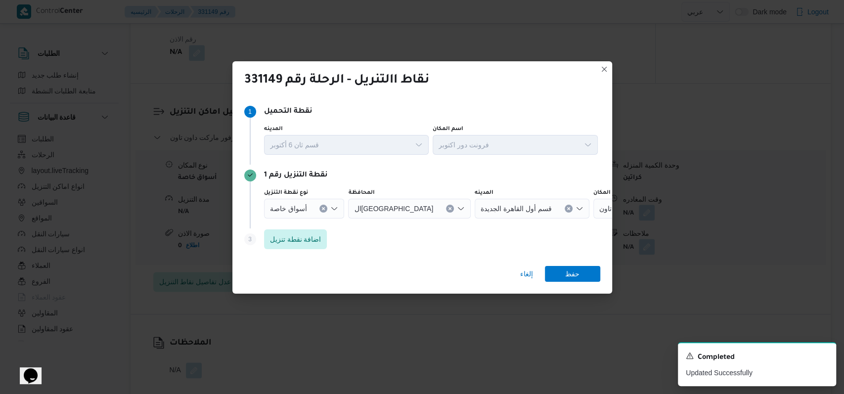
click at [346, 212] on button "Clear input" at bounding box center [450, 209] width 8 height 8
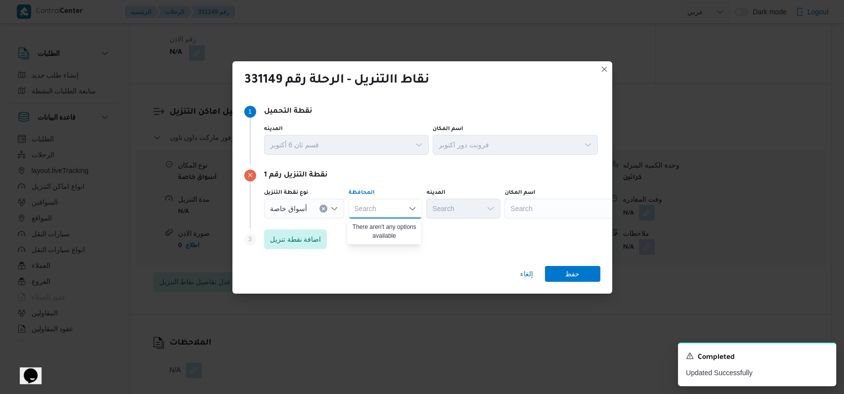
click at [346, 210] on div "Search" at bounding box center [567, 209] width 124 height 20
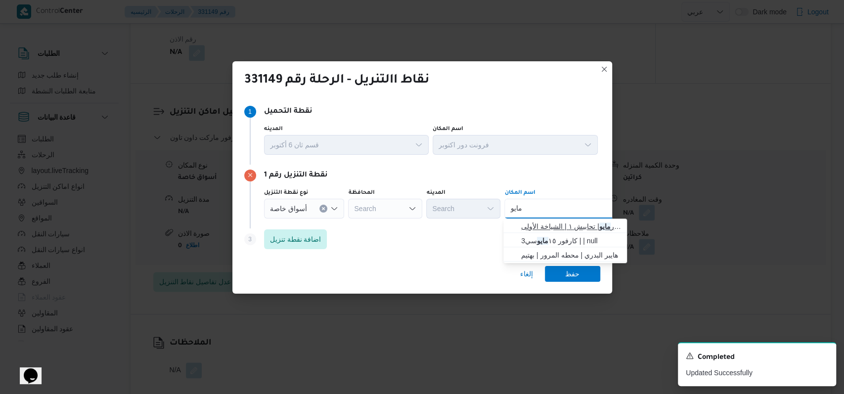
type input "مايو"
click at [346, 222] on span "كارفور مايو | تحابيش ١ | الشياخة الأولى" at bounding box center [571, 227] width 100 height 12
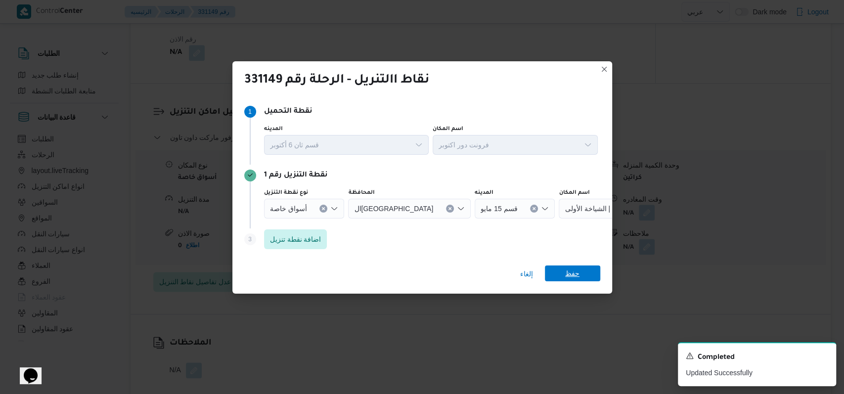
click at [346, 275] on span "حفظ" at bounding box center [572, 274] width 14 height 16
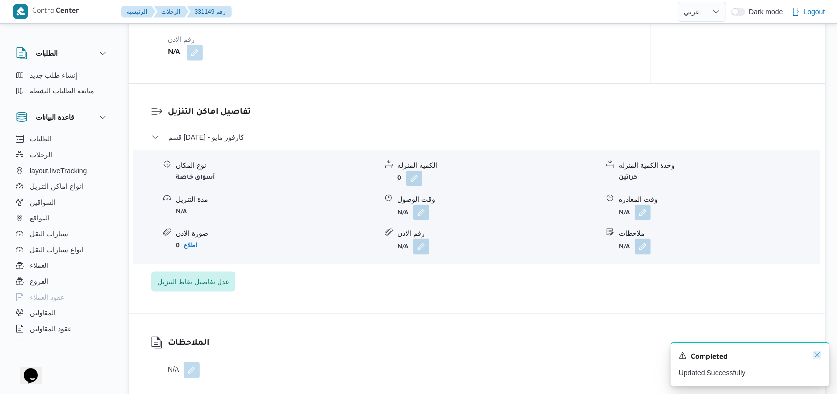
click at [346, 354] on icon "Dismiss toast" at bounding box center [818, 355] width 8 height 8
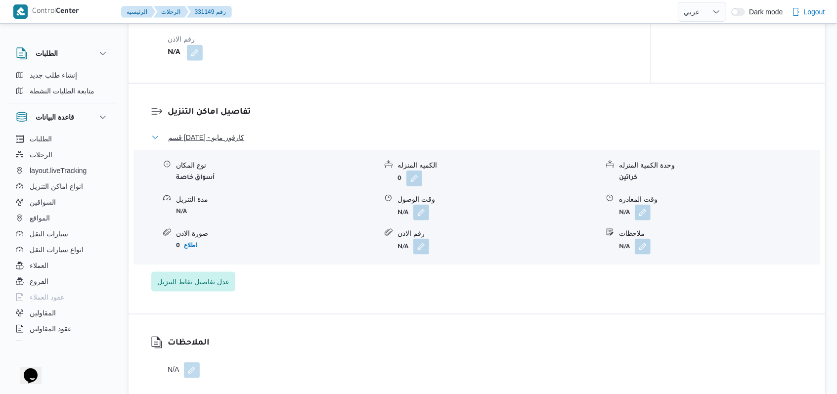
click at [237, 137] on span "قسم 15 مايو - كارفور مايو" at bounding box center [206, 138] width 76 height 12
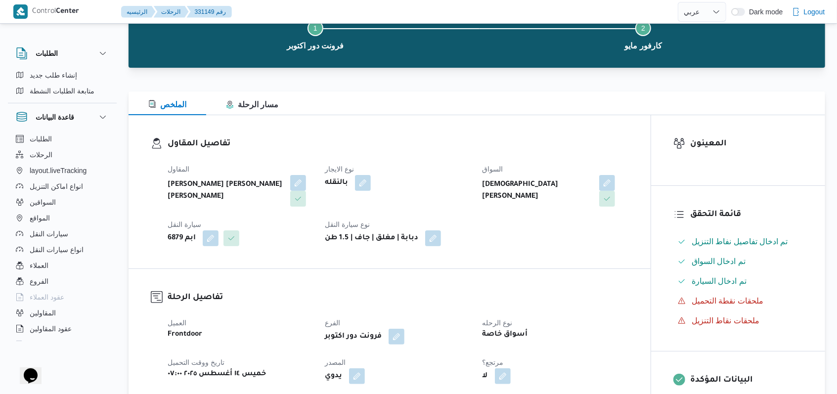
scroll to position [0, 0]
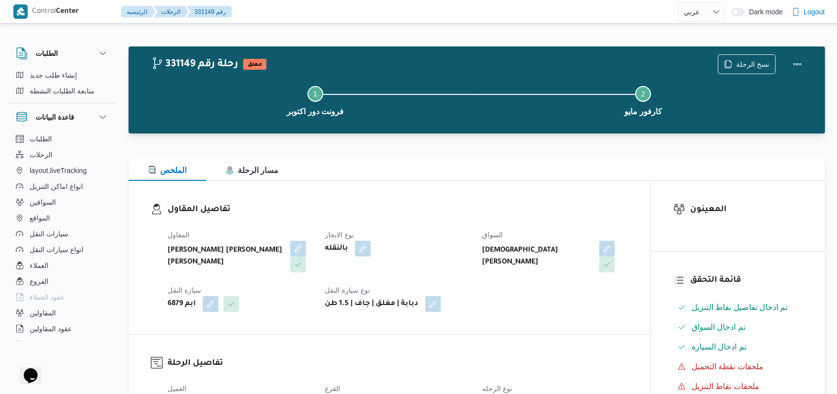
click at [346, 208] on h3 "تفاصيل المقاول" at bounding box center [398, 209] width 461 height 13
select select "ar"
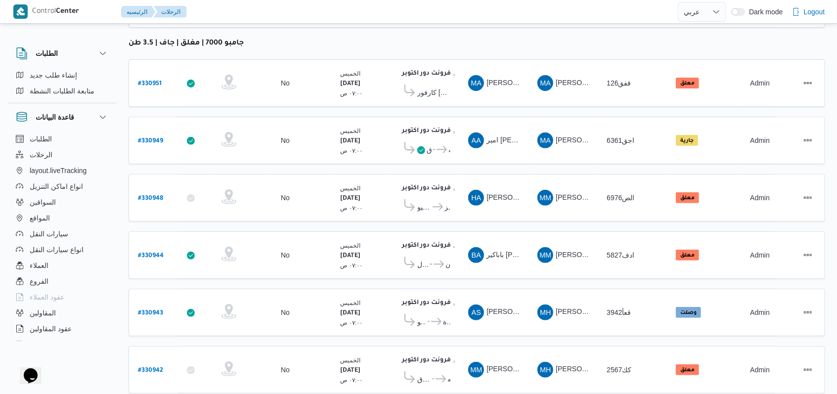
scroll to position [218, 0]
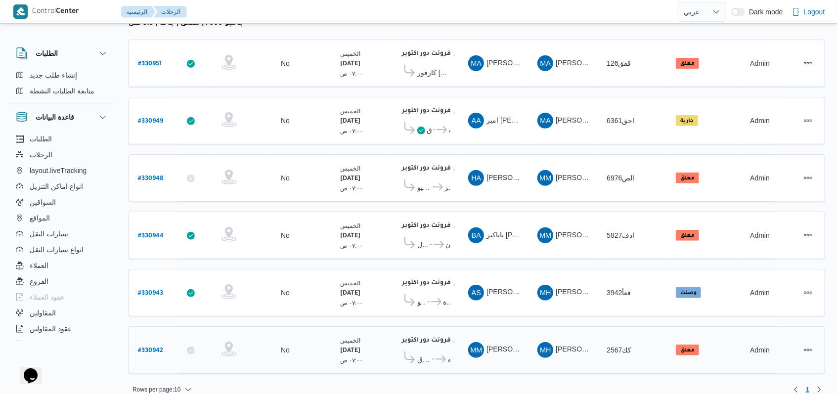
click at [346, 354] on icon at bounding box center [437, 359] width 10 height 7
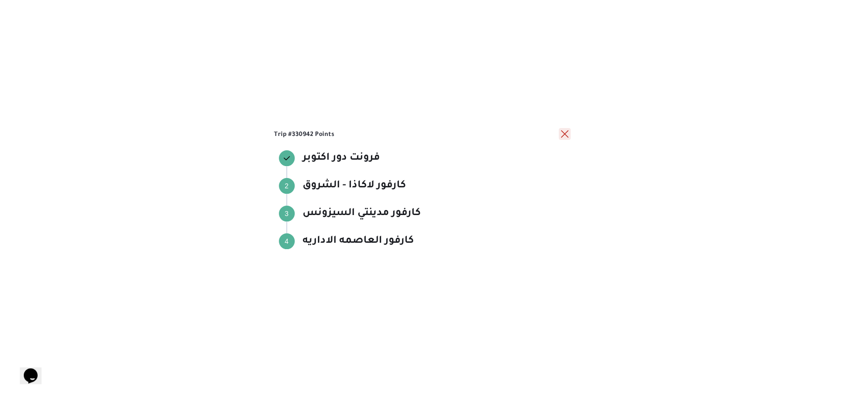
click at [346, 135] on button "close" at bounding box center [565, 134] width 12 height 12
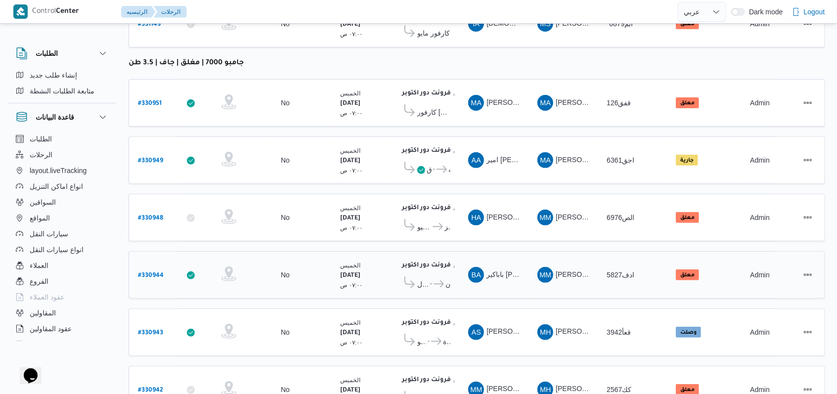
scroll to position [198, 0]
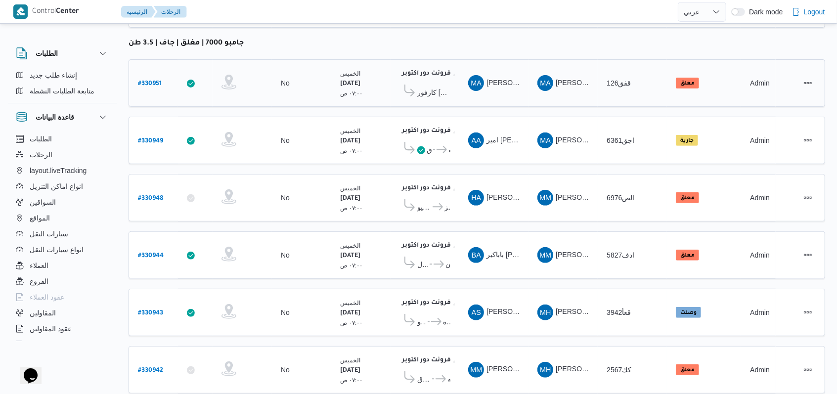
click at [160, 81] on b "# 330951" at bounding box center [150, 84] width 24 height 7
select select "ar"
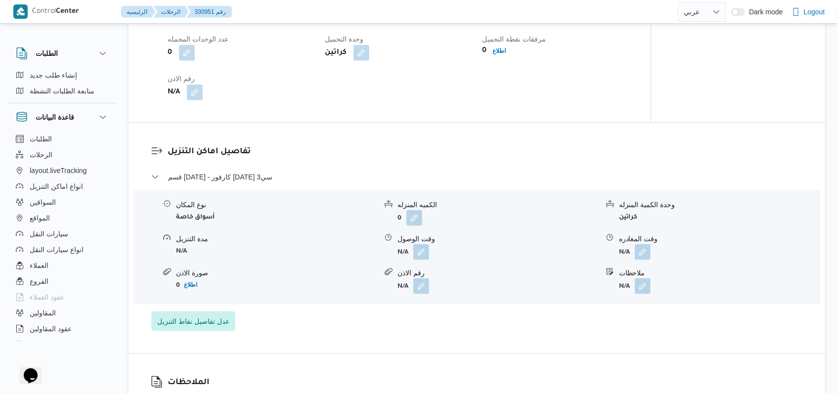
scroll to position [659, 0]
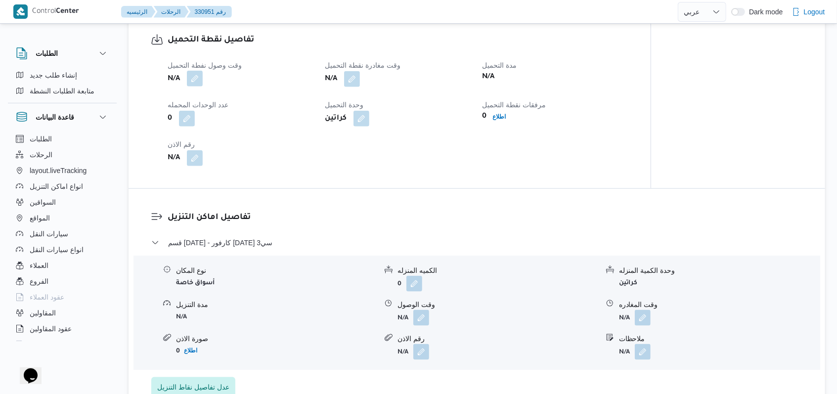
click at [199, 81] on button "button" at bounding box center [195, 79] width 16 height 16
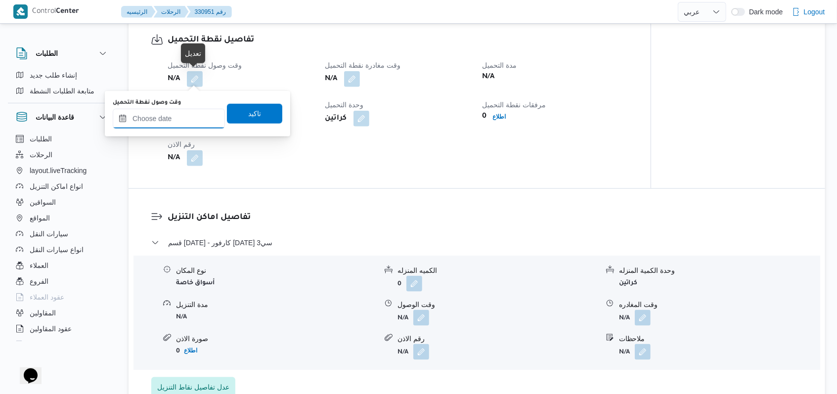
click at [184, 110] on input "وقت وصول نفطة التحميل" at bounding box center [169, 119] width 112 height 20
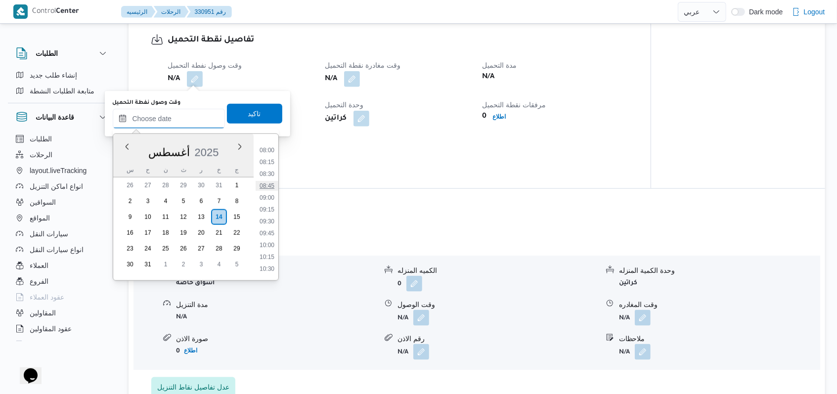
scroll to position [245, 0]
click at [266, 233] on li "07:00" at bounding box center [267, 235] width 23 height 10
type input "١٤/٠٨/٢٠٢٥ ٠٧:٠٠"
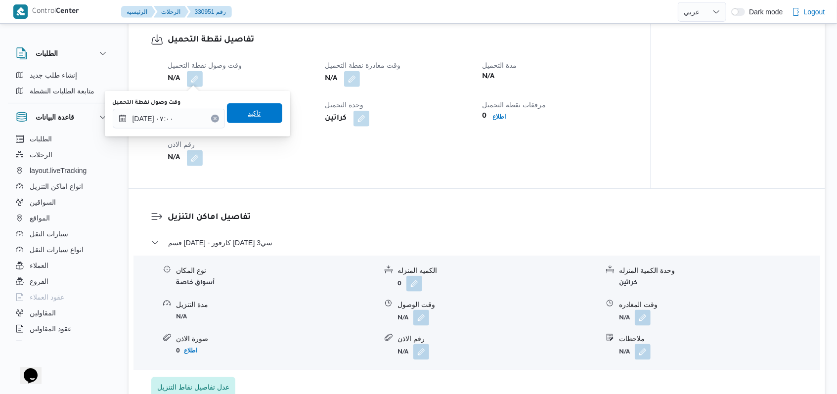
click at [258, 106] on span "تاكيد" at bounding box center [254, 113] width 55 height 20
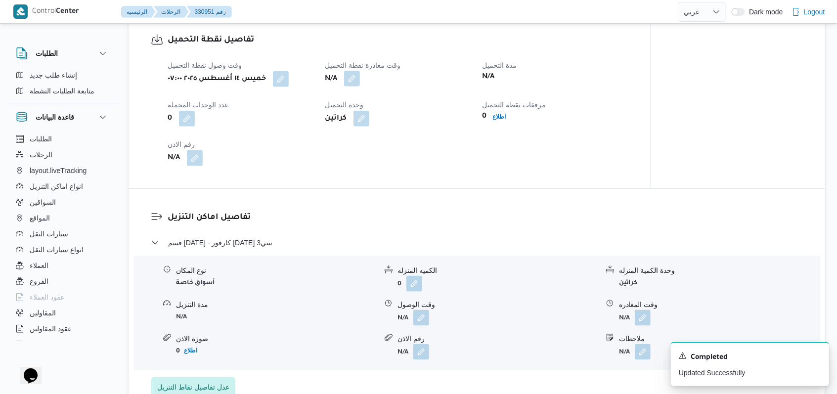
click at [346, 85] on button "button" at bounding box center [352, 79] width 16 height 16
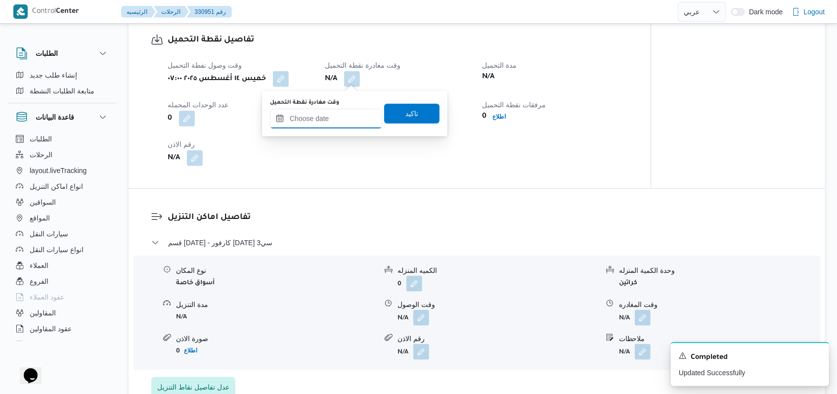
click at [328, 119] on input "وقت مغادرة نقطة التحميل" at bounding box center [326, 119] width 112 height 20
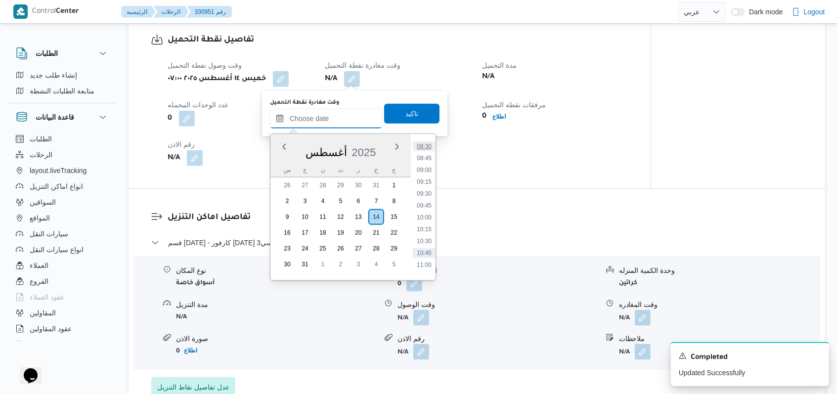
scroll to position [376, 0]
click at [346, 196] on li "09:00" at bounding box center [424, 198] width 23 height 10
type input "١٤/٠٨/٢٠٢٥ ٠٩:٠٠"
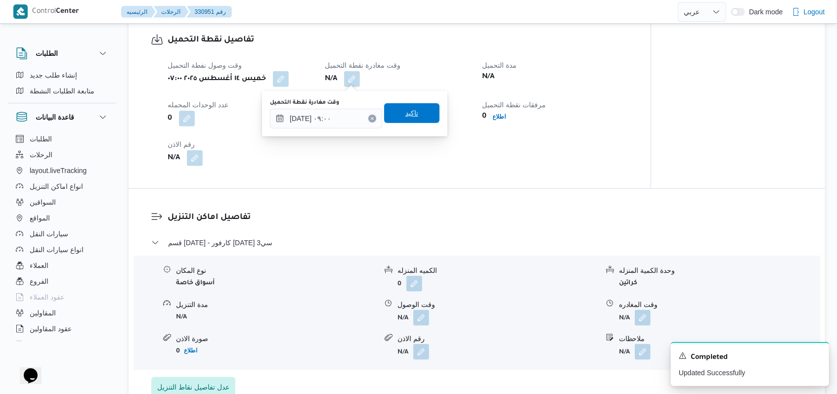
click at [346, 121] on span "تاكيد" at bounding box center [411, 113] width 55 height 20
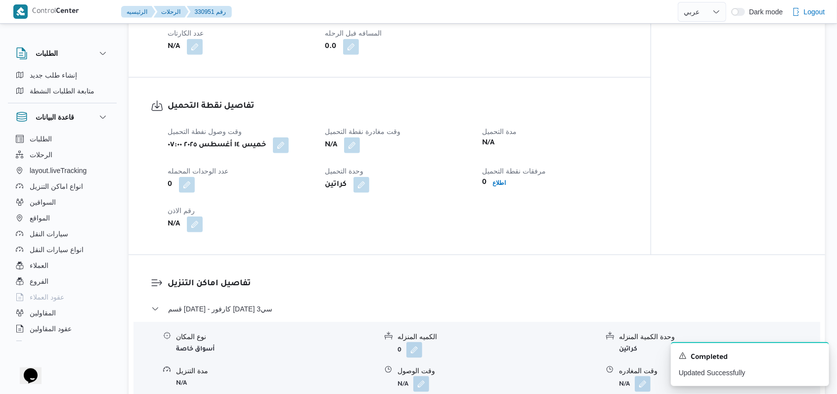
scroll to position [527, 0]
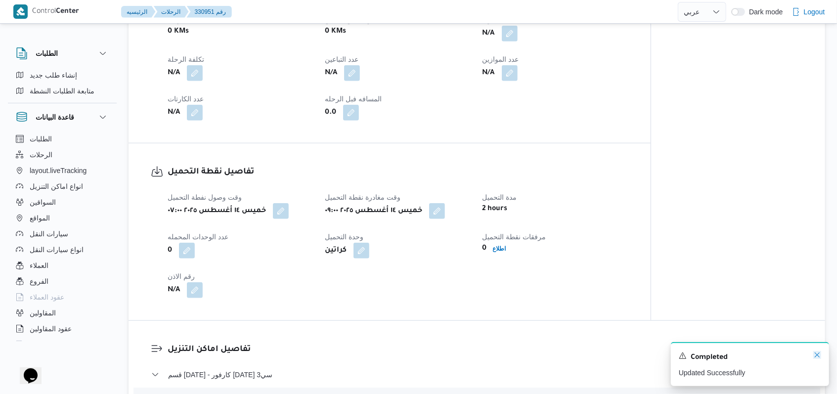
click at [346, 354] on icon "Dismiss toast" at bounding box center [818, 355] width 8 height 8
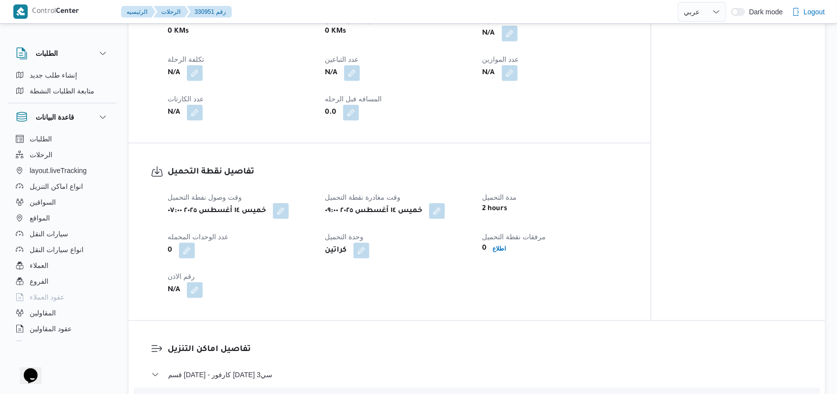
click at [346, 272] on div "وقت وصول نفطة التحميل خميس ١٤ أغسطس ٢٠٢٥ ٠٧:٠٠ وقت مغادرة نقطة التحميل خميس ١٤ …" at bounding box center [398, 244] width 473 height 119
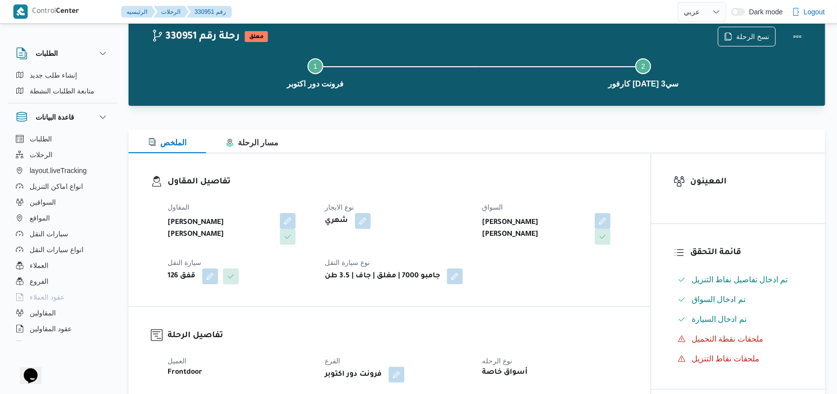
scroll to position [0, 0]
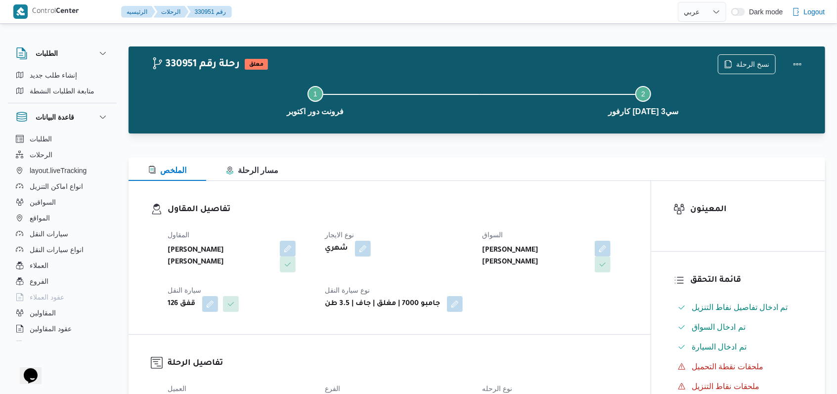
click at [346, 223] on div "المقاول محمد عبدالمنعم هاشم اسماعيل نوع الايجار شهري السواق محمد التيجانى حامد …" at bounding box center [398, 270] width 473 height 95
select select "ar"
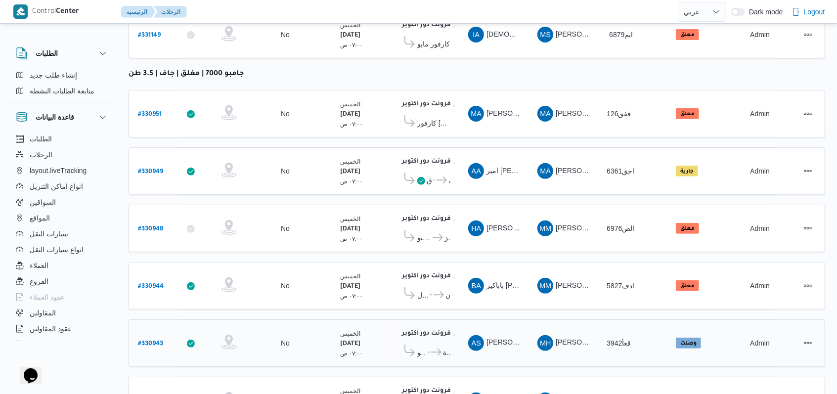
scroll to position [187, 0]
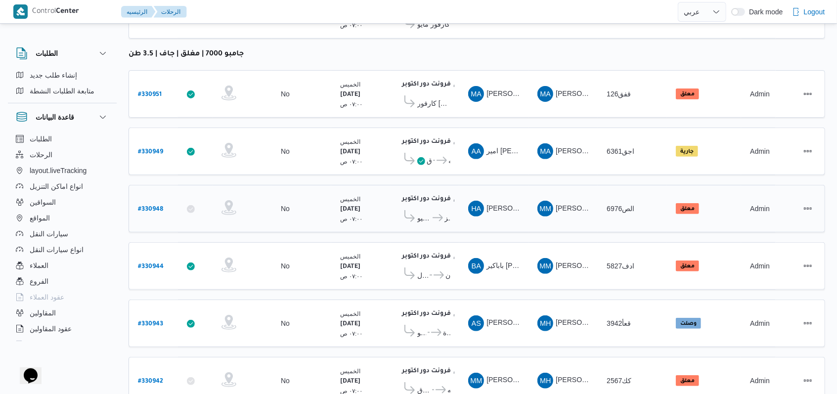
click at [155, 206] on b "# 330948" at bounding box center [150, 209] width 25 height 7
select select "ar"
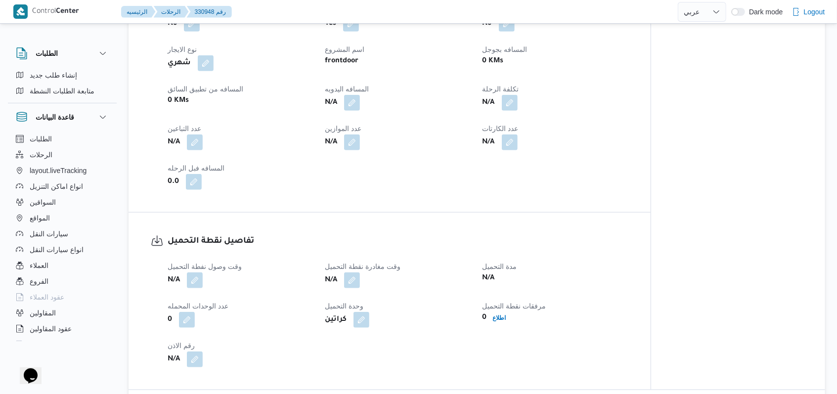
scroll to position [451, 0]
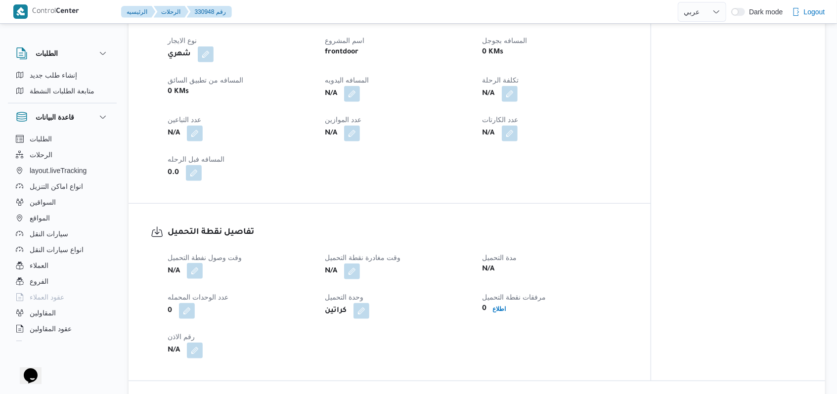
click at [190, 272] on button "button" at bounding box center [195, 271] width 16 height 16
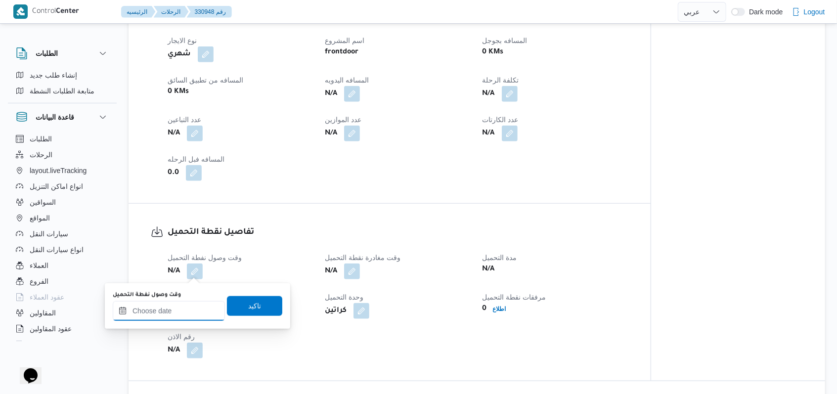
click at [179, 320] on input "وقت وصول نفطة التحميل" at bounding box center [169, 311] width 112 height 20
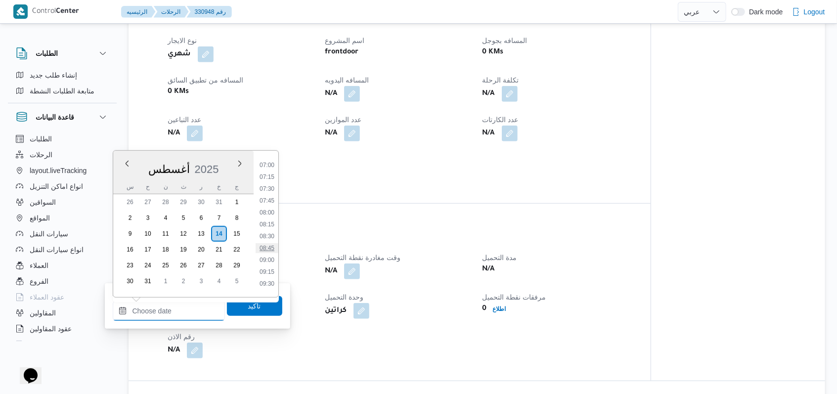
scroll to position [311, 0]
click at [271, 231] on li "08:00" at bounding box center [267, 233] width 23 height 10
type input "١٤/٠٨/٢٠٢٥ ٠٨:٠٠"
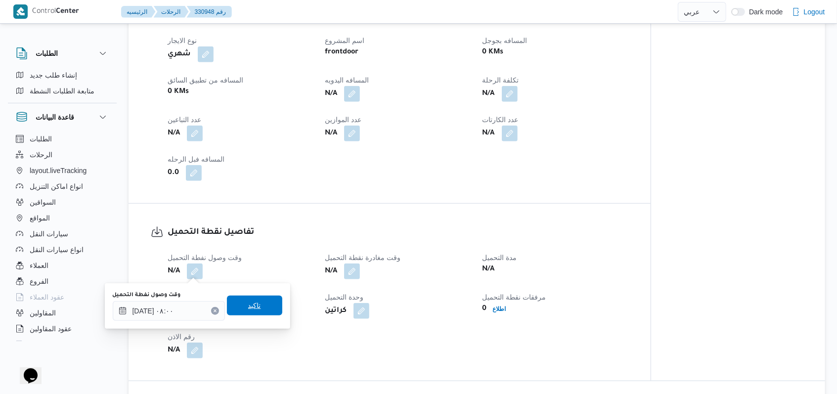
click at [264, 306] on span "تاكيد" at bounding box center [254, 306] width 55 height 20
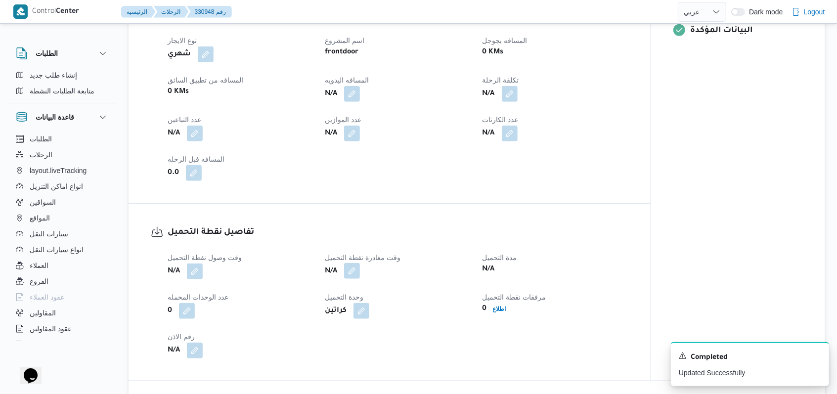
click at [346, 276] on button "button" at bounding box center [352, 271] width 16 height 16
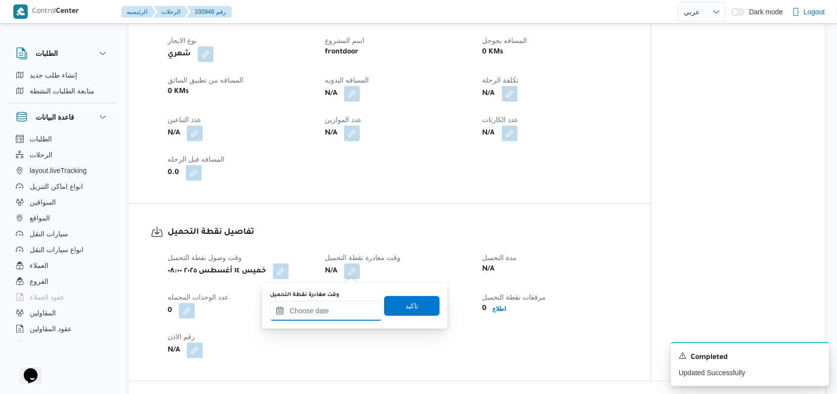
click at [344, 312] on input "وقت مغادرة نقطة التحميل" at bounding box center [326, 311] width 112 height 20
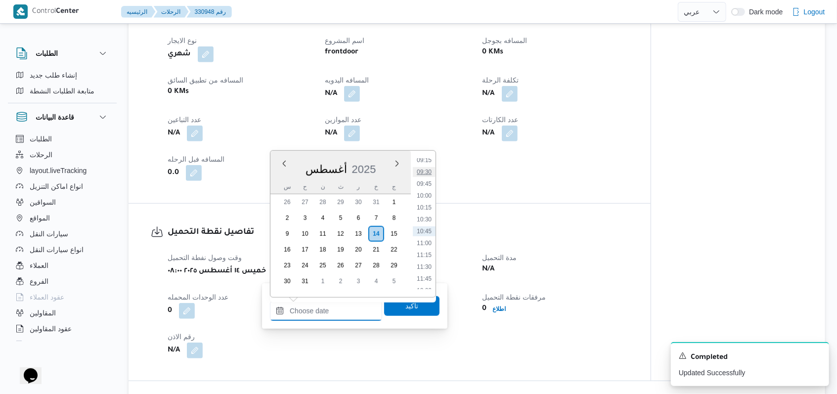
scroll to position [376, 0]
click at [346, 215] on li "09:00" at bounding box center [424, 215] width 23 height 10
type input "١٤/٠٨/٢٠٢٥ ٠٩:٠٠"
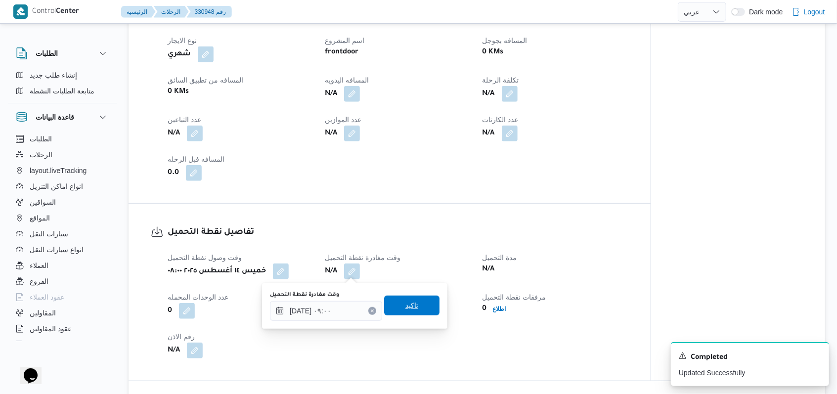
click at [346, 310] on span "تاكيد" at bounding box center [412, 306] width 13 height 12
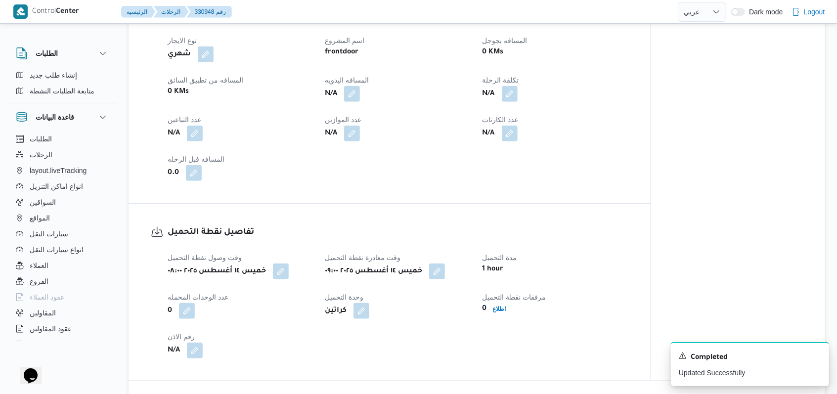
select select "ar"
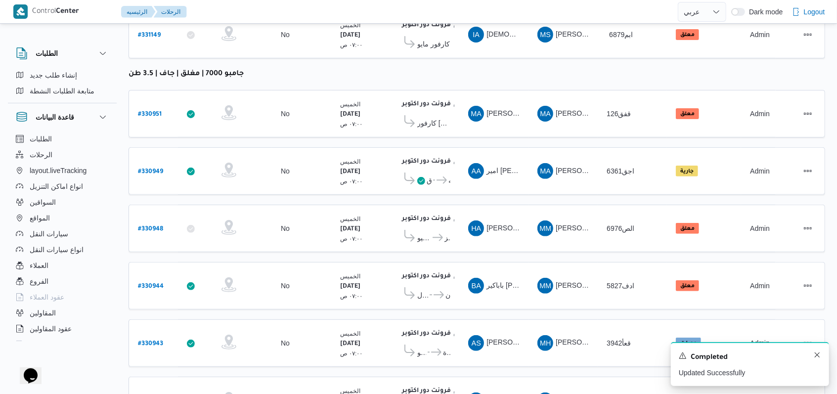
scroll to position [218, 0]
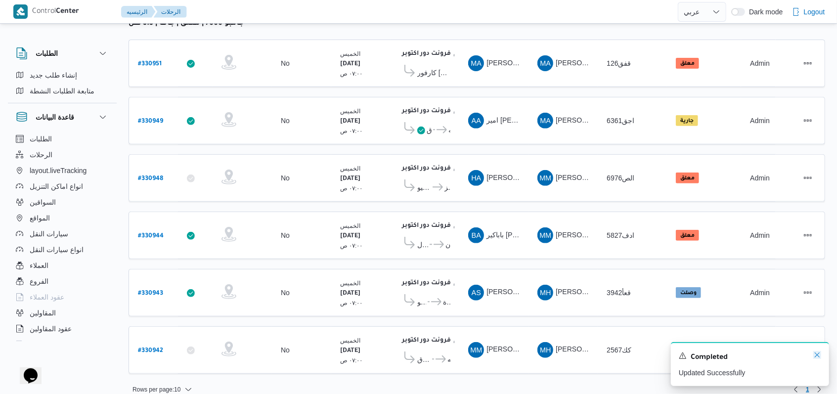
click at [346, 354] on icon "Dismiss toast" at bounding box center [818, 355] width 8 height 8
click at [148, 348] on b "# 330942" at bounding box center [150, 351] width 25 height 7
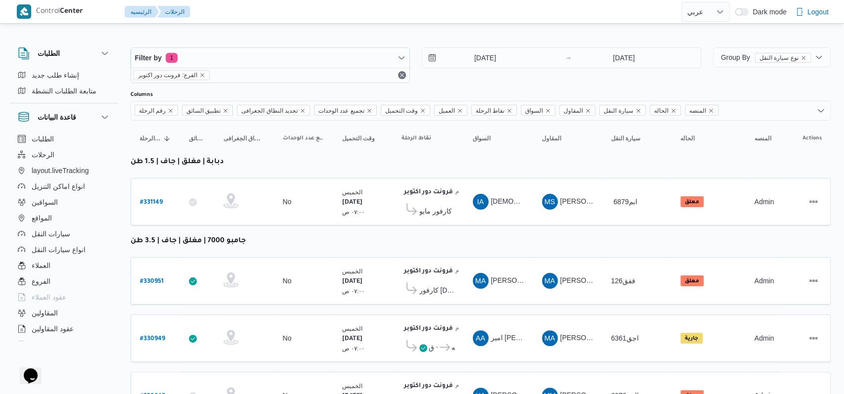
select select "ar"
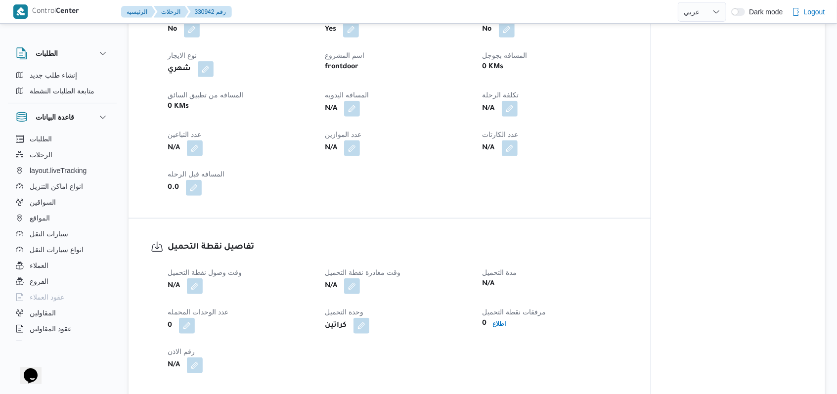
scroll to position [527, 0]
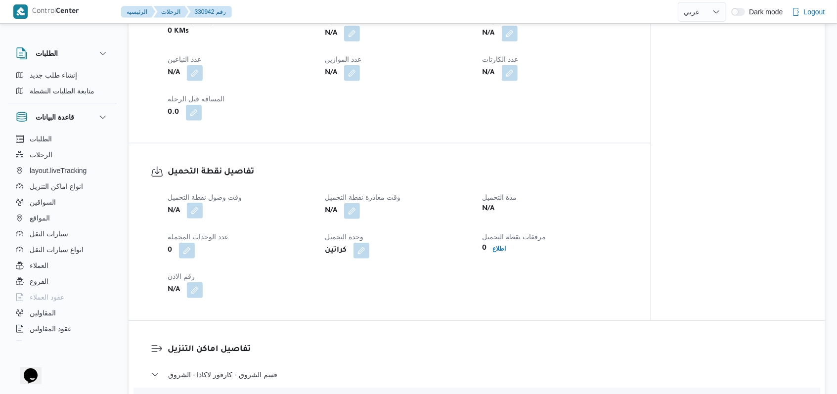
click at [201, 214] on button "button" at bounding box center [195, 211] width 16 height 16
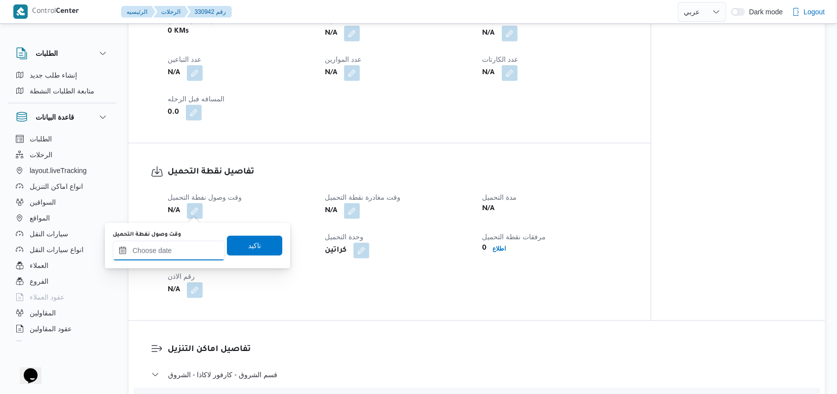
click at [182, 250] on input "وقت وصول نفطة التحميل" at bounding box center [169, 251] width 112 height 20
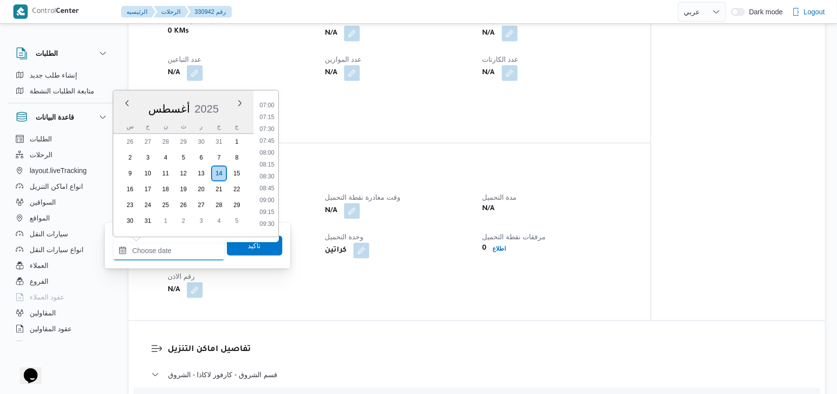
scroll to position [311, 0]
click at [269, 149] on li "07:30" at bounding box center [267, 149] width 23 height 10
type input "١٤/٠٨/٢٠٢٥ ٠٧:٣٠"
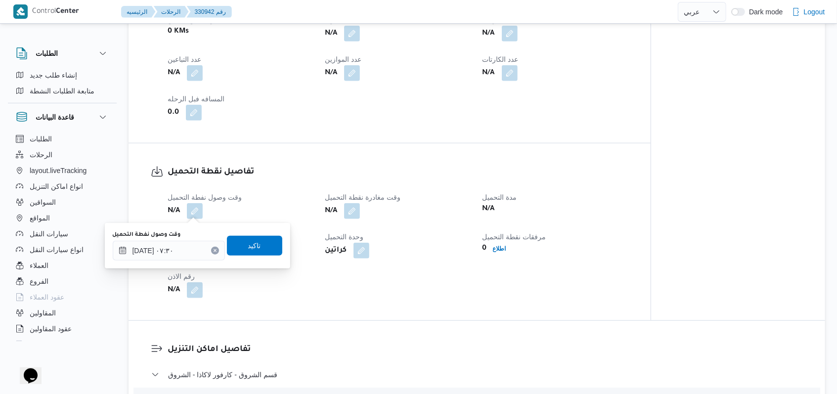
click at [252, 269] on div "وقت وصول نفطة التحميل N/A وقت مغادرة نقطة التحميل N/A مدة التحميل N/A عدد الوحد…" at bounding box center [398, 244] width 473 height 119
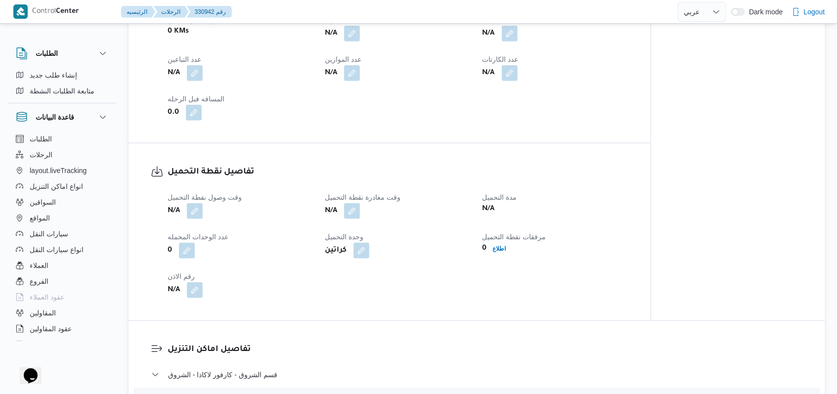
click at [256, 247] on div "0" at bounding box center [240, 251] width 147 height 18
click at [195, 215] on button "button" at bounding box center [195, 211] width 16 height 16
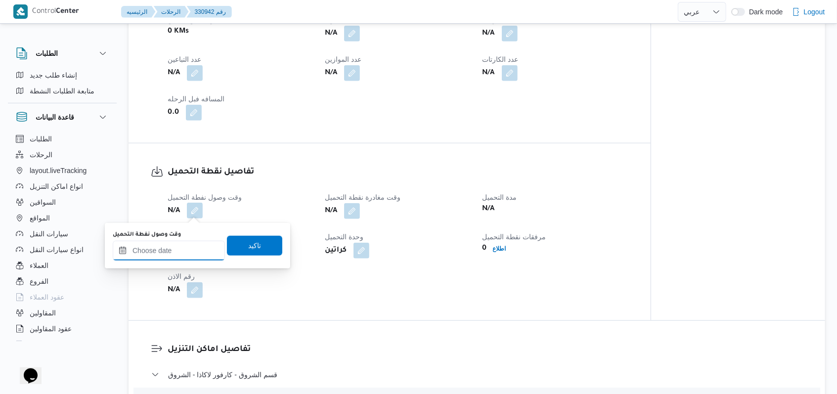
click at [178, 252] on input "وقت وصول نفطة التحميل" at bounding box center [169, 251] width 112 height 20
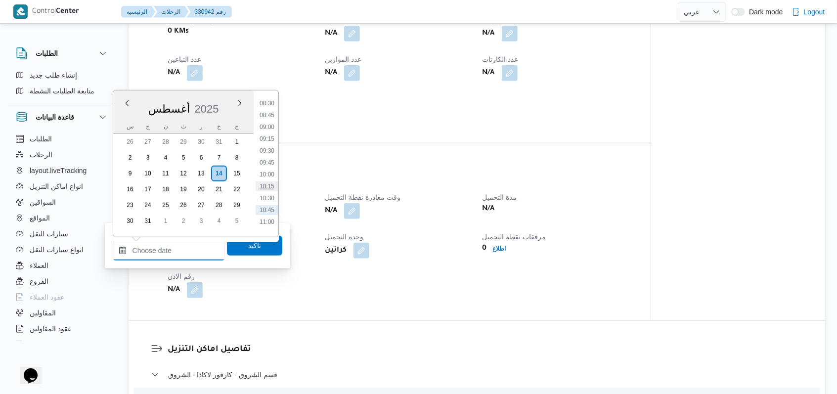
scroll to position [376, 0]
click at [269, 133] on li "08:30" at bounding box center [267, 131] width 23 height 10
type input "١٤/٠٨/٢٠٢٥ ٠٨:٣٠"
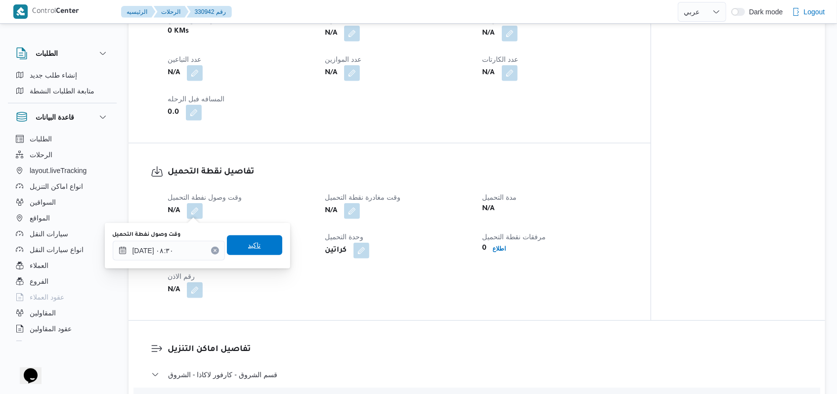
click at [268, 250] on span "تاكيد" at bounding box center [254, 245] width 55 height 20
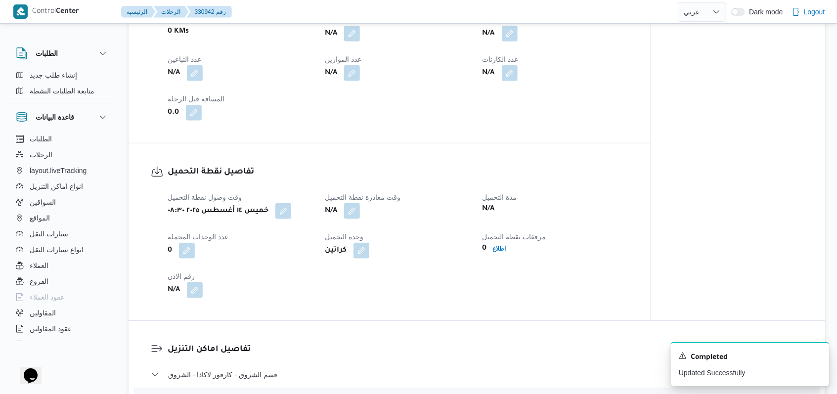
select select "ar"
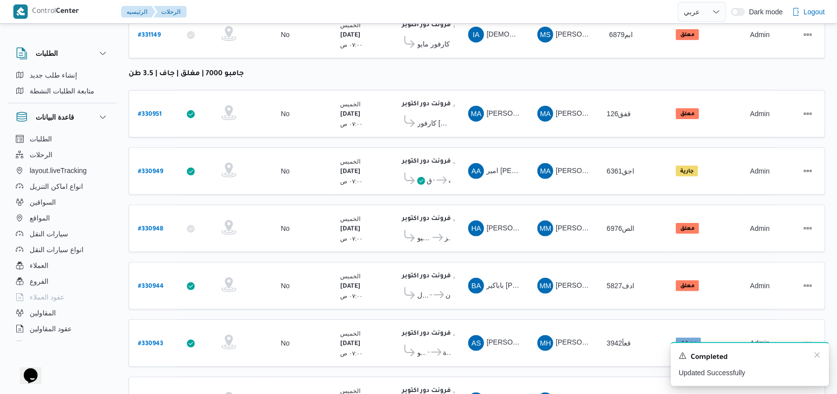
scroll to position [218, 0]
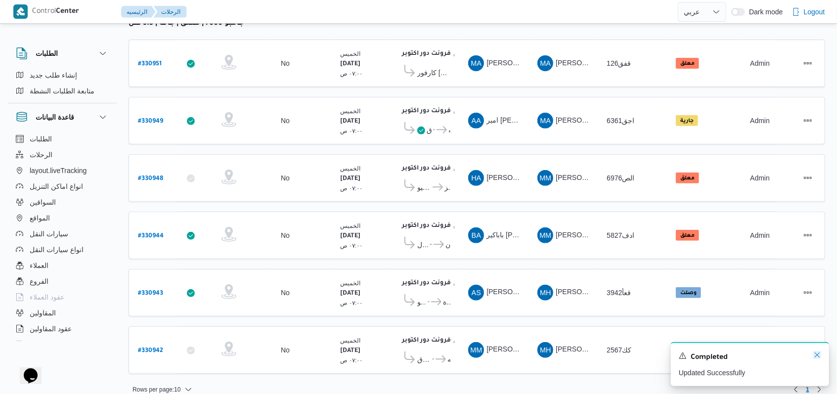
click at [346, 354] on icon "Dismiss toast" at bounding box center [818, 355] width 8 height 8
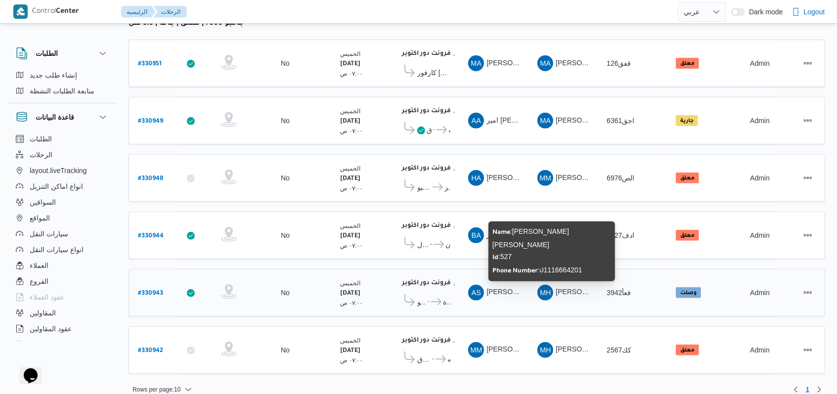
click at [346, 288] on span "محمد حسني محمد ابراهيم" at bounding box center [614, 292] width 116 height 8
copy tr "محمد حسني محمد ابراهيم سيارة النقل"
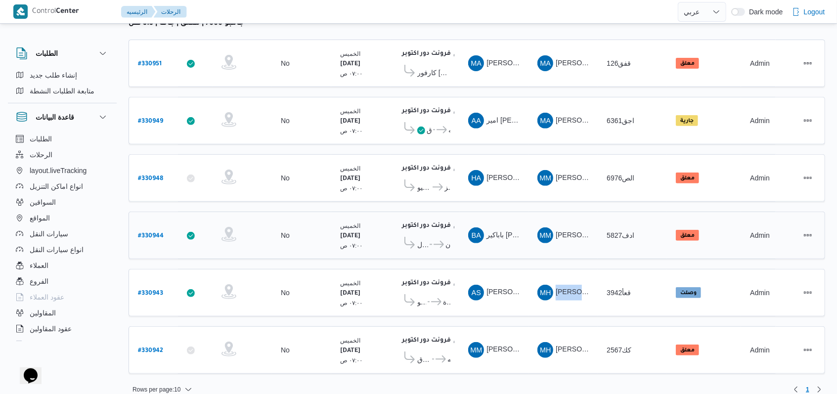
click at [154, 233] on b "# 330944" at bounding box center [151, 236] width 26 height 7
select select "ar"
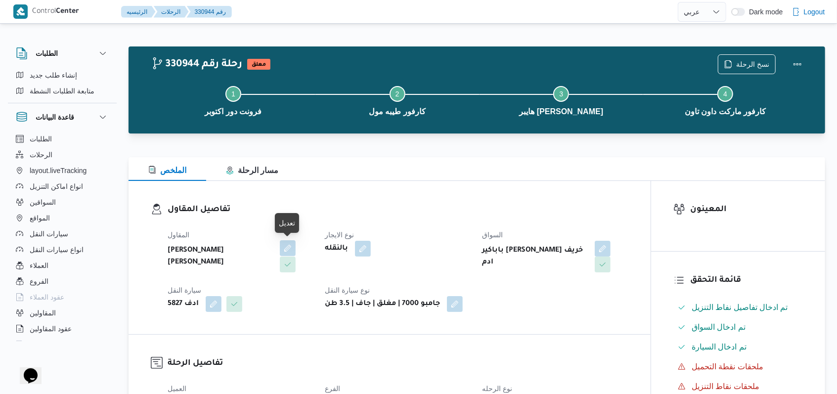
click at [286, 247] on button "button" at bounding box center [288, 248] width 16 height 16
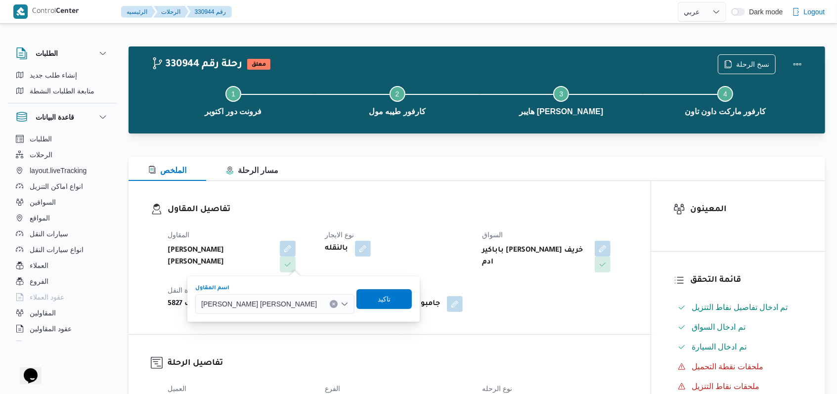
click at [276, 304] on span "مصطفى ممدوح محمود عبدالهادى" at bounding box center [259, 303] width 116 height 11
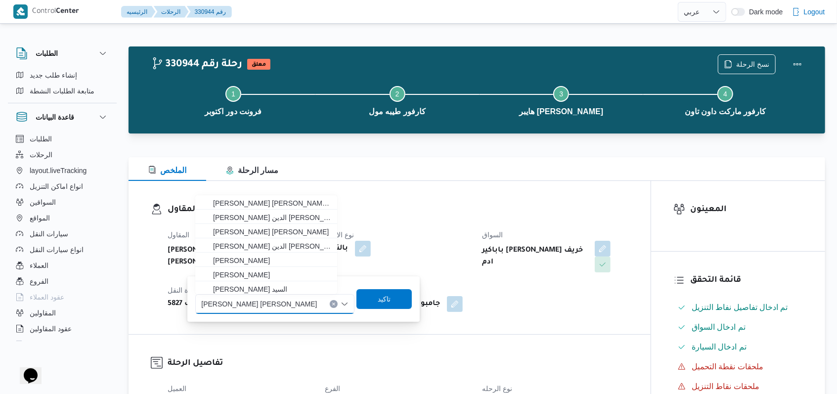
paste input "محمد حسني محمد ابراهيم"
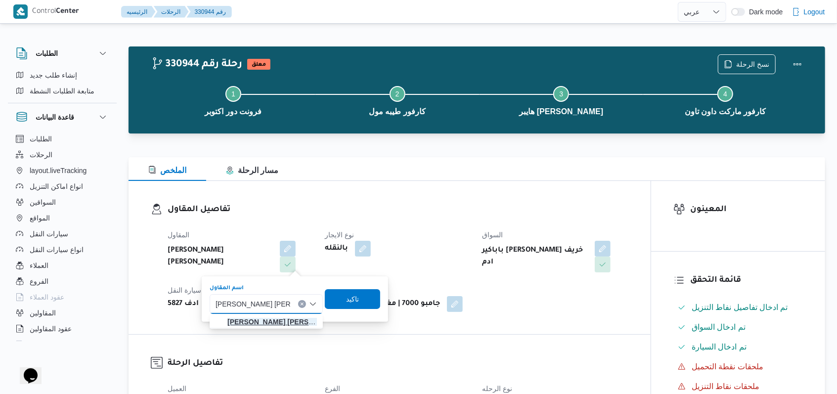
type input "محمد حسني محمد ابراهيم"
click at [286, 318] on mark "محمد حسني محمد ابراهيم" at bounding box center [287, 322] width 118 height 8
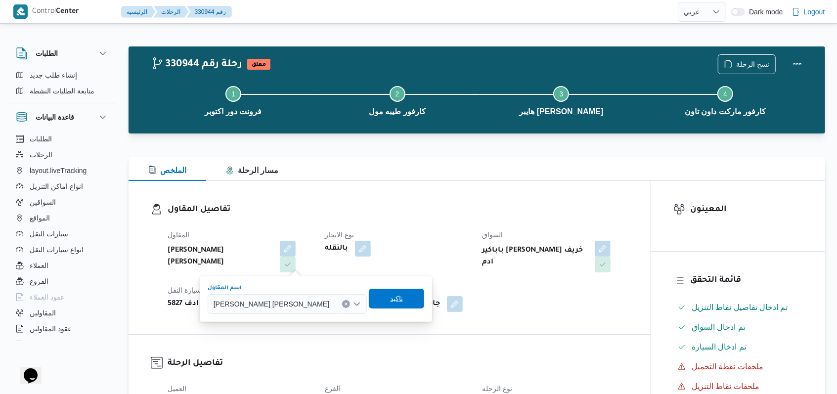
click at [346, 300] on span "تاكيد" at bounding box center [396, 299] width 13 height 12
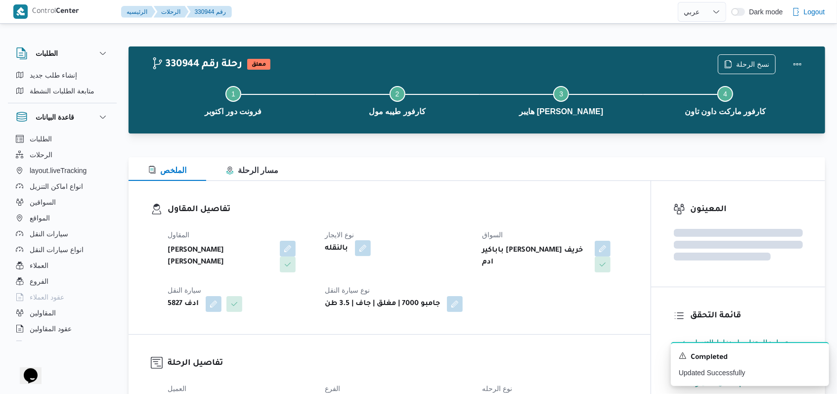
click at [346, 241] on span at bounding box center [360, 249] width 21 height 16
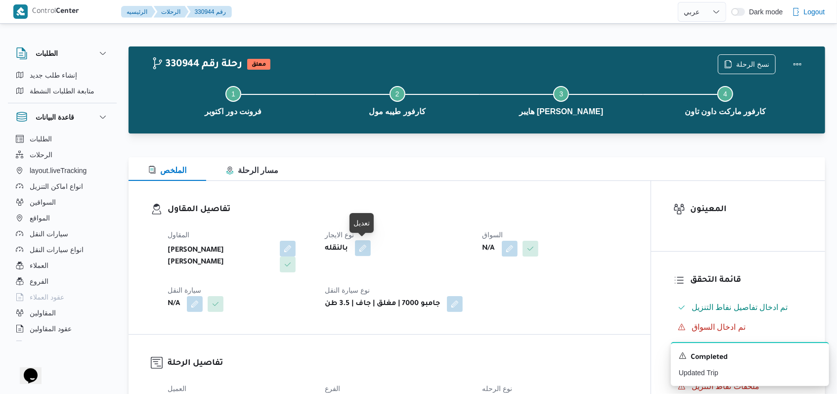
click at [346, 256] on button "button" at bounding box center [363, 248] width 16 height 16
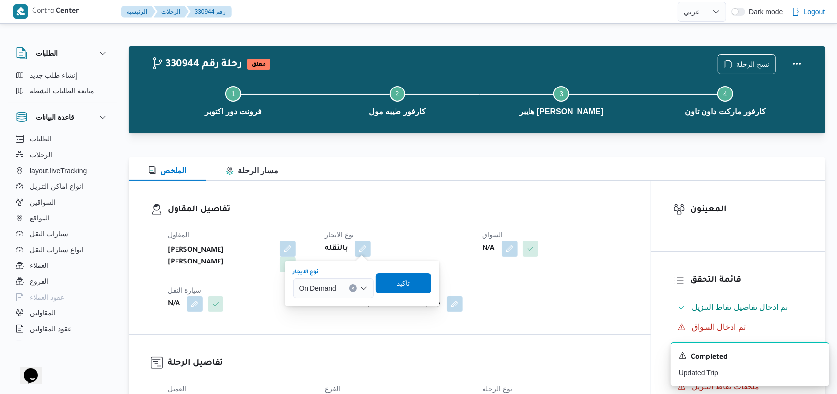
click at [346, 290] on div "On Demand" at bounding box center [333, 288] width 81 height 20
click at [340, 305] on span "Monthly" at bounding box center [339, 306] width 57 height 12
click at [346, 285] on span "تاكيد" at bounding box center [400, 283] width 13 height 12
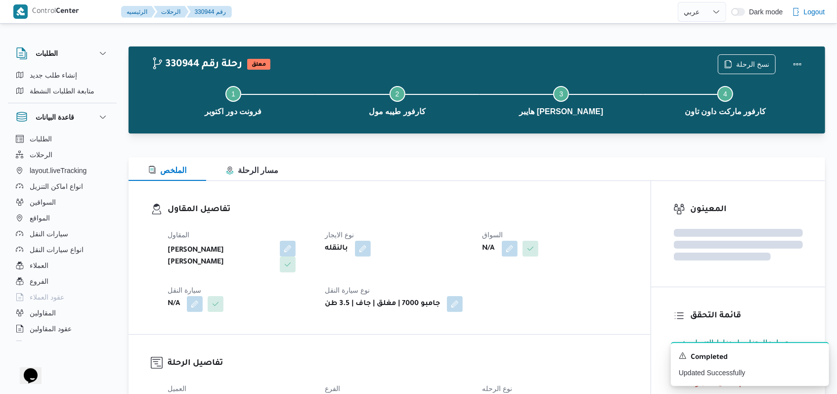
click at [346, 218] on dl "تفاصيل المقاول المقاول محمد حسني محمد ابراهيم نوع الايجار بالنقله السواق N/A سي…" at bounding box center [398, 257] width 461 height 109
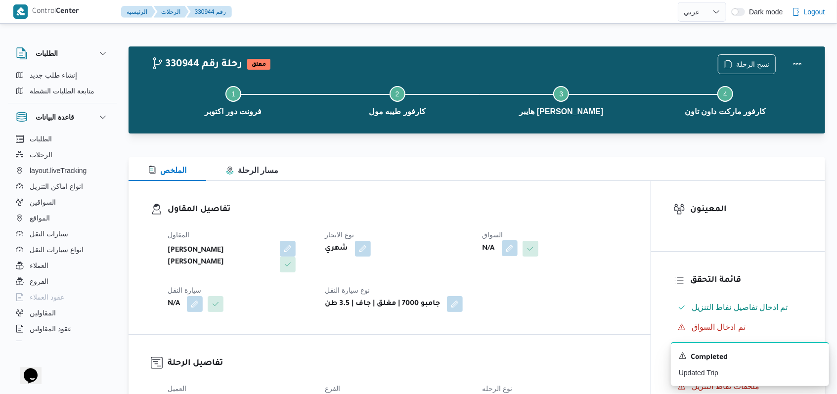
click at [346, 253] on button "button" at bounding box center [510, 248] width 16 height 16
click at [346, 283] on div "Search" at bounding box center [490, 288] width 74 height 20
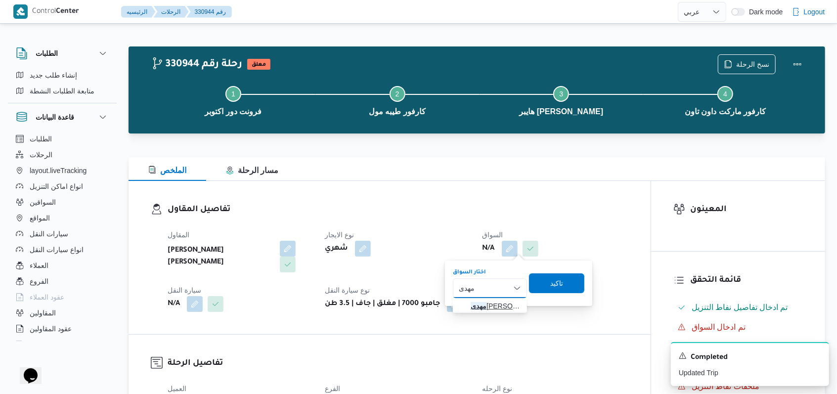
type input "مهدى"
click at [346, 311] on span "مهدى احمد عيسى احمد" at bounding box center [496, 306] width 50 height 12
click at [346, 282] on span "تاكيد" at bounding box center [566, 283] width 55 height 20
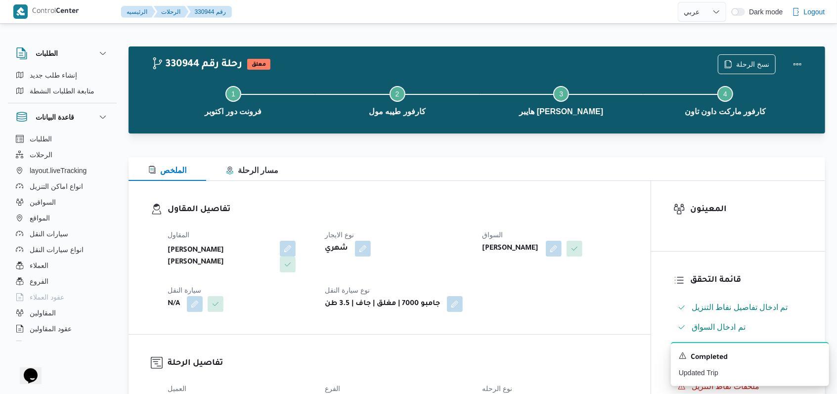
click at [346, 249] on b "مهدى احمد عيسى احمد" at bounding box center [511, 249] width 56 height 12
copy div "مهدى احمد عيسى احمد"
click at [198, 296] on button "button" at bounding box center [195, 304] width 16 height 16
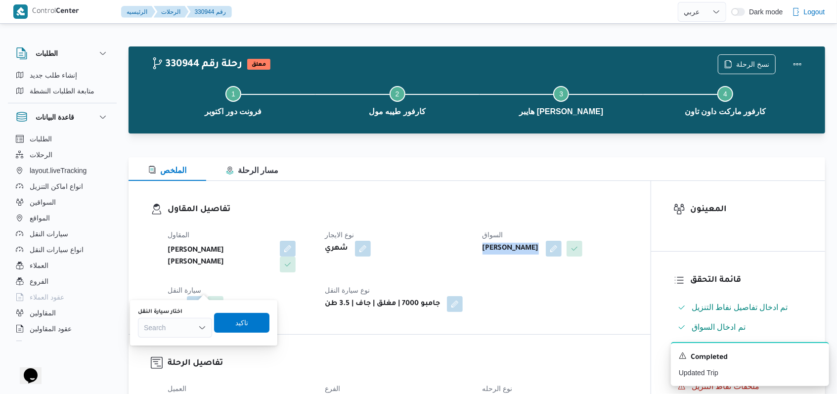
click at [184, 334] on div "Search" at bounding box center [175, 328] width 74 height 20
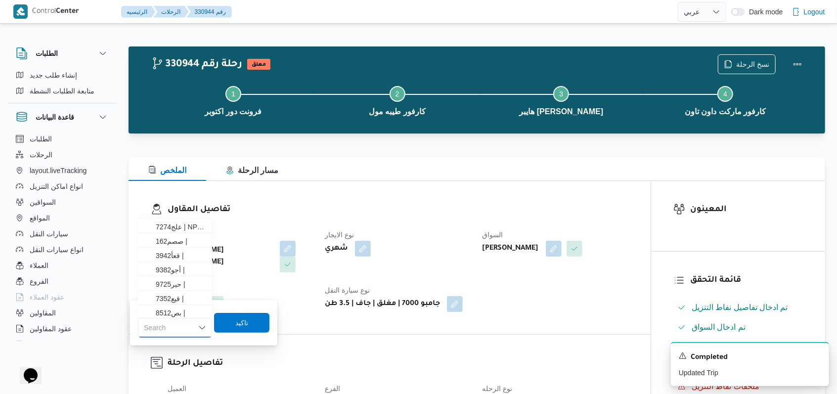
paste input "اج7361"
type input "اج7361"
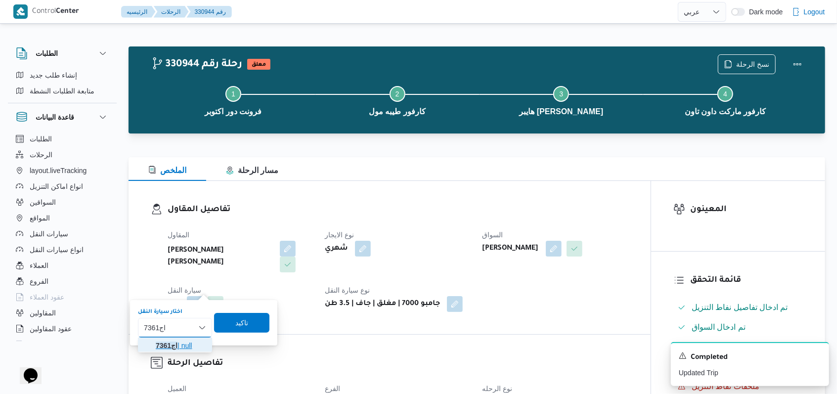
click at [194, 340] on span "اج7361 | null" at bounding box center [181, 346] width 50 height 12
click at [250, 321] on span "تاكيد" at bounding box center [246, 323] width 13 height 12
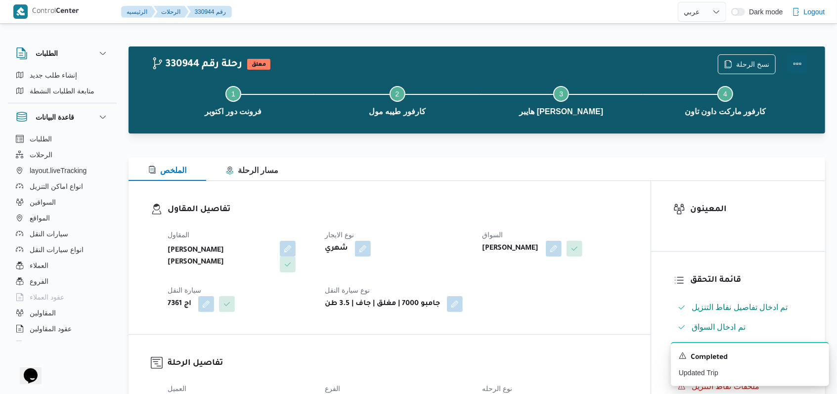
click at [346, 59] on button "Actions" at bounding box center [798, 64] width 20 height 20
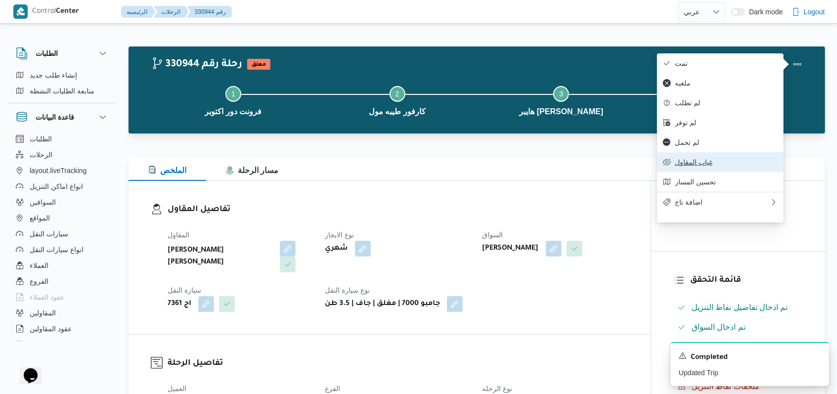
click at [346, 172] on button "غياب المقاول" at bounding box center [720, 162] width 127 height 20
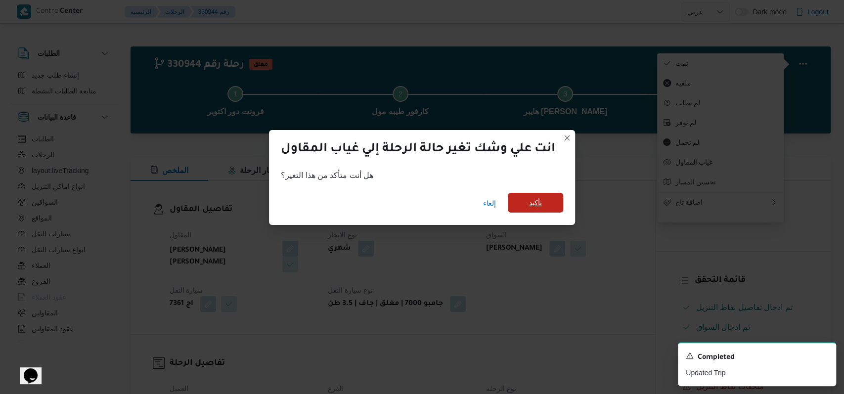
click at [346, 209] on span "تأكيد" at bounding box center [535, 203] width 55 height 20
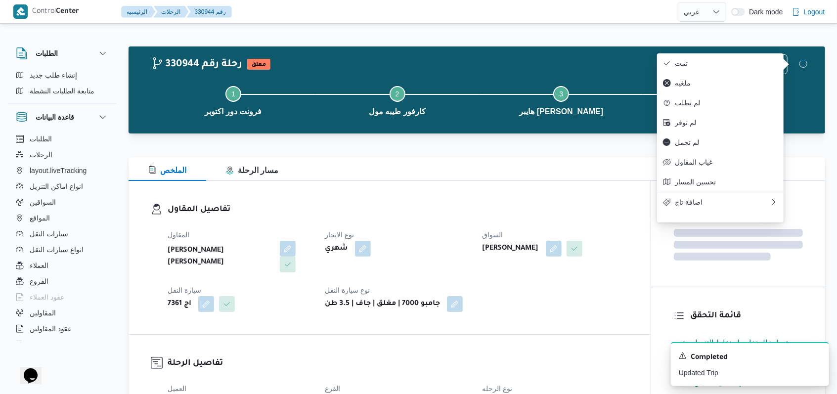
click at [346, 205] on h3 "تفاصيل المقاول" at bounding box center [398, 209] width 461 height 13
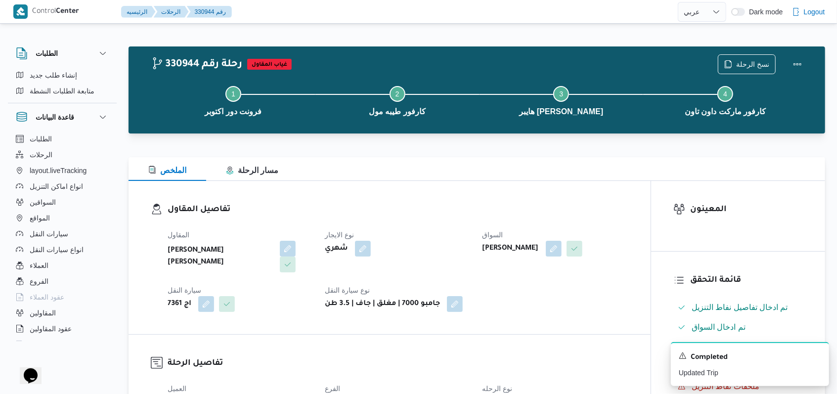
select select "ar"
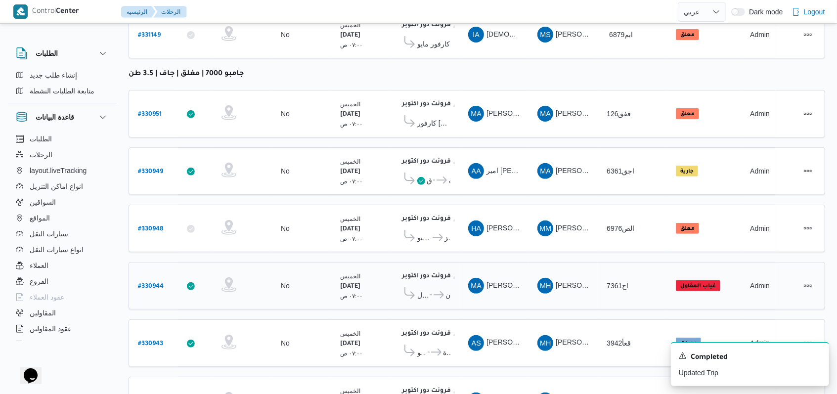
scroll to position [187, 0]
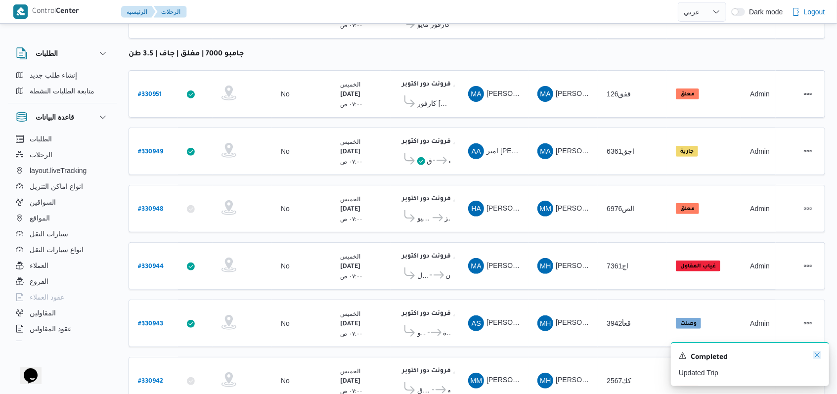
click at [346, 354] on icon "Dismiss toast" at bounding box center [818, 355] width 8 height 8
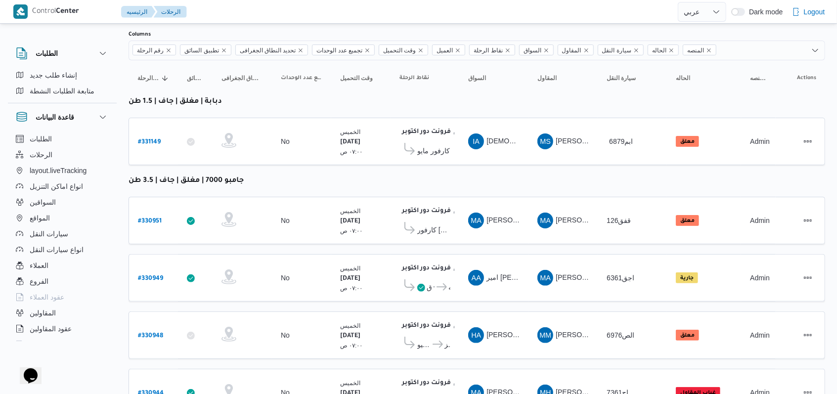
scroll to position [0, 0]
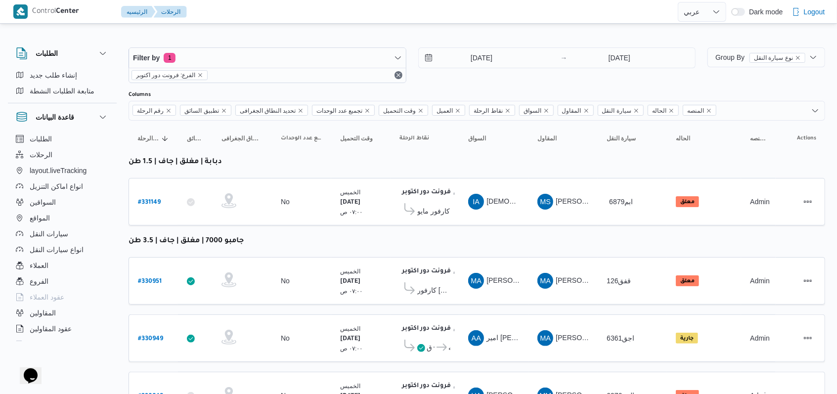
click at [346, 84] on div "Filter by 1 الفرع: فرونت دور اكتوبر 14/8/2025 → 14/8/2025" at bounding box center [412, 65] width 579 height 47
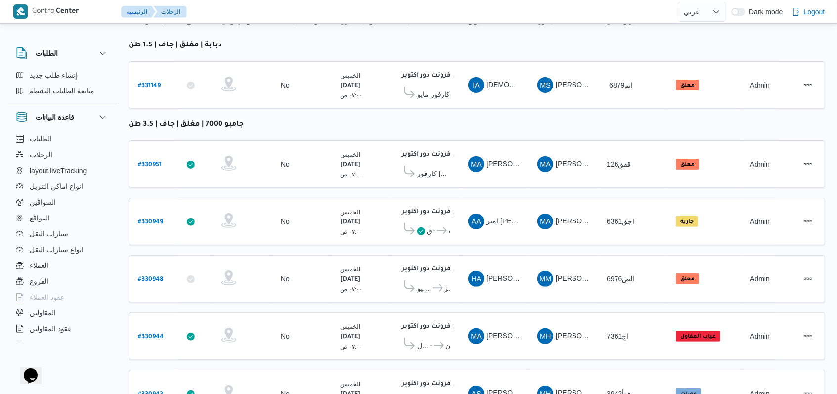
scroll to position [218, 0]
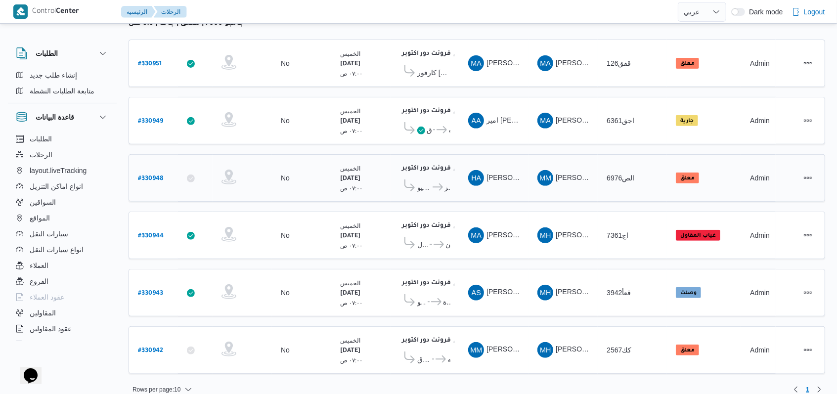
click at [149, 176] on b "# 330948" at bounding box center [150, 179] width 25 height 7
select select "ar"
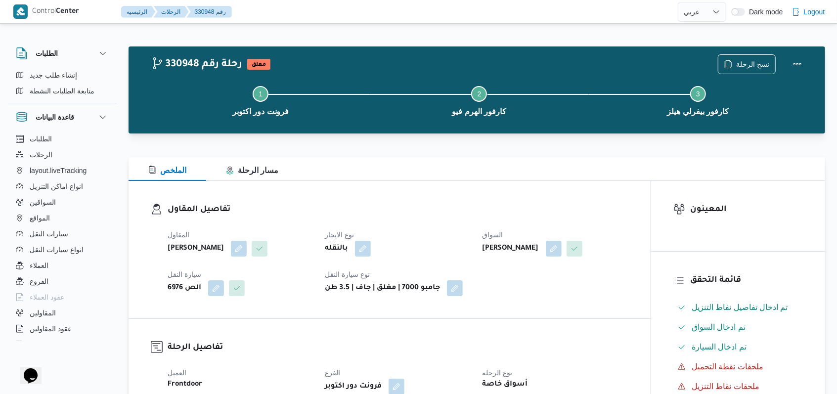
select select "ar"
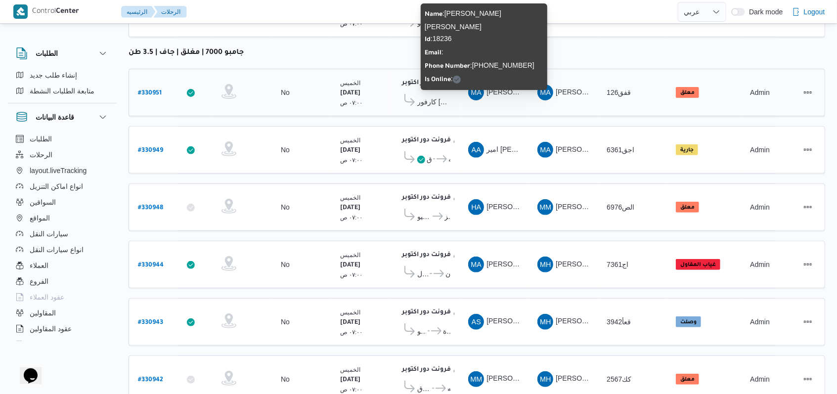
scroll to position [218, 0]
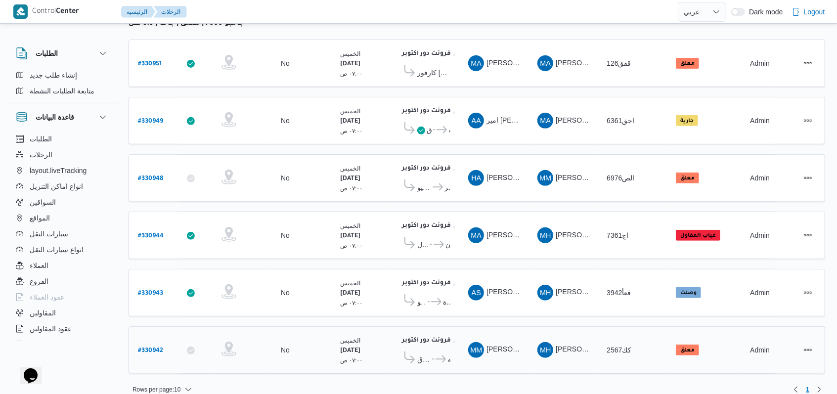
click at [157, 348] on b "# 330942" at bounding box center [150, 351] width 25 height 7
select select "ar"
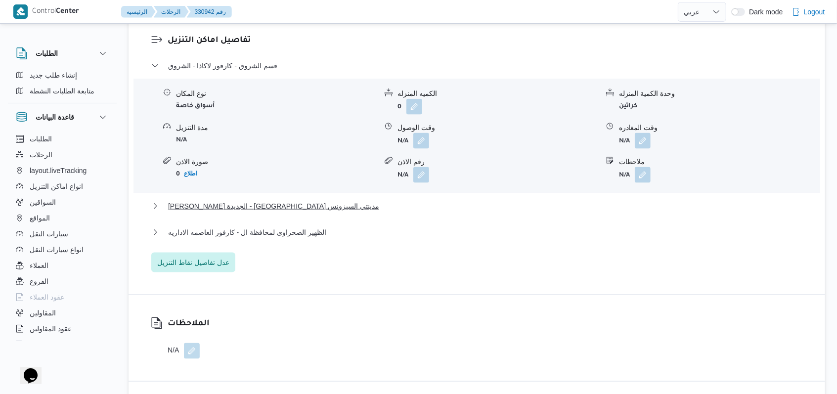
scroll to position [857, 0]
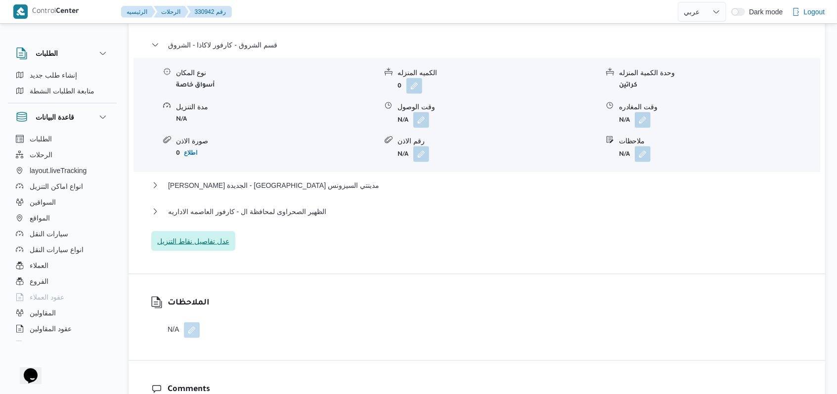
click at [218, 243] on span "عدل تفاصيل نقاط التنزيل" at bounding box center [193, 241] width 72 height 12
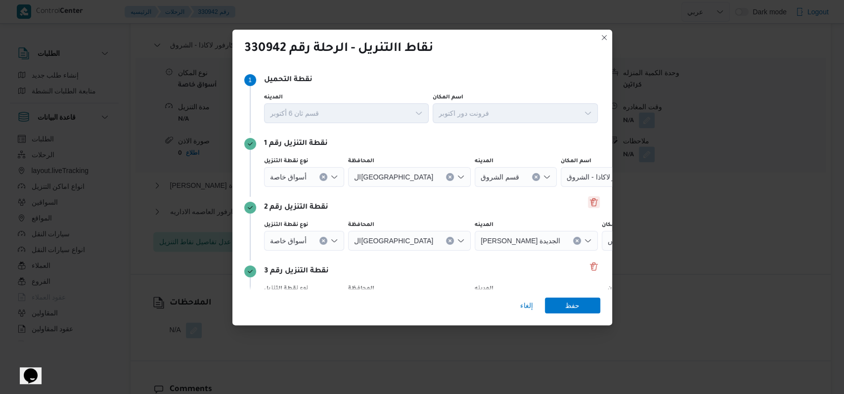
click at [346, 203] on button "Delete" at bounding box center [594, 202] width 12 height 12
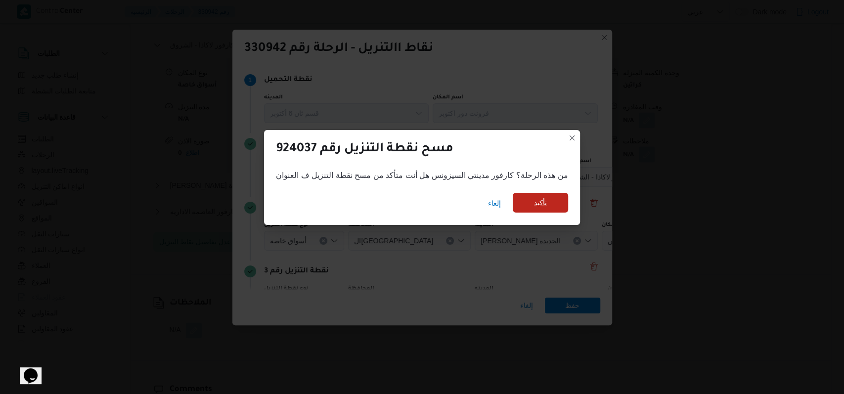
click at [346, 206] on span "تأكيد" at bounding box center [540, 203] width 55 height 20
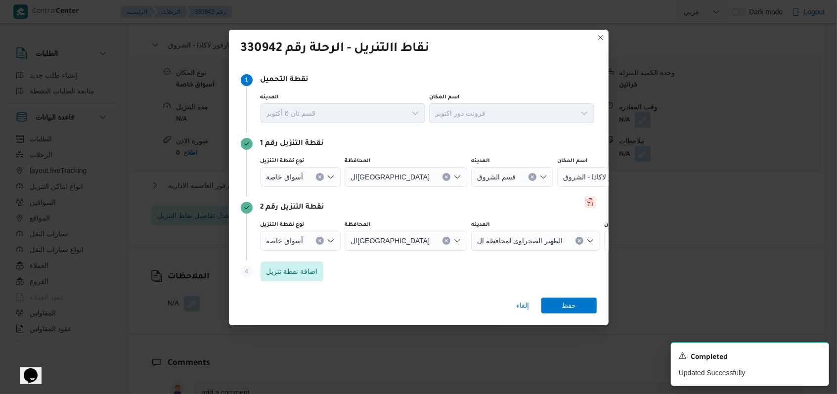
click at [346, 203] on button "Delete" at bounding box center [591, 202] width 12 height 12
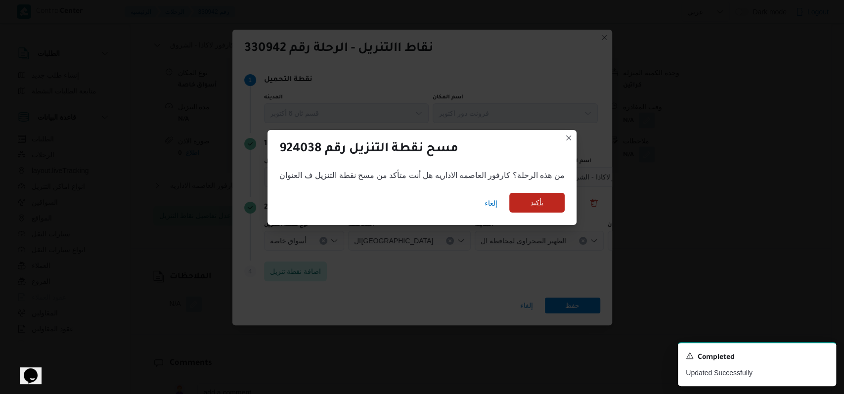
click at [346, 208] on span "تأكيد" at bounding box center [537, 203] width 13 height 12
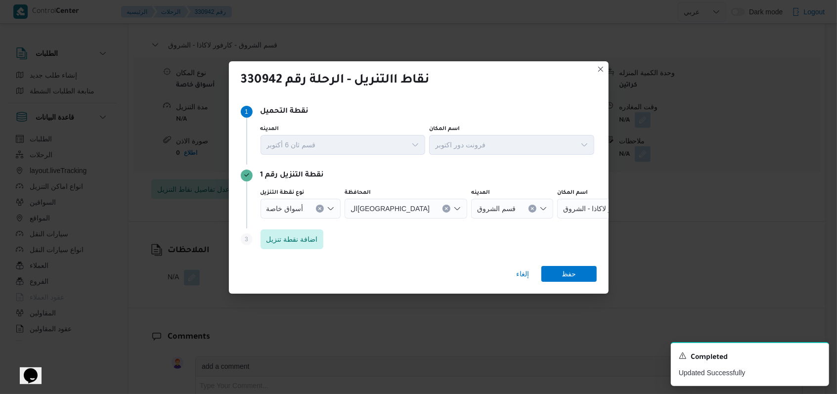
click at [321, 206] on button "Clear input" at bounding box center [320, 209] width 8 height 8
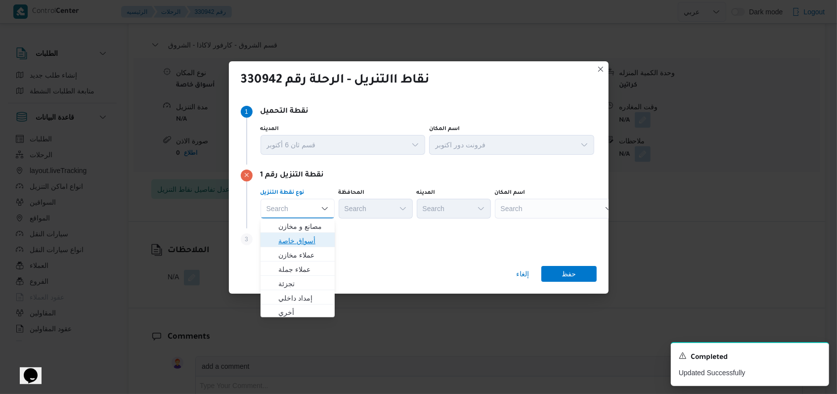
click at [309, 237] on span "أسواق خاصة" at bounding box center [303, 241] width 50 height 12
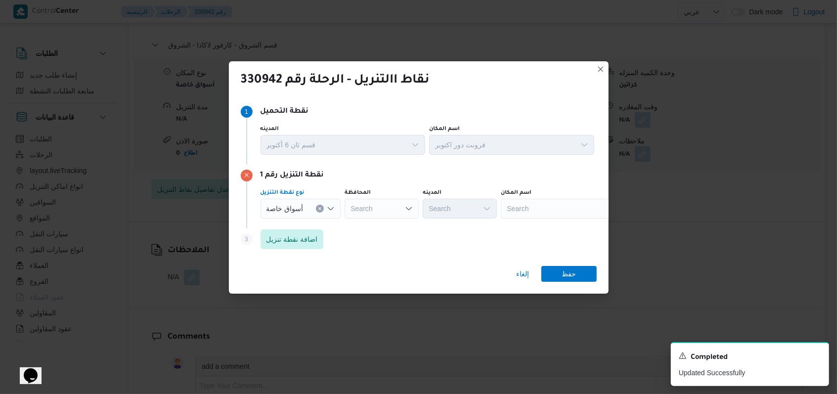
click at [346, 209] on div "Search" at bounding box center [563, 209] width 124 height 20
type input "كارفور افين"
click at [346, 220] on span "كارفور افين يو مول | | null" at bounding box center [562, 227] width 116 height 16
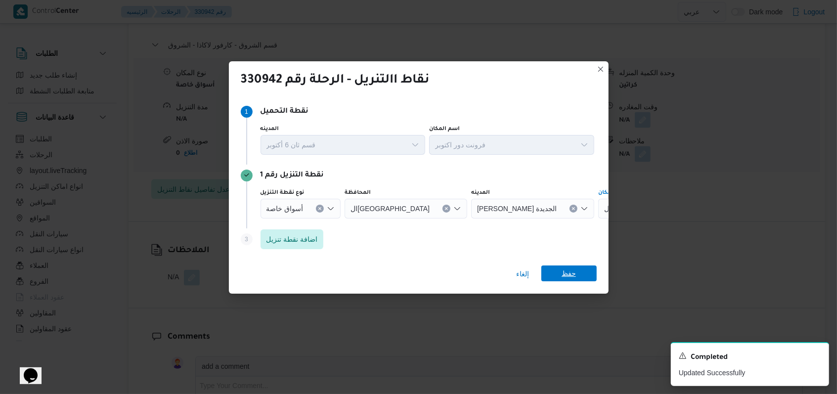
click at [346, 268] on span "حفظ" at bounding box center [569, 274] width 14 height 16
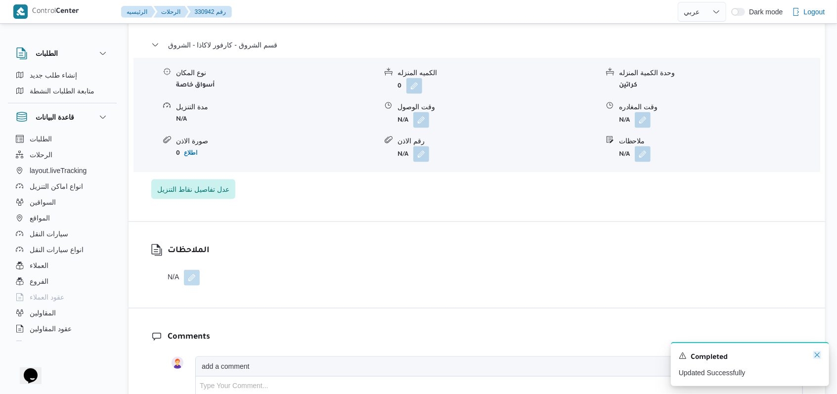
click at [346, 354] on icon "Dismiss toast" at bounding box center [818, 355] width 8 height 8
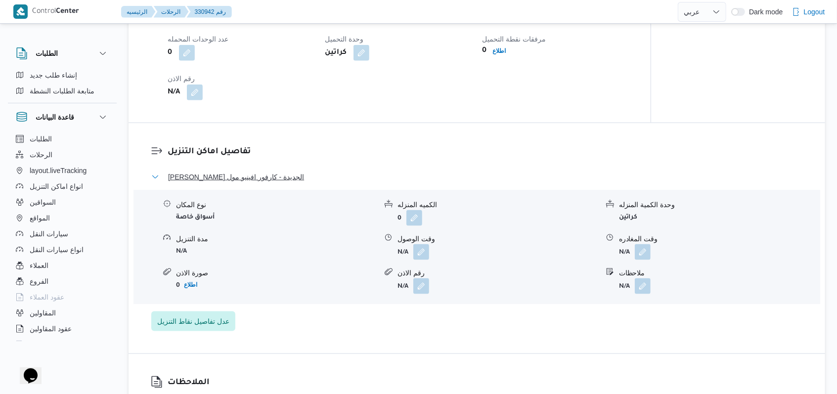
click at [267, 179] on span "ثانى القاهرة الجديدة - كارفور افينيو مول" at bounding box center [236, 177] width 136 height 12
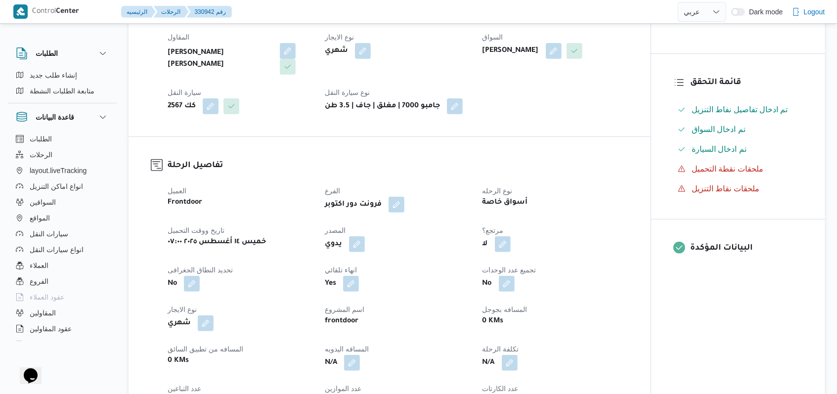
scroll to position [0, 0]
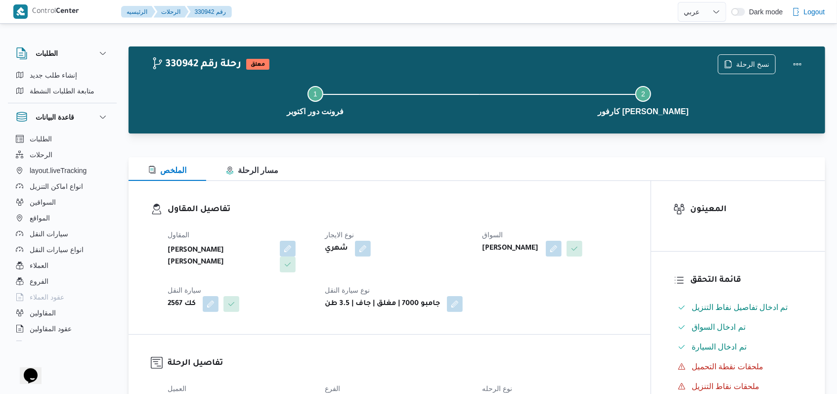
click at [346, 224] on div "المقاول محمد حسني محمد ابراهيم نوع الايجار شهري السواق مرتضى محمد الحسان يوسف س…" at bounding box center [398, 270] width 473 height 95
select select "ar"
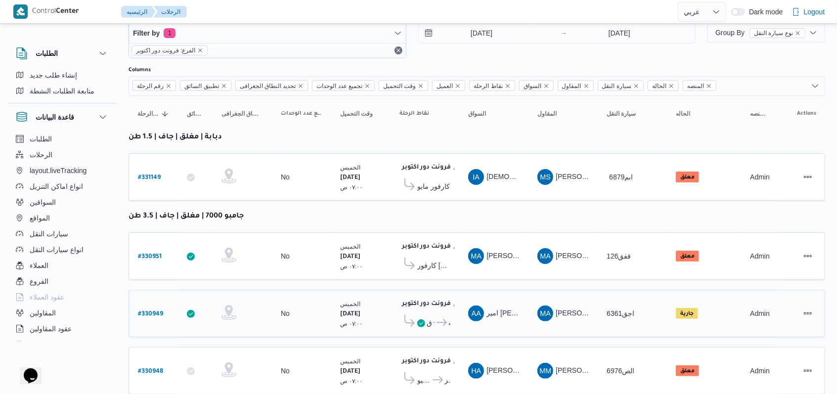
scroll to position [218, 0]
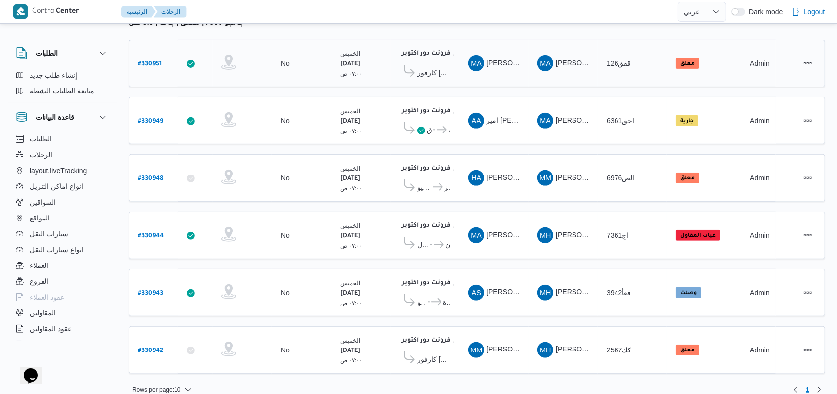
click at [156, 61] on b "# 330951" at bounding box center [150, 64] width 24 height 7
select select "ar"
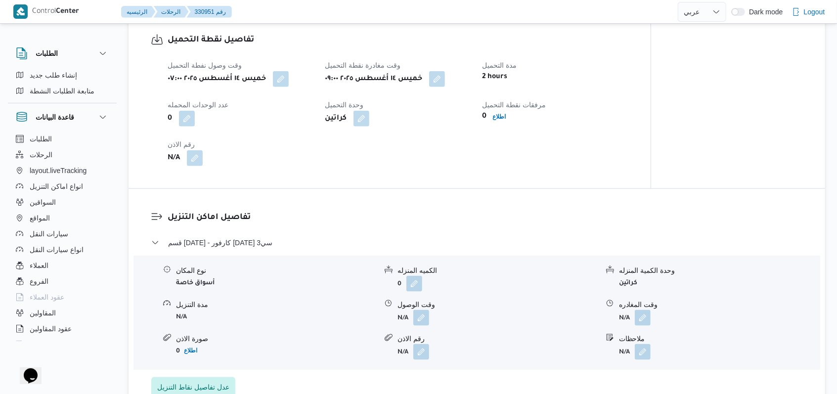
scroll to position [791, 0]
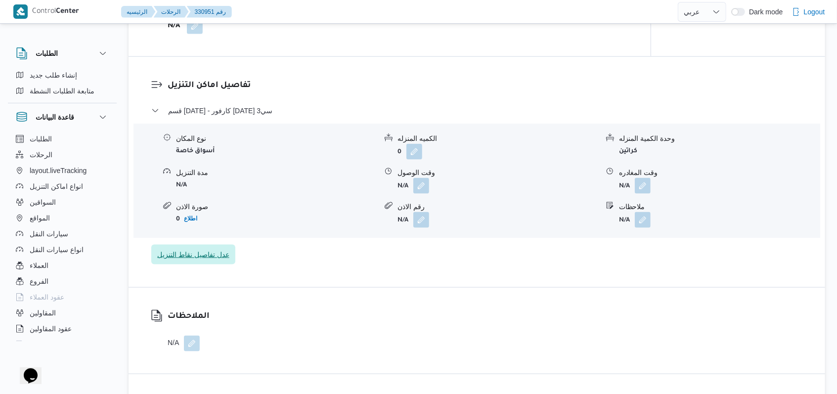
click at [211, 257] on span "عدل تفاصيل نقاط التنزيل" at bounding box center [193, 255] width 72 height 12
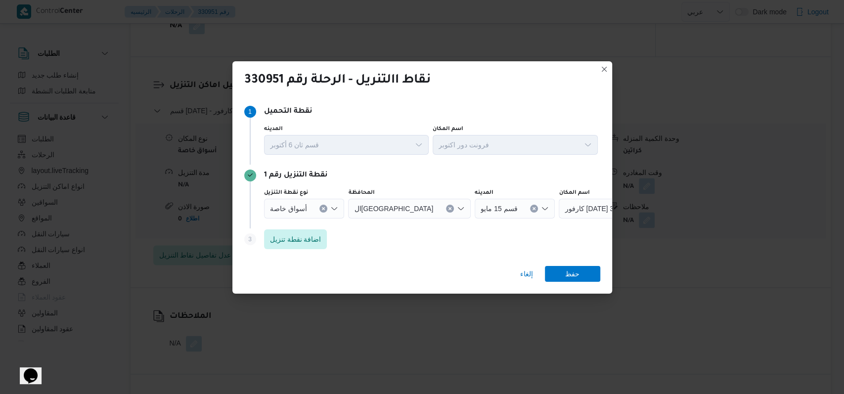
click at [346, 208] on icon "Clear input" at bounding box center [450, 208] width 2 height 2
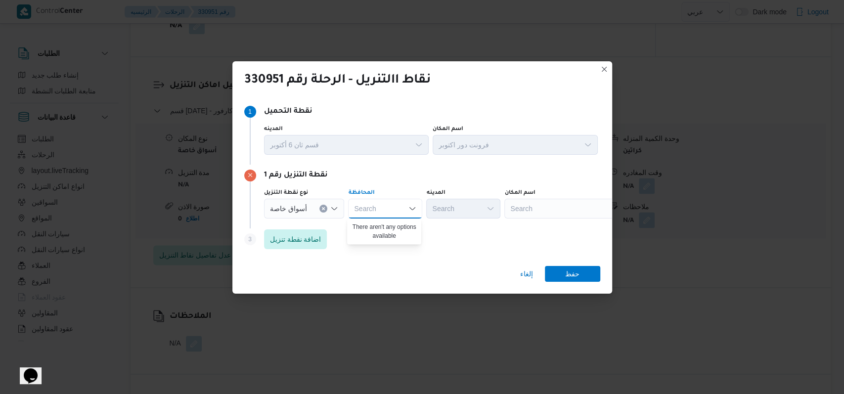
click at [346, 208] on div "Search" at bounding box center [567, 209] width 124 height 20
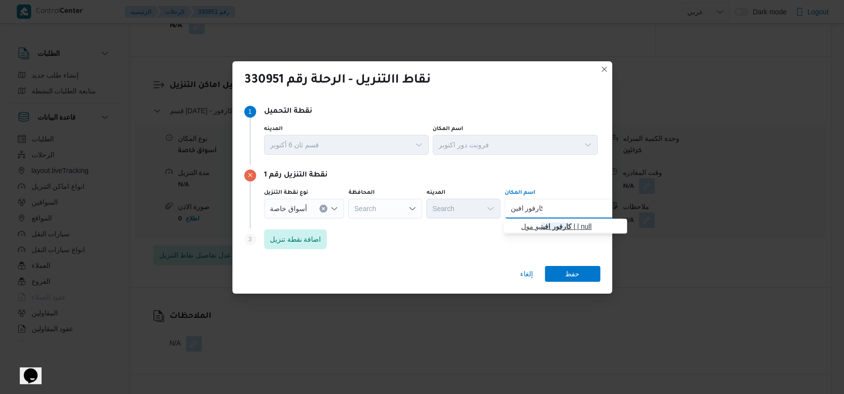
type input "كارفور افين"
click at [346, 225] on mark "كارفور افين" at bounding box center [556, 227] width 31 height 8
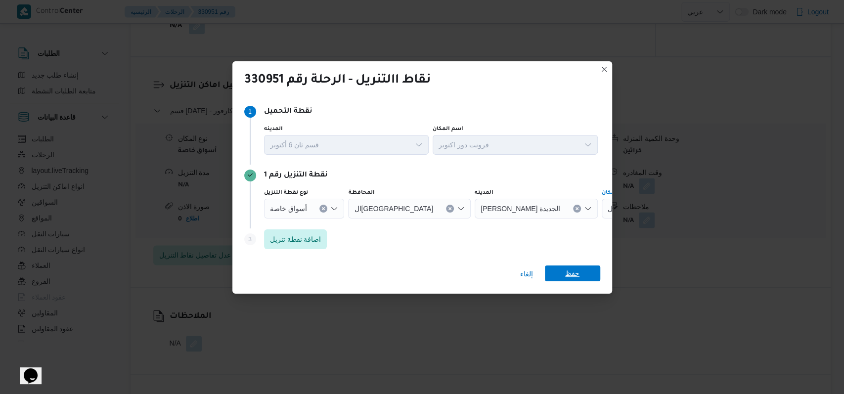
click at [346, 273] on span "حفظ" at bounding box center [572, 274] width 55 height 16
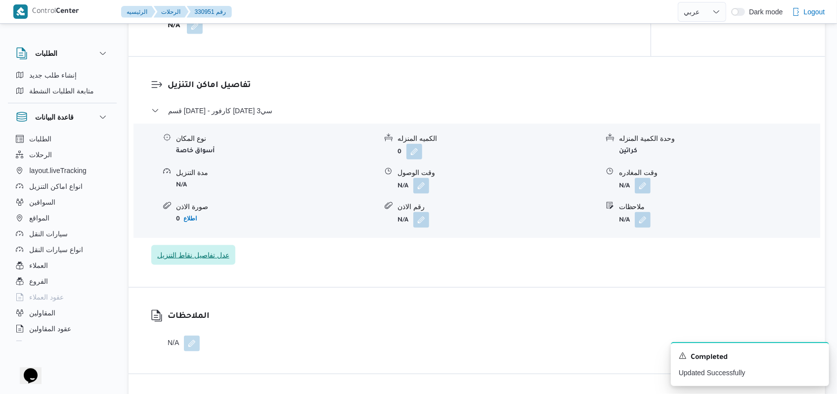
scroll to position [659, 0]
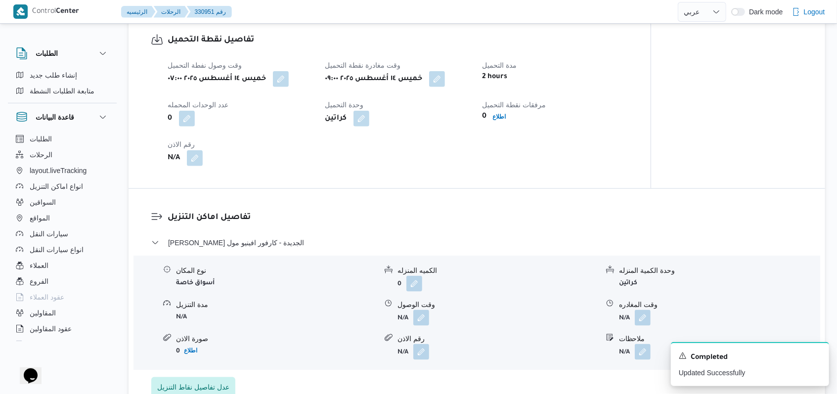
select select "ar"
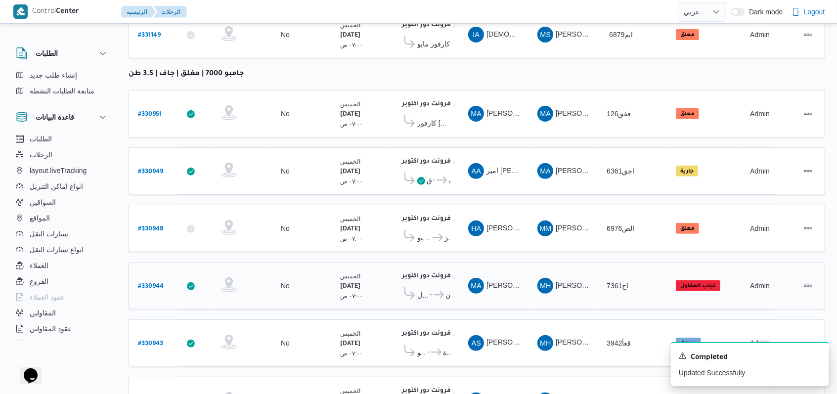
scroll to position [218, 0]
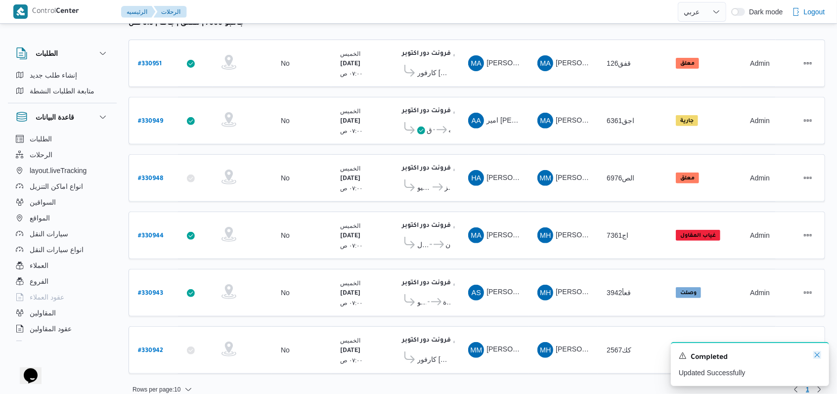
click at [346, 354] on icon "Dismiss toast" at bounding box center [818, 355] width 8 height 8
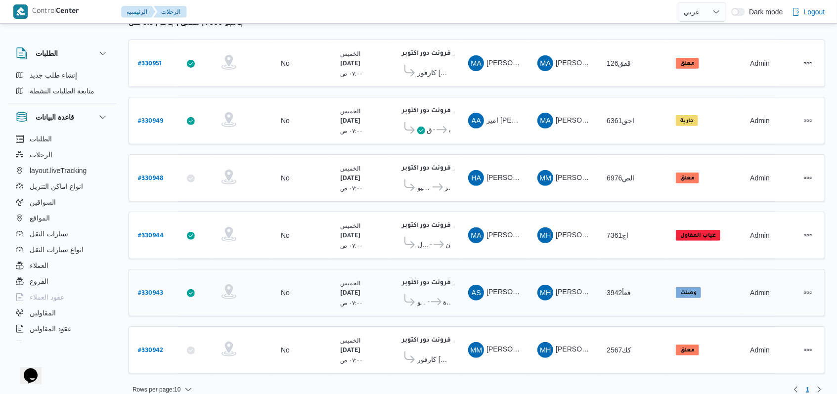
click at [151, 290] on b "# 330943" at bounding box center [150, 293] width 25 height 7
select select "ar"
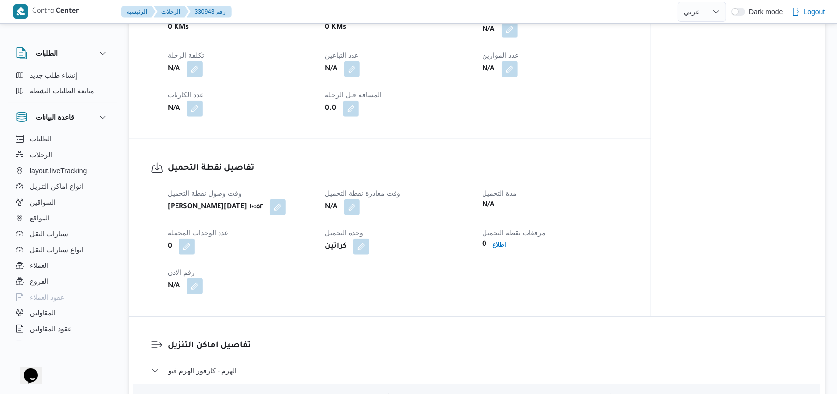
scroll to position [725, 0]
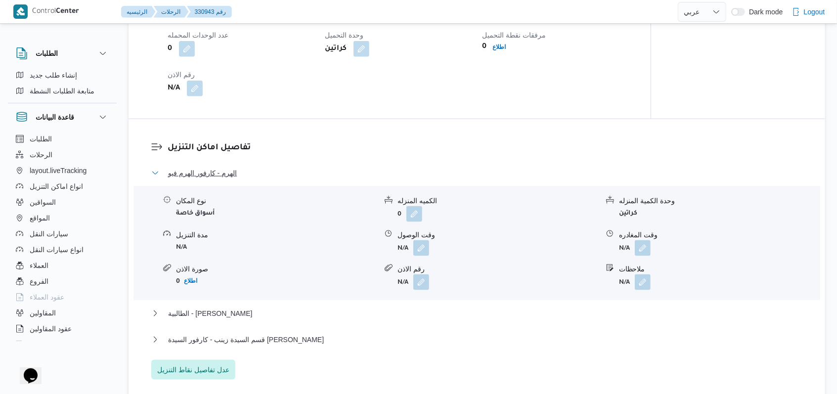
click at [223, 175] on span "الهرم - كارفور الهرم فيو" at bounding box center [202, 173] width 69 height 12
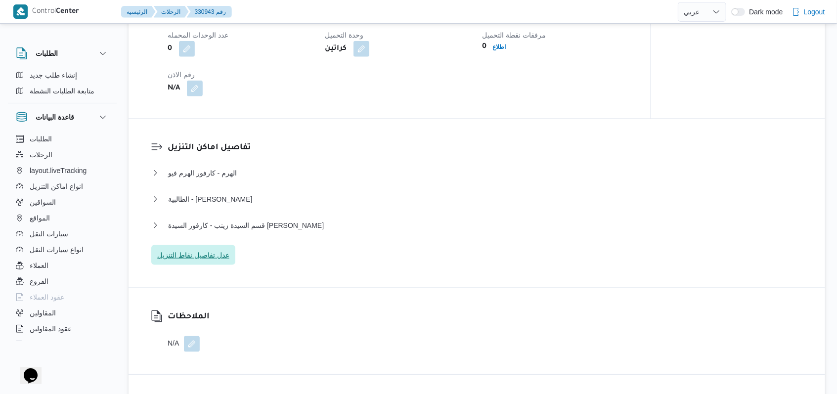
click at [198, 261] on span "عدل تفاصيل نقاط التنزيل" at bounding box center [193, 255] width 84 height 20
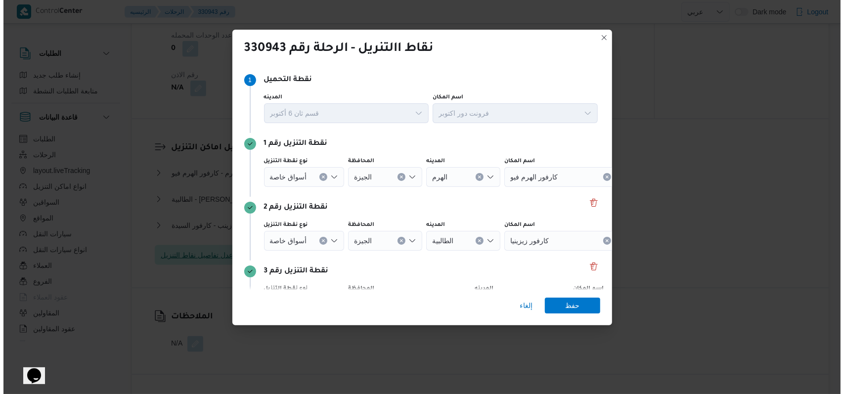
scroll to position [709, 0]
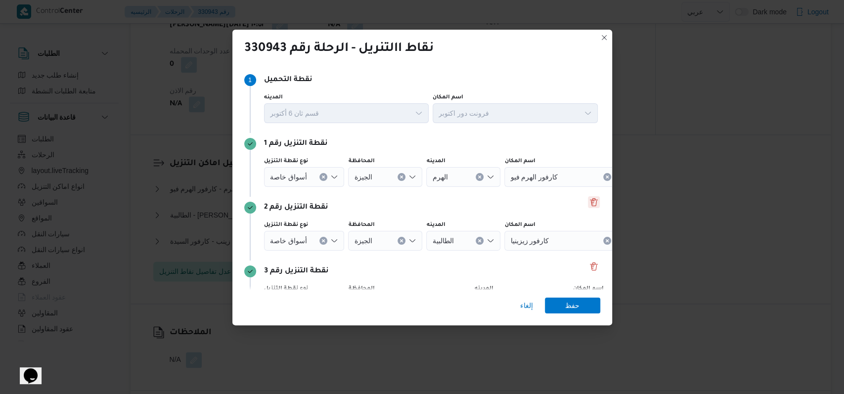
click at [346, 203] on button "Delete" at bounding box center [594, 202] width 12 height 12
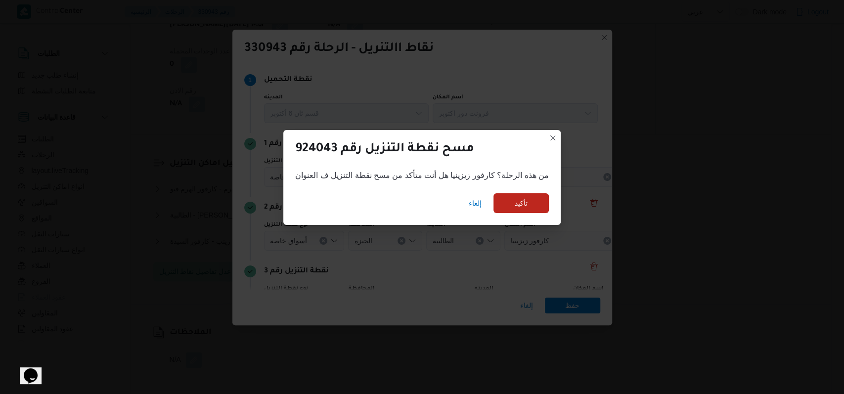
click at [346, 206] on div "إلغاء تأكيد" at bounding box center [421, 205] width 277 height 40
click at [346, 206] on span "تأكيد" at bounding box center [521, 203] width 55 height 20
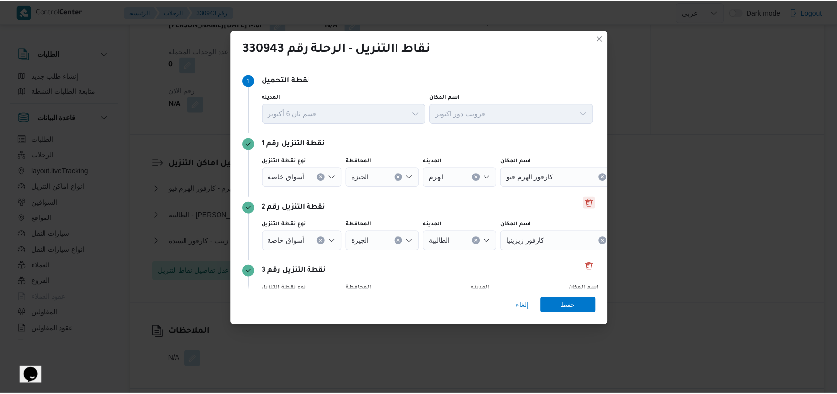
scroll to position [725, 0]
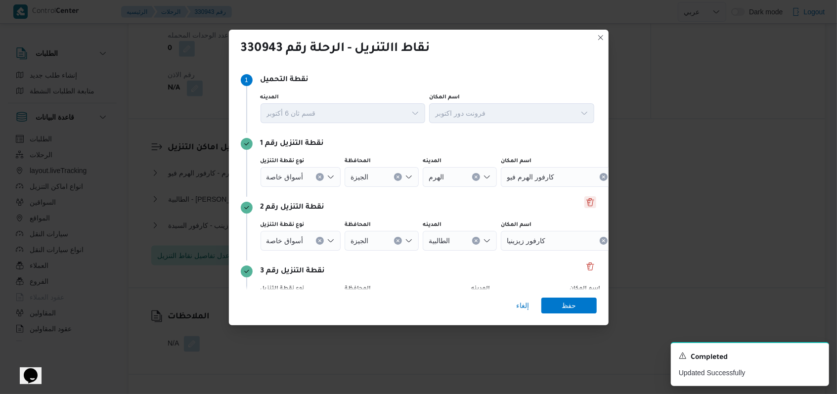
click at [346, 205] on button "Delete" at bounding box center [591, 202] width 12 height 12
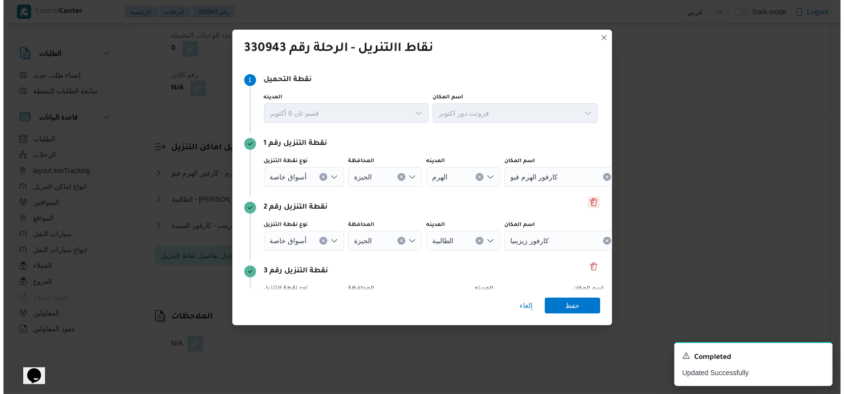
scroll to position [709, 0]
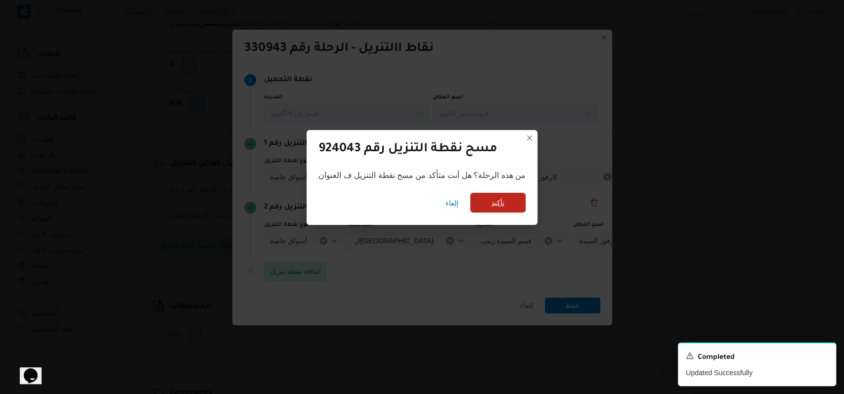
click at [346, 204] on span "تأكيد" at bounding box center [497, 203] width 55 height 20
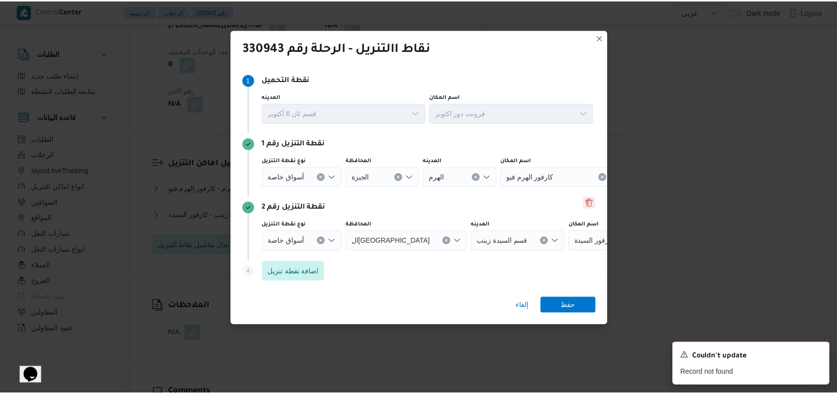
scroll to position [725, 0]
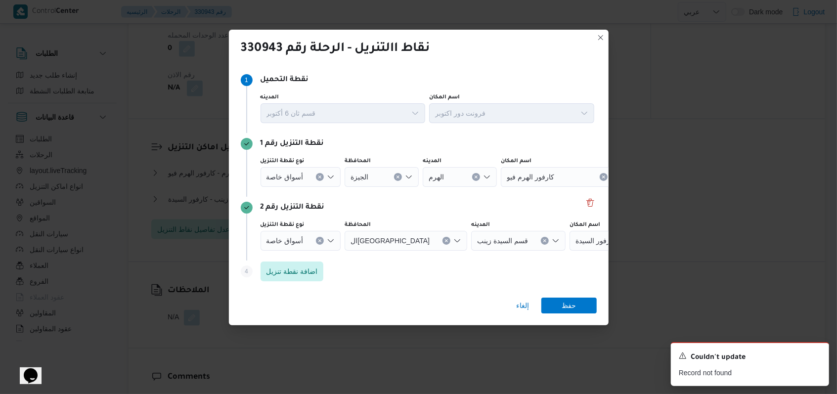
click at [346, 199] on div "نقطة التنزيل رقم 2 نوع نقطة التنزيل أسواق خاصة المحافظة القاهرة المدينه قسم الس…" at bounding box center [419, 229] width 356 height 64
click at [346, 204] on button "Delete" at bounding box center [591, 202] width 12 height 12
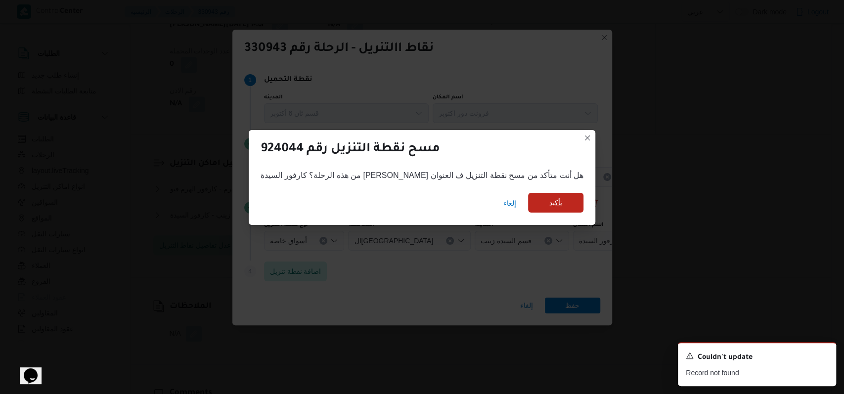
click at [346, 201] on span "تأكيد" at bounding box center [555, 203] width 55 height 20
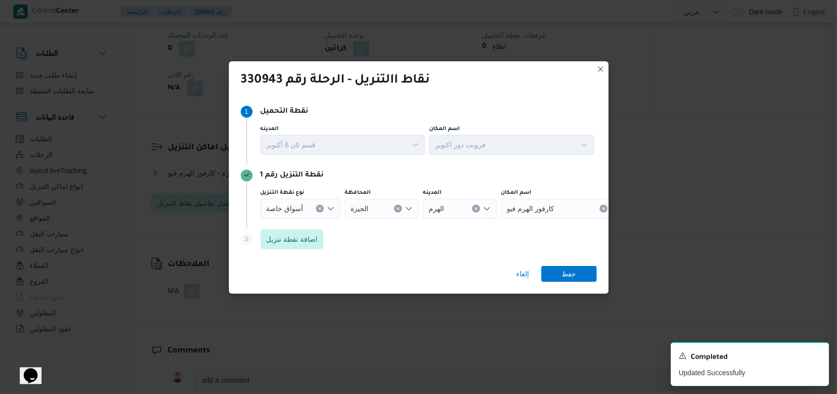
click at [346, 209] on icon "Clear input" at bounding box center [398, 209] width 4 height 4
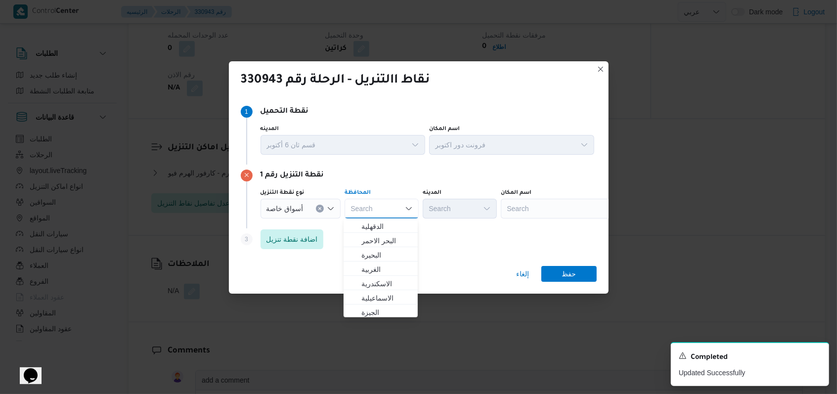
click at [346, 229] on div "Step 3 is disabled 3 اضافة نقطة تنزيل" at bounding box center [419, 242] width 356 height 26
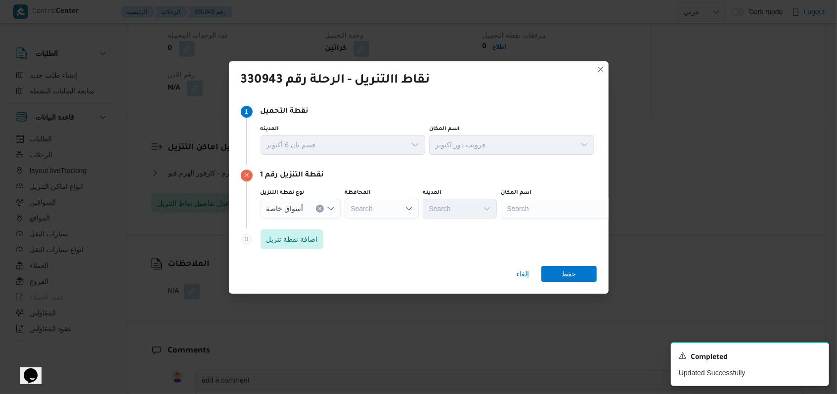
click at [346, 210] on div "Search" at bounding box center [563, 209] width 124 height 20
type input "مهد"
click at [346, 219] on span "هايبر ماركت مهد ي عرفه | Centroid FM | مدينة الأمل" at bounding box center [562, 227] width 116 height 16
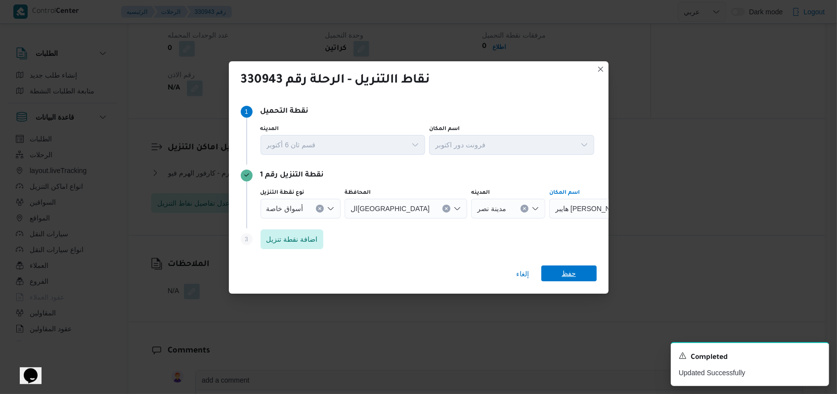
click at [346, 280] on span "حفظ" at bounding box center [569, 274] width 55 height 16
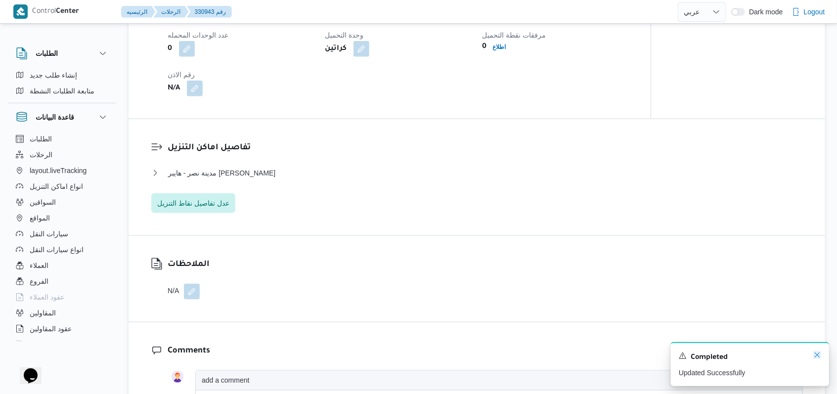
click at [346, 354] on icon "Dismiss toast" at bounding box center [818, 355] width 8 height 8
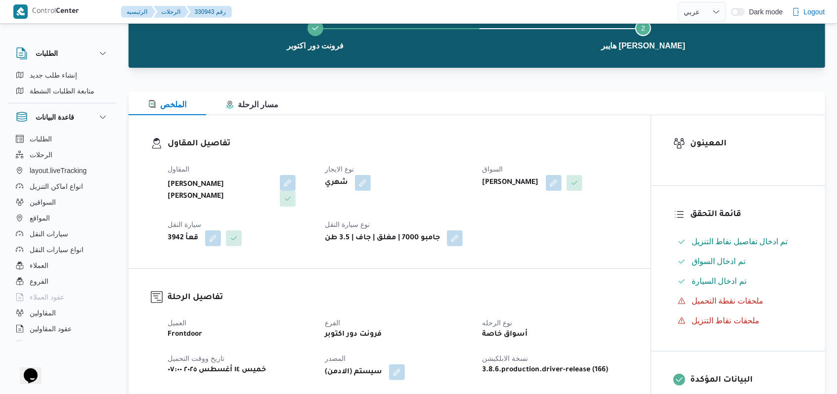
scroll to position [0, 0]
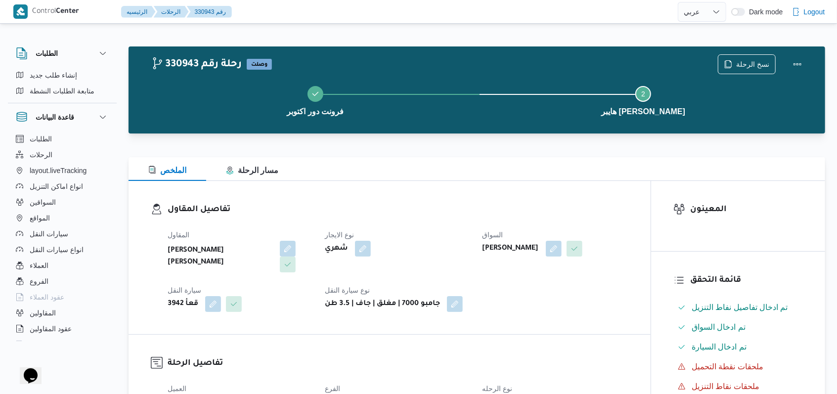
click at [346, 244] on div "شهري" at bounding box center [397, 249] width 147 height 18
select select "ar"
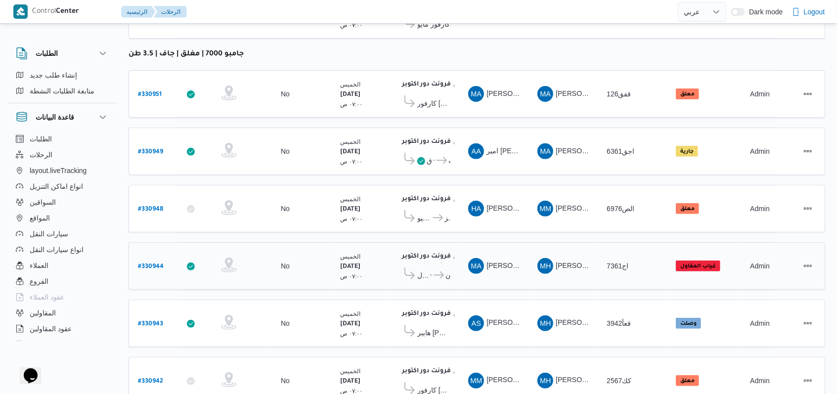
scroll to position [218, 0]
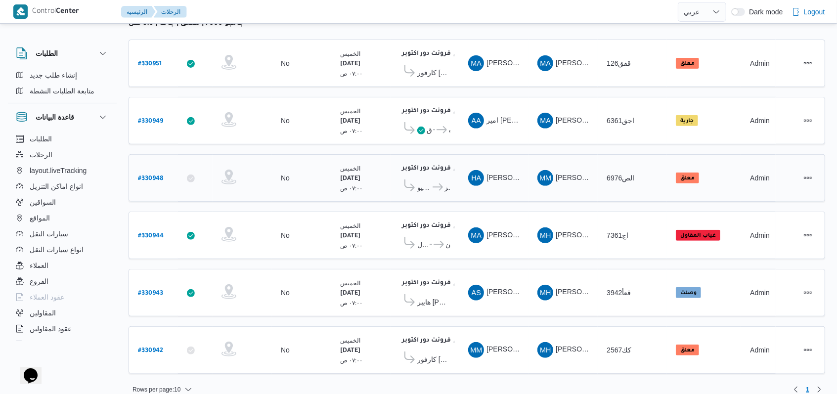
click at [154, 176] on b "# 330948" at bounding box center [150, 179] width 25 height 7
select select "ar"
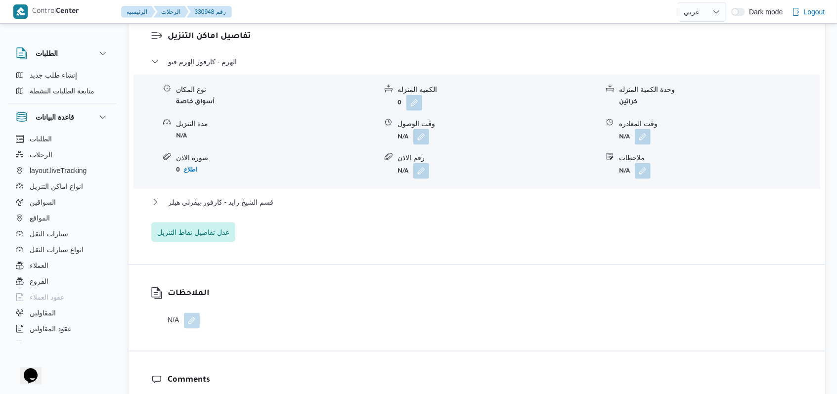
scroll to position [923, 0]
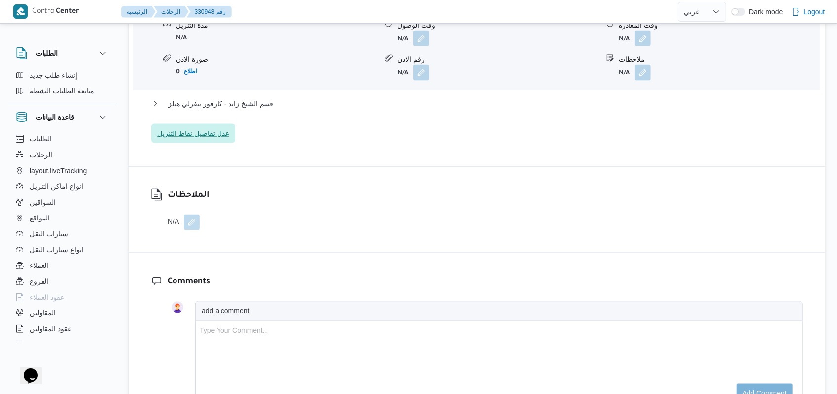
click at [198, 135] on span "عدل تفاصيل نقاط التنزيل" at bounding box center [193, 134] width 72 height 12
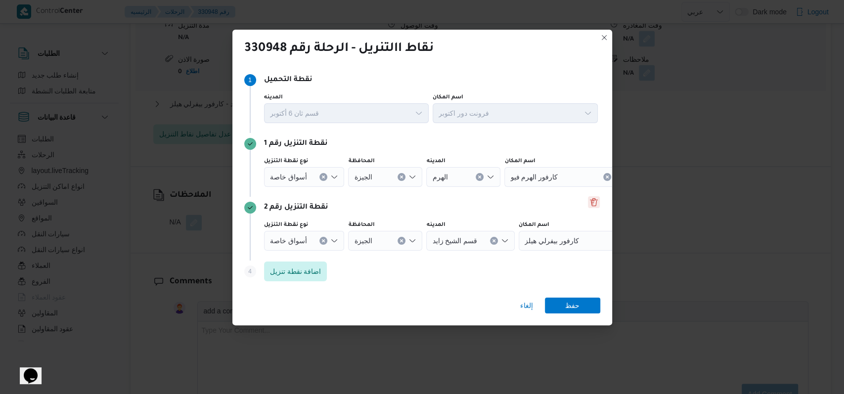
click at [346, 204] on button "Delete" at bounding box center [594, 202] width 12 height 12
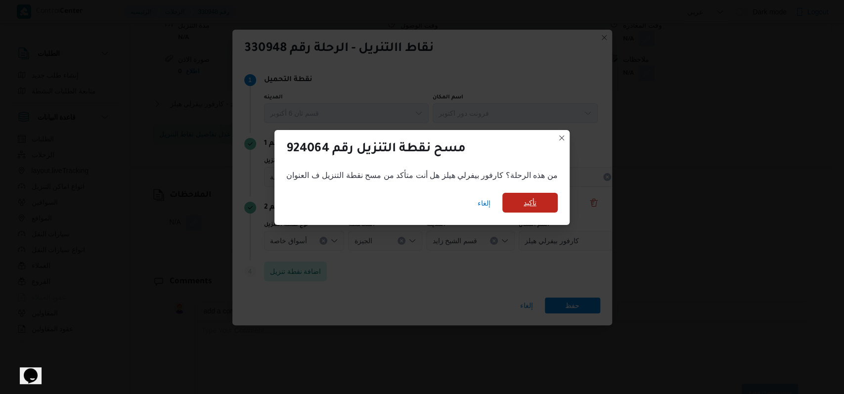
click at [346, 203] on span "تأكيد" at bounding box center [530, 203] width 55 height 20
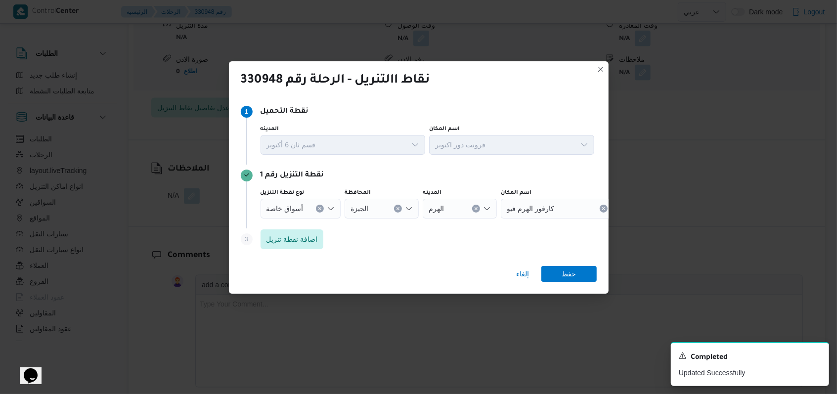
click at [317, 210] on button "Clear input" at bounding box center [320, 209] width 8 height 8
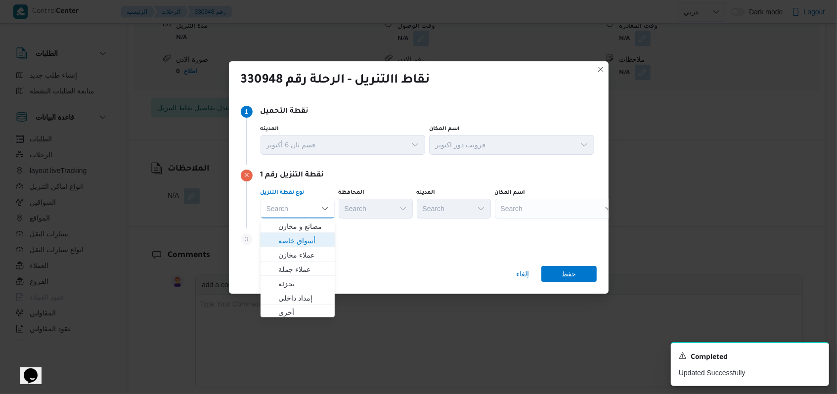
click at [306, 240] on span "أسواق خاصة" at bounding box center [303, 241] width 50 height 12
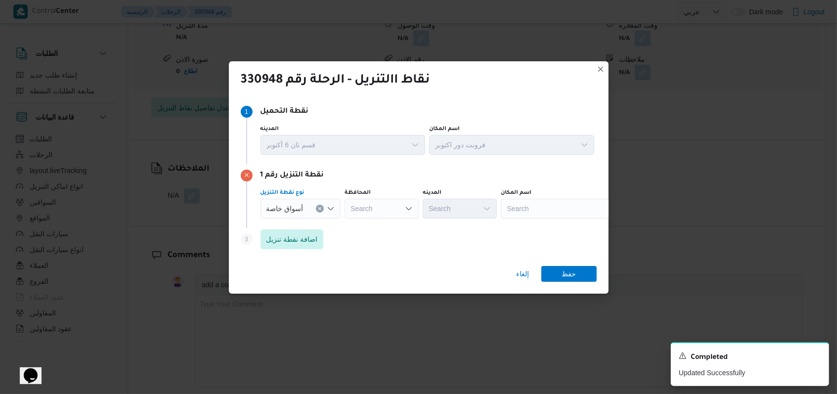
click at [346, 208] on div "Search" at bounding box center [563, 209] width 124 height 20
type input "كارفور حلو"
click at [346, 226] on span "كارفور حلو ان | كارفور حلوان | null" at bounding box center [568, 227] width 100 height 12
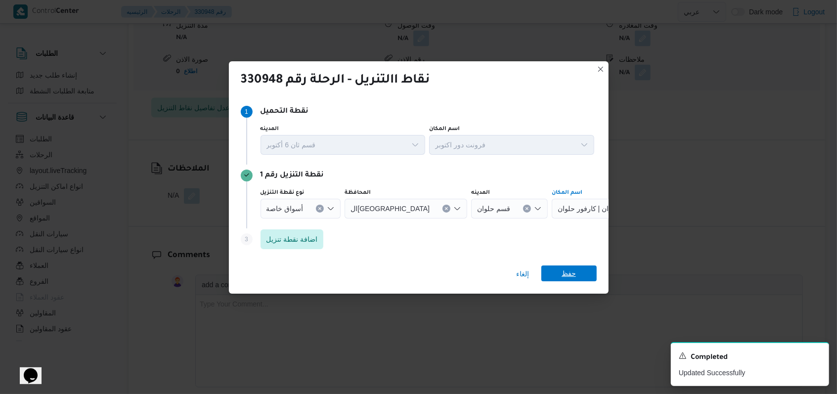
click at [346, 278] on span "حفظ" at bounding box center [569, 274] width 14 height 16
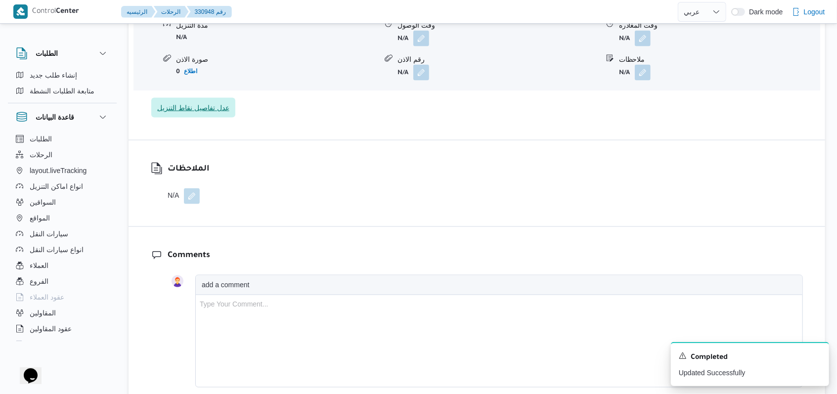
scroll to position [791, 0]
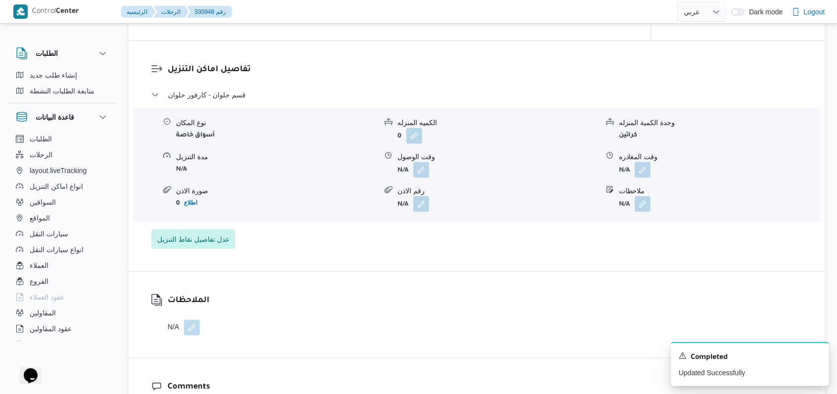
select select "ar"
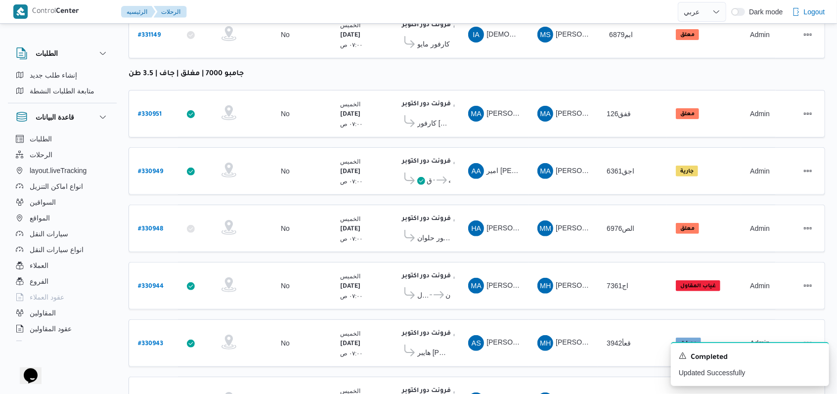
scroll to position [218, 0]
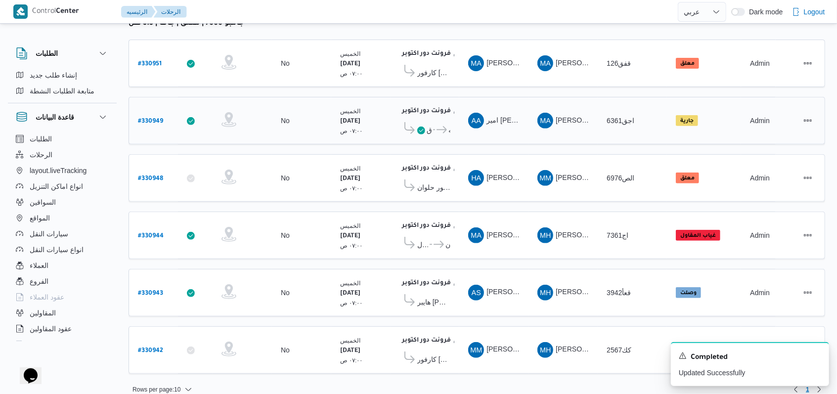
click at [157, 119] on b "# 330949" at bounding box center [150, 121] width 25 height 7
select select "ar"
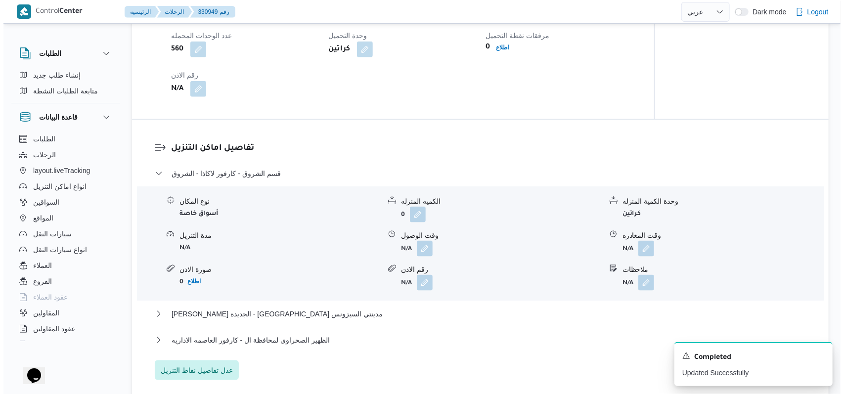
scroll to position [725, 0]
click at [214, 354] on span "عدل تفاصيل نقاط التنزيل" at bounding box center [193, 370] width 72 height 12
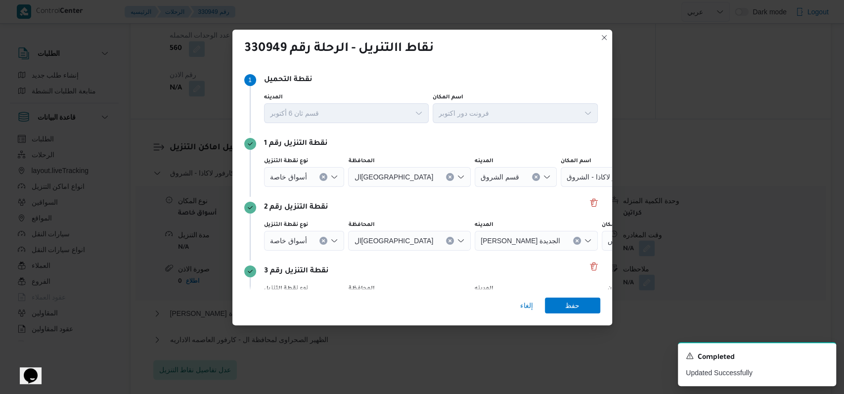
scroll to position [64, 0]
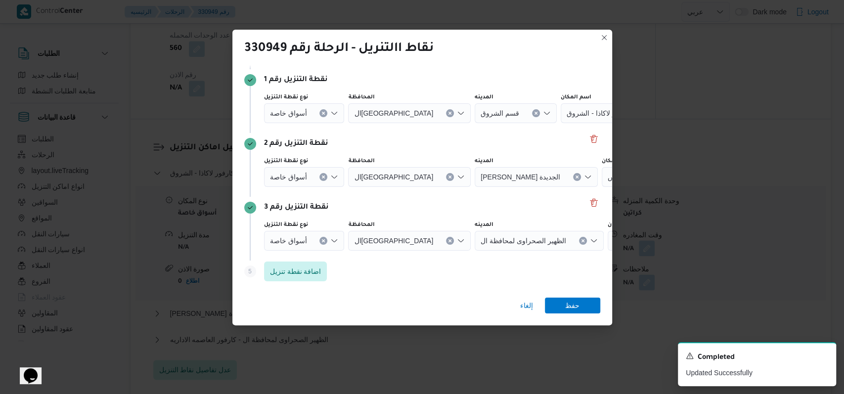
click at [312, 121] on div at bounding box center [311, 113] width 5 height 16
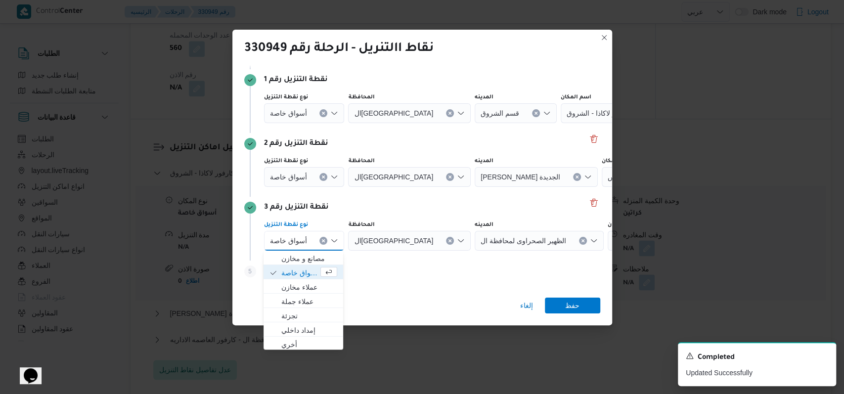
click at [346, 208] on div "نقطة التنزيل رقم 3" at bounding box center [422, 208] width 356 height 12
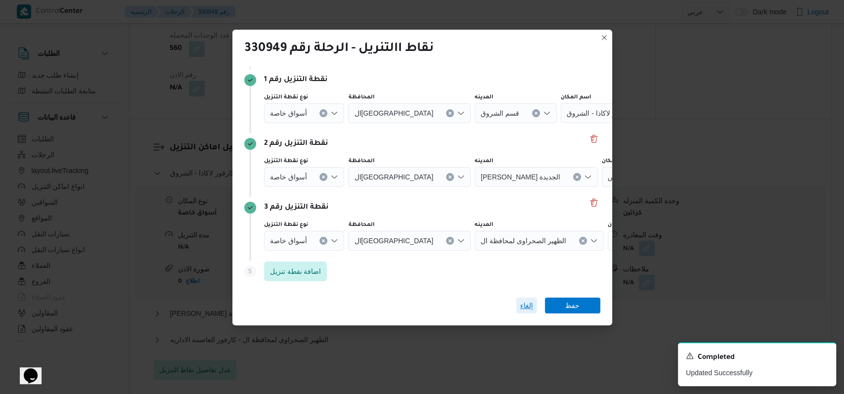
click at [346, 303] on span "إلغاء" at bounding box center [526, 306] width 21 height 16
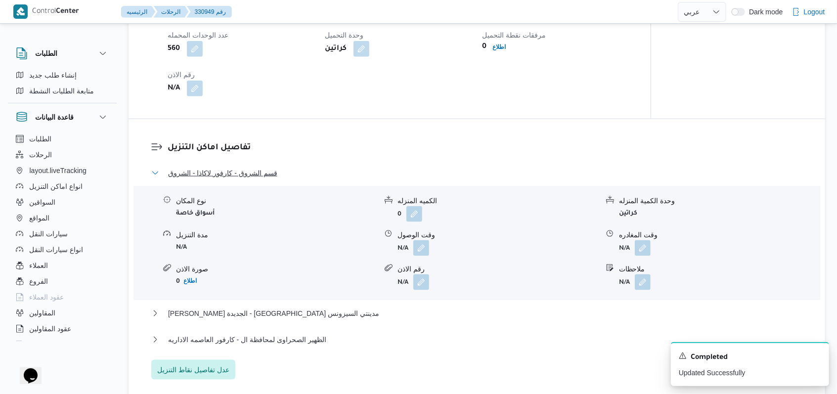
click at [255, 173] on span "قسم الشروق - كارفور لاكاذا - الشروق" at bounding box center [222, 173] width 109 height 12
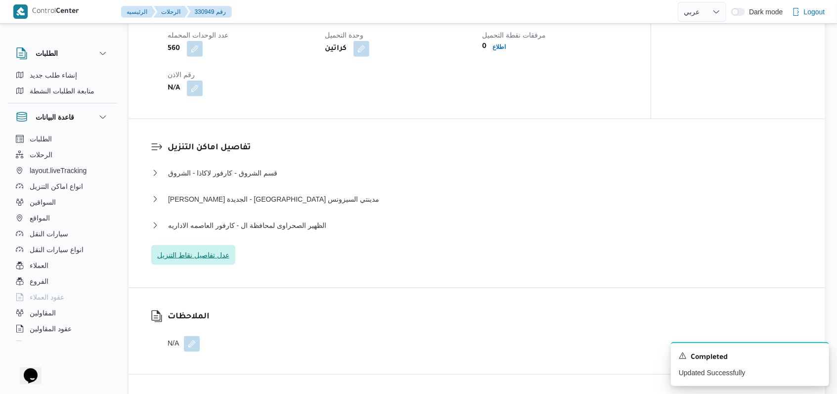
click at [201, 259] on span "عدل تفاصيل نقاط التنزيل" at bounding box center [193, 255] width 72 height 12
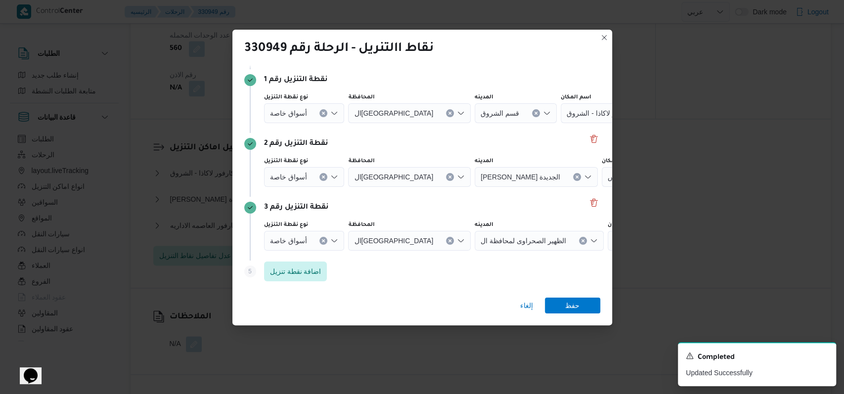
click at [306, 113] on div "أسواق خاصة" at bounding box center [304, 113] width 81 height 20
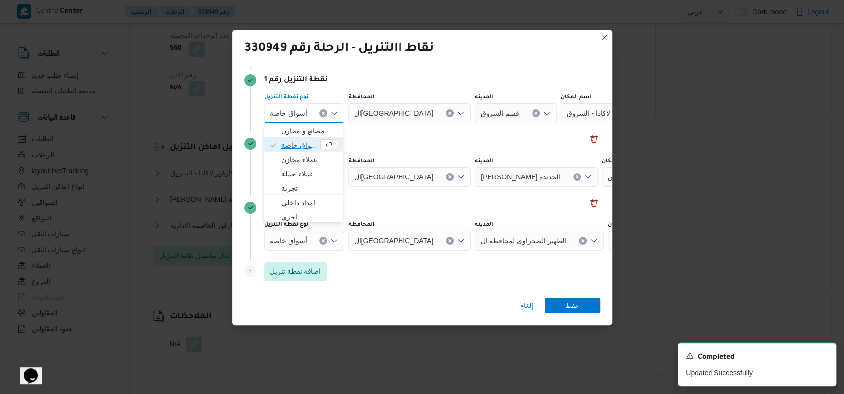
click at [305, 143] on span "أسواق خاصة" at bounding box center [299, 145] width 37 height 12
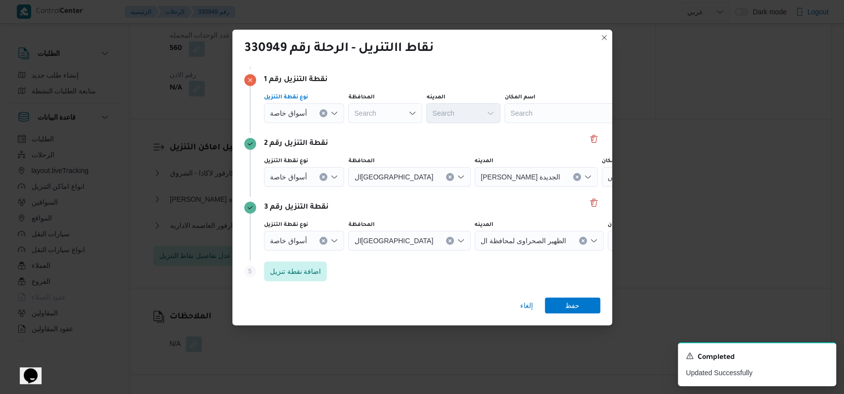
click at [346, 117] on div "Search" at bounding box center [567, 113] width 124 height 20
type input "كارفور العاص"
click at [346, 129] on span "كارفور العاص مه الاداريه | كارفور ماركت Carrefour market | null" at bounding box center [571, 131] width 100 height 12
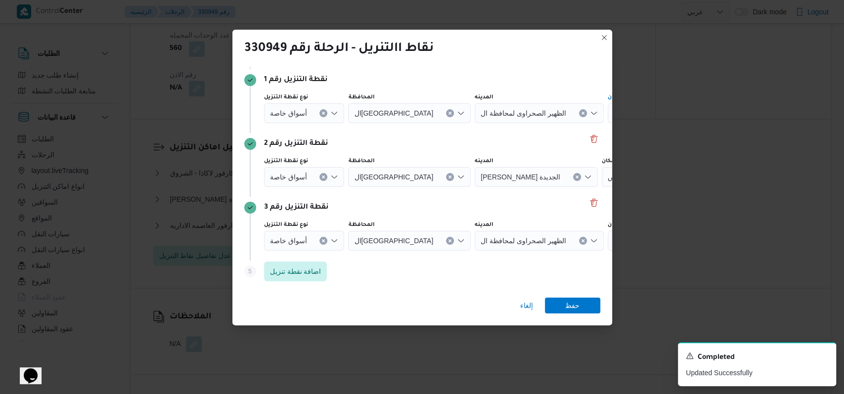
click at [322, 115] on icon "Clear input" at bounding box center [324, 113] width 4 height 4
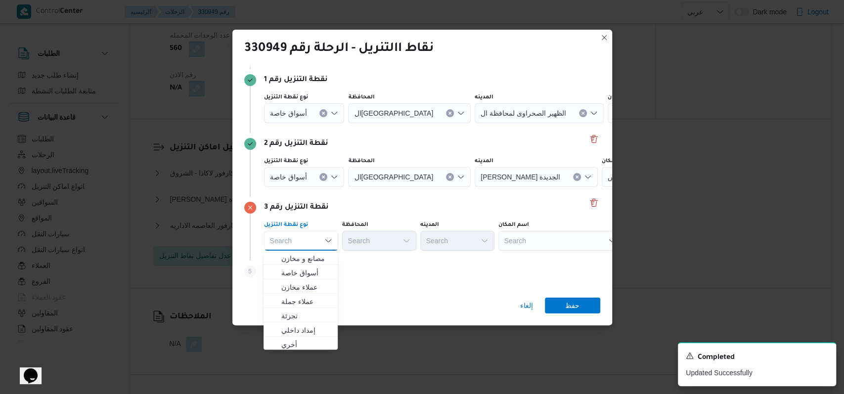
click at [346, 123] on div "Search" at bounding box center [670, 113] width 124 height 20
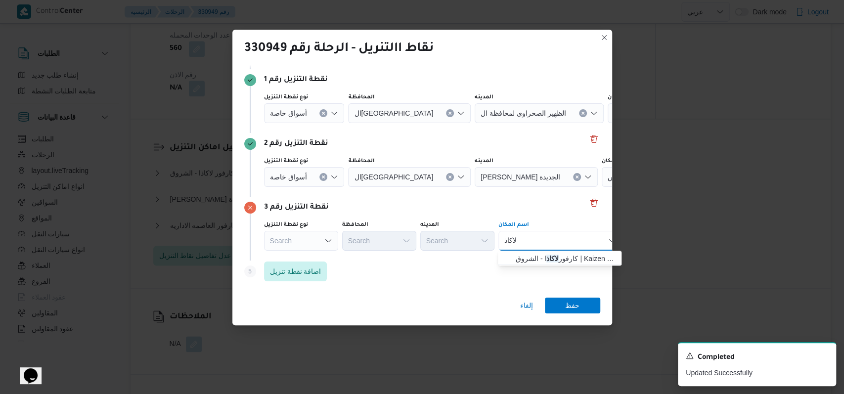
type input "لاكاذ"
click at [346, 262] on span "كارفور لاكاذ ا - الشروق | Kaizen Hyper Market - كايزن هايبر ماركت | null" at bounding box center [566, 259] width 100 height 12
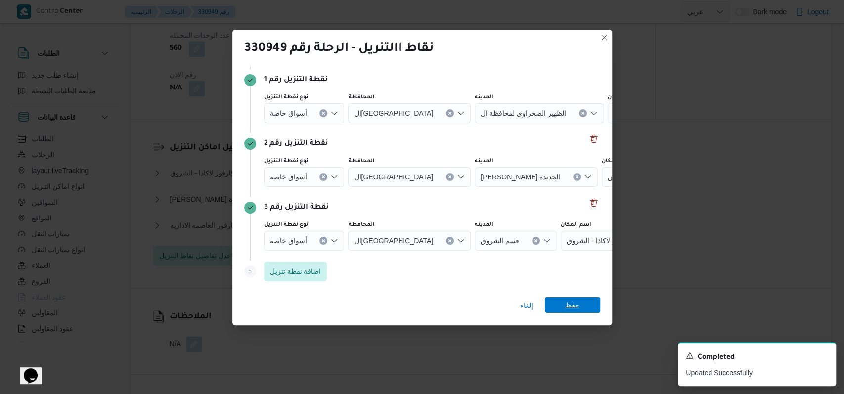
click at [346, 303] on span "حفظ" at bounding box center [572, 305] width 14 height 16
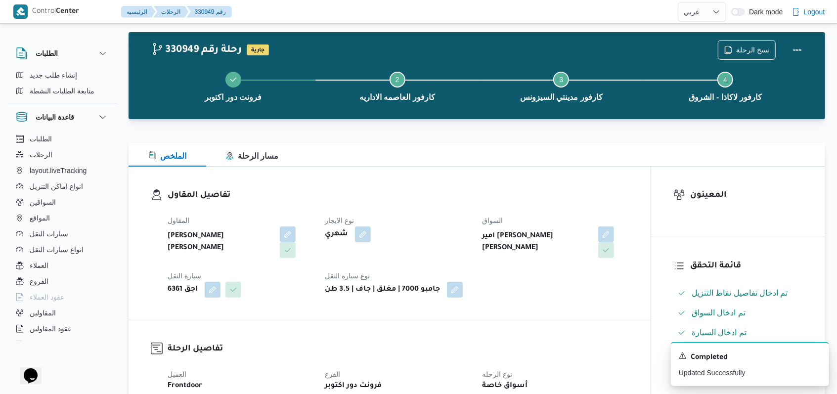
scroll to position [0, 0]
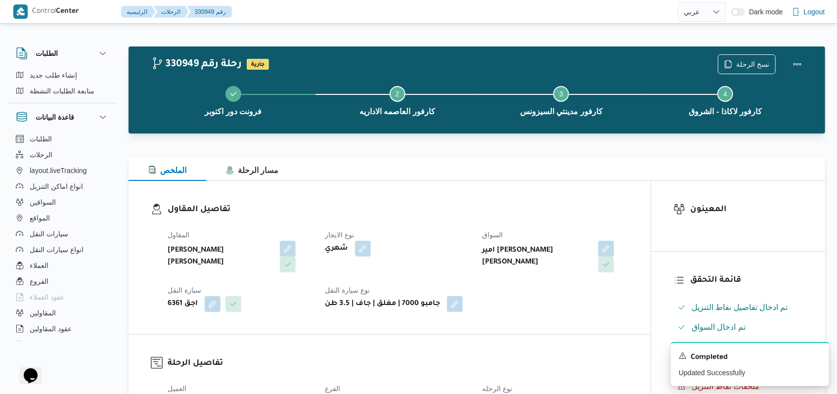
click at [346, 264] on div "نوع الايجار شهري" at bounding box center [397, 251] width 145 height 44
select select "ar"
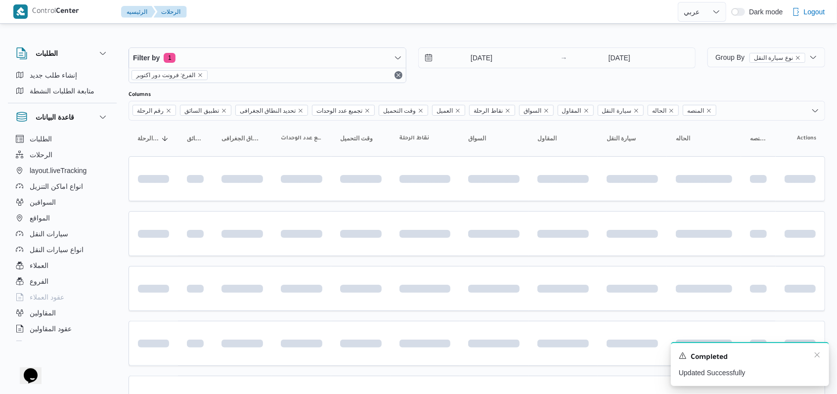
scroll to position [167, 0]
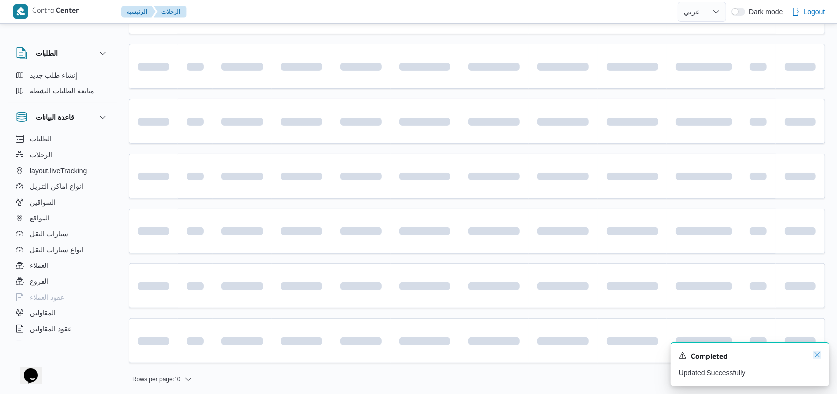
click at [346, 354] on icon "Dismiss toast" at bounding box center [818, 355] width 8 height 8
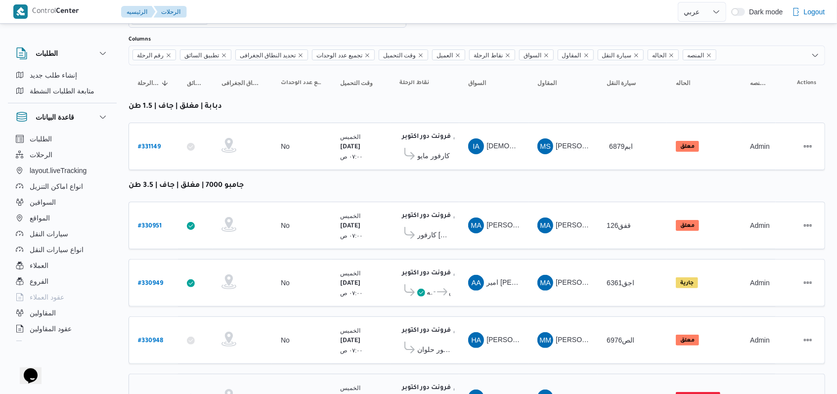
scroll to position [0, 0]
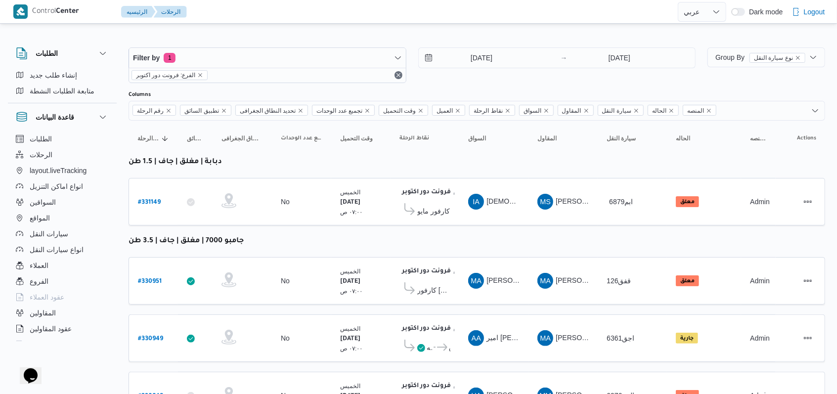
click at [346, 77] on div "14/8/2025 → 14/8/2025" at bounding box center [557, 65] width 278 height 36
click at [346, 49] on input "14/8/2025" at bounding box center [475, 58] width 112 height 20
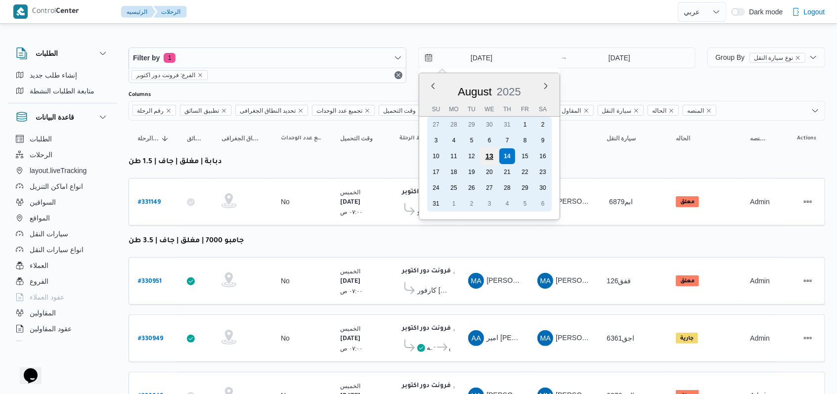
click at [346, 150] on div "13" at bounding box center [489, 156] width 19 height 19
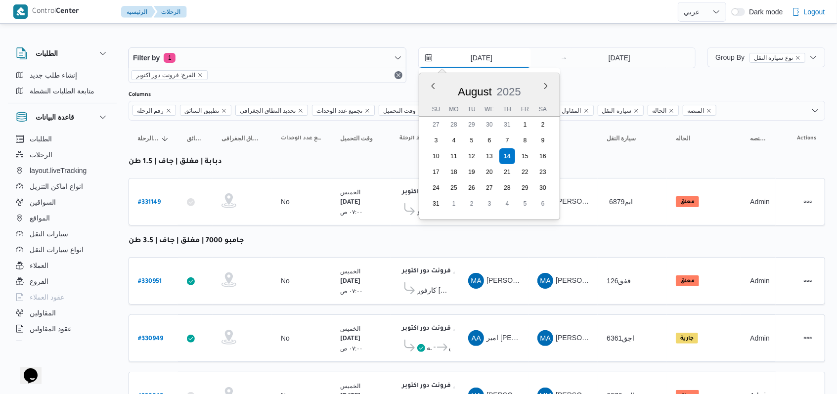
type input "13/8/2025"
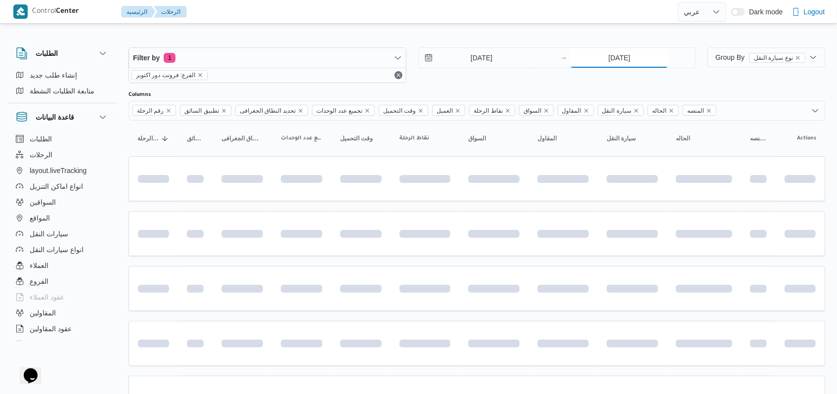
click at [346, 58] on input "14/8/2025" at bounding box center [619, 58] width 98 height 20
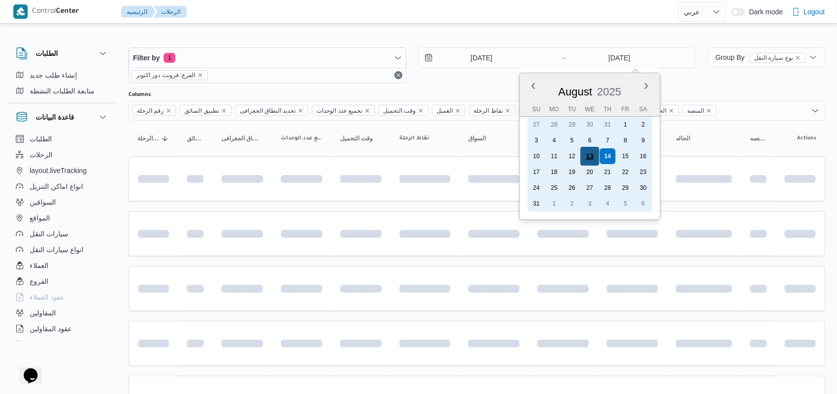
click at [346, 156] on div "13" at bounding box center [590, 156] width 19 height 19
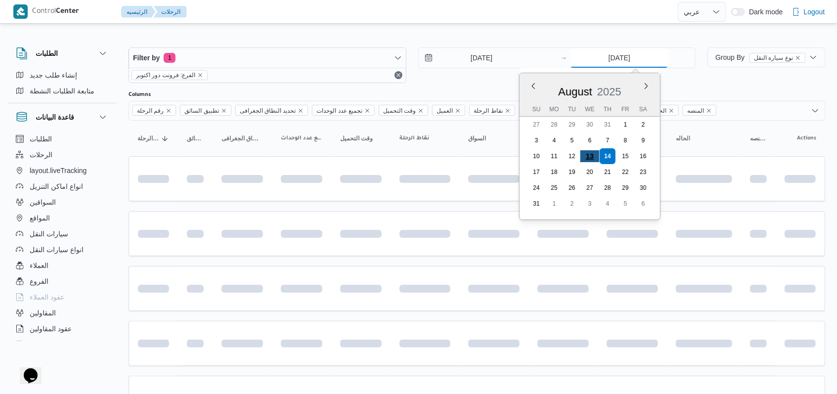
type input "13/8/2025"
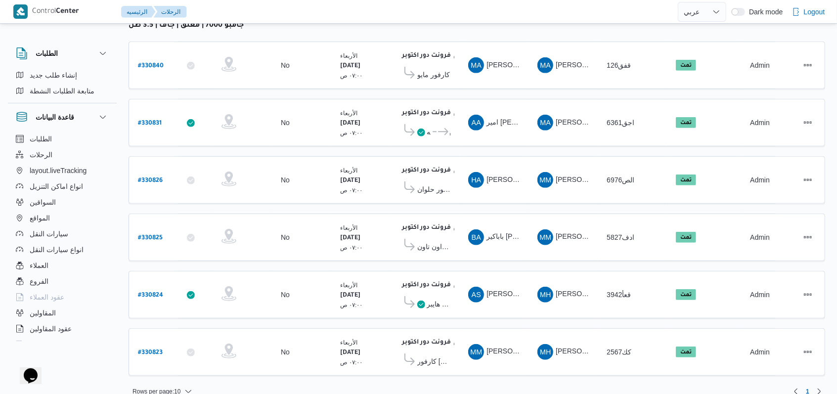
scroll to position [9, 0]
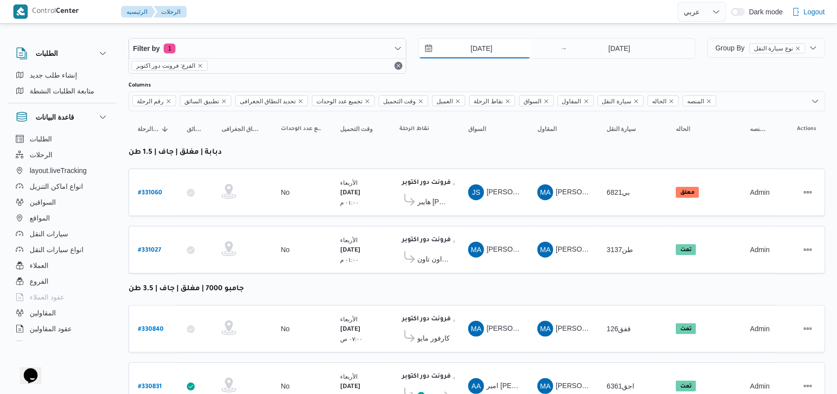
click at [346, 54] on input "13/8/2025" at bounding box center [475, 49] width 112 height 20
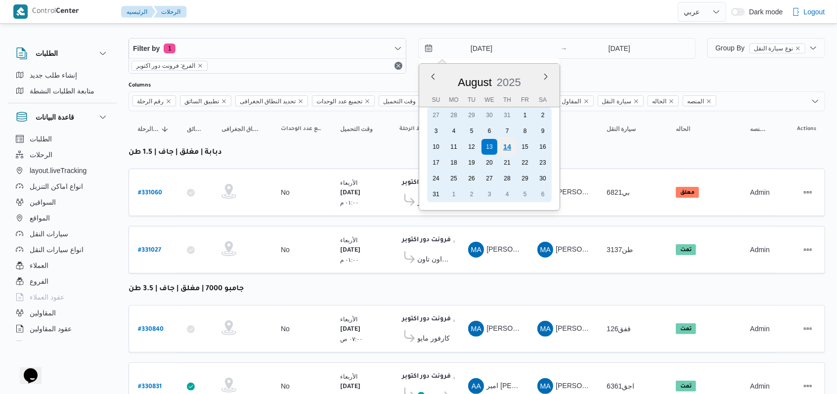
click at [346, 148] on div "14" at bounding box center [507, 147] width 19 height 19
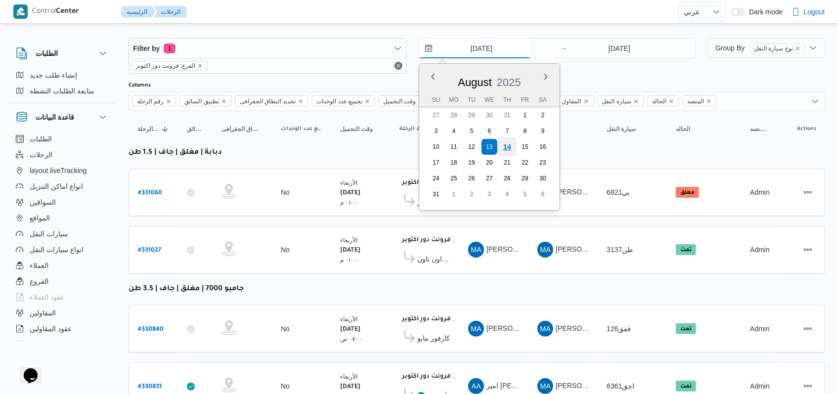
type input "14/8/2025"
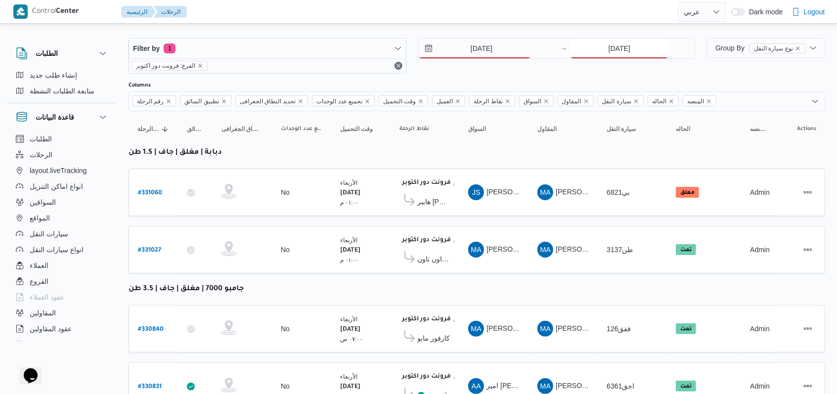
click at [346, 51] on input "13/8/2025" at bounding box center [619, 49] width 98 height 20
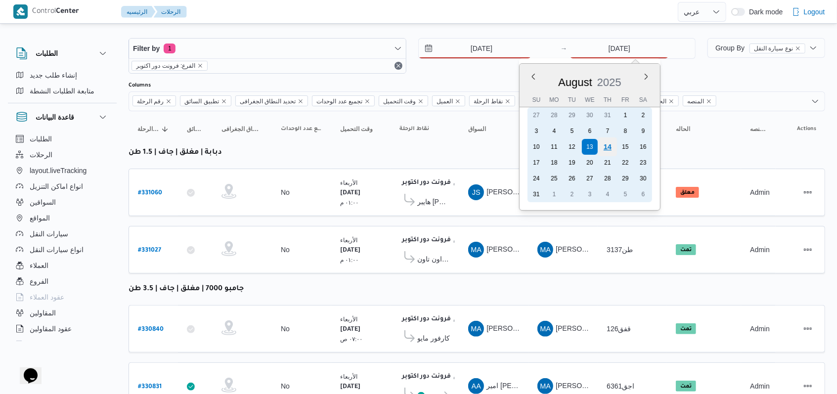
click at [346, 145] on div "14" at bounding box center [607, 147] width 19 height 19
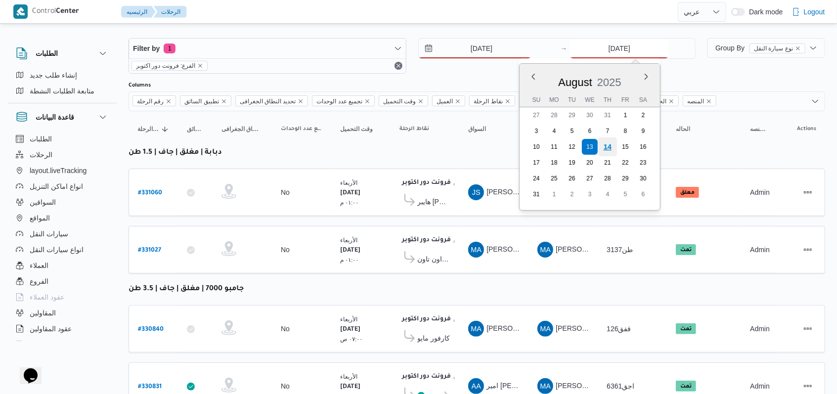
type input "14/8/2025"
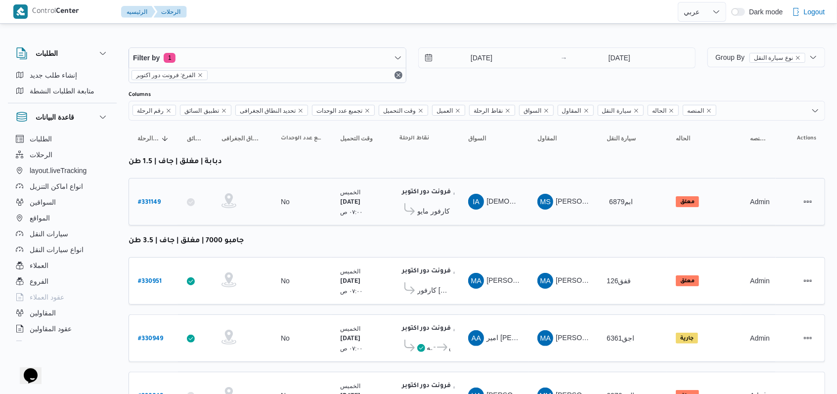
click at [150, 199] on b "# 331149" at bounding box center [149, 202] width 23 height 7
select select "ar"
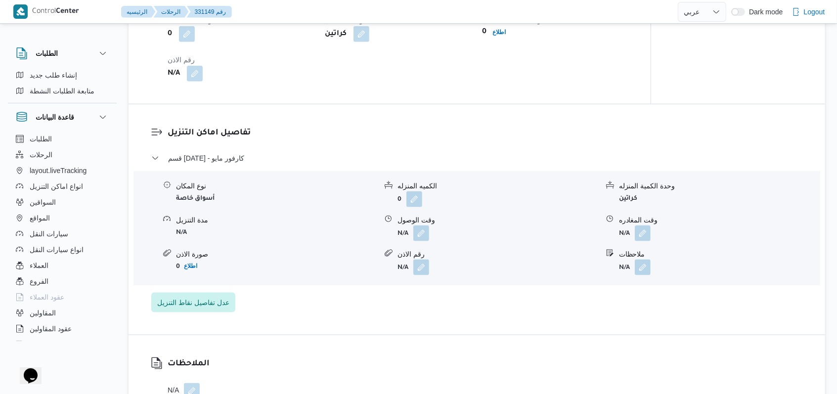
scroll to position [725, 0]
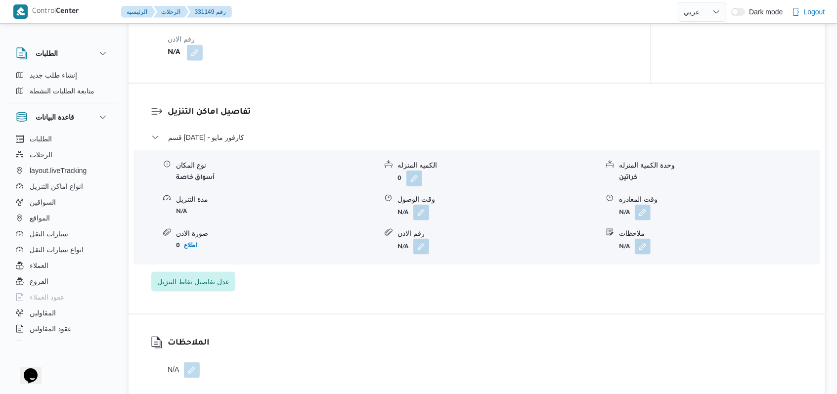
select select "ar"
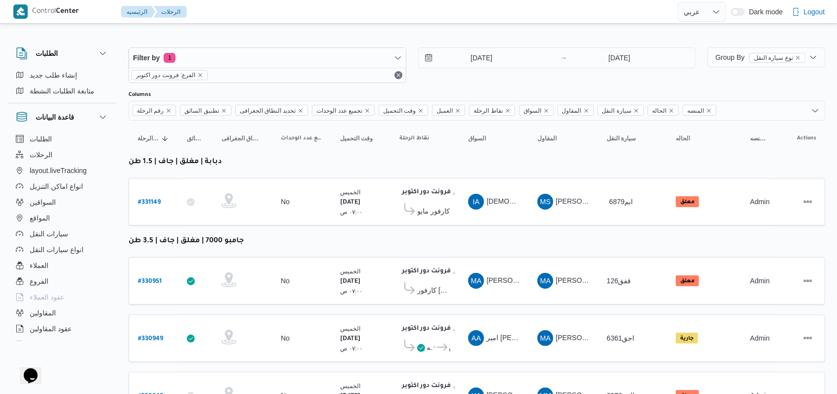
click at [346, 238] on table "رقم الرحلة Click to sort in ascending order تطبيق السائق Click to sort in ascen…" at bounding box center [477, 361] width 697 height 481
click at [346, 76] on div "14/8/2025 → 14/8/2025" at bounding box center [557, 65] width 278 height 36
click at [346, 78] on div "14/8/2025 → 14/8/2025" at bounding box center [557, 65] width 278 height 36
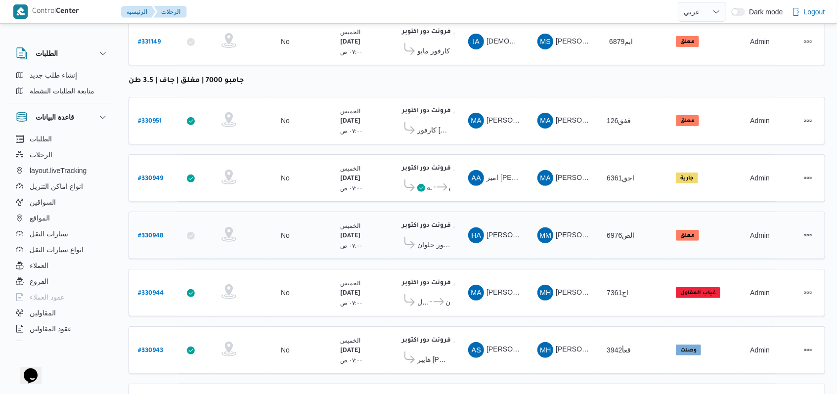
scroll to position [218, 0]
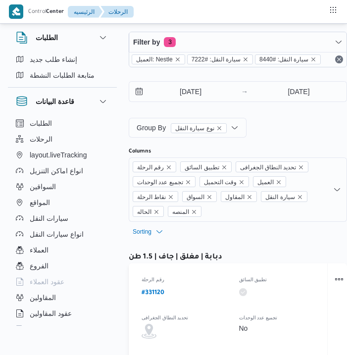
select select "ar"
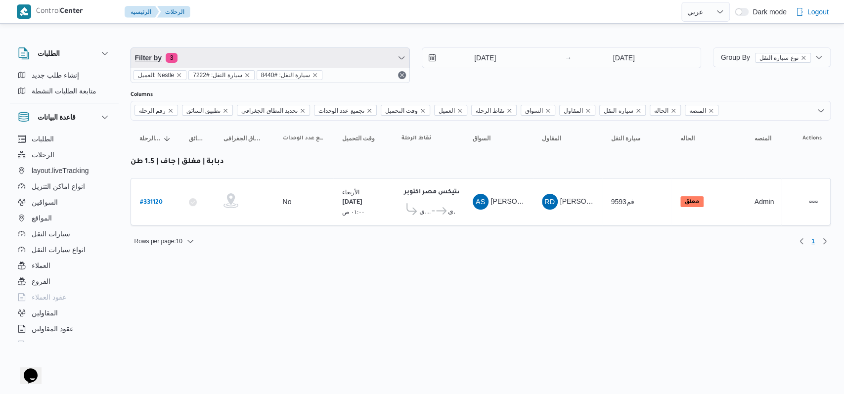
click at [247, 62] on span "Filter by 3" at bounding box center [270, 58] width 278 height 20
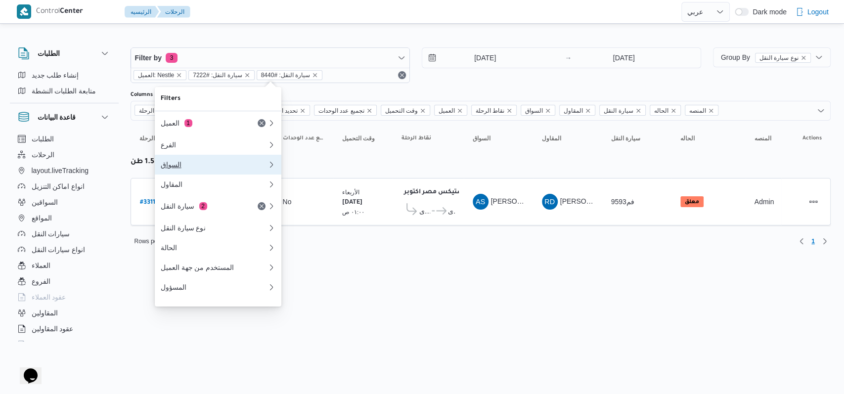
click at [210, 165] on div "السواق" at bounding box center [214, 165] width 107 height 8
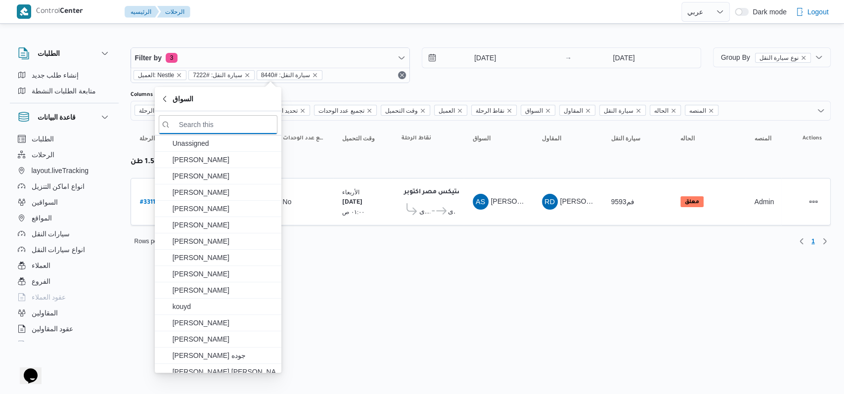
paste input "مهدى احمد عيسى احمد"
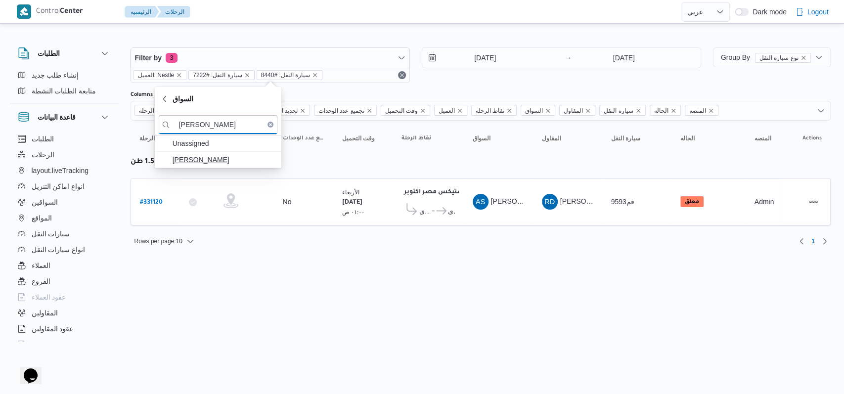
type input "مهدى احمد عيسى احمد"
click at [230, 155] on span "مهدى احمد عيسى احمد" at bounding box center [224, 160] width 103 height 12
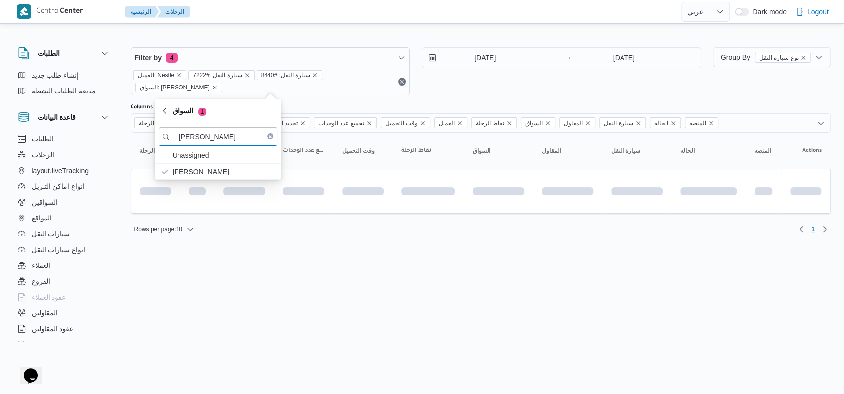
click at [313, 247] on html "Control Center الرئيسيه الرحلات English عربي Dark mode Logout الطلبات إنشاء طلب…" at bounding box center [422, 197] width 844 height 394
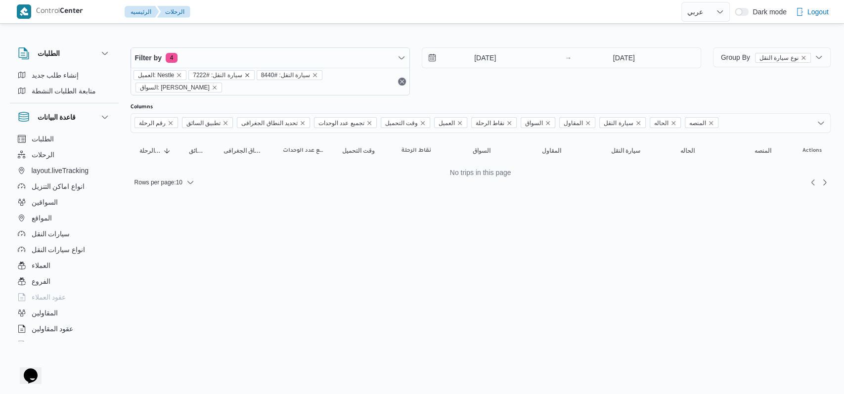
click at [244, 75] on icon "remove selected entity" at bounding box center [247, 75] width 6 height 6
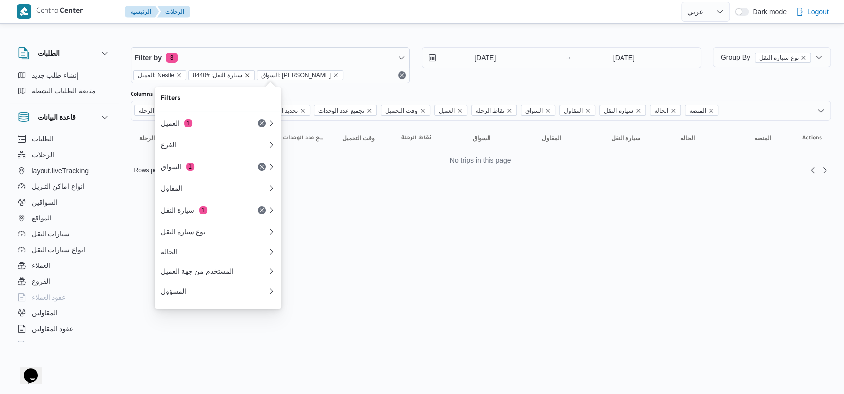
click at [245, 75] on icon "remove selected entity" at bounding box center [247, 75] width 4 height 4
click at [177, 74] on icon "remove selected entity" at bounding box center [179, 75] width 6 height 6
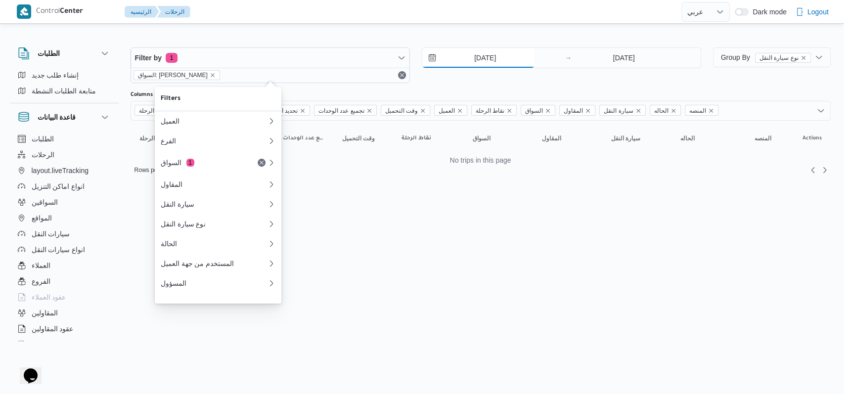
click at [346, 64] on input "13/8/2025" at bounding box center [478, 58] width 112 height 20
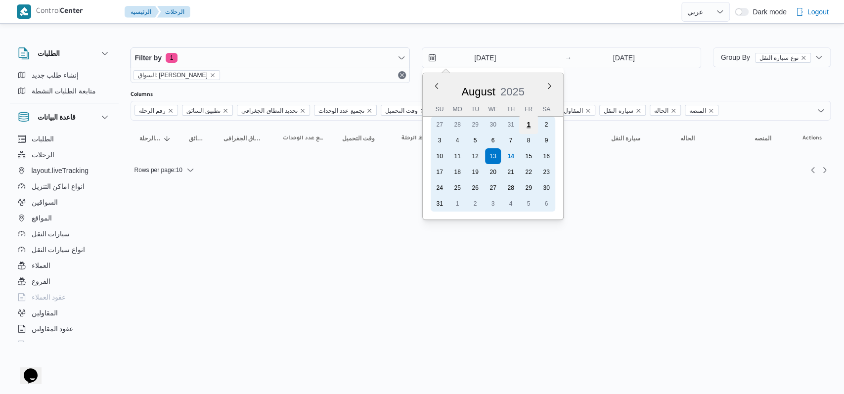
click at [346, 126] on div "1" at bounding box center [528, 124] width 19 height 19
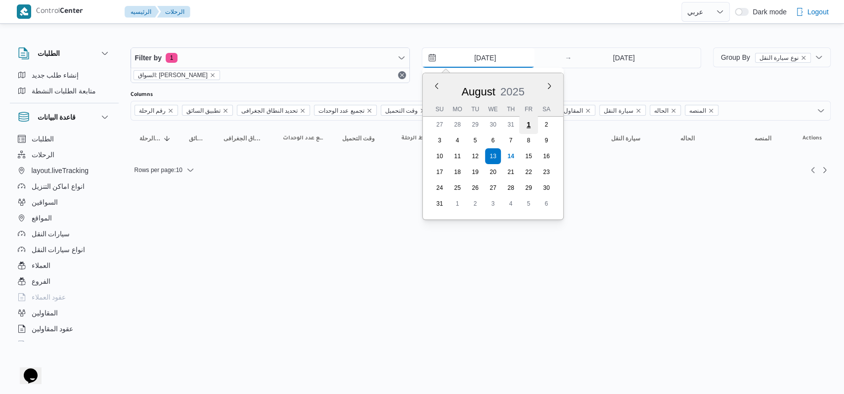
type input "1/8/2025"
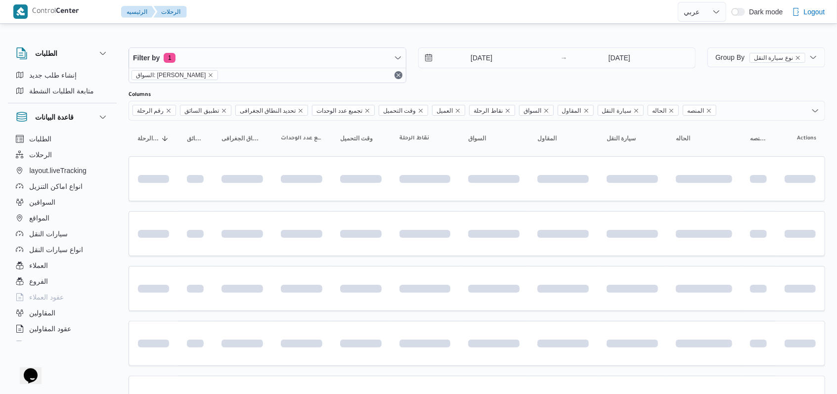
click at [346, 81] on div "1/8/2025 → 13/8/2025" at bounding box center [557, 65] width 278 height 36
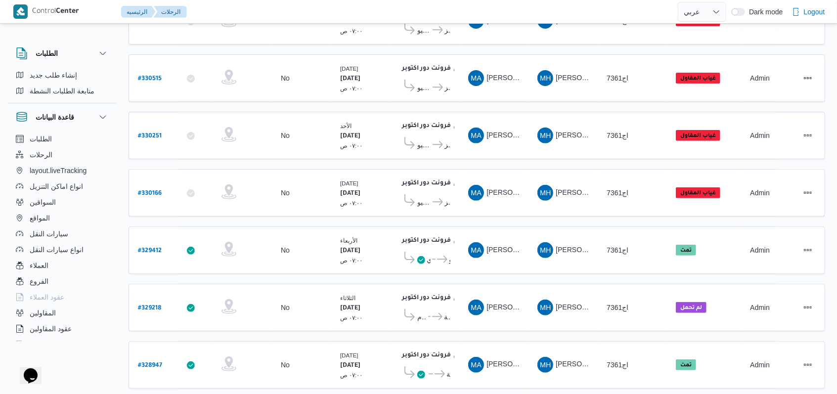
scroll to position [176, 0]
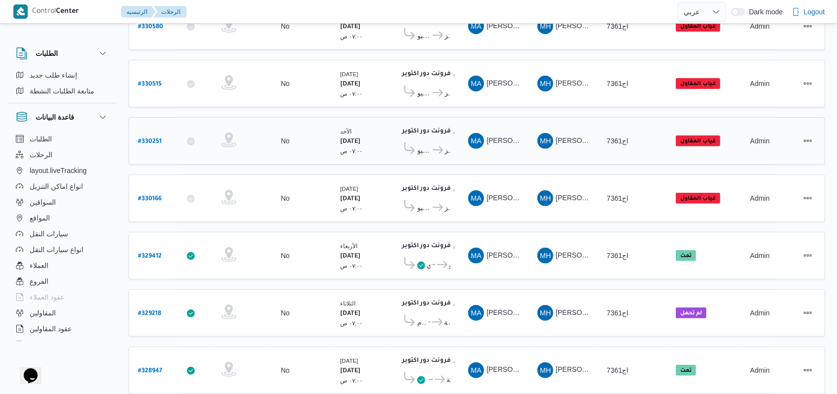
click at [346, 140] on span "اج7361" at bounding box center [619, 141] width 24 height 12
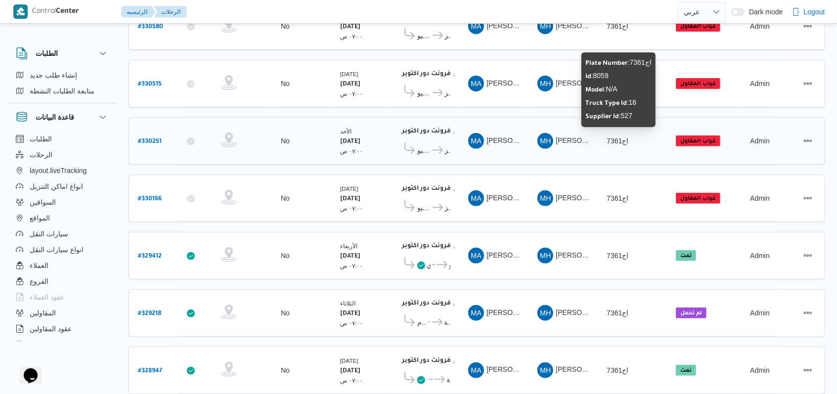
click at [346, 140] on span "اج7361" at bounding box center [618, 141] width 22 height 8
copy tr "اج7361 الحاله"
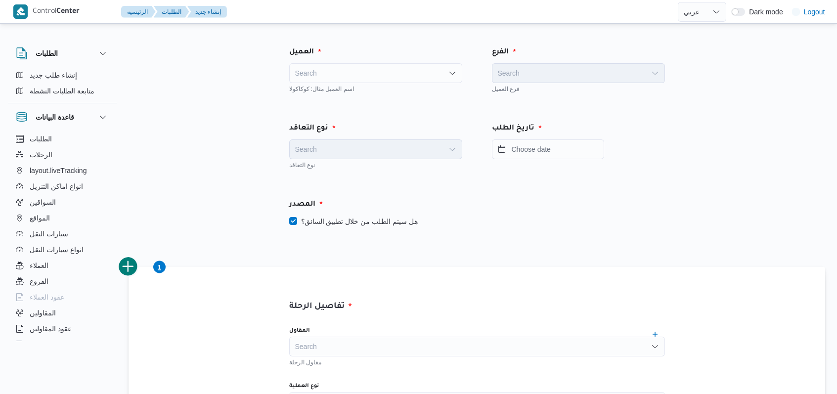
select select "ar"
click at [343, 73] on div "Search" at bounding box center [375, 73] width 173 height 20
type input "fro"
click at [347, 89] on span "Fro ntdoor" at bounding box center [381, 91] width 149 height 12
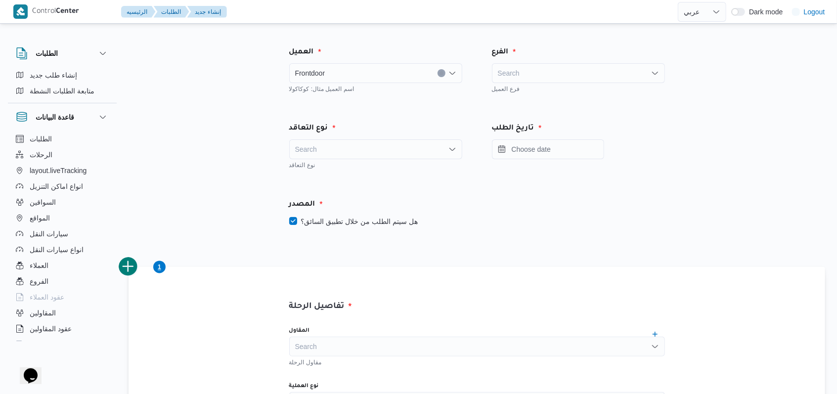
click at [550, 72] on div "Search" at bounding box center [578, 73] width 173 height 20
type input "f"
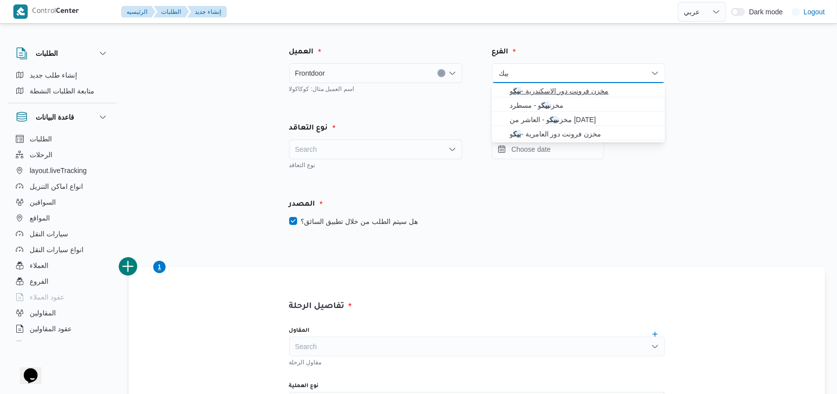
type input "بيك"
click at [551, 89] on span "مخزن فرونت دور الاسكندرية - بيك و" at bounding box center [584, 91] width 149 height 12
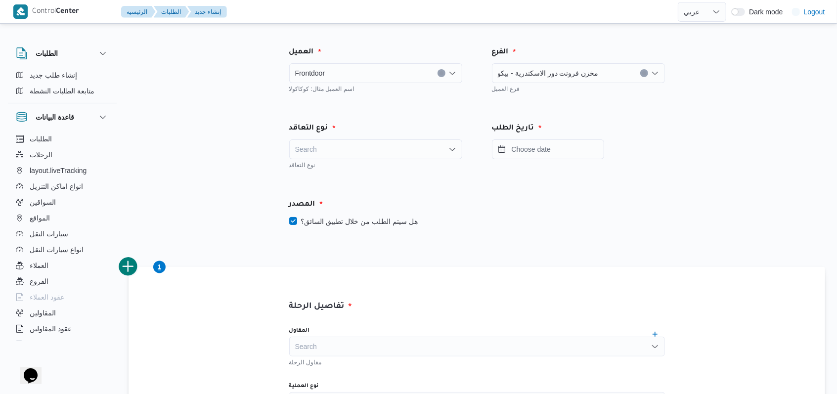
click at [382, 153] on div "Search" at bounding box center [375, 149] width 173 height 20
click at [368, 183] on span "On Demand" at bounding box center [381, 182] width 149 height 12
click at [369, 223] on label "هل سيتم الطلب من خلال تطبيق السائق؟" at bounding box center [353, 222] width 129 height 12
checkbox input "false"
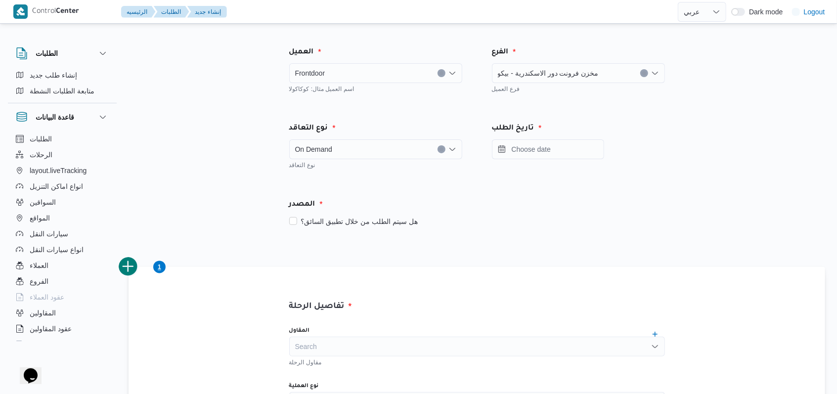
click at [560, 138] on div "تاريخ الطلب" at bounding box center [578, 129] width 185 height 24
click at [560, 152] on input "Press the down key to open a popover containing a calendar." at bounding box center [548, 149] width 112 height 20
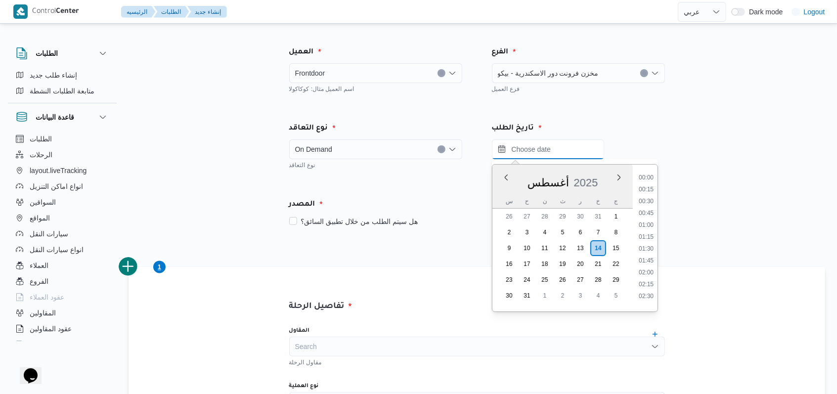
scroll to position [430, 0]
click at [653, 176] on li "09:00" at bounding box center [646, 175] width 23 height 10
type input "[DATE] ٠٩:٠٠"
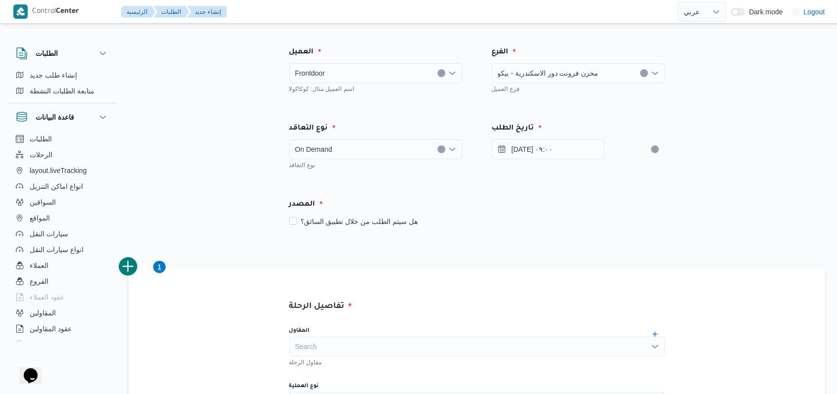
click at [550, 198] on div "المصدر" at bounding box center [477, 205] width 388 height 24
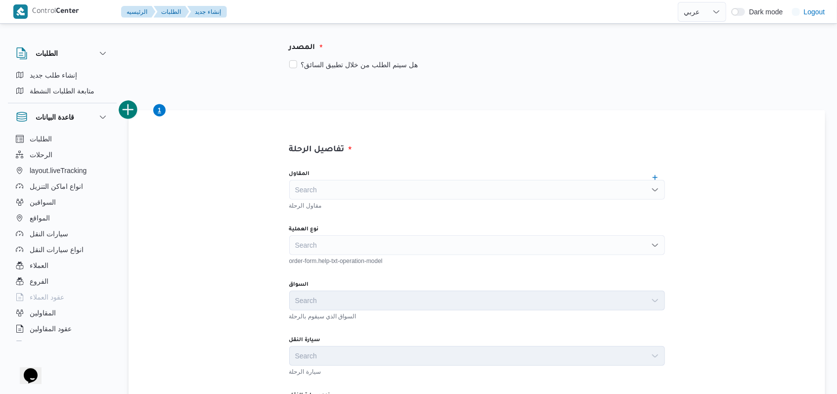
scroll to position [198, 0]
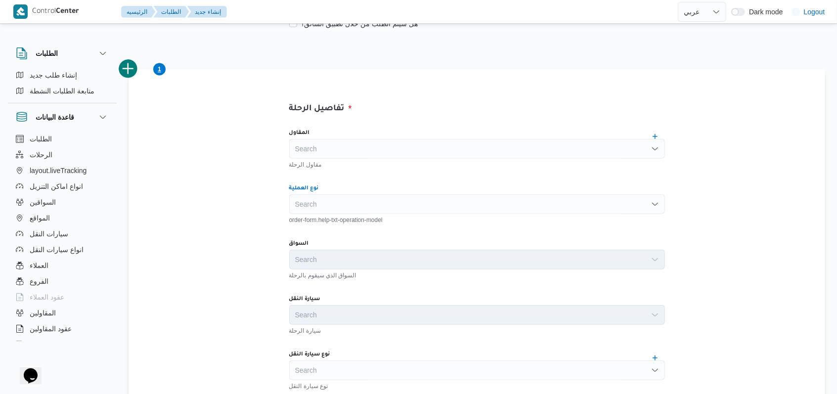
click at [370, 208] on div "Search" at bounding box center [477, 204] width 376 height 20
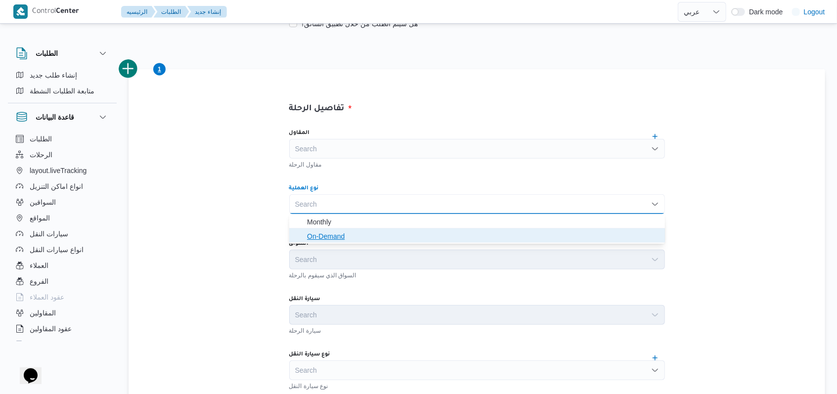
click at [357, 240] on span "On-Demand" at bounding box center [483, 236] width 352 height 12
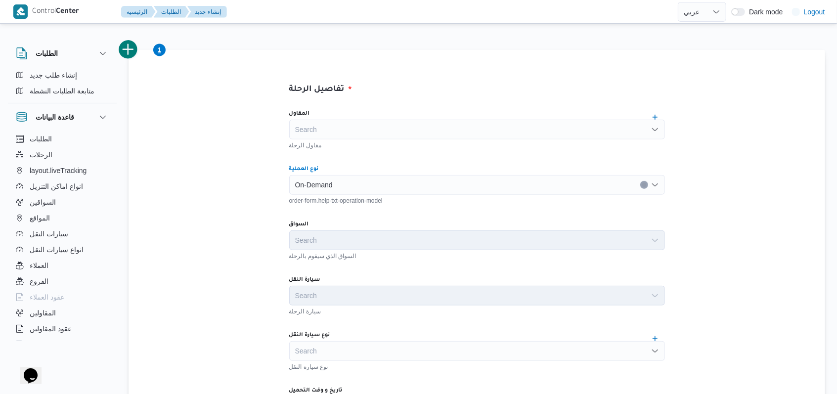
scroll to position [264, 0]
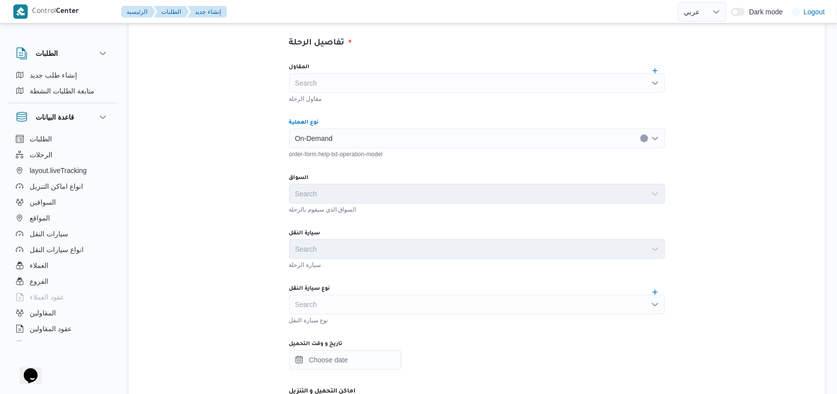
click at [364, 302] on div "Search" at bounding box center [477, 305] width 376 height 20
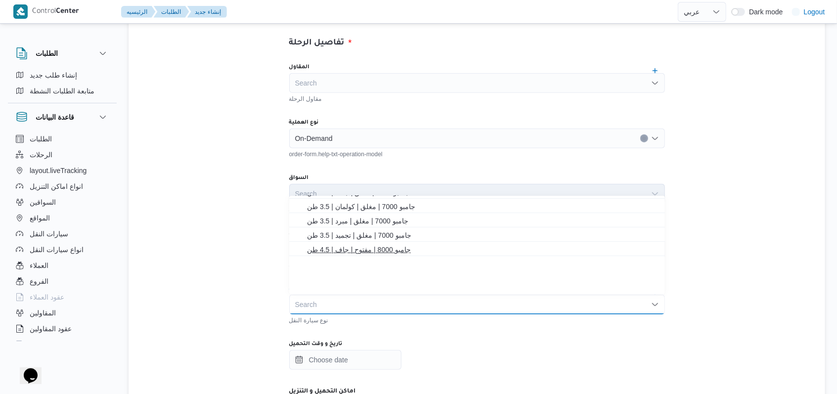
scroll to position [132, 0]
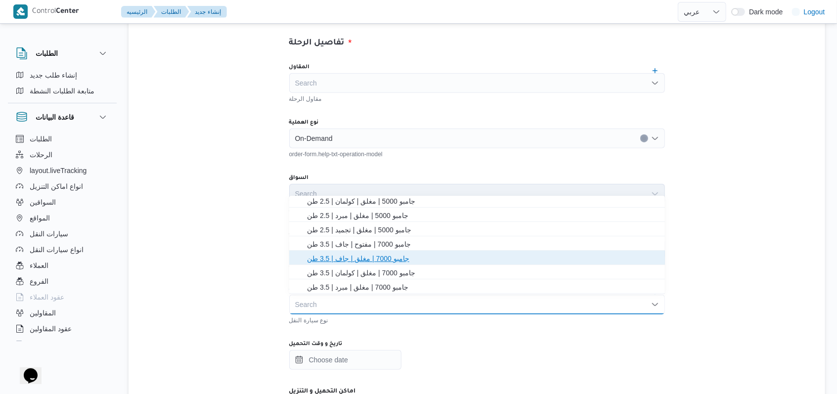
click at [378, 257] on span "جامبو 7000 | مغلق | جاف | 3.5 طن" at bounding box center [483, 259] width 352 height 12
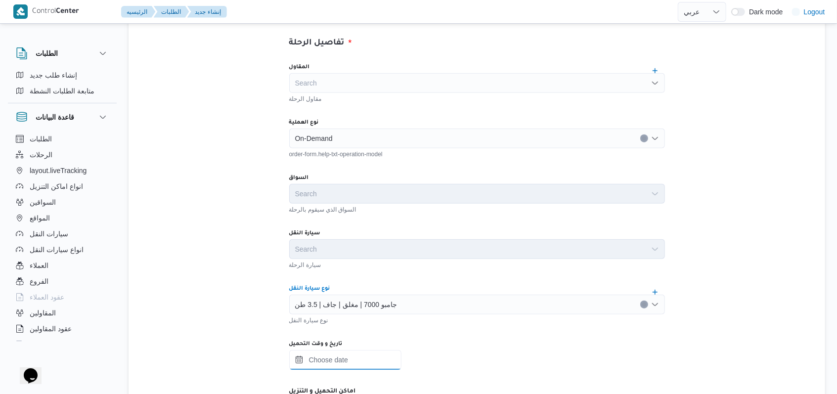
click at [370, 357] on input "تاريخ و وقت التحميل" at bounding box center [345, 360] width 112 height 20
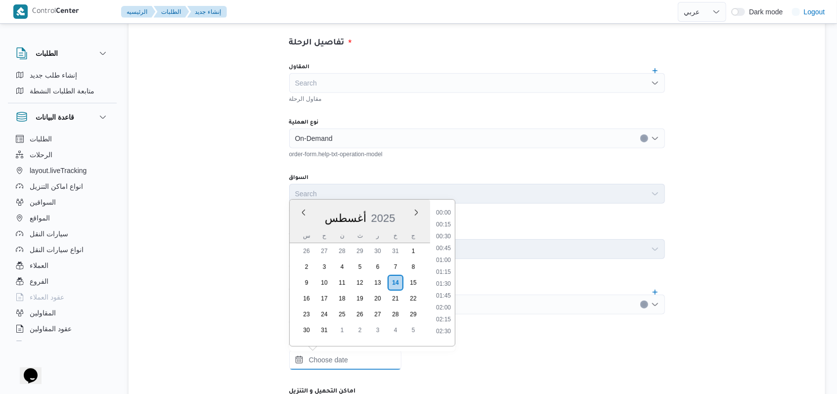
scroll to position [431, 0]
click at [440, 210] on li "09:00" at bounding box center [443, 209] width 23 height 10
type input "[DATE] ٠٩:٠٠"
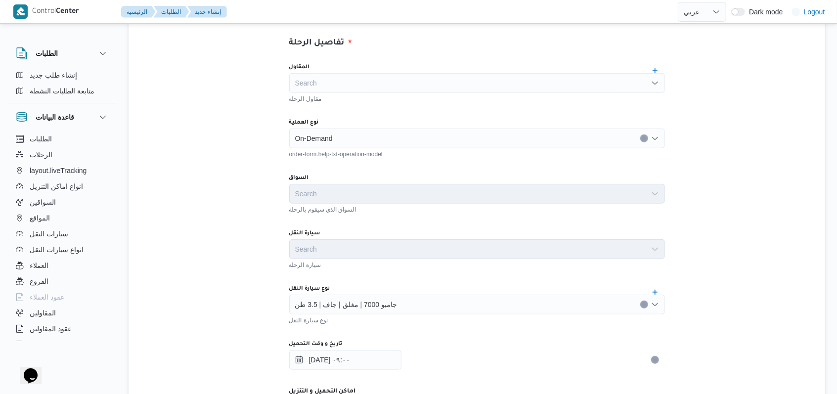
click at [434, 220] on div "المقاول Search مقاول الرحلة نوع العملية On-Demand order-form.help-txt-operation…" at bounding box center [477, 275] width 392 height 440
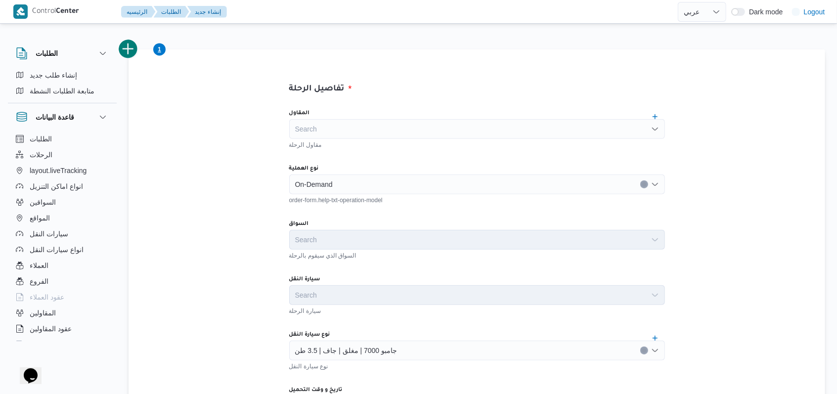
scroll to position [198, 0]
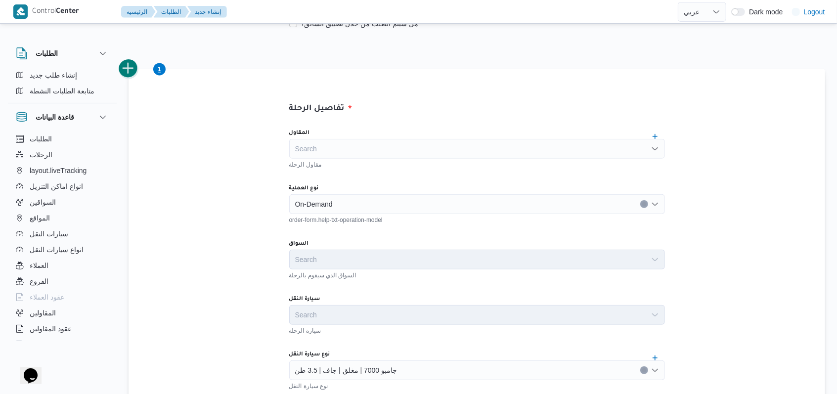
click at [134, 74] on button "add trip" at bounding box center [129, 69] width 20 height 20
click at [293, 197] on div at bounding box center [295, 204] width 5 height 16
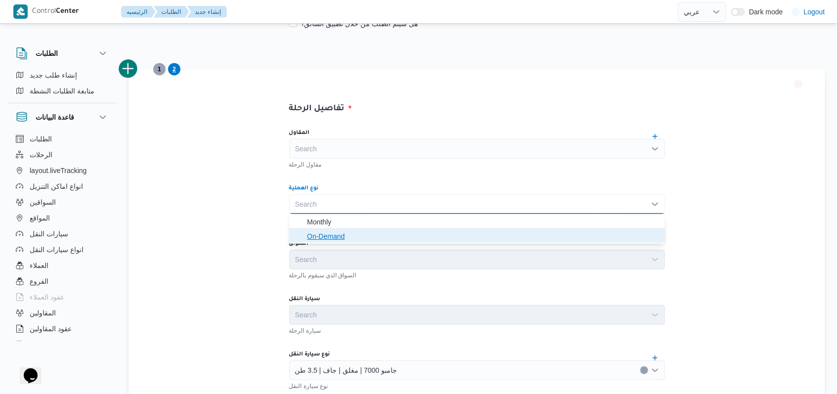
click at [301, 238] on icon "button" at bounding box center [299, 236] width 8 height 8
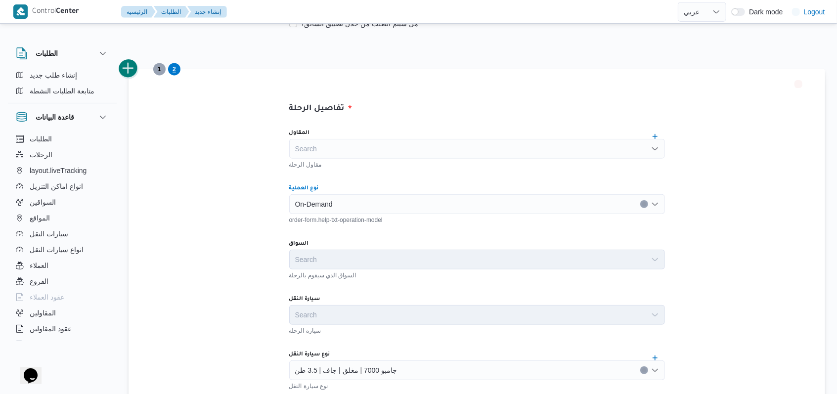
click at [125, 71] on button "add trip" at bounding box center [129, 69] width 20 height 20
click at [307, 206] on div "Search" at bounding box center [477, 204] width 376 height 20
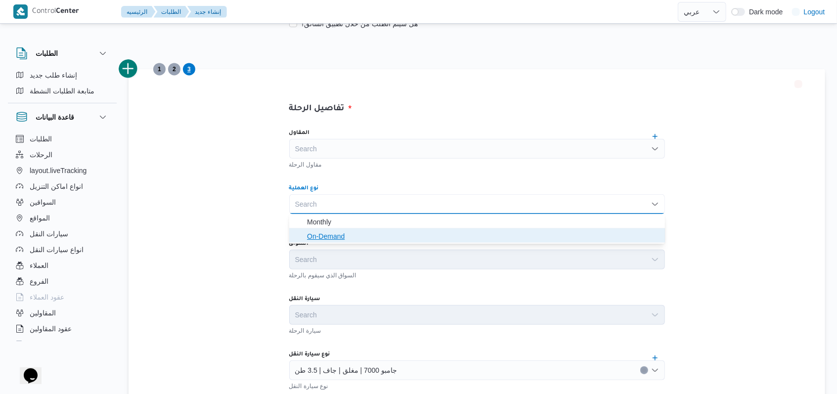
click at [303, 238] on span "On-Demand" at bounding box center [477, 237] width 368 height 16
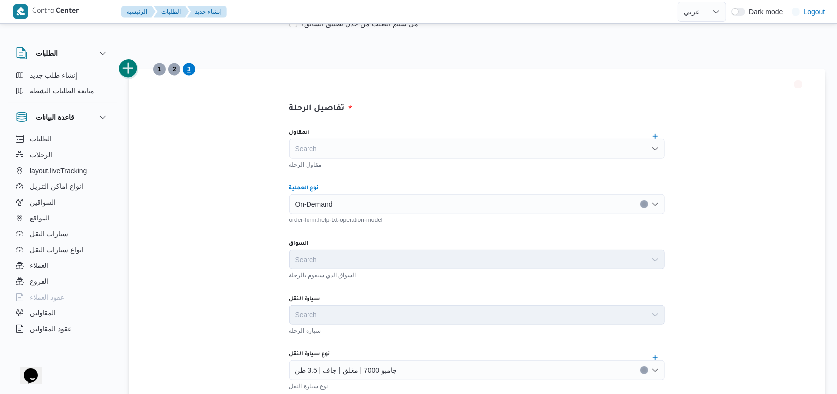
click at [127, 65] on button "add trip" at bounding box center [129, 69] width 20 height 20
click at [305, 198] on div "Search" at bounding box center [477, 204] width 376 height 20
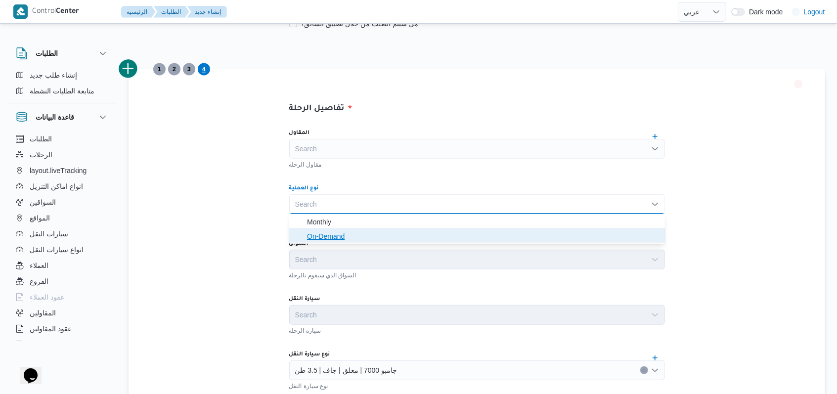
click at [311, 237] on span "On-Demand" at bounding box center [483, 236] width 352 height 12
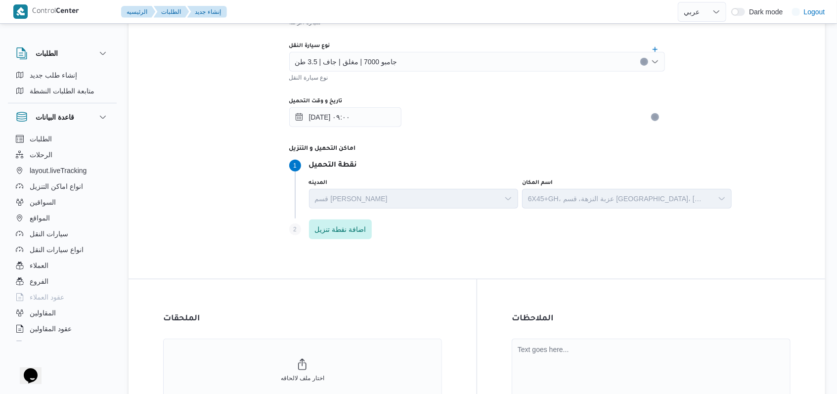
scroll to position [623, 0]
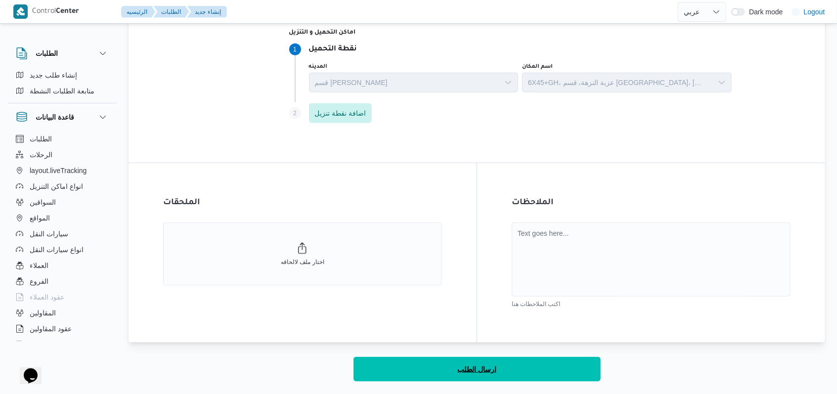
click at [443, 368] on button "ارسال الطلب" at bounding box center [477, 369] width 247 height 25
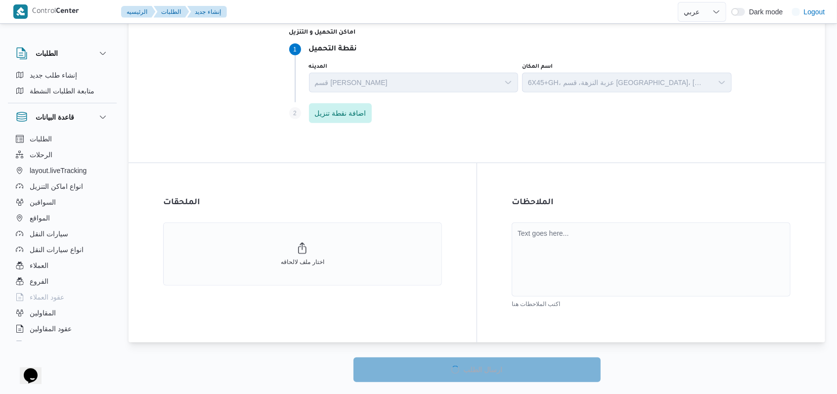
select select "ar"
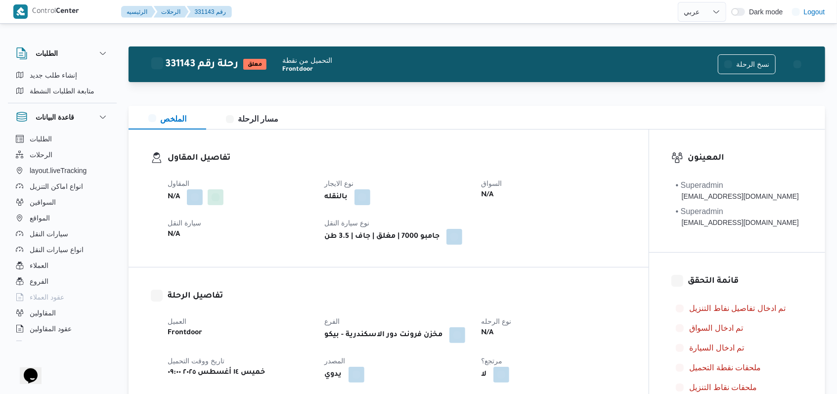
click at [424, 184] on dt "نوع الايجار" at bounding box center [396, 184] width 145 height 12
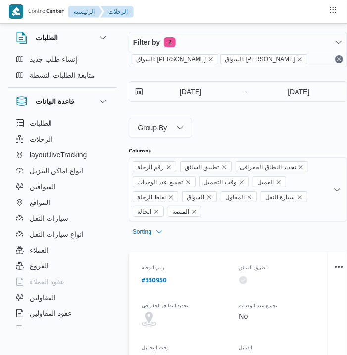
select select "ar"
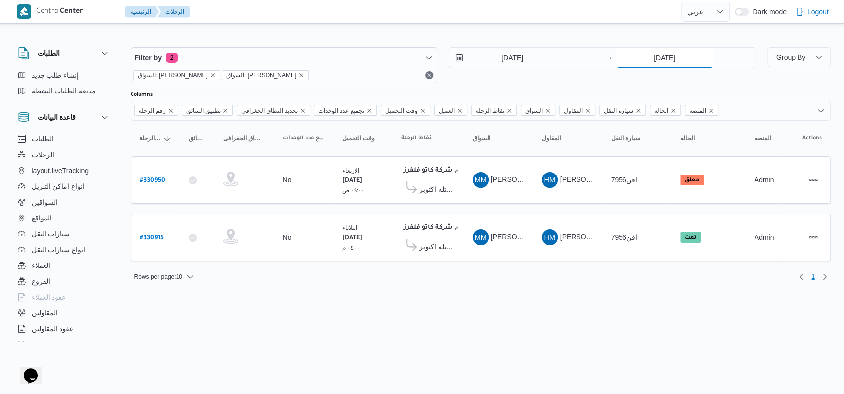
click at [353, 54] on input "[DATE]" at bounding box center [665, 58] width 98 height 20
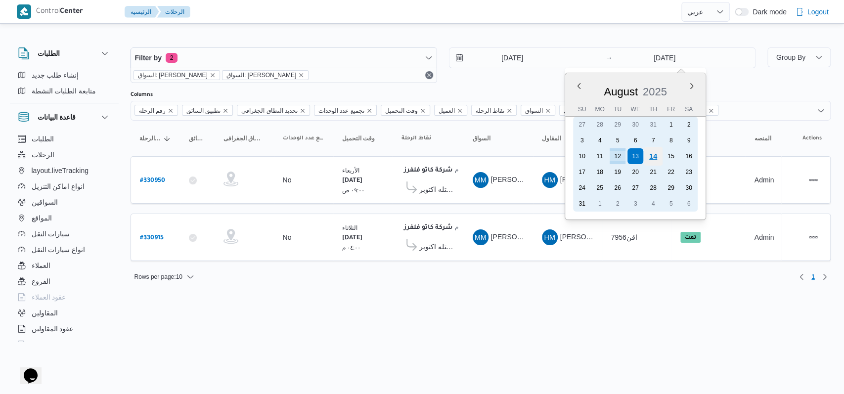
click at [353, 158] on div "14" at bounding box center [652, 156] width 19 height 19
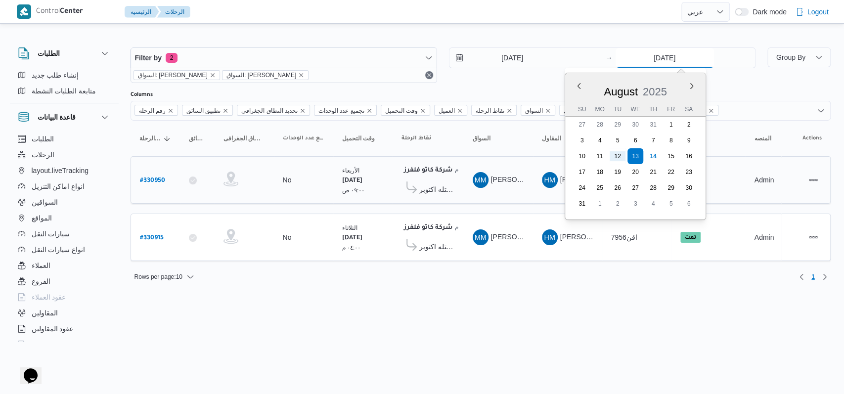
type input "[DATE]"
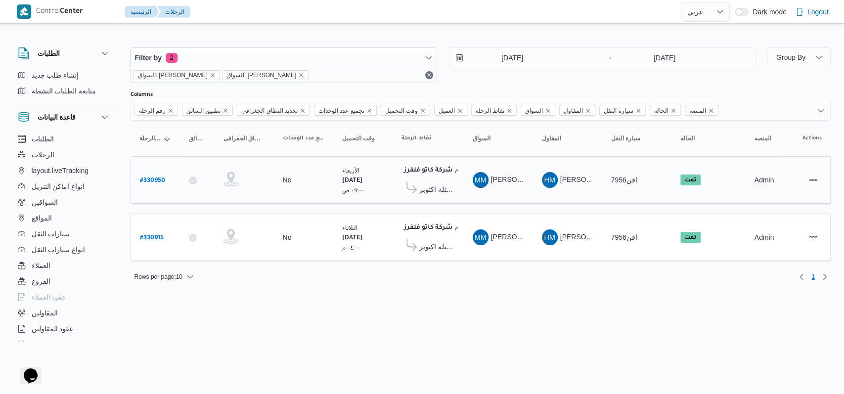
click at [160, 178] on b "# 330950" at bounding box center [152, 181] width 25 height 7
select select "ar"
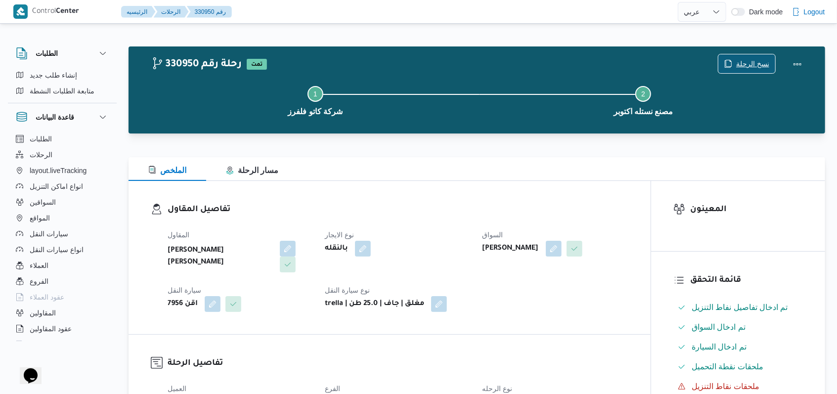
click at [353, 64] on span "نسخ الرحلة" at bounding box center [752, 64] width 33 height 12
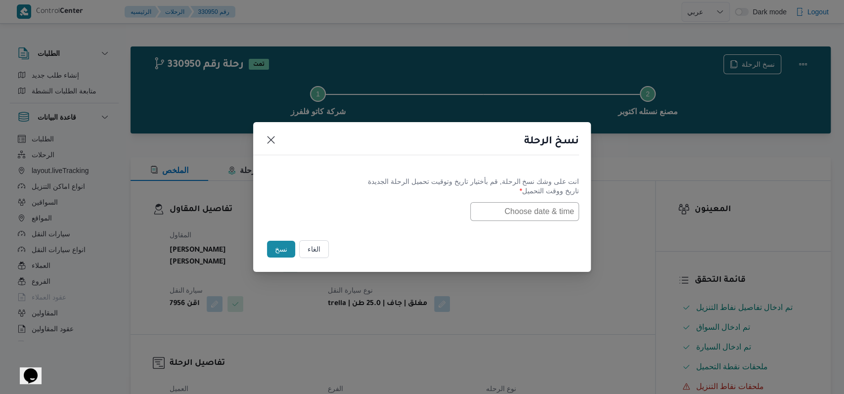
click at [353, 202] on input "text" at bounding box center [524, 211] width 109 height 19
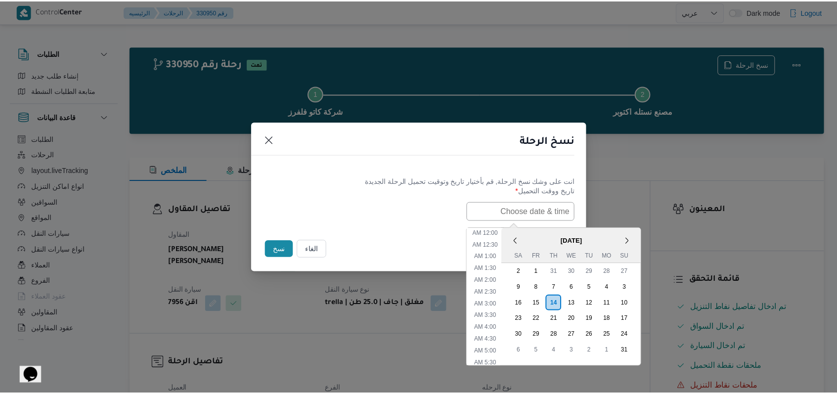
scroll to position [185, 0]
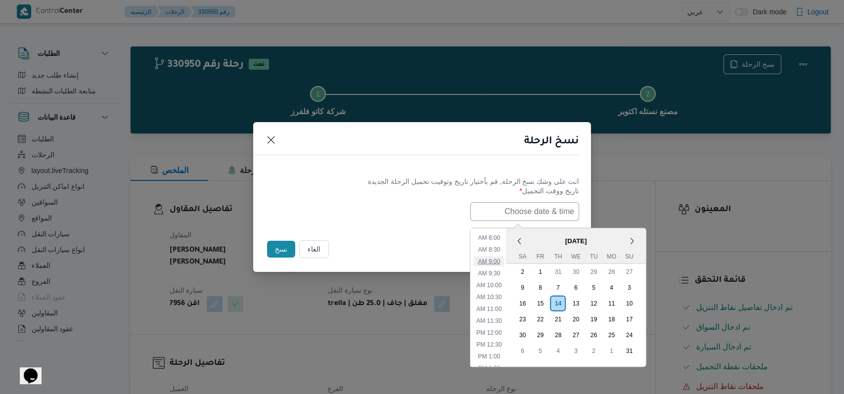
click at [353, 263] on li "9:00 AM" at bounding box center [489, 261] width 30 height 10
type input "[DATE] 9:00AM"
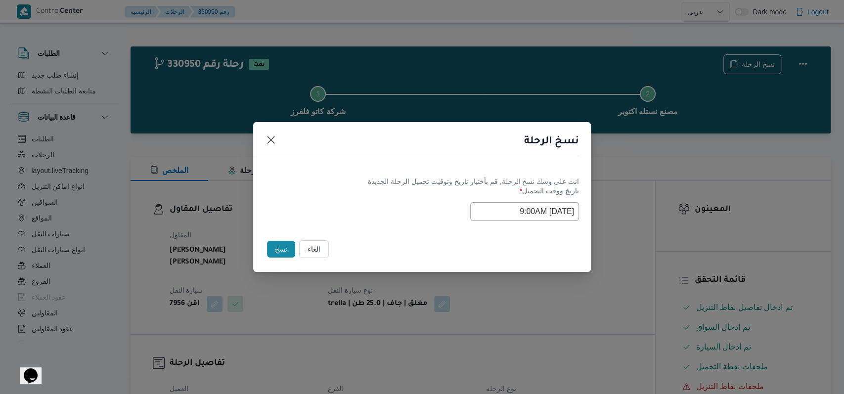
click at [353, 224] on div "انت على وشك نسخ الرحلة, [GEOGRAPHIC_DATA] بأختيار تاريخ وتوقيت تحميل الرحلة الج…" at bounding box center [422, 198] width 338 height 63
click at [284, 246] on button "نسخ" at bounding box center [281, 249] width 28 height 17
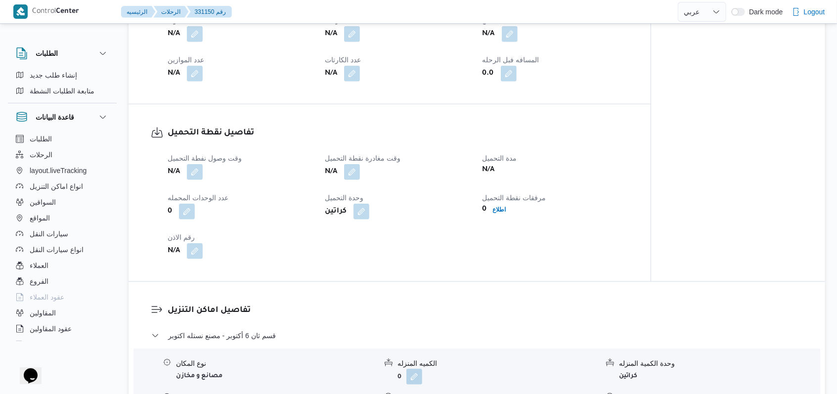
scroll to position [527, 0]
click at [189, 163] on button "button" at bounding box center [195, 171] width 16 height 16
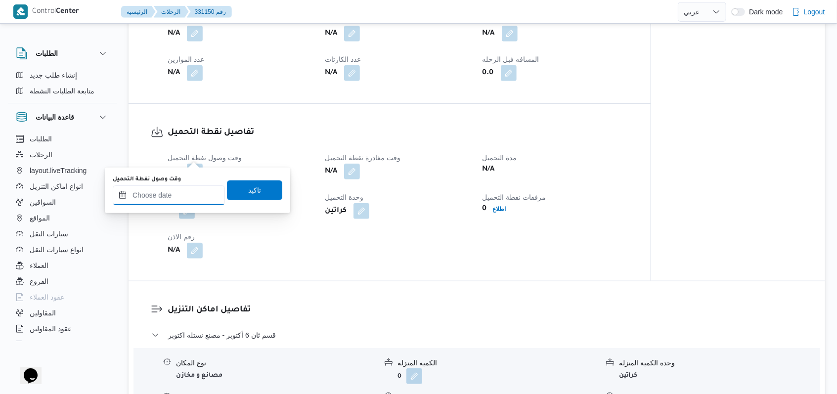
click at [183, 188] on input "وقت وصول نفطة التحميل" at bounding box center [169, 195] width 112 height 20
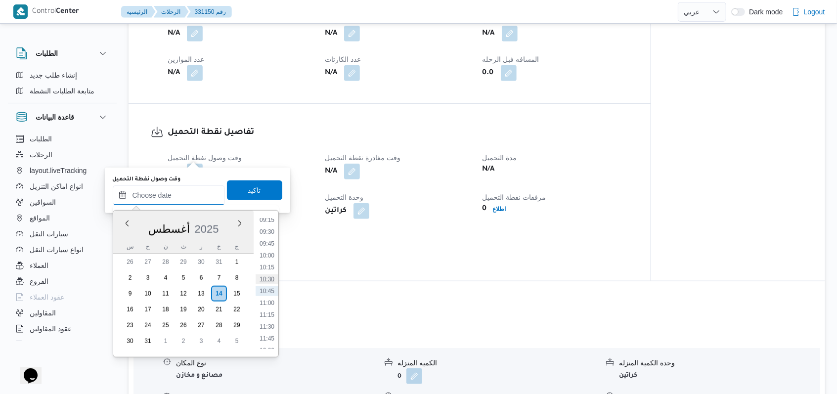
scroll to position [376, 0]
click at [268, 271] on li "09:00" at bounding box center [267, 275] width 23 height 10
type input "١٤/٠٨/٢٠٢٥ ٠٩:٠٠"
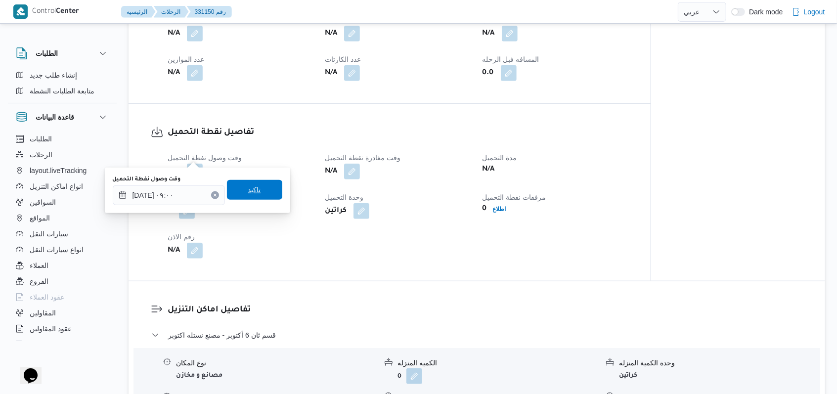
click at [259, 194] on span "تاكيد" at bounding box center [254, 190] width 55 height 20
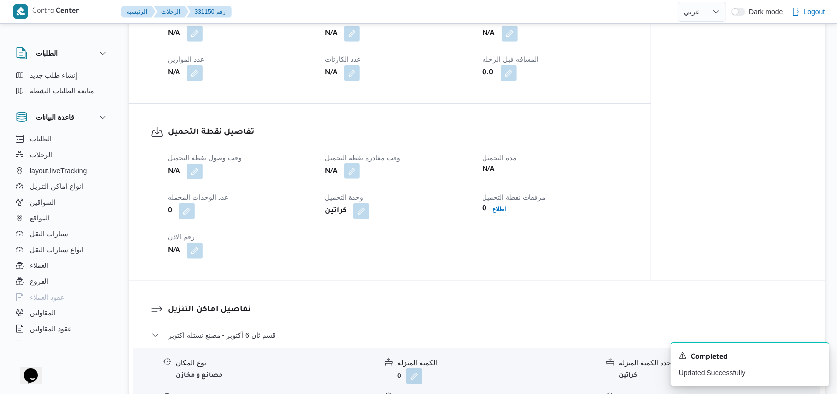
click at [348, 163] on button "button" at bounding box center [352, 171] width 16 height 16
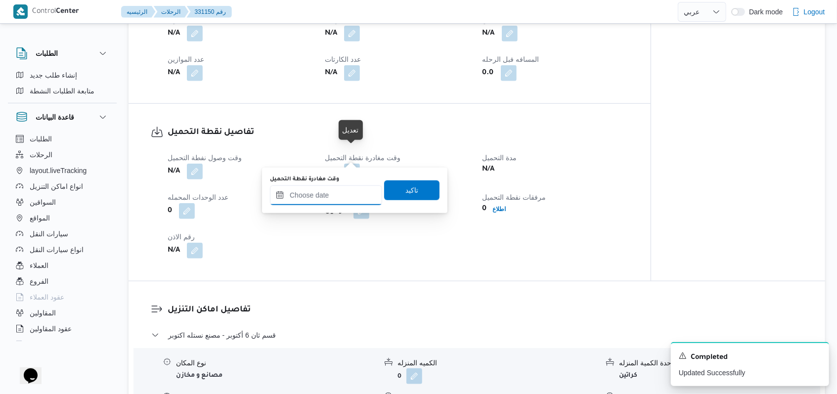
click at [337, 193] on input "وقت مغادرة نقطة التحميل" at bounding box center [326, 195] width 112 height 20
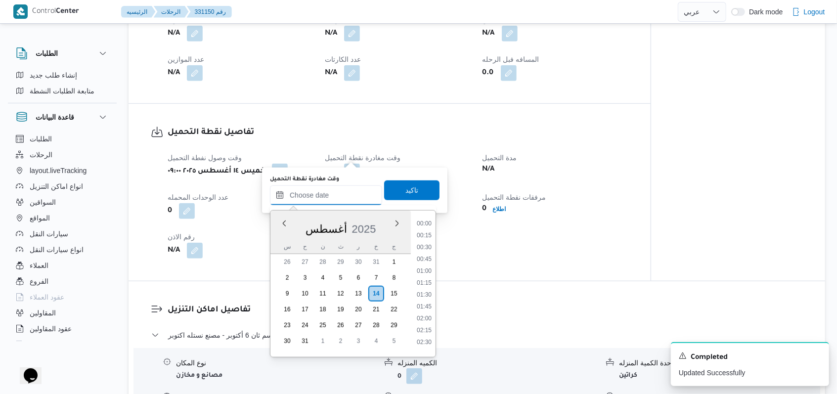
scroll to position [443, 0]
click at [353, 256] on li "10:00" at bounding box center [424, 256] width 23 height 10
type input "١٤/٠٨/٢٠٢٥ ١٠:٠٠"
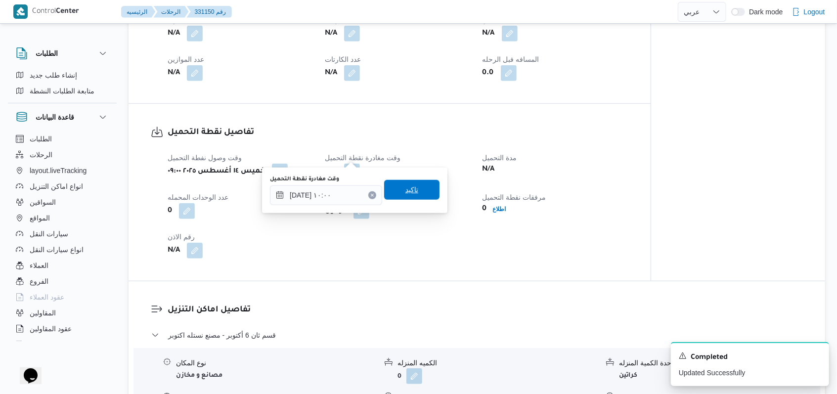
click at [353, 186] on span "تاكيد" at bounding box center [411, 190] width 55 height 20
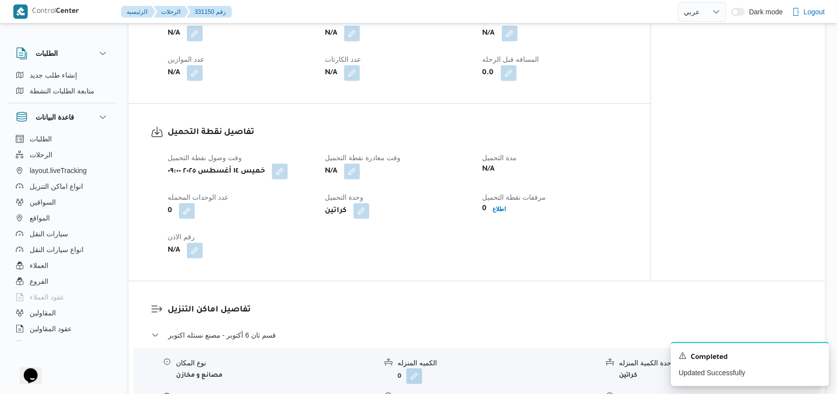
scroll to position [594, 0]
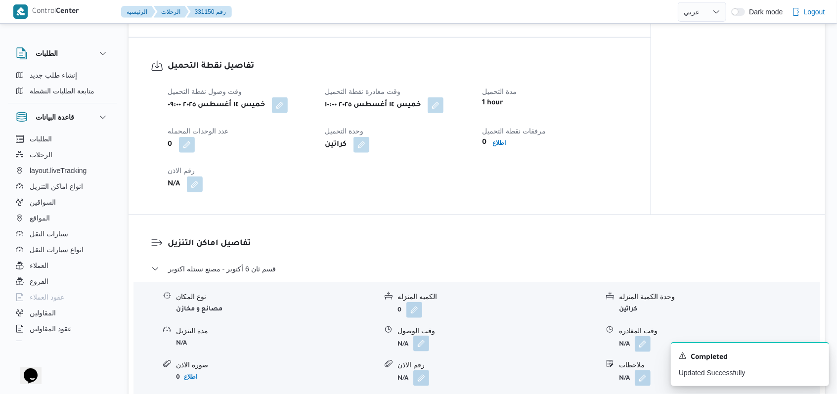
click at [353, 336] on button "button" at bounding box center [422, 344] width 16 height 16
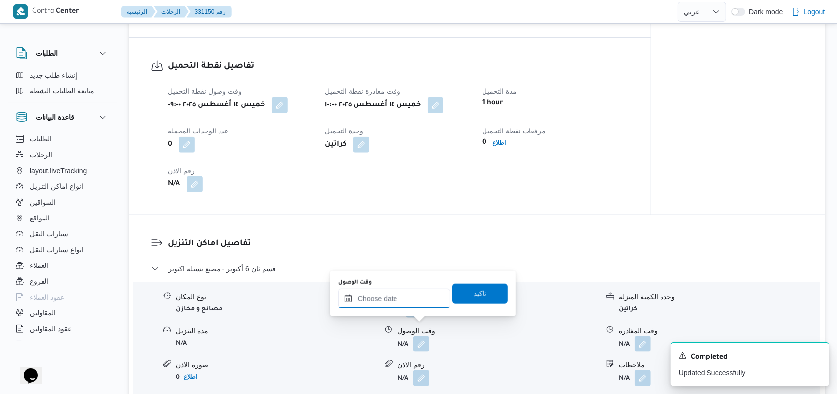
click at [353, 292] on div at bounding box center [394, 299] width 112 height 20
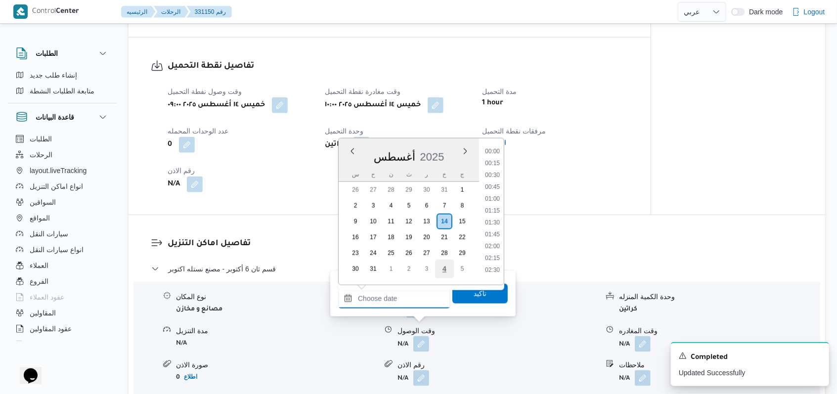
scroll to position [443, 0]
click at [353, 211] on li "10:30" at bounding box center [492, 207] width 23 height 10
type input "١٤/٠٨/٢٠٢٥ ١٠:٣٠"
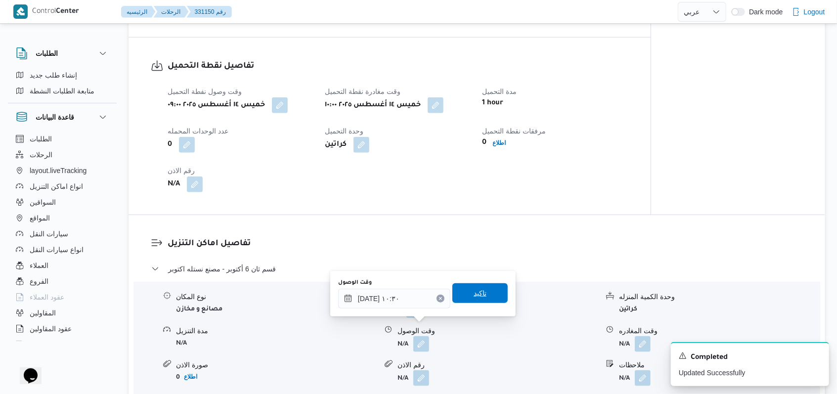
click at [353, 287] on span "تاكيد" at bounding box center [480, 293] width 55 height 20
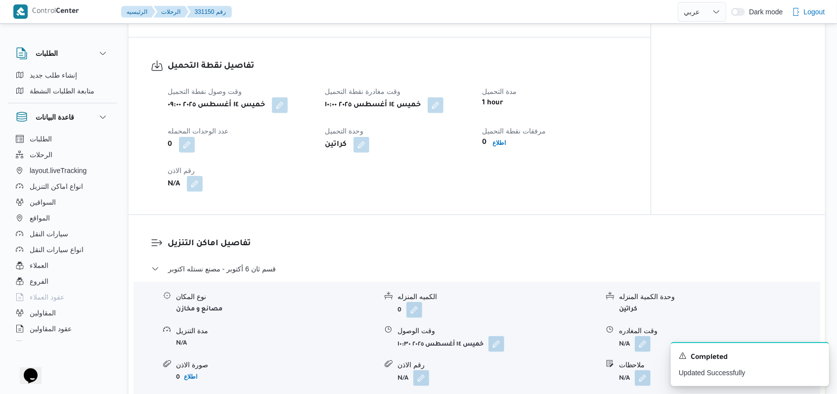
click at [194, 176] on button "button" at bounding box center [195, 184] width 16 height 16
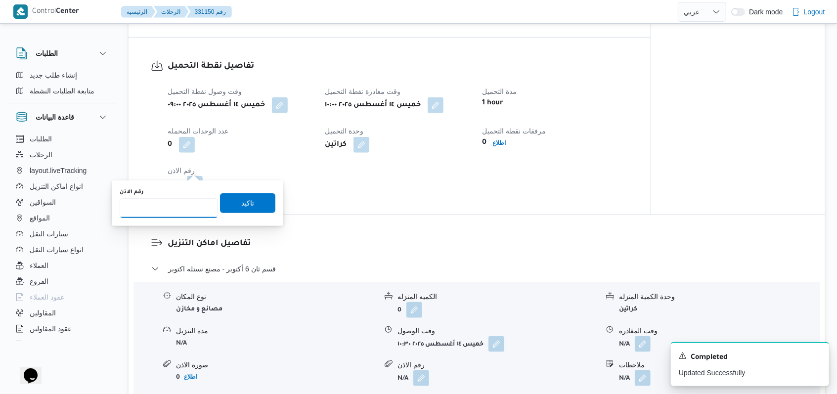
click at [169, 210] on input "رقم الاذن" at bounding box center [169, 208] width 98 height 20
type input "10992"
click at [241, 203] on span "تاكيد" at bounding box center [247, 203] width 13 height 12
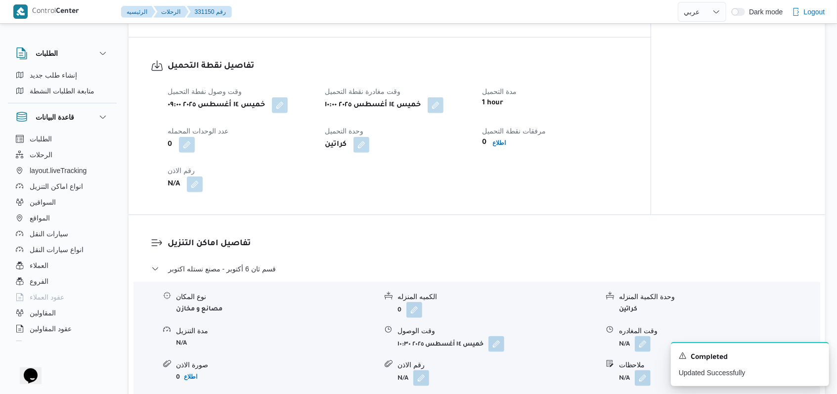
scroll to position [461, 0]
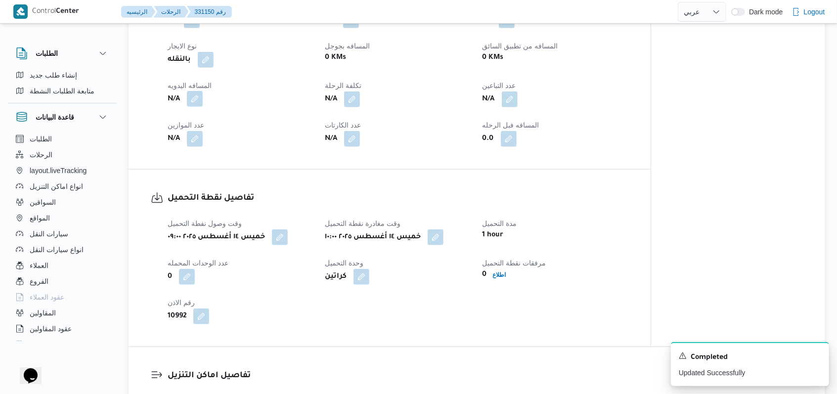
click at [195, 91] on button "button" at bounding box center [195, 99] width 16 height 16
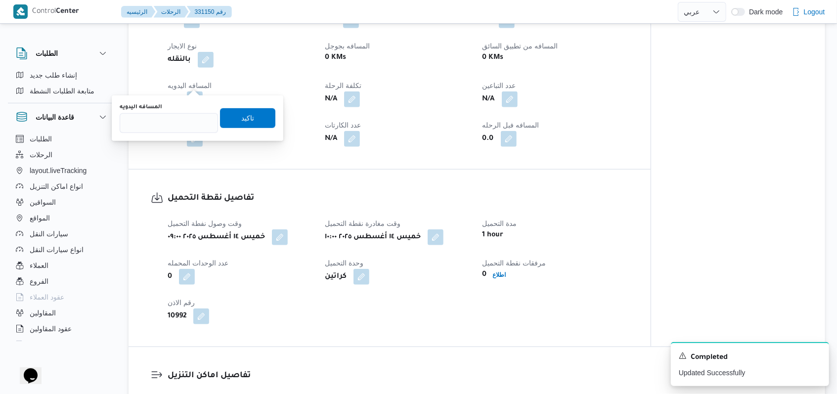
drag, startPoint x: 181, startPoint y: 109, endPoint x: 180, endPoint y: 119, distance: 10.4
click at [180, 109] on div "المسافه اليدويه" at bounding box center [169, 107] width 98 height 8
click at [180, 122] on input "المسافه اليدويه" at bounding box center [169, 123] width 98 height 20
type input "8"
click at [230, 130] on div "المسافه اليدويه 8 تاكيد" at bounding box center [198, 118] width 158 height 32
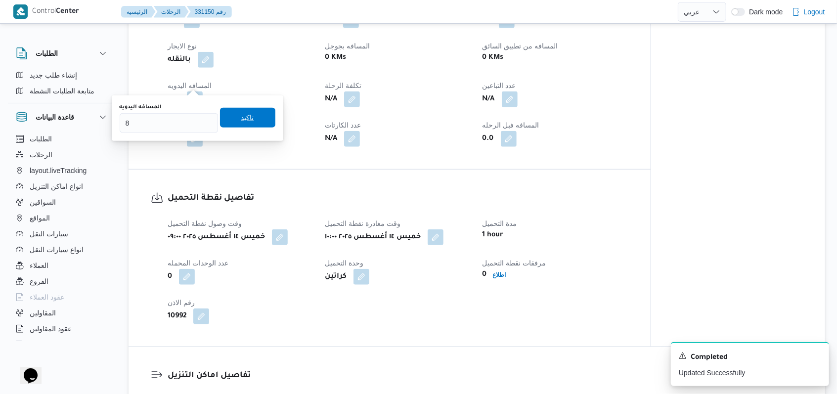
click at [245, 121] on span "تاكيد" at bounding box center [247, 118] width 13 height 12
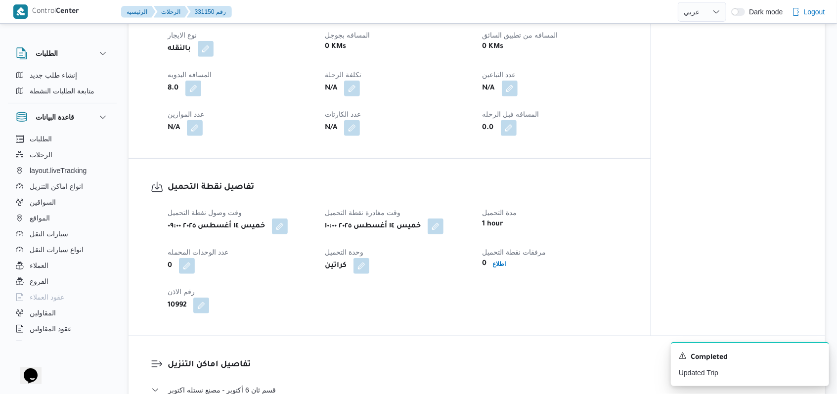
scroll to position [527, 0]
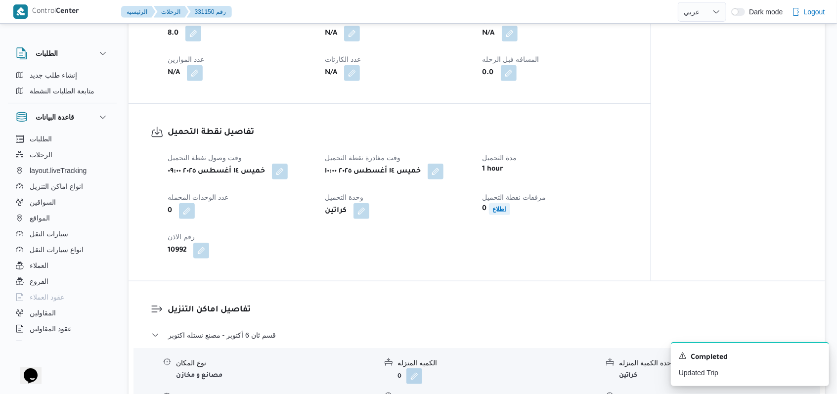
click at [353, 206] on b "اطلاع" at bounding box center [499, 209] width 13 height 7
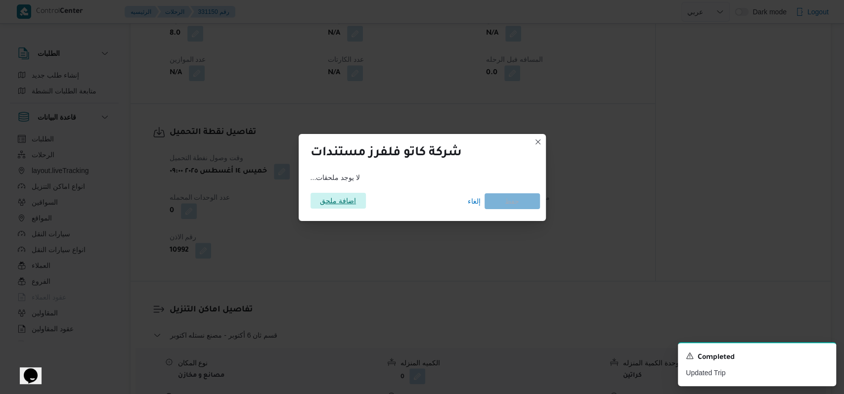
click at [333, 205] on span "اضافة ملحق" at bounding box center [338, 201] width 36 height 16
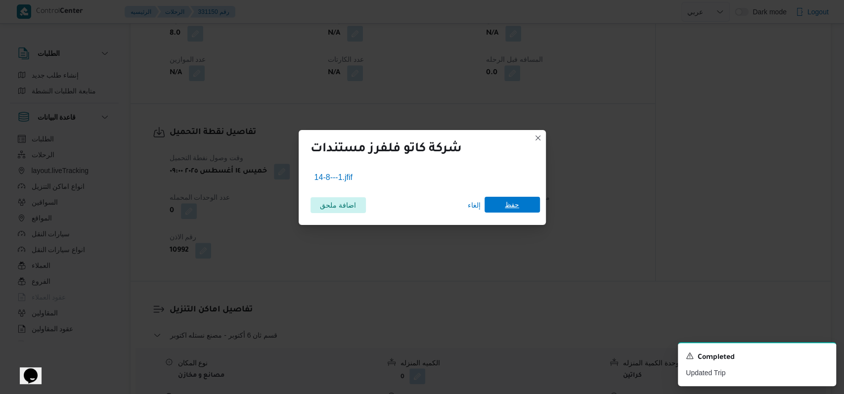
click at [353, 210] on span "حفظ" at bounding box center [512, 205] width 55 height 16
click at [353, 357] on icon "Dismiss toast" at bounding box center [825, 355] width 8 height 8
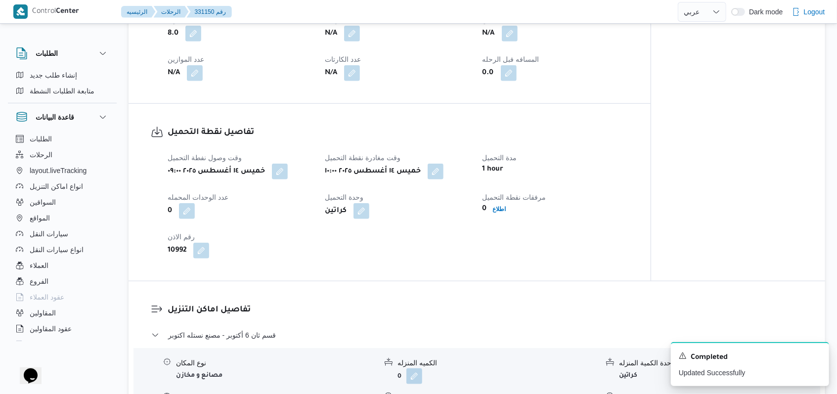
click at [353, 225] on div "وقت وصول نفطة التحميل خميس ١٤ أغسطس ٢٠٢٥ ٠٩:٠٠ وقت مغادرة نقطة التحميل خميس ١٤ …" at bounding box center [398, 205] width 473 height 119
click at [353, 357] on icon "Dismiss toast" at bounding box center [818, 355] width 8 height 8
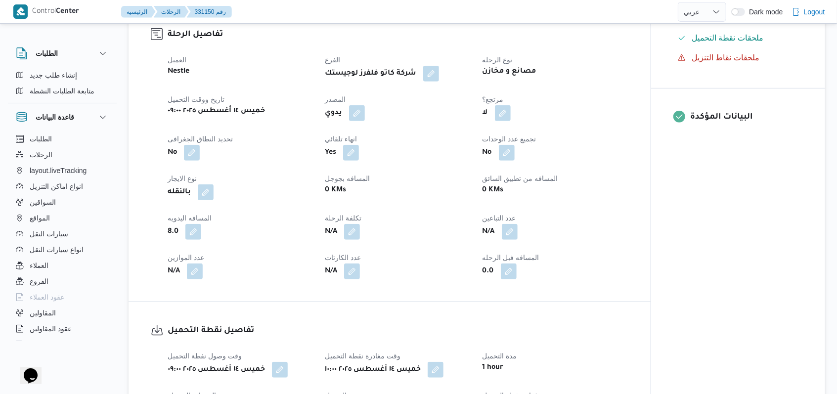
scroll to position [329, 0]
select select "ar"
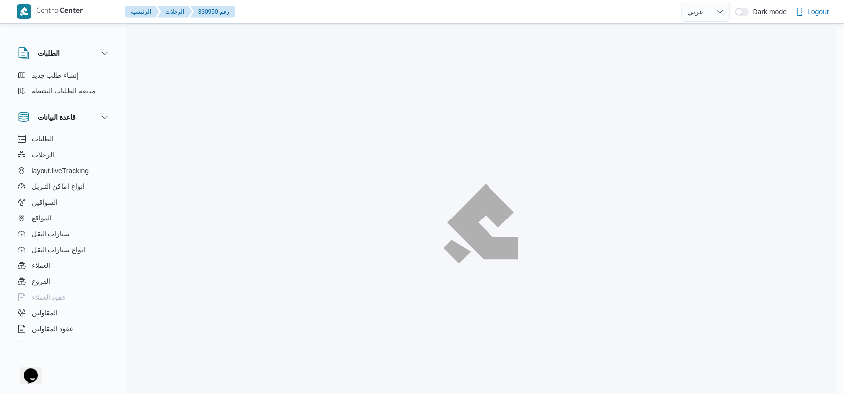
select select "ar"
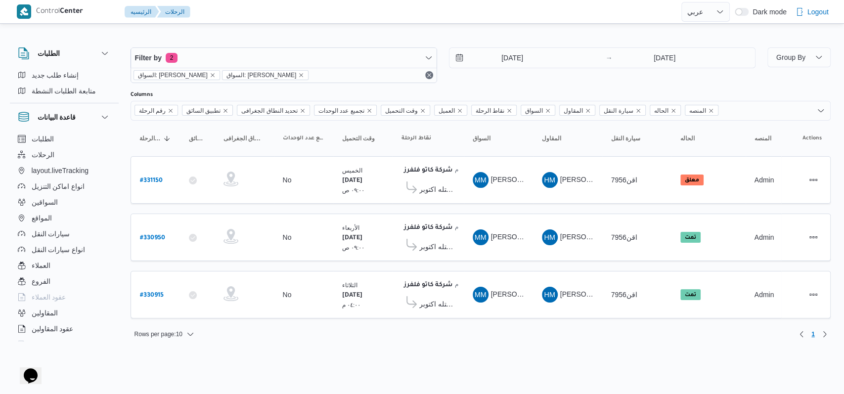
click at [353, 44] on div "Filter by 2 السواق: محمد مروان دياب السواق: محمد مروان دياب 12/8/2025 → 14/8/20…" at bounding box center [443, 65] width 637 height 47
click at [353, 61] on input "12/8/2025" at bounding box center [506, 58] width 112 height 20
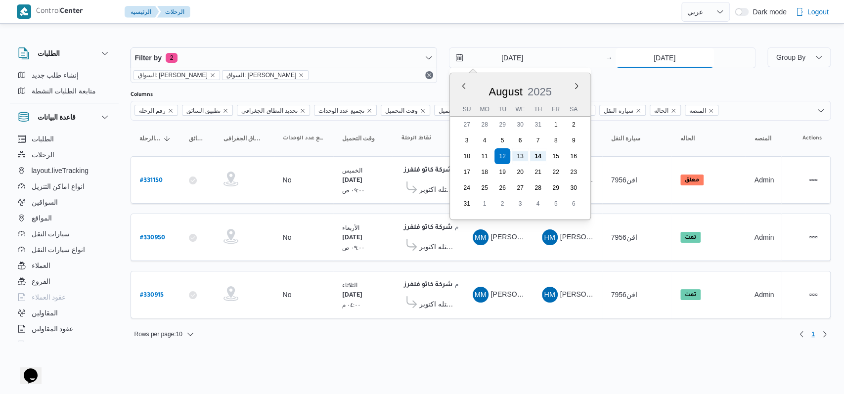
click at [353, 49] on input "[DATE]" at bounding box center [665, 58] width 98 height 20
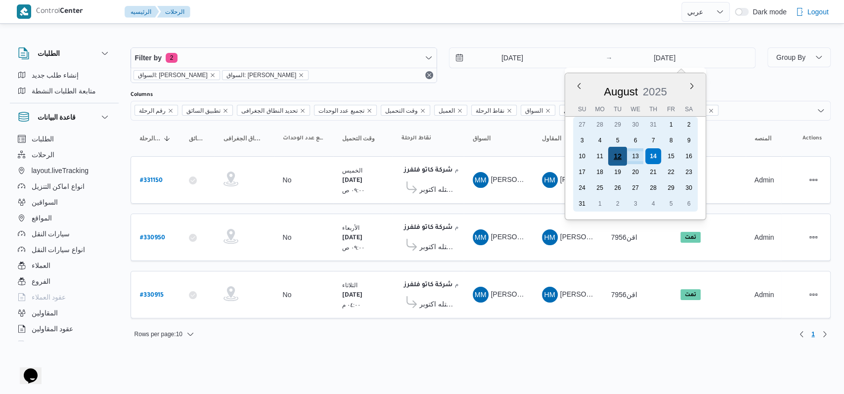
click at [353, 156] on div "12" at bounding box center [617, 156] width 19 height 19
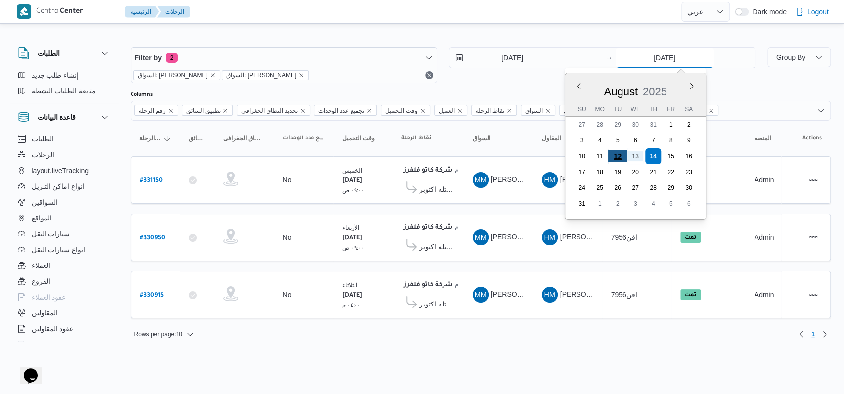
type input "12/8/2025"
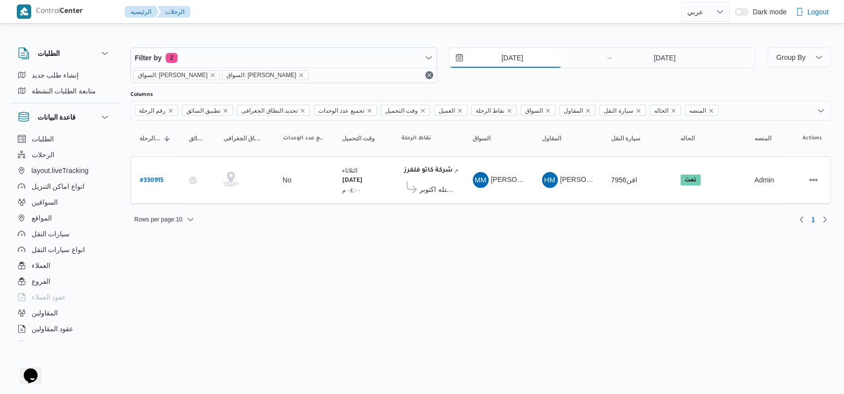
click at [353, 54] on input "12/8/2025" at bounding box center [506, 58] width 112 height 20
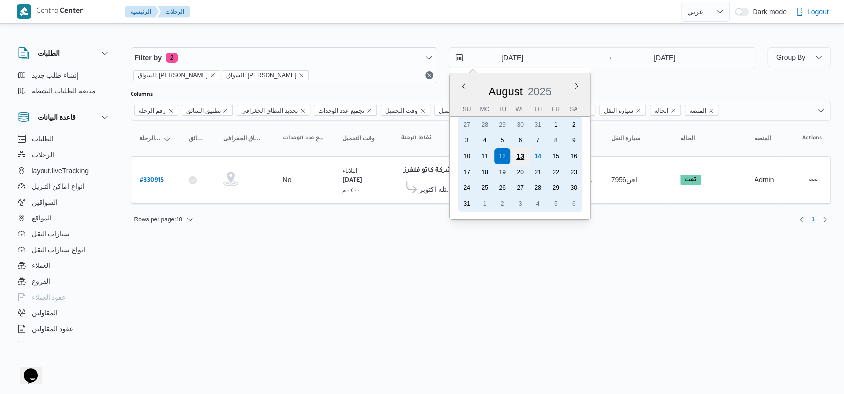
click at [353, 159] on div "13" at bounding box center [519, 156] width 19 height 19
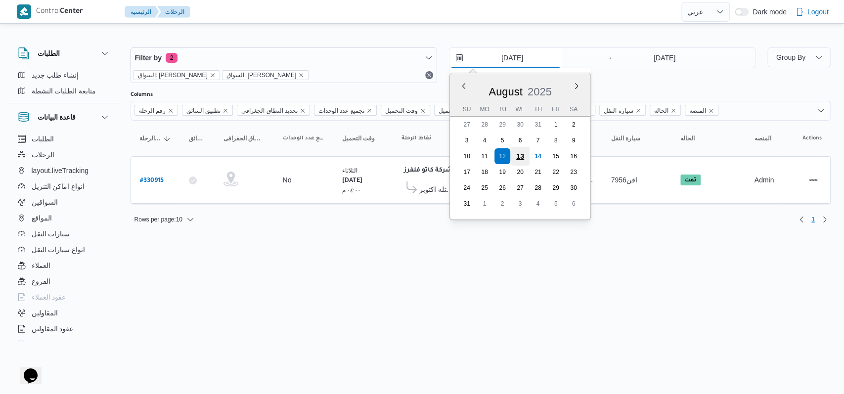
type input "[DATE]"
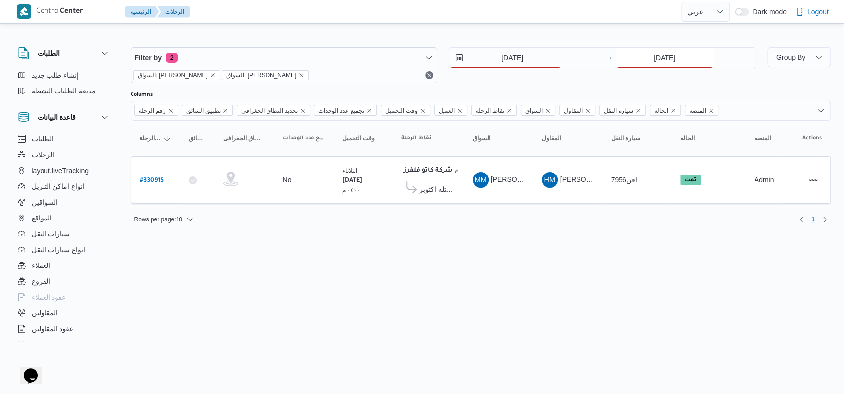
click at [353, 57] on input "12/8/2025" at bounding box center [665, 58] width 98 height 20
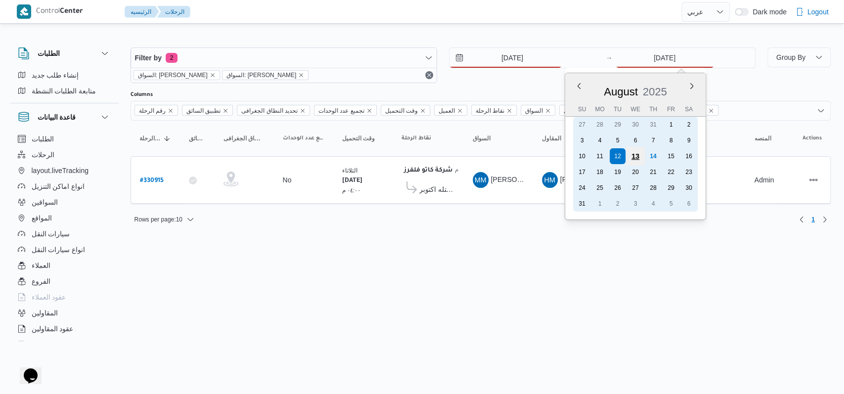
click at [353, 152] on div "13" at bounding box center [635, 156] width 19 height 19
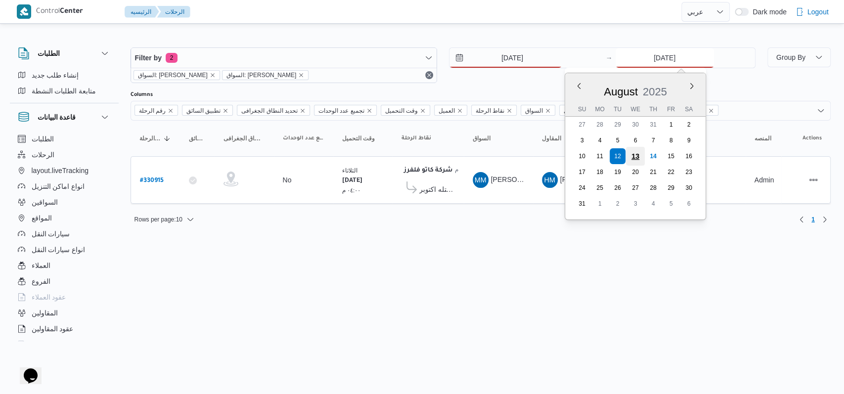
type input "[DATE]"
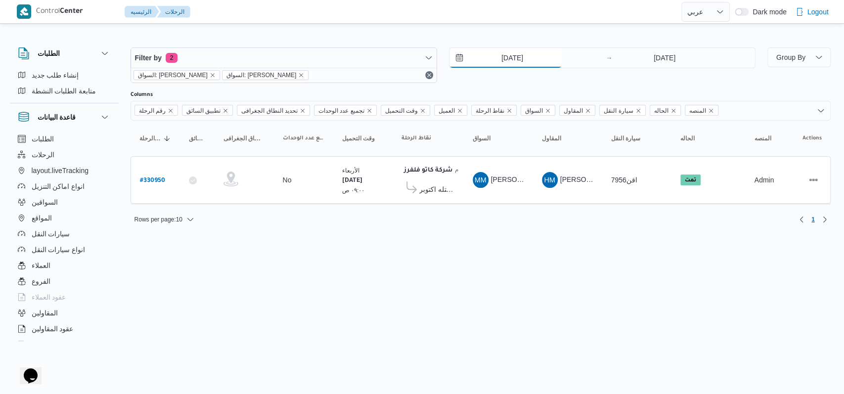
click at [353, 61] on input "[DATE]" at bounding box center [506, 58] width 112 height 20
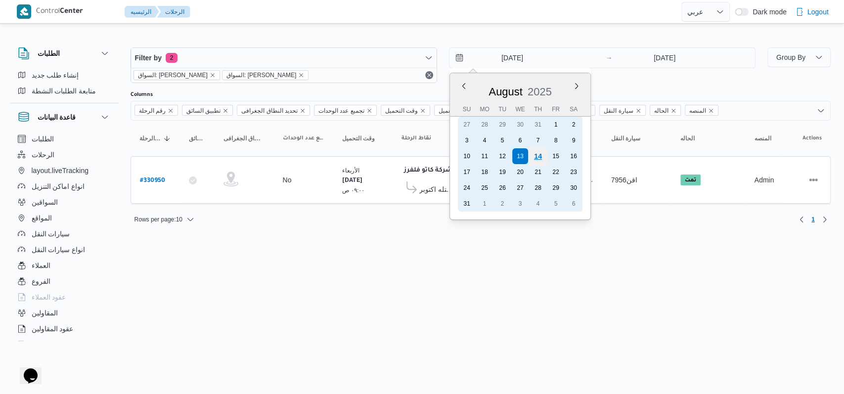
click at [353, 158] on div "14" at bounding box center [537, 156] width 19 height 19
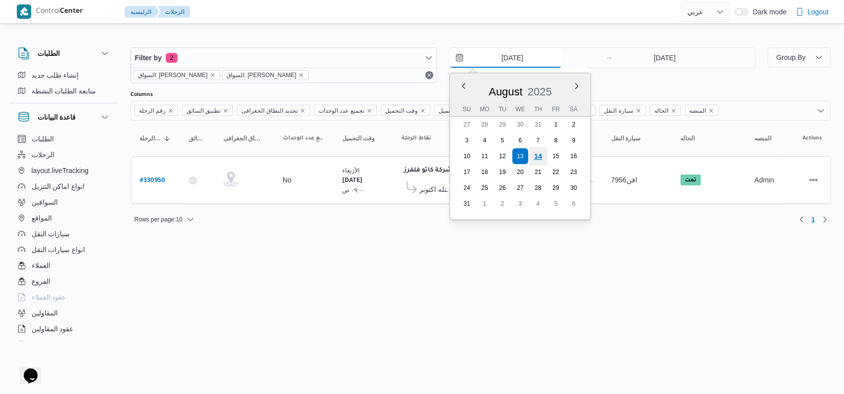
type input "[DATE]"
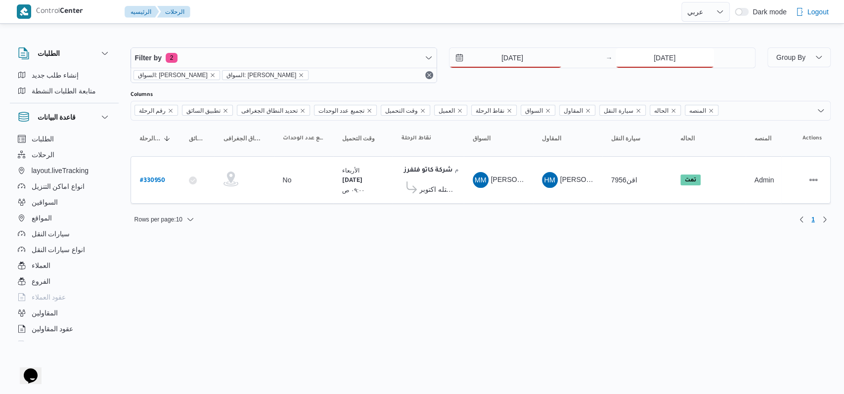
click at [353, 59] on input "[DATE]" at bounding box center [665, 58] width 98 height 20
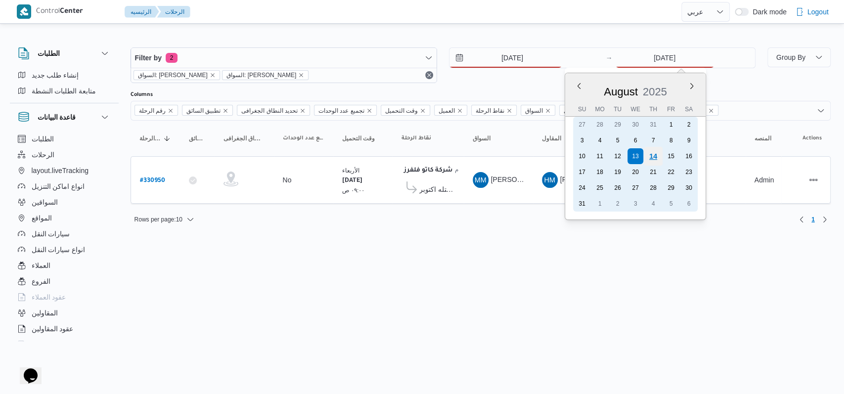
click at [353, 156] on div "14" at bounding box center [652, 156] width 19 height 19
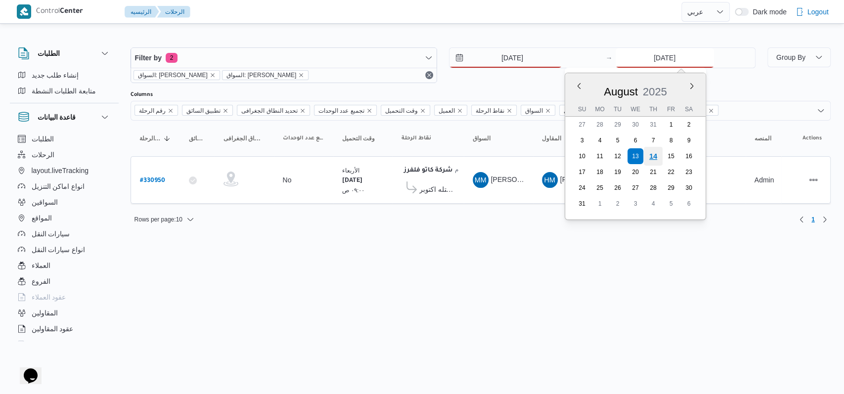
type input "[DATE]"
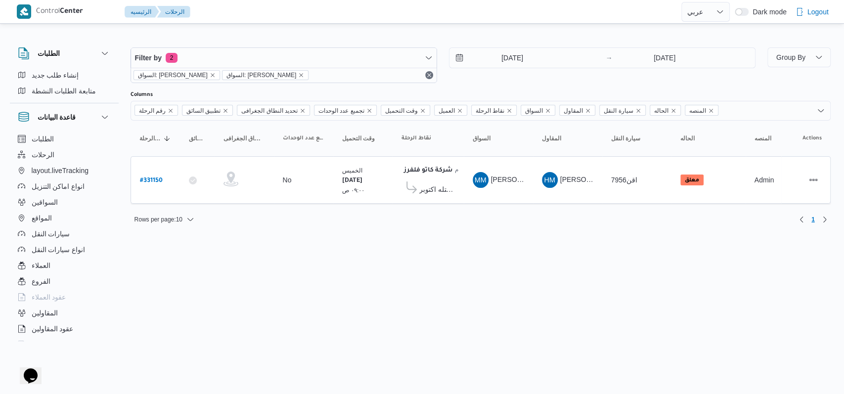
click at [353, 82] on div "[DATE] → [DATE]" at bounding box center [602, 65] width 307 height 36
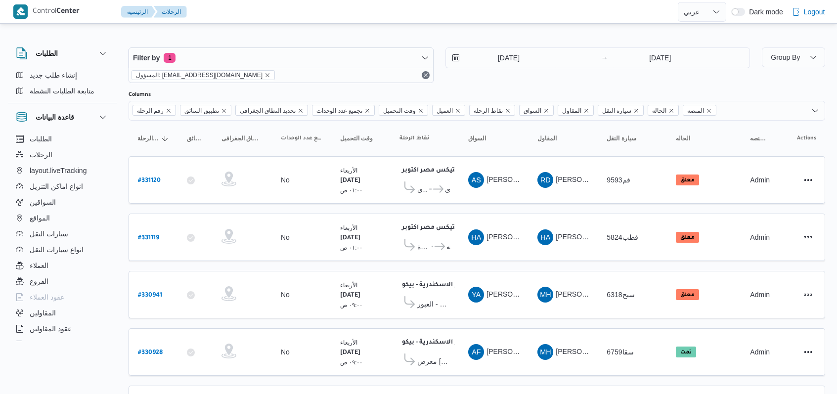
select select "ar"
click at [494, 56] on input "[DATE]" at bounding box center [502, 58] width 112 height 20
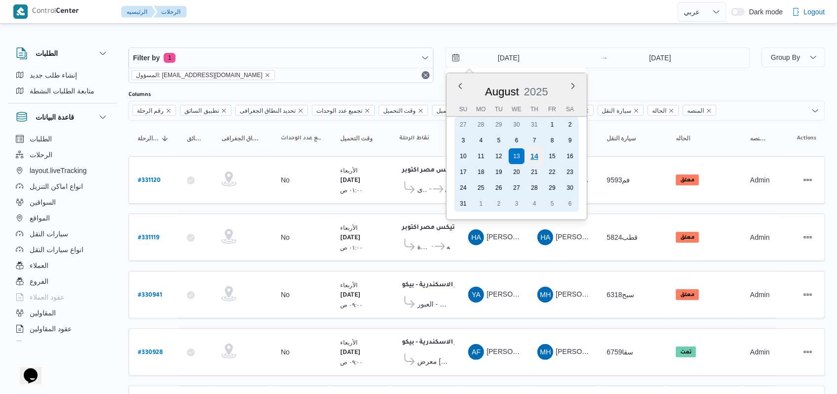
click at [529, 158] on div "14" at bounding box center [534, 156] width 19 height 19
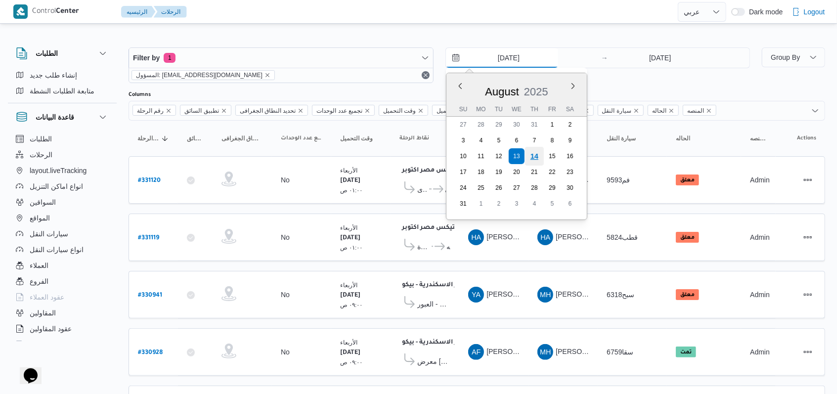
type input "[DATE]"
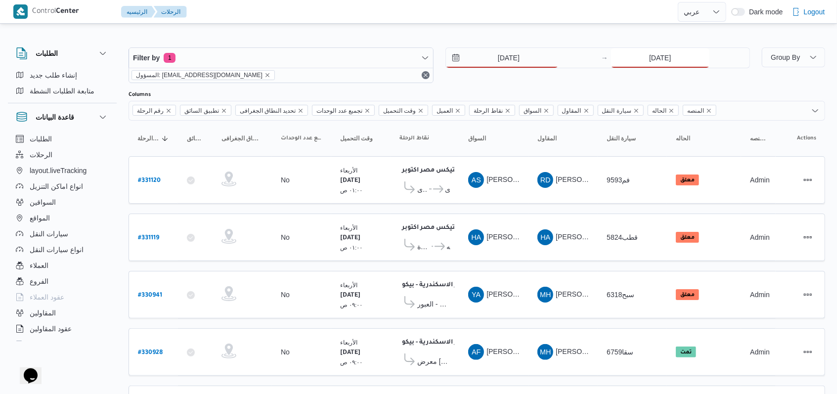
click at [649, 66] on input "[DATE]" at bounding box center [660, 58] width 98 height 20
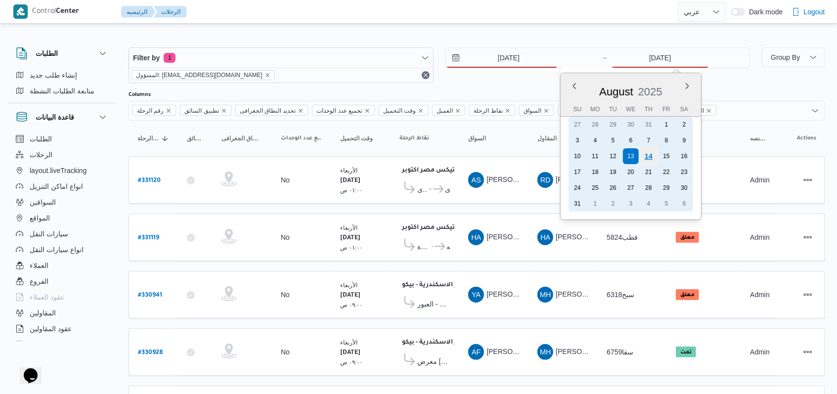
click at [648, 153] on div "14" at bounding box center [649, 156] width 19 height 19
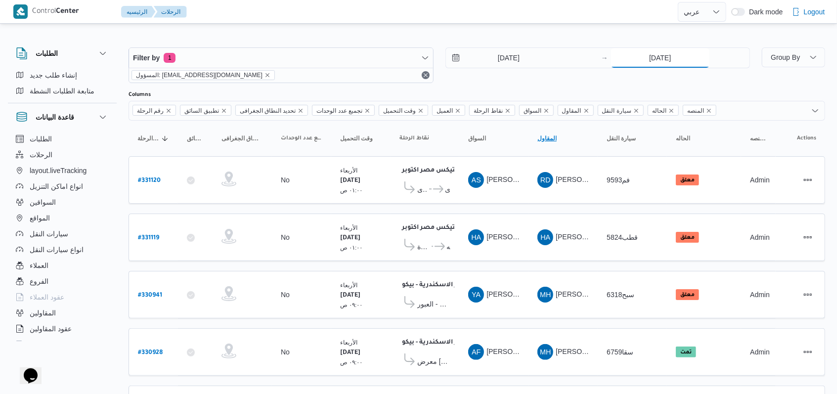
type input "[DATE]"
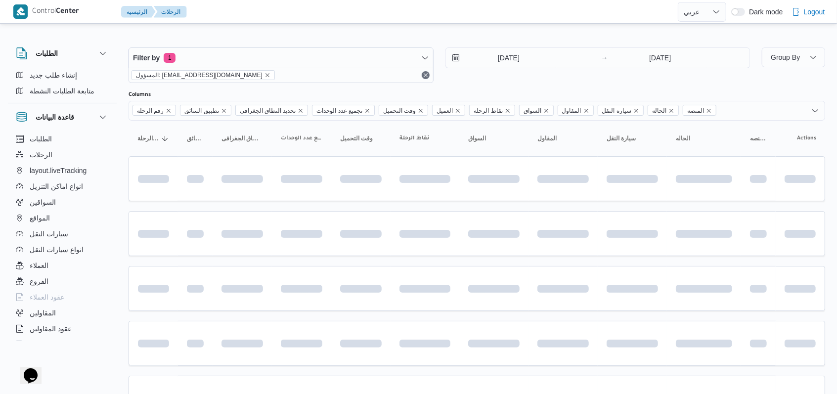
click at [497, 79] on div "[DATE] → [DATE]" at bounding box center [598, 65] width 305 height 36
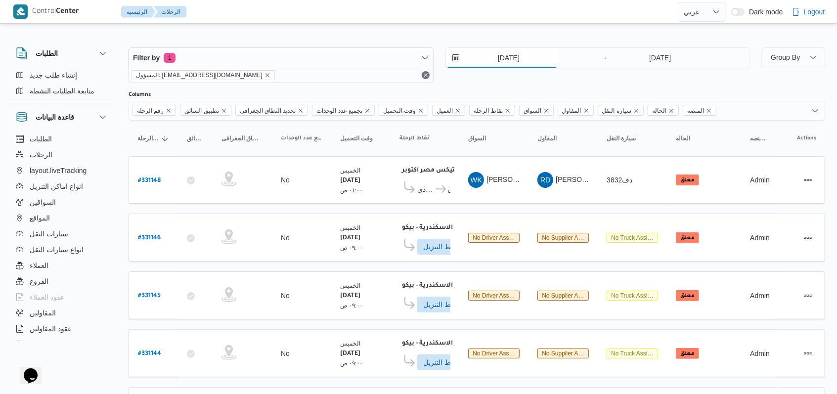
click at [514, 57] on input "[DATE]" at bounding box center [502, 58] width 112 height 20
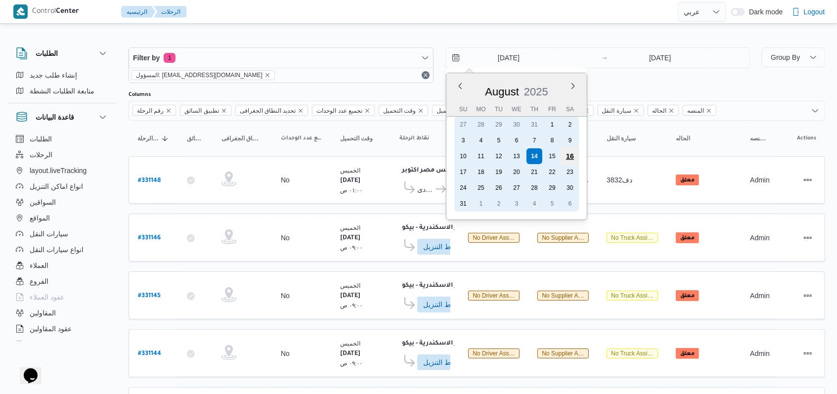
click at [573, 160] on div "16" at bounding box center [569, 156] width 19 height 19
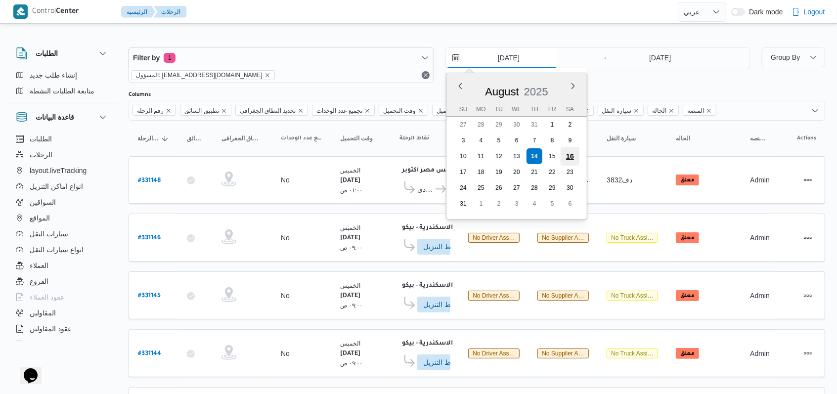
type input "[DATE]"
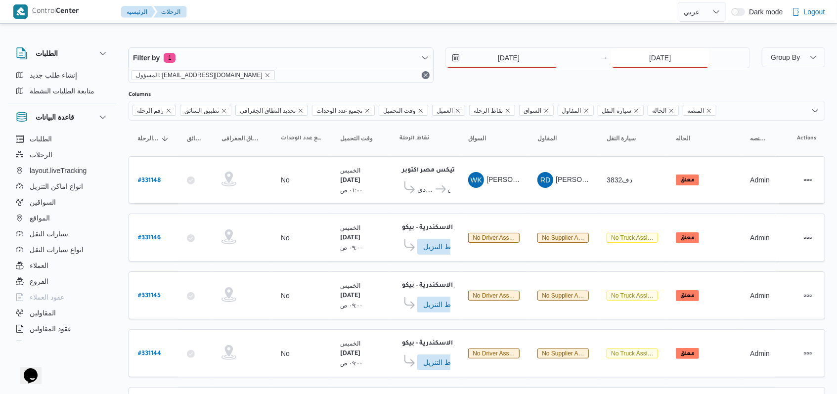
click at [657, 65] on input "[DATE]" at bounding box center [660, 58] width 98 height 20
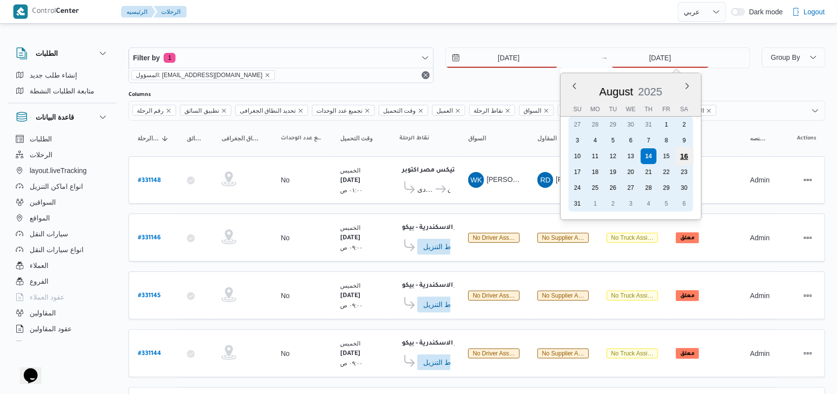
click at [687, 154] on div "16" at bounding box center [684, 156] width 19 height 19
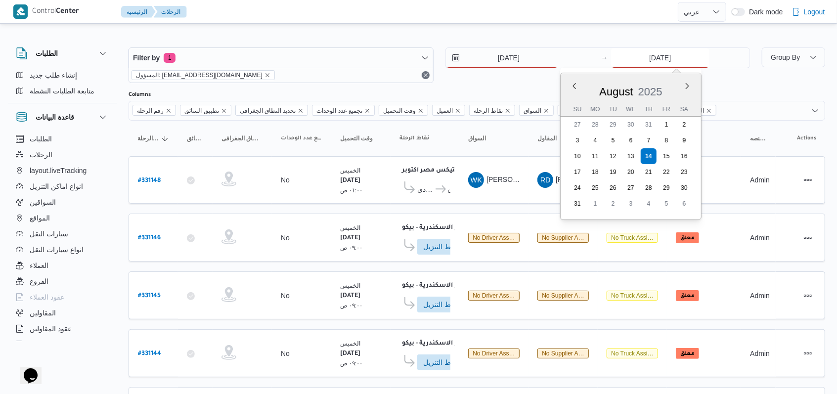
type input "[DATE]"
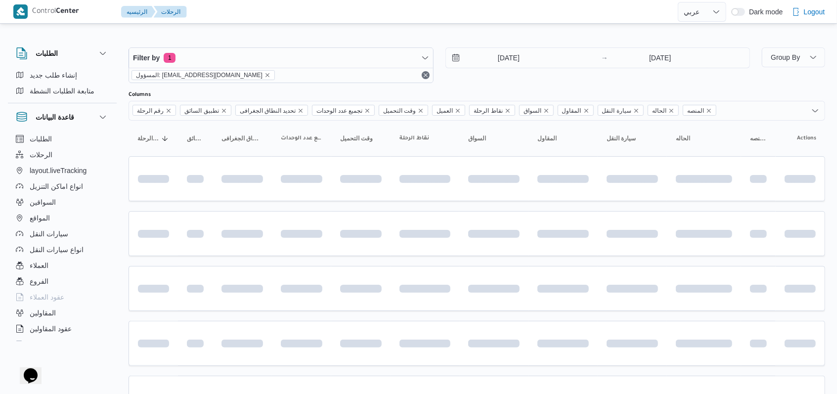
click at [528, 79] on div "[DATE] → [DATE]" at bounding box center [598, 65] width 305 height 36
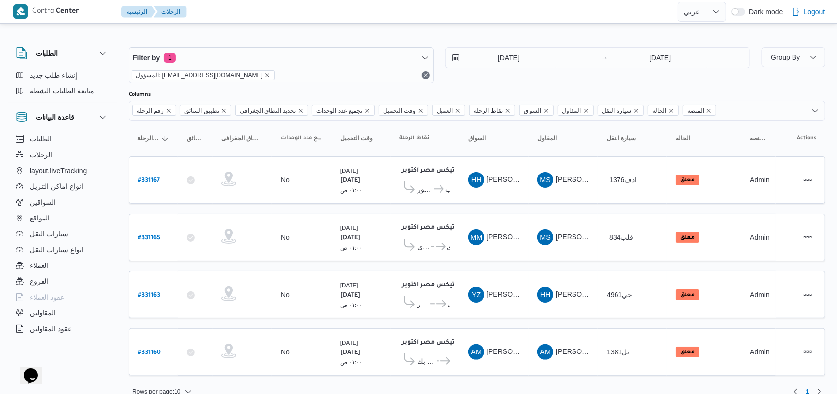
click at [507, 68] on div "[DATE] → [DATE]" at bounding box center [598, 57] width 305 height 21
click at [508, 60] on input "[DATE]" at bounding box center [502, 58] width 112 height 20
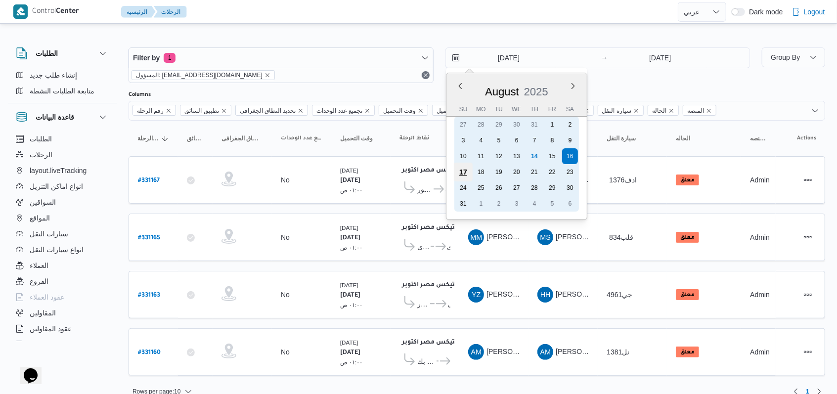
click at [463, 176] on div "17" at bounding box center [463, 172] width 19 height 19
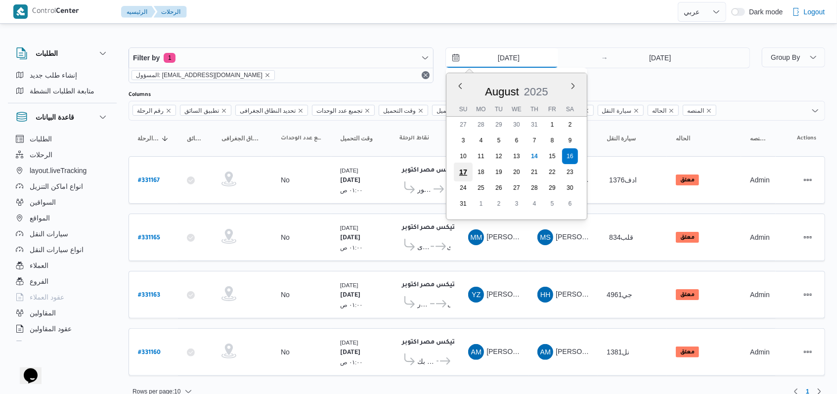
type input "[DATE]"
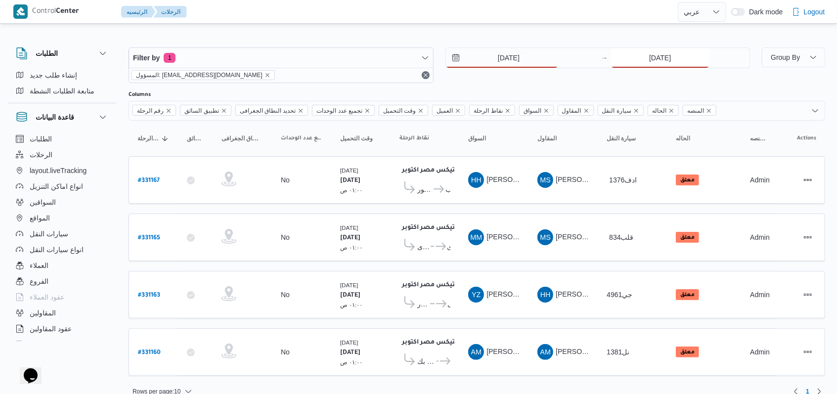
click at [647, 61] on input "[DATE]" at bounding box center [660, 58] width 98 height 20
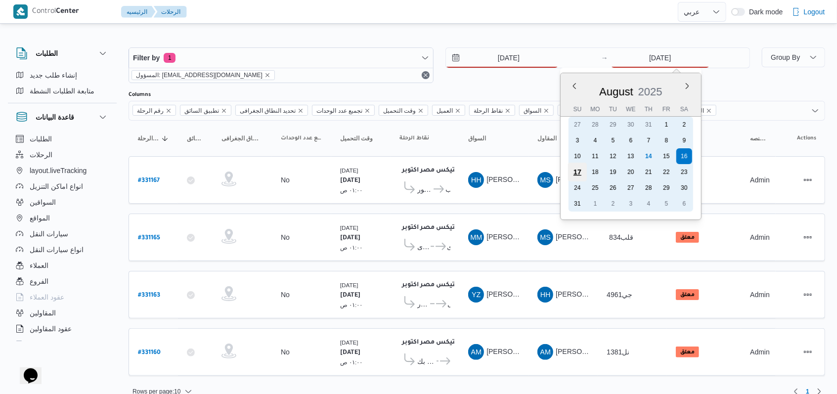
click at [573, 170] on div "17" at bounding box center [577, 172] width 19 height 19
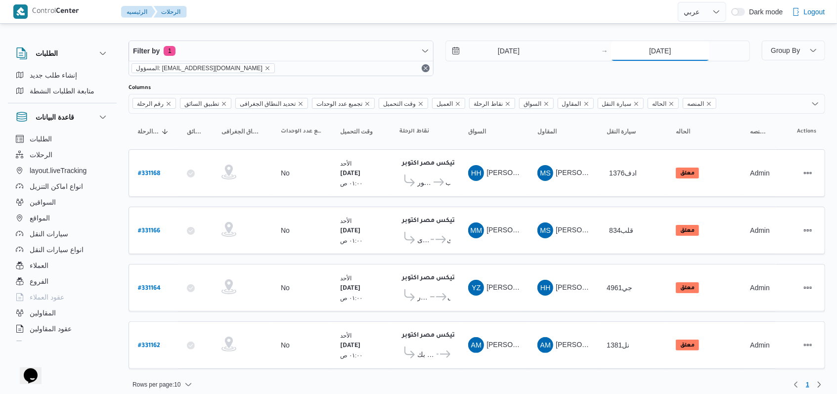
scroll to position [8, 0]
click at [646, 53] on input "[DATE]" at bounding box center [660, 50] width 98 height 20
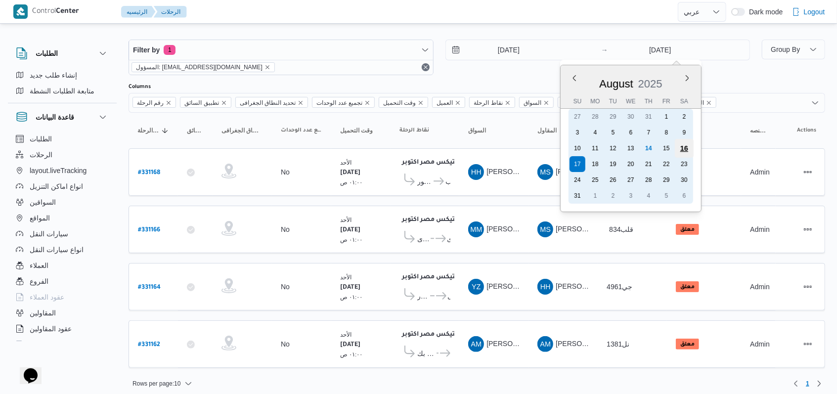
click at [682, 150] on div "16" at bounding box center [684, 148] width 19 height 19
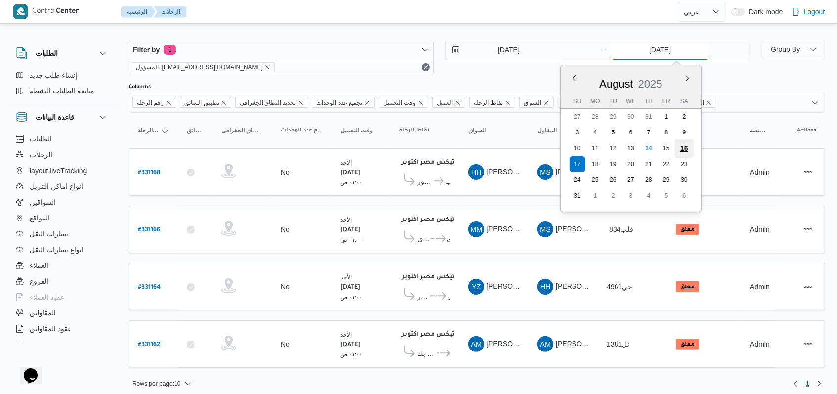
type input "[DATE]"
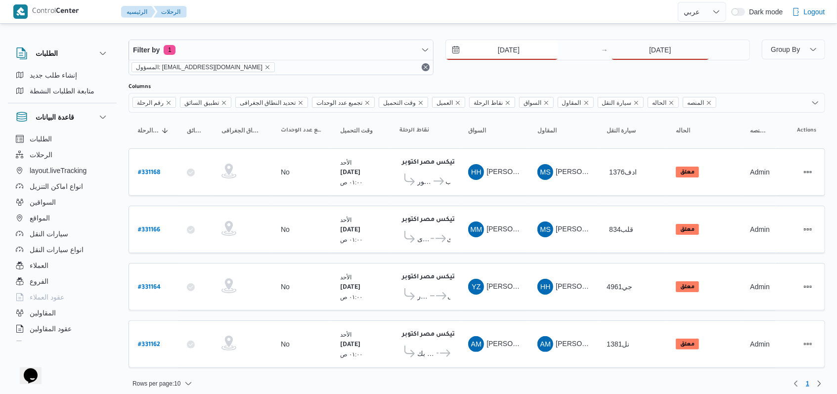
click at [490, 49] on input "[DATE]" at bounding box center [502, 50] width 112 height 20
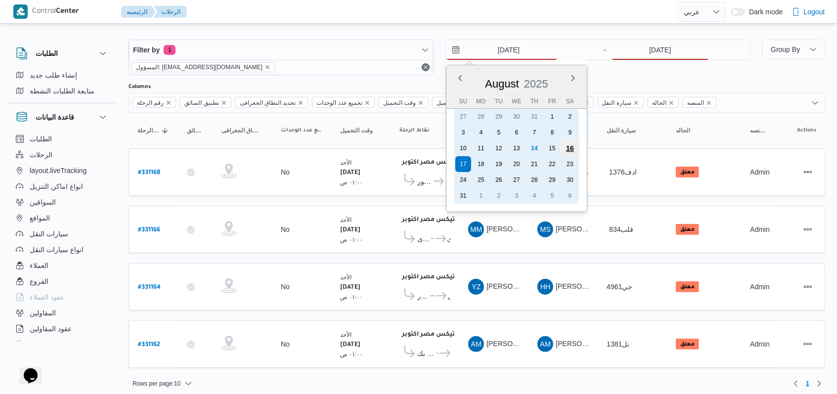
click at [574, 148] on div "16" at bounding box center [569, 148] width 19 height 19
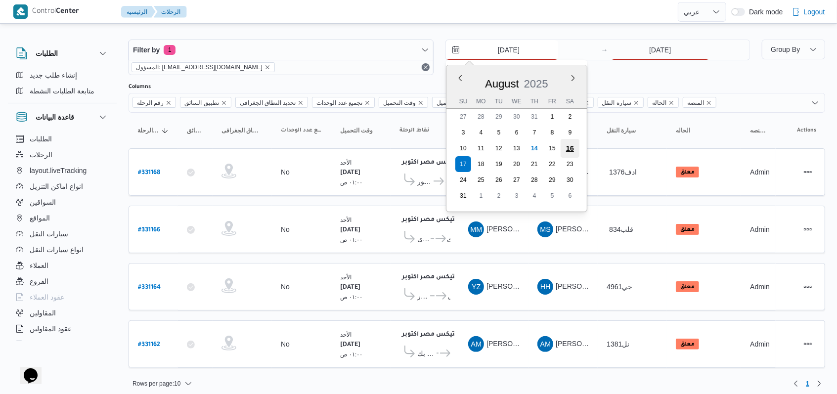
type input "16/8/2025"
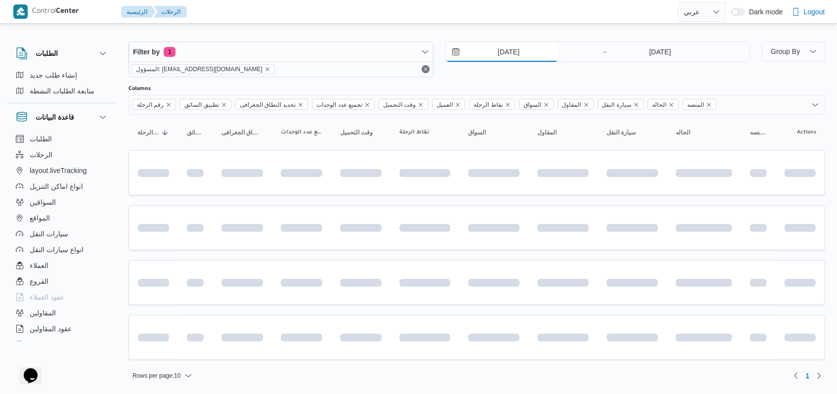
scroll to position [4, 0]
click at [525, 75] on div "16/8/2025 → 16/8/2025" at bounding box center [598, 62] width 305 height 36
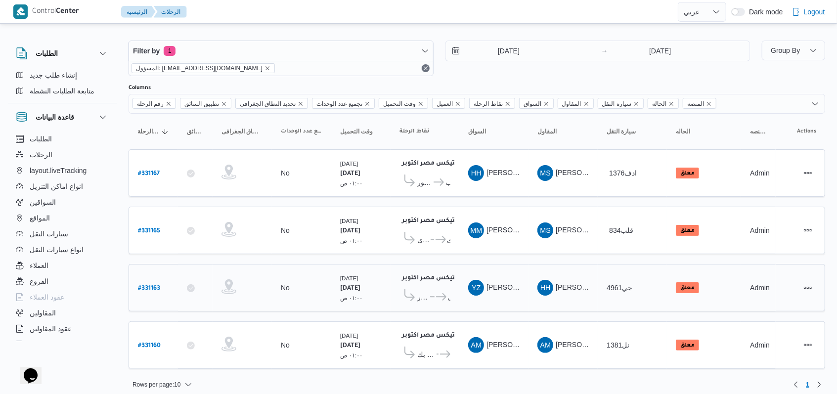
scroll to position [8, 0]
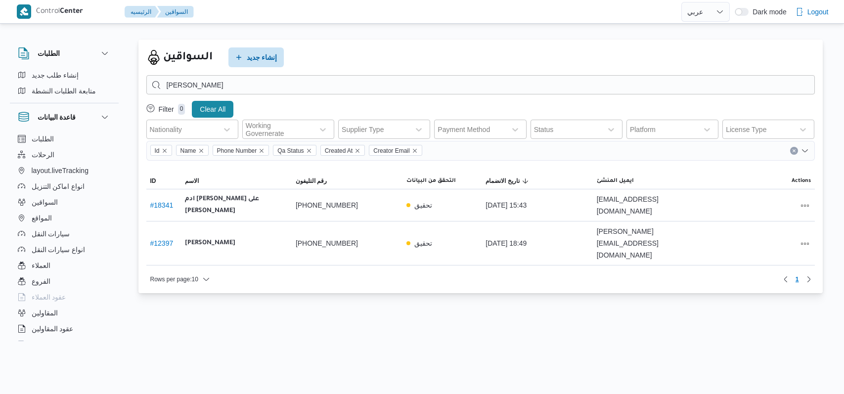
select select "ar"
